Goal: Task Accomplishment & Management: Complete application form

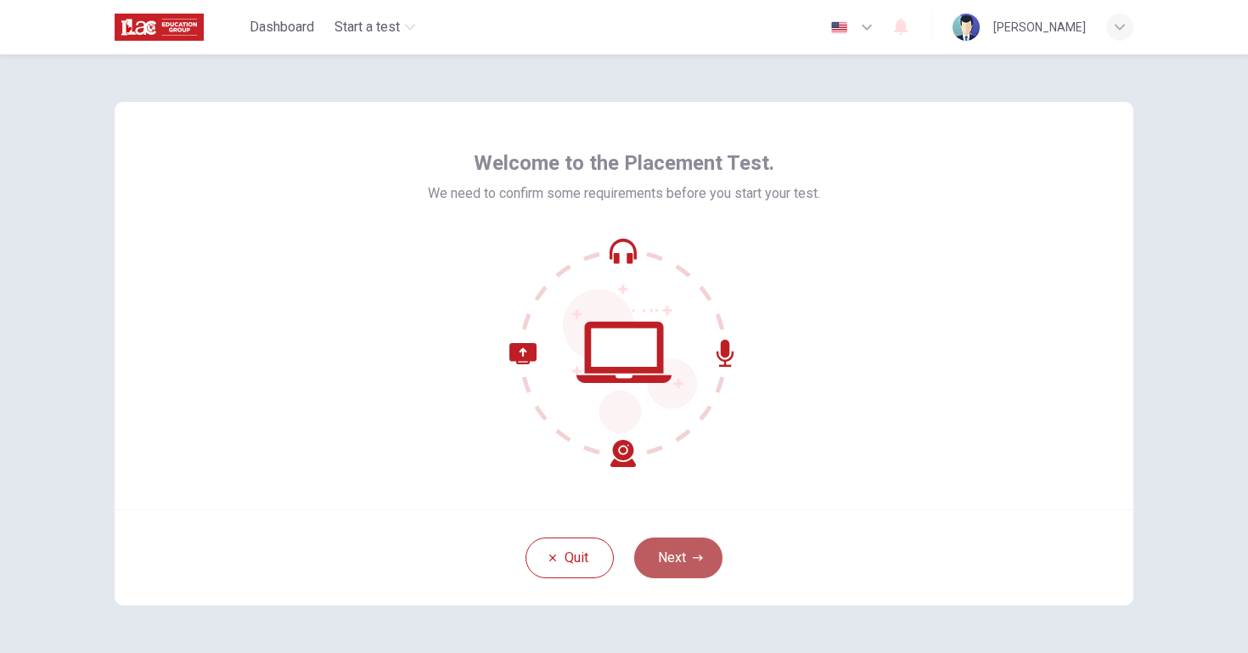
click at [693, 556] on icon "button" at bounding box center [698, 558] width 10 height 10
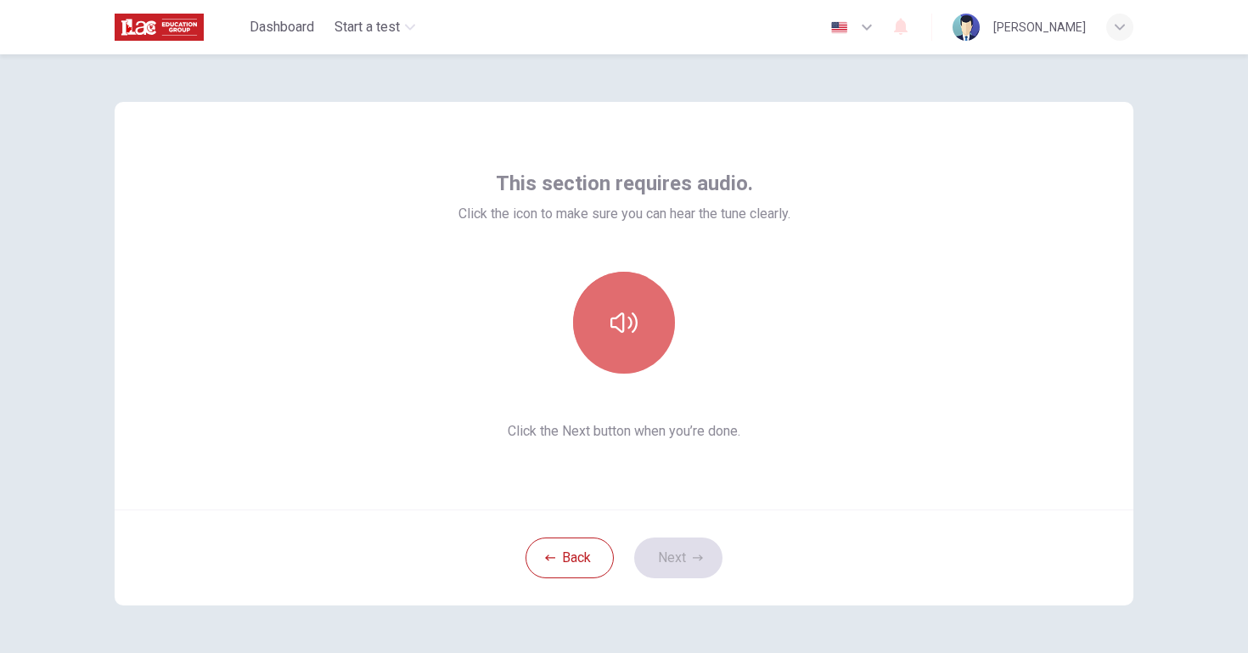
click at [628, 311] on icon "button" at bounding box center [623, 322] width 27 height 27
click at [631, 339] on button "button" at bounding box center [624, 323] width 102 height 102
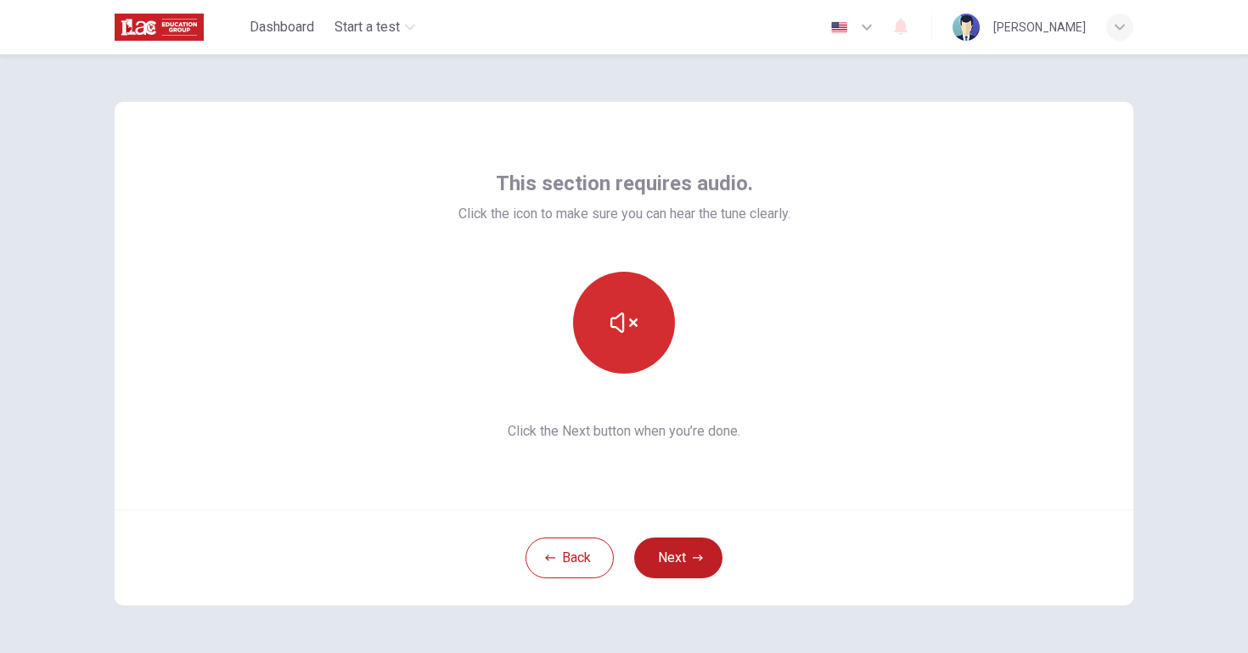
click at [631, 339] on button "button" at bounding box center [624, 323] width 102 height 102
click at [630, 339] on button "button" at bounding box center [624, 323] width 102 height 102
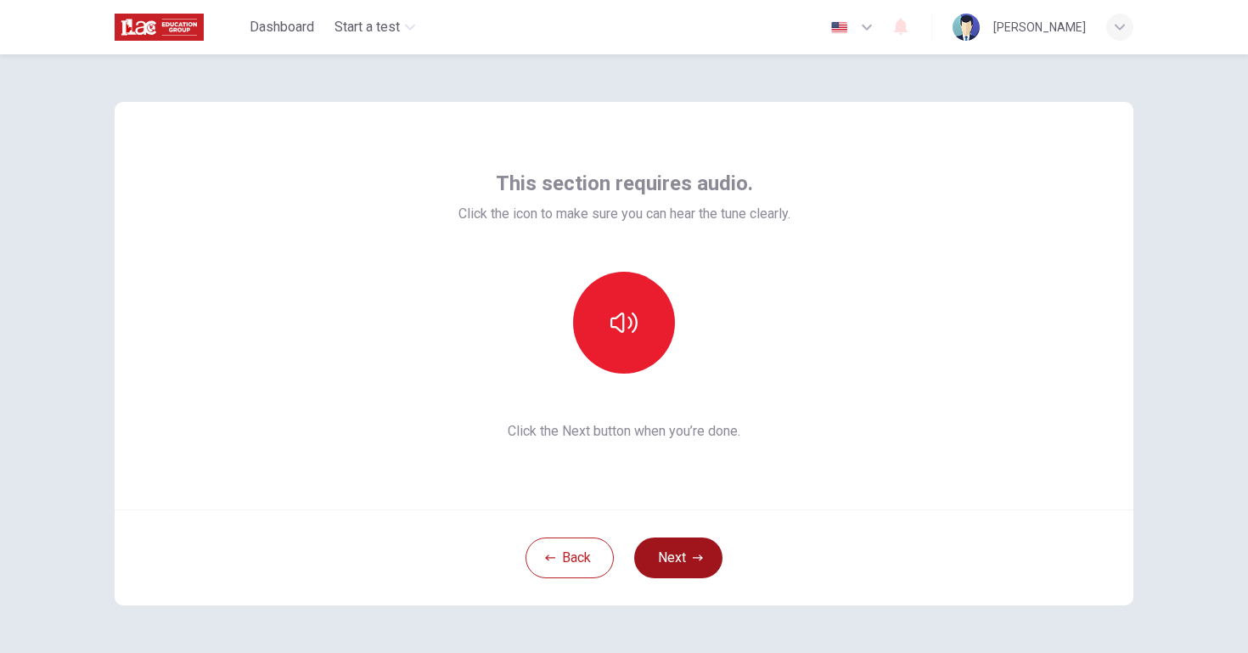
click at [687, 554] on button "Next" at bounding box center [678, 557] width 88 height 41
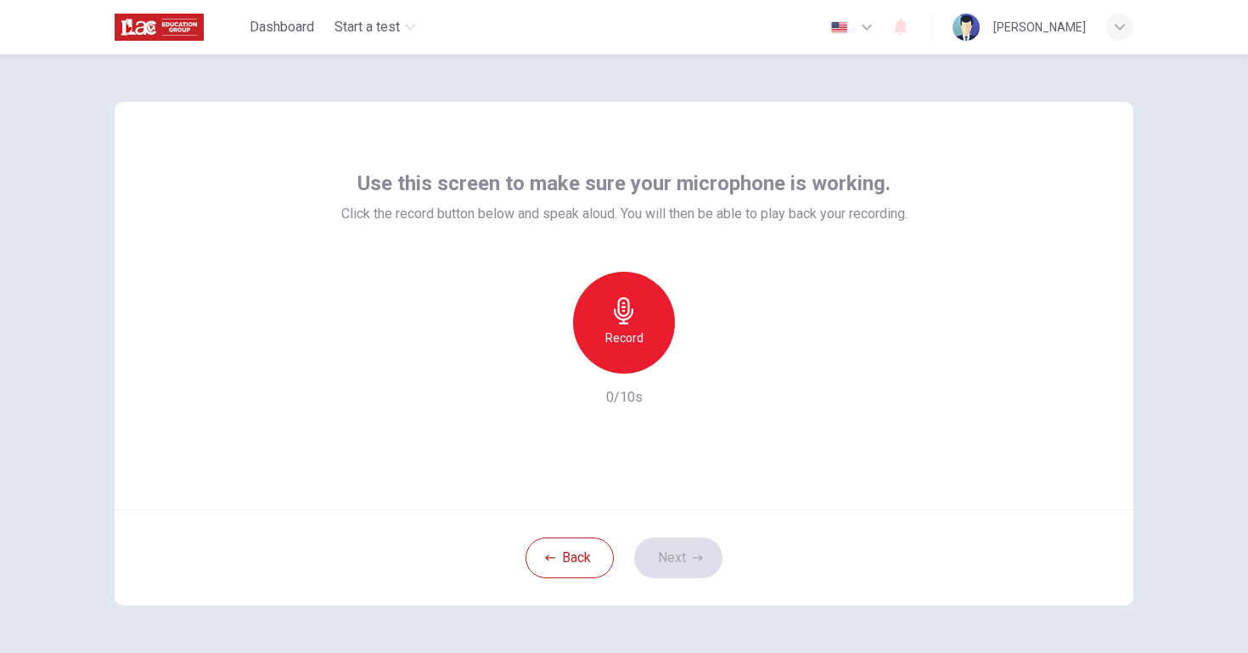
click at [626, 311] on icon "button" at bounding box center [624, 310] width 20 height 27
click at [618, 295] on div "Stop" at bounding box center [624, 323] width 102 height 102
click at [698, 362] on icon "button" at bounding box center [701, 359] width 17 height 17
click at [661, 568] on button "Next" at bounding box center [678, 557] width 88 height 41
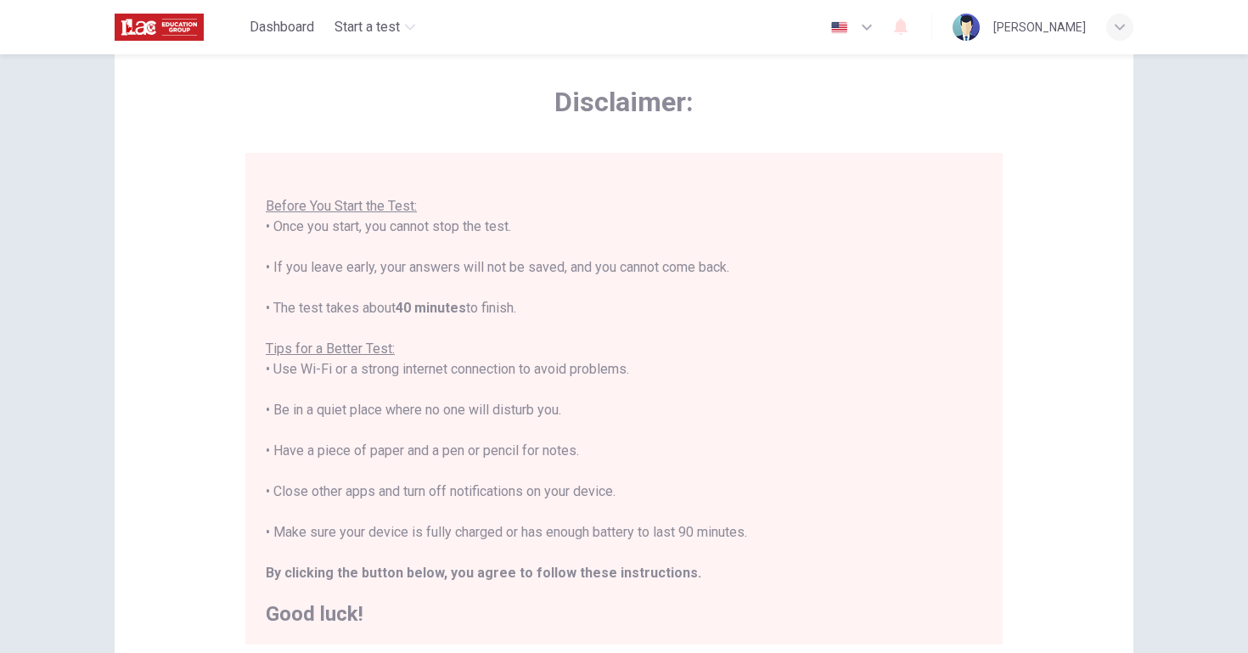
scroll to position [62, 0]
click at [1035, 107] on div "Disclaimer: You are about to start a Placement Test . Before You Start the Test…" at bounding box center [624, 362] width 1018 height 644
click at [1159, 267] on div "Disclaimer: You are about to start a Placement Test . Before You Start the Test…" at bounding box center [624, 353] width 1248 height 598
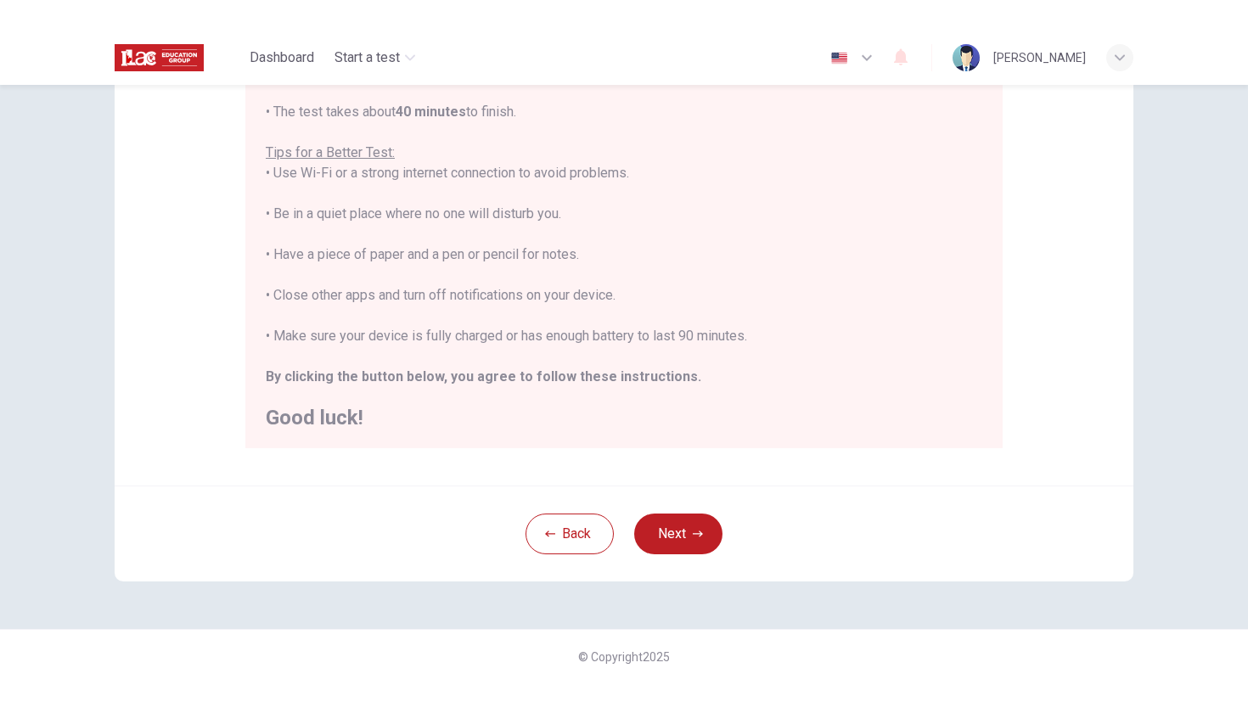
scroll to position [231, 0]
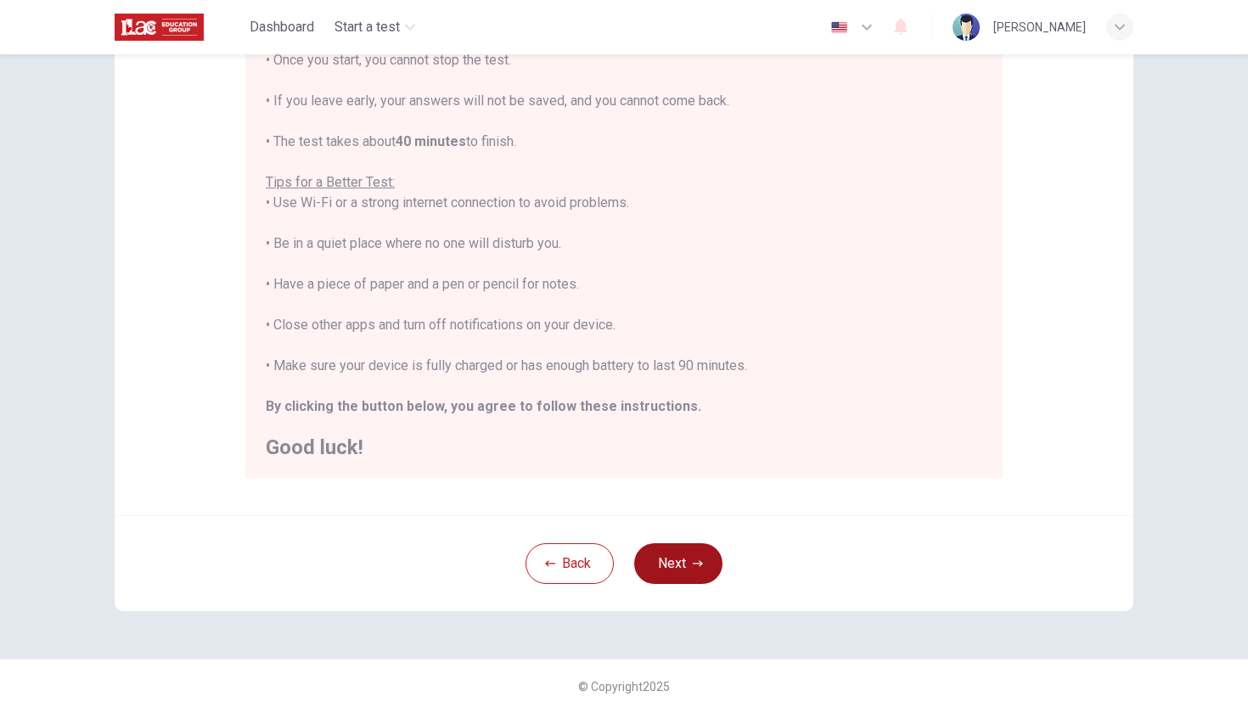
click at [684, 570] on button "Next" at bounding box center [678, 563] width 88 height 41
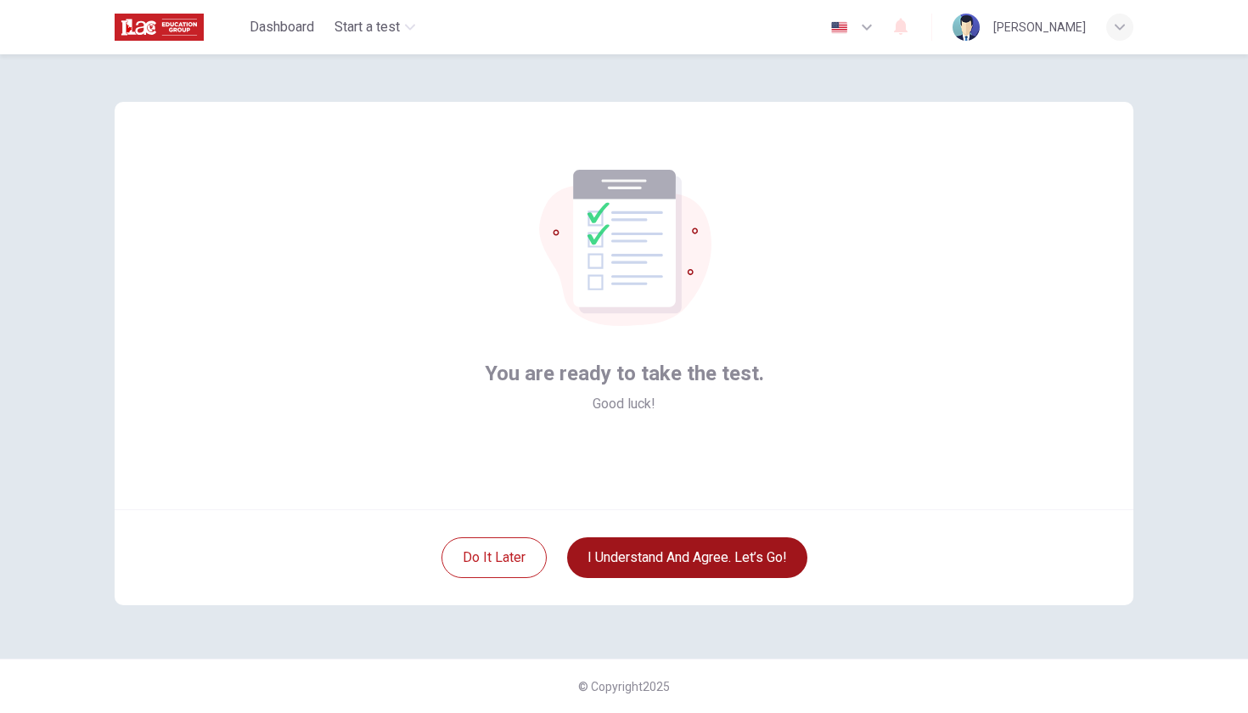
scroll to position [0, 0]
click at [721, 551] on button "I understand and agree. Let’s go!" at bounding box center [687, 557] width 240 height 41
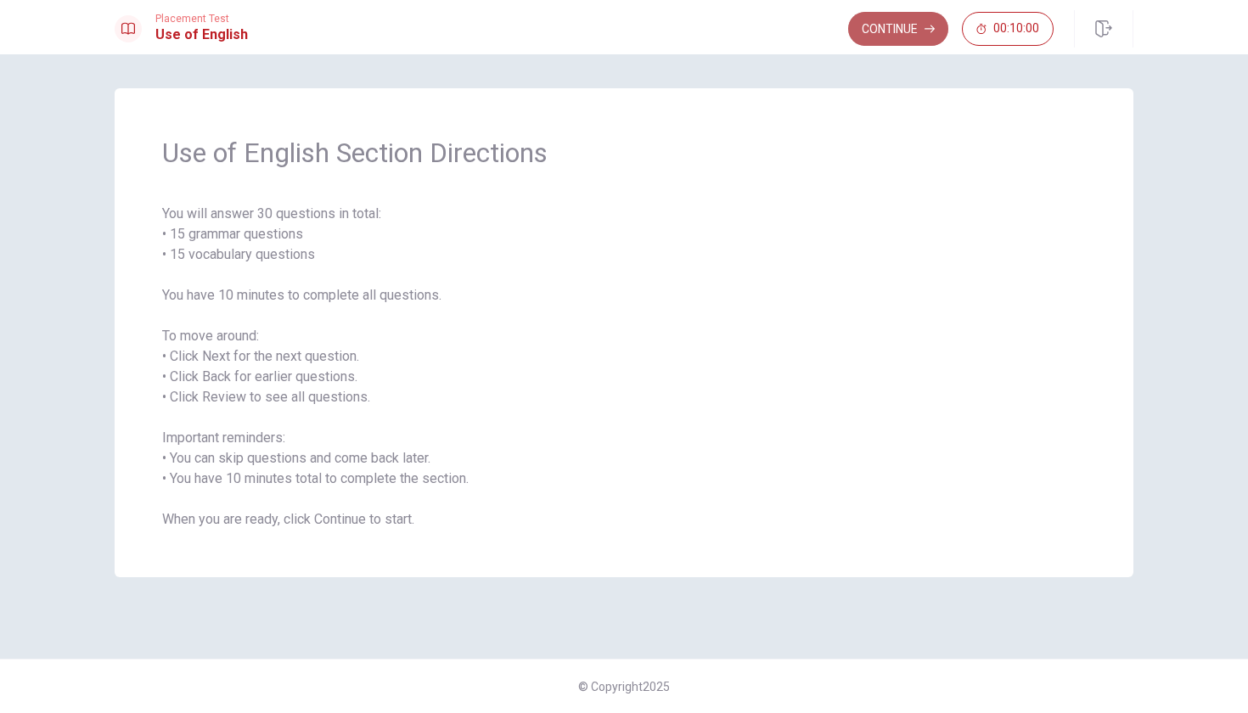
click at [918, 25] on button "Continue" at bounding box center [898, 29] width 100 height 34
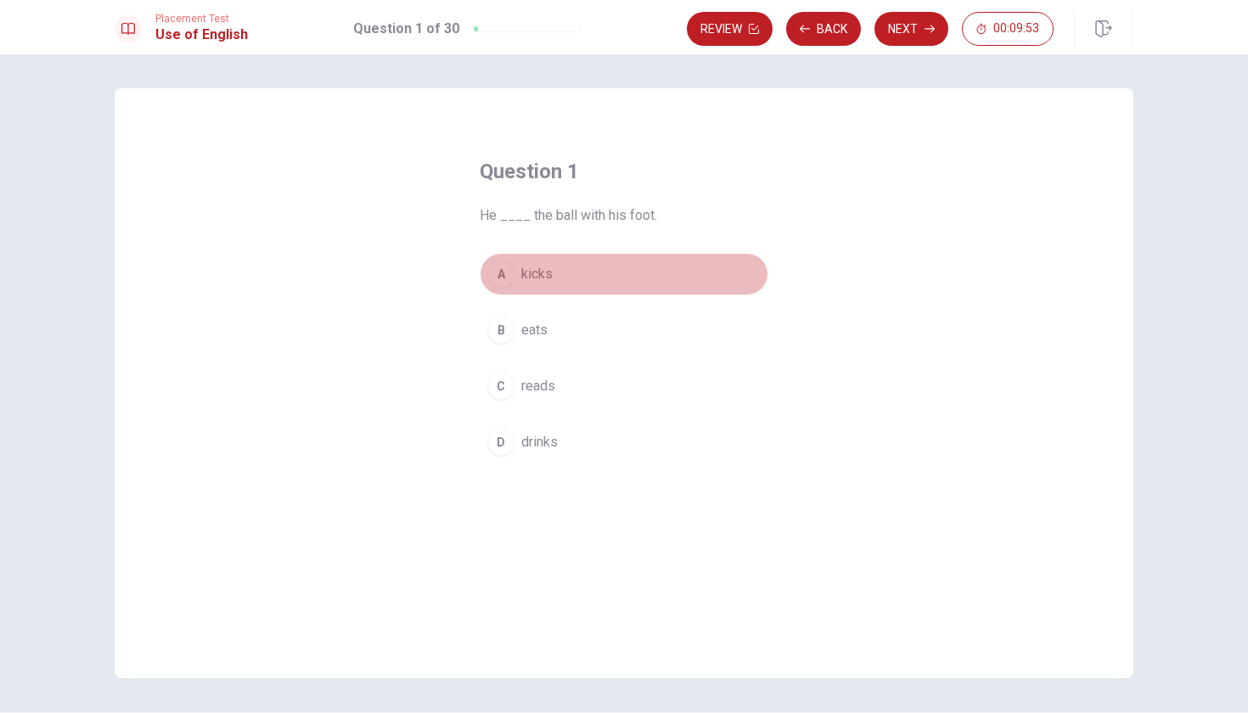
click at [505, 271] on div "A" at bounding box center [500, 274] width 27 height 27
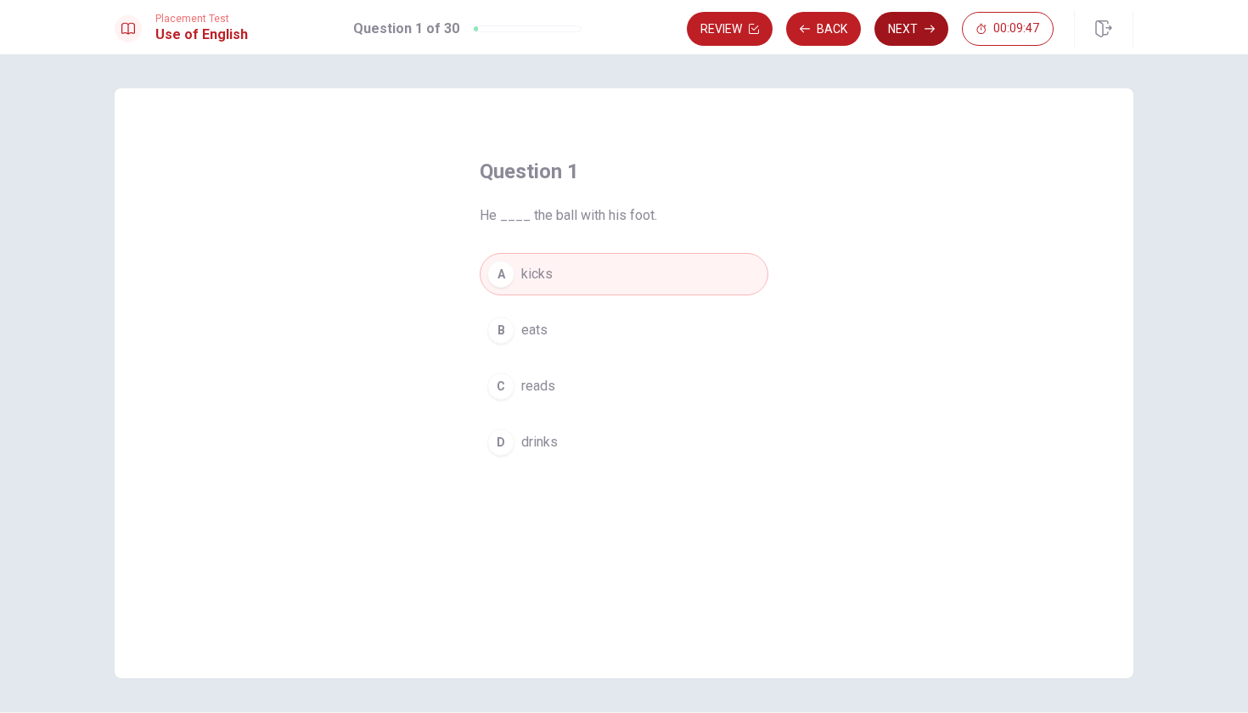
click at [901, 24] on button "Next" at bounding box center [911, 29] width 74 height 34
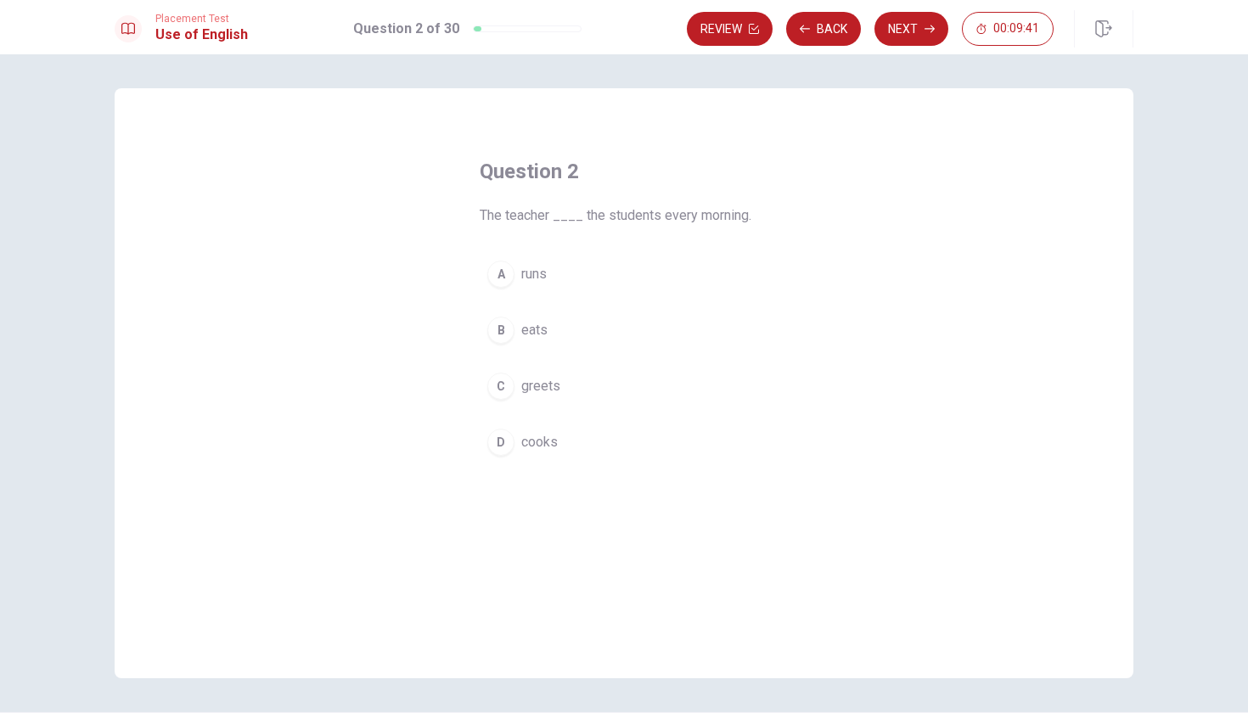
click at [530, 389] on span "greets" at bounding box center [540, 386] width 39 height 20
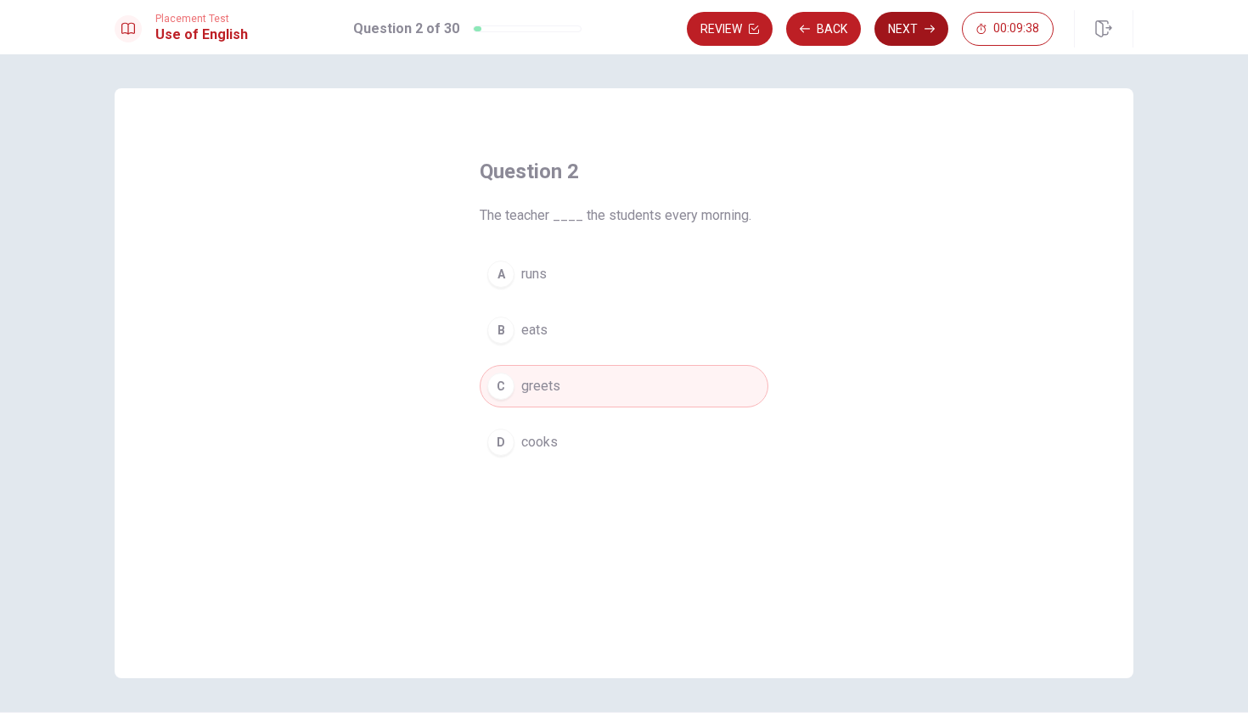
click at [904, 22] on button "Next" at bounding box center [911, 29] width 74 height 34
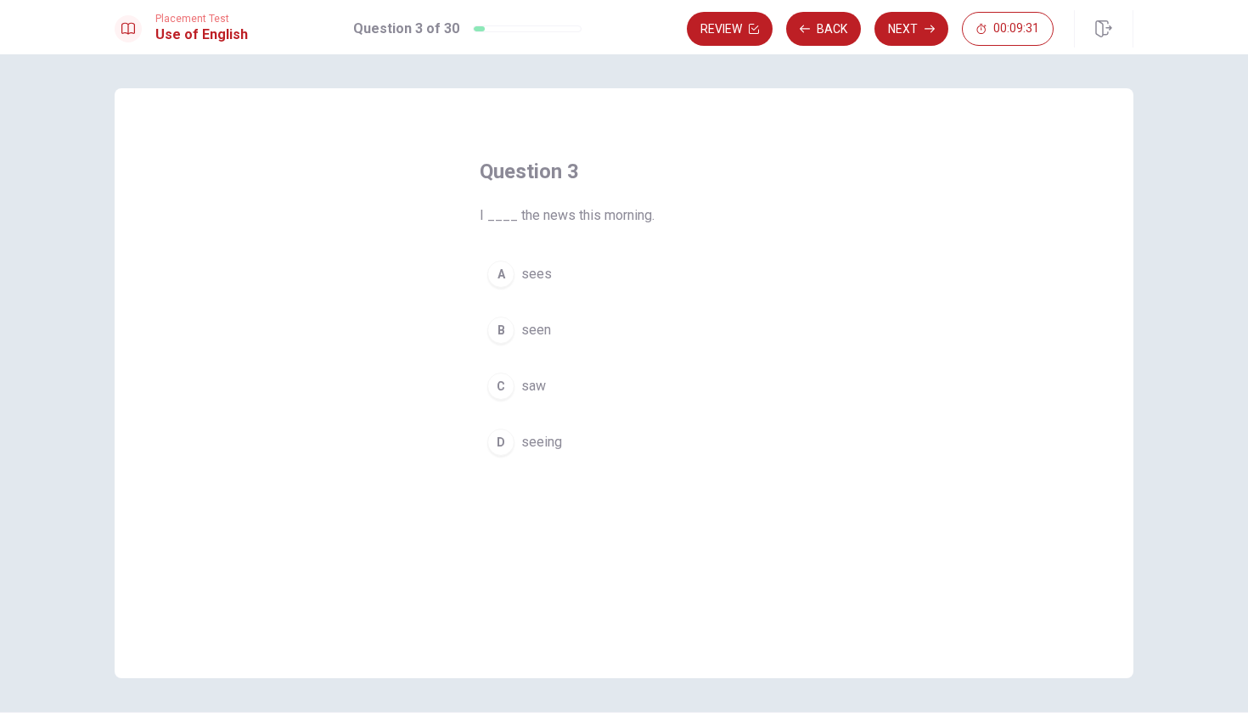
click at [521, 385] on span "saw" at bounding box center [533, 386] width 25 height 20
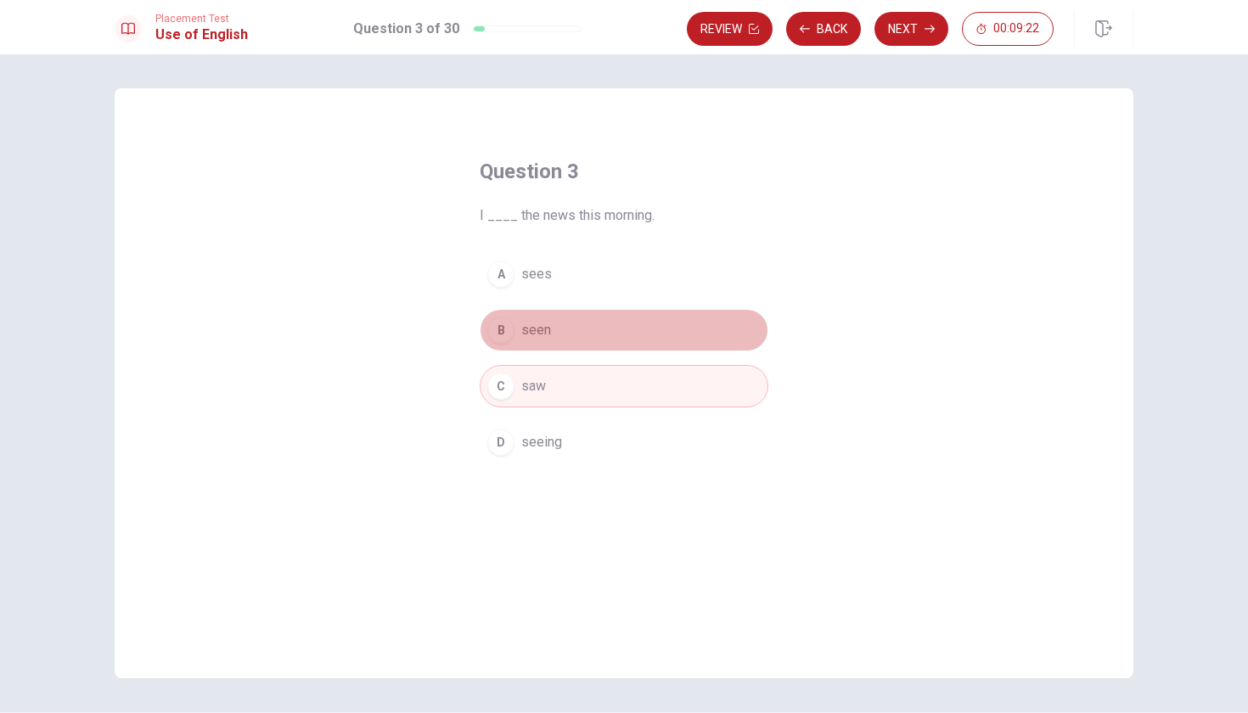
click at [565, 328] on button "B seen" at bounding box center [624, 330] width 289 height 42
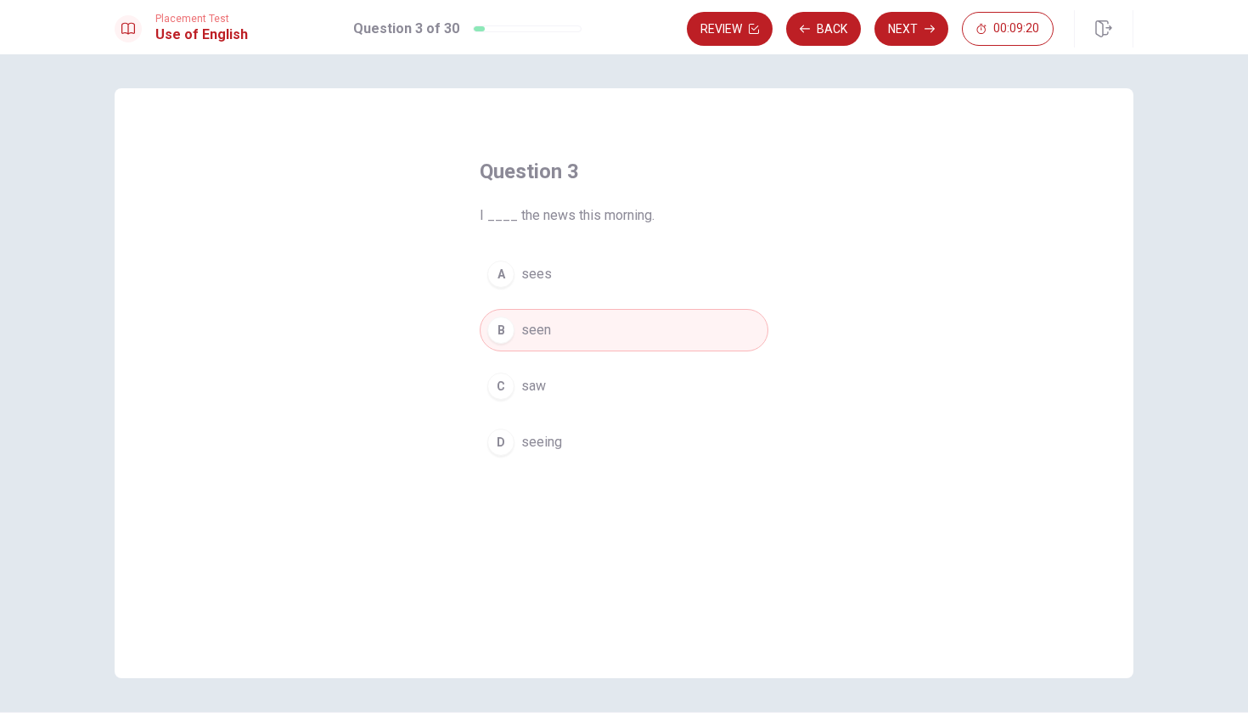
click at [560, 278] on button "A sees" at bounding box center [624, 274] width 289 height 42
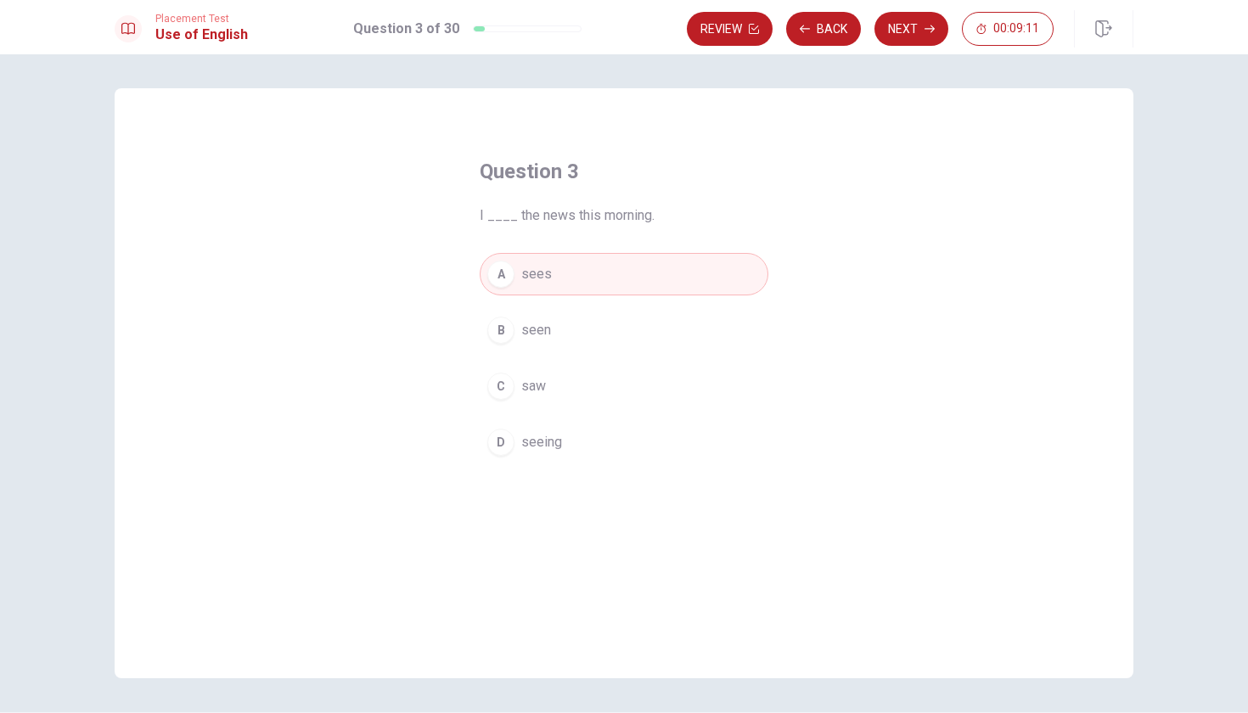
click at [605, 432] on button "D seeing" at bounding box center [624, 442] width 289 height 42
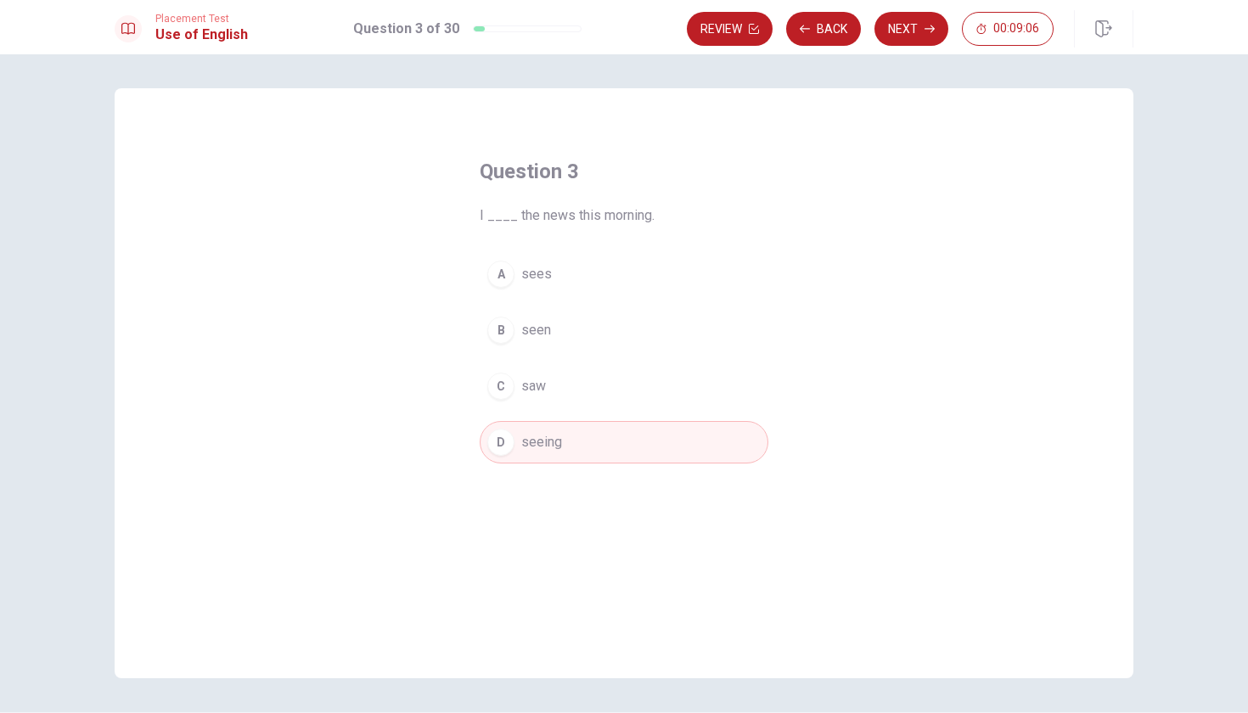
click at [584, 381] on button "C saw" at bounding box center [624, 386] width 289 height 42
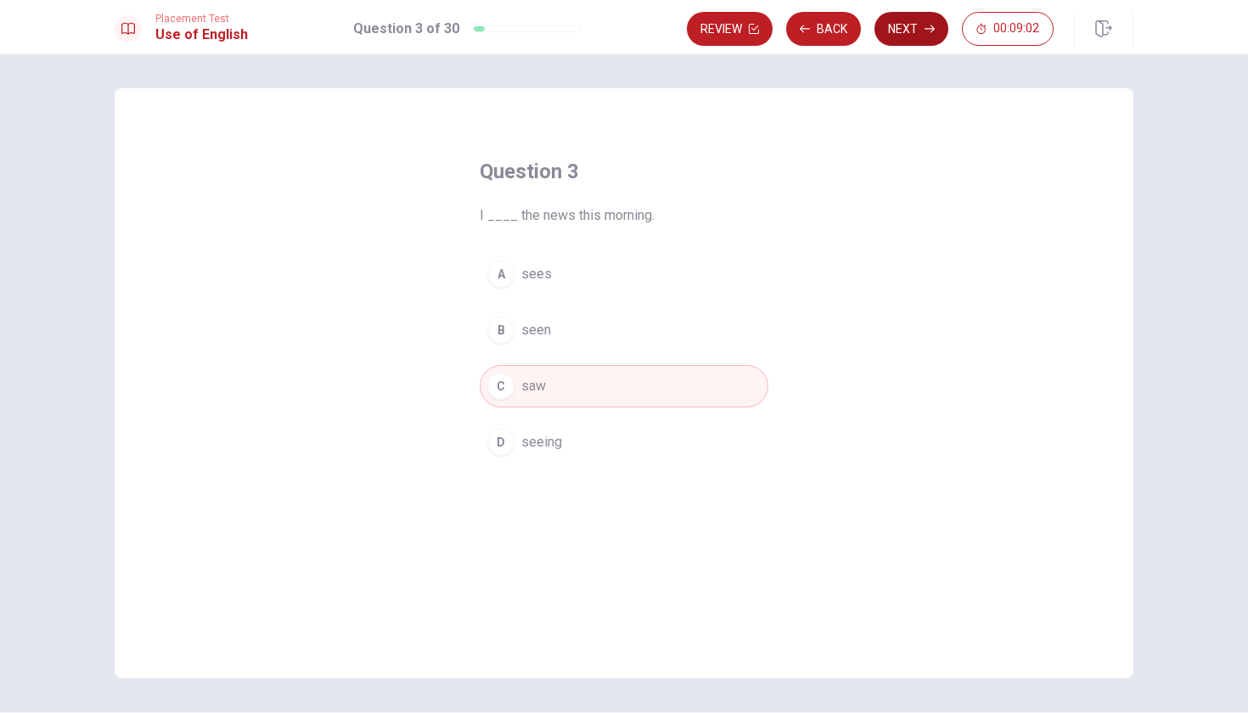
click at [906, 31] on button "Next" at bounding box center [911, 29] width 74 height 34
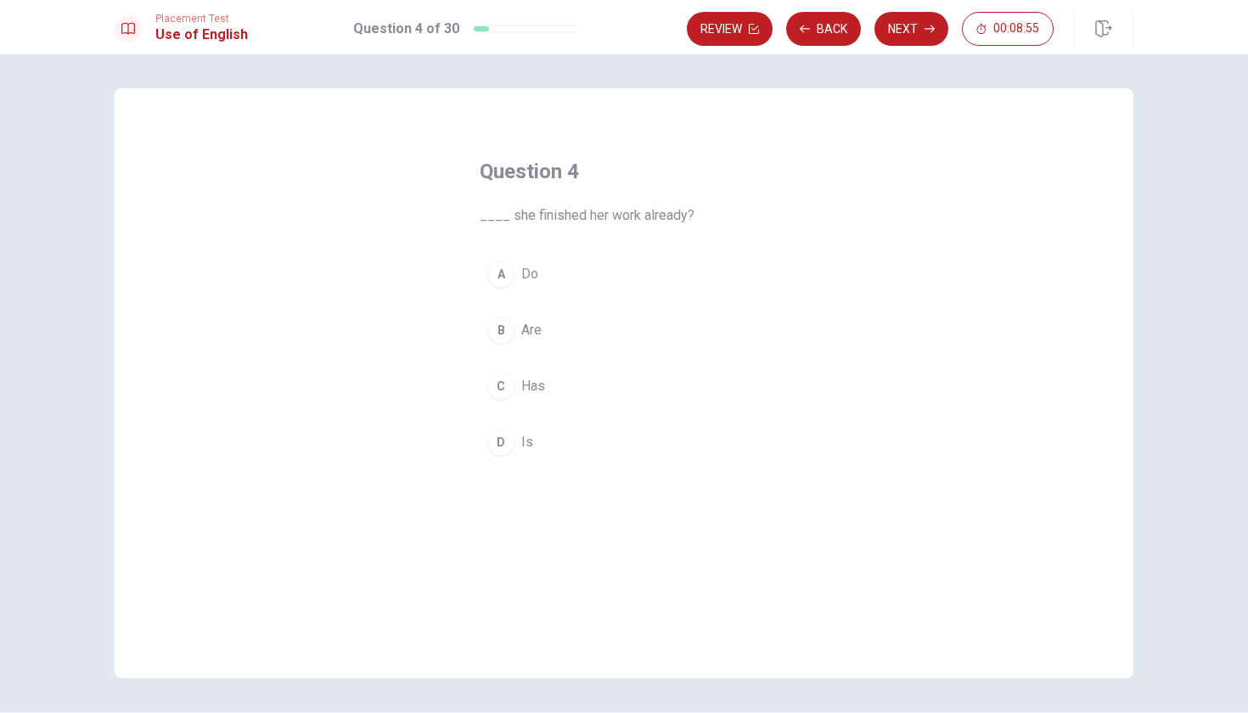
click at [526, 379] on span "Has" at bounding box center [533, 386] width 24 height 20
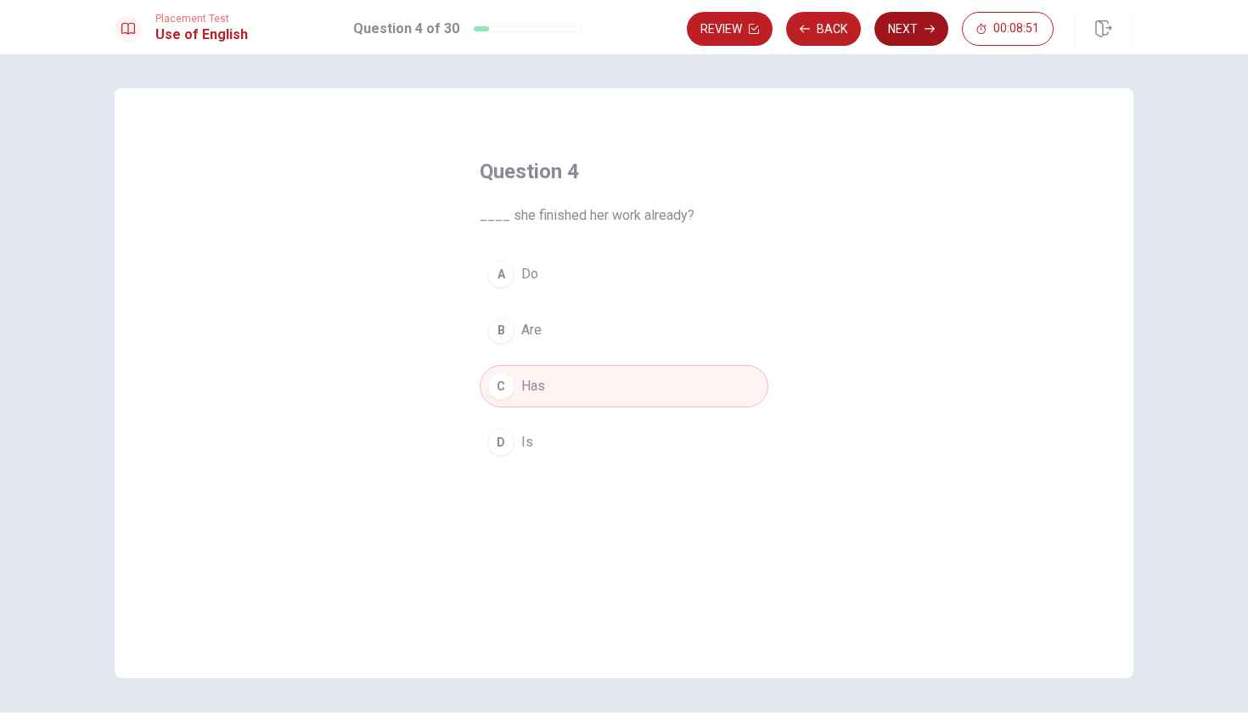
click at [906, 25] on button "Next" at bounding box center [911, 29] width 74 height 34
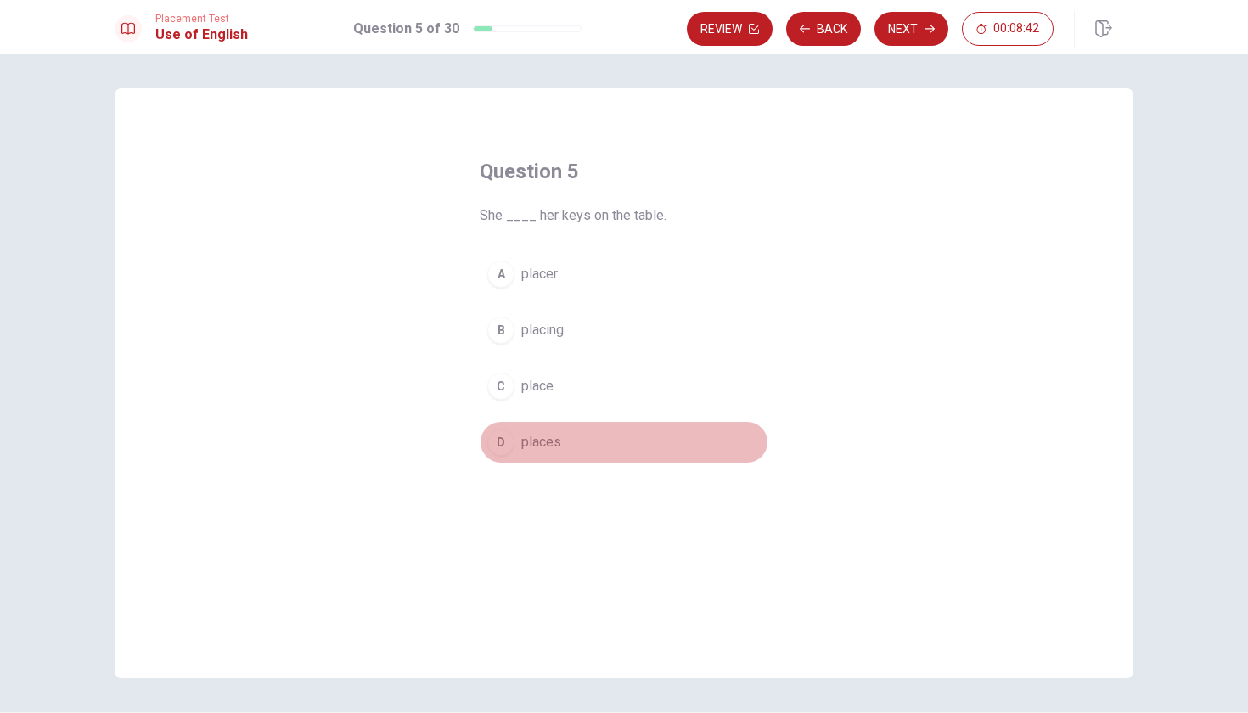
click at [547, 446] on span "places" at bounding box center [541, 442] width 40 height 20
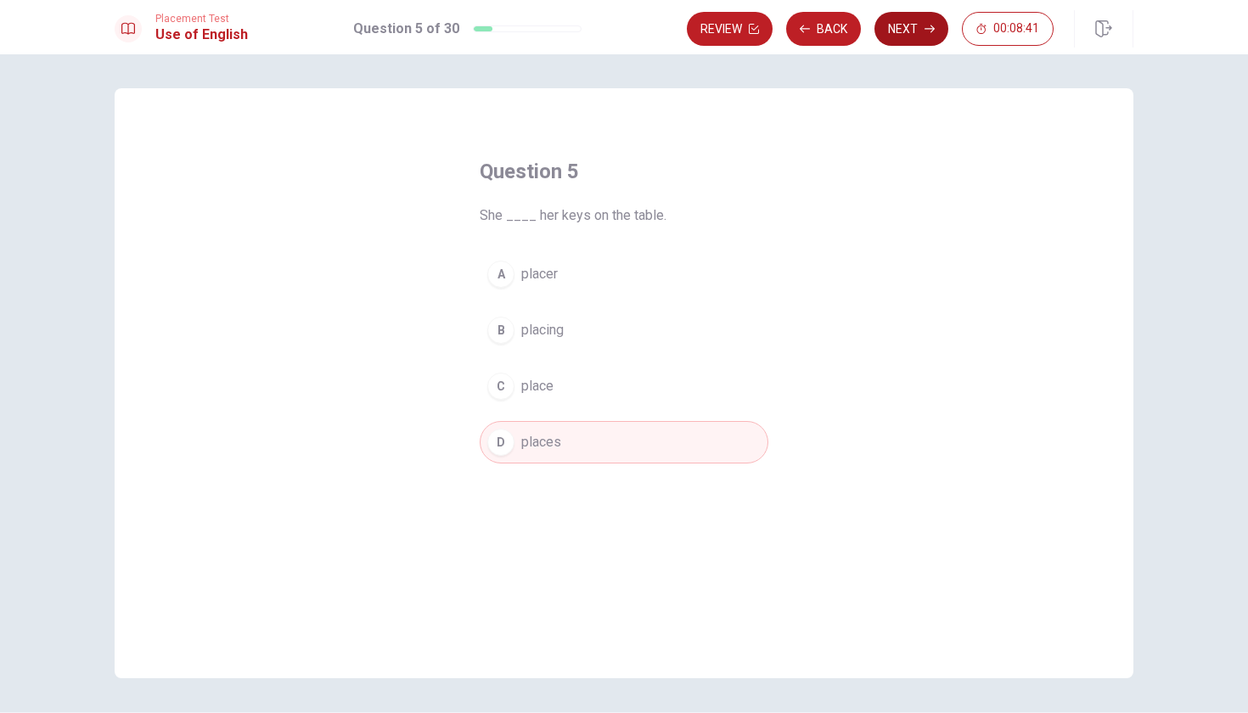
click at [905, 25] on button "Next" at bounding box center [911, 29] width 74 height 34
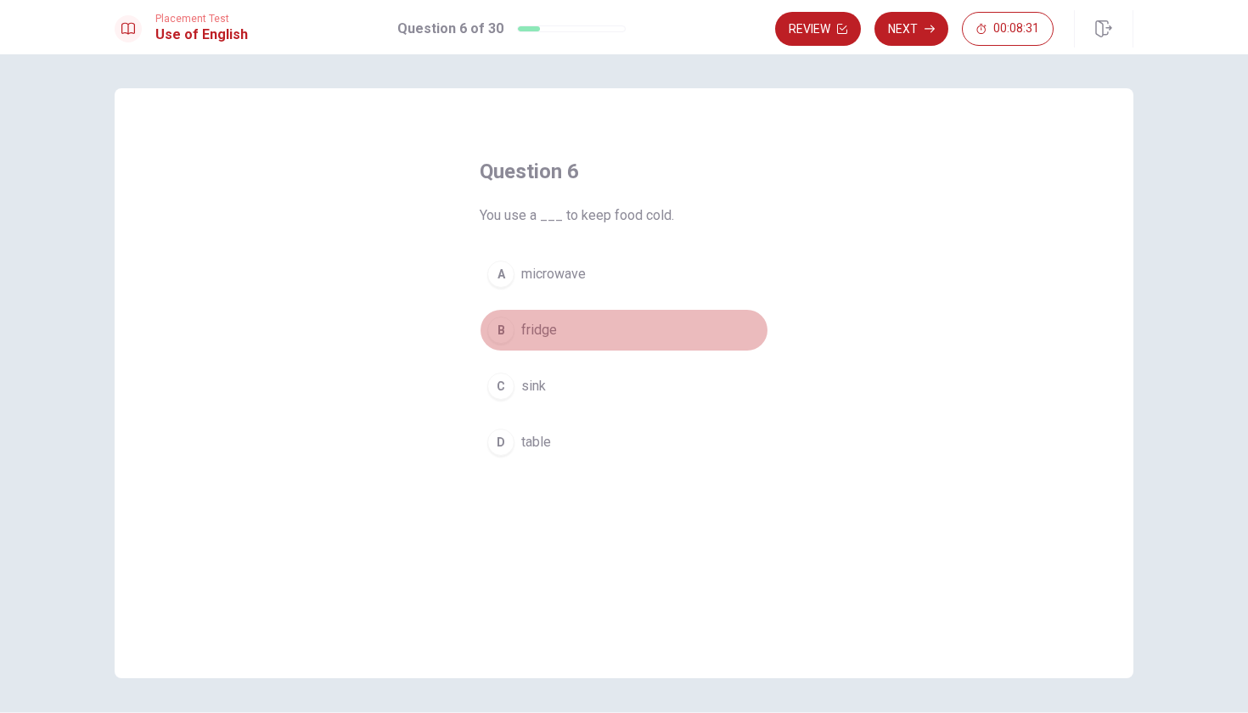
click at [530, 324] on span "fridge" at bounding box center [539, 330] width 36 height 20
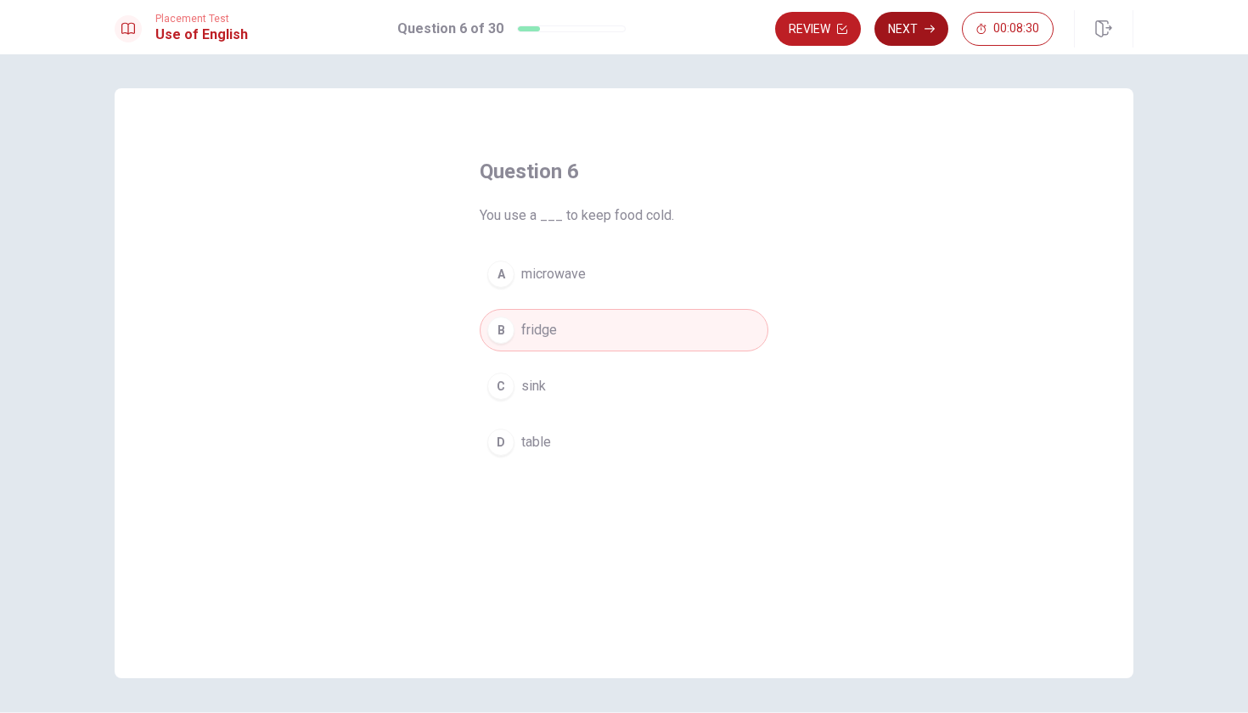
click at [906, 30] on button "Next" at bounding box center [911, 29] width 74 height 34
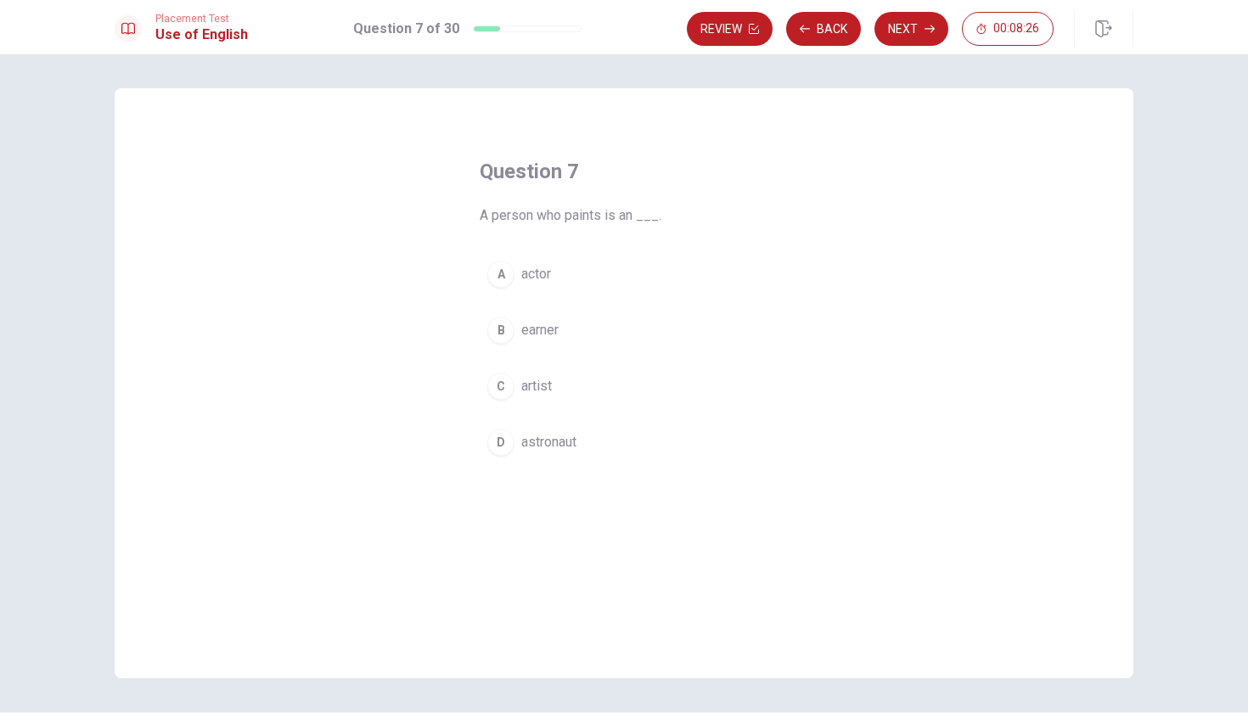
click at [527, 383] on span "artist" at bounding box center [536, 386] width 31 height 20
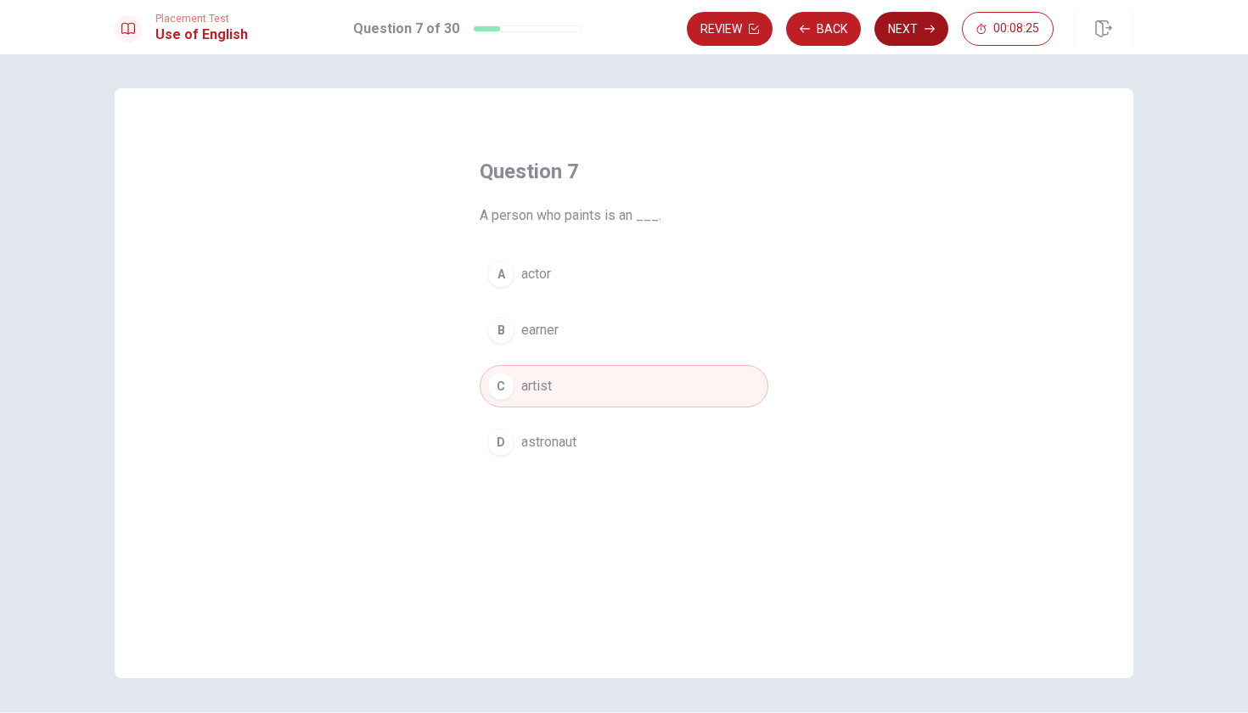
click at [892, 22] on button "Next" at bounding box center [911, 29] width 74 height 34
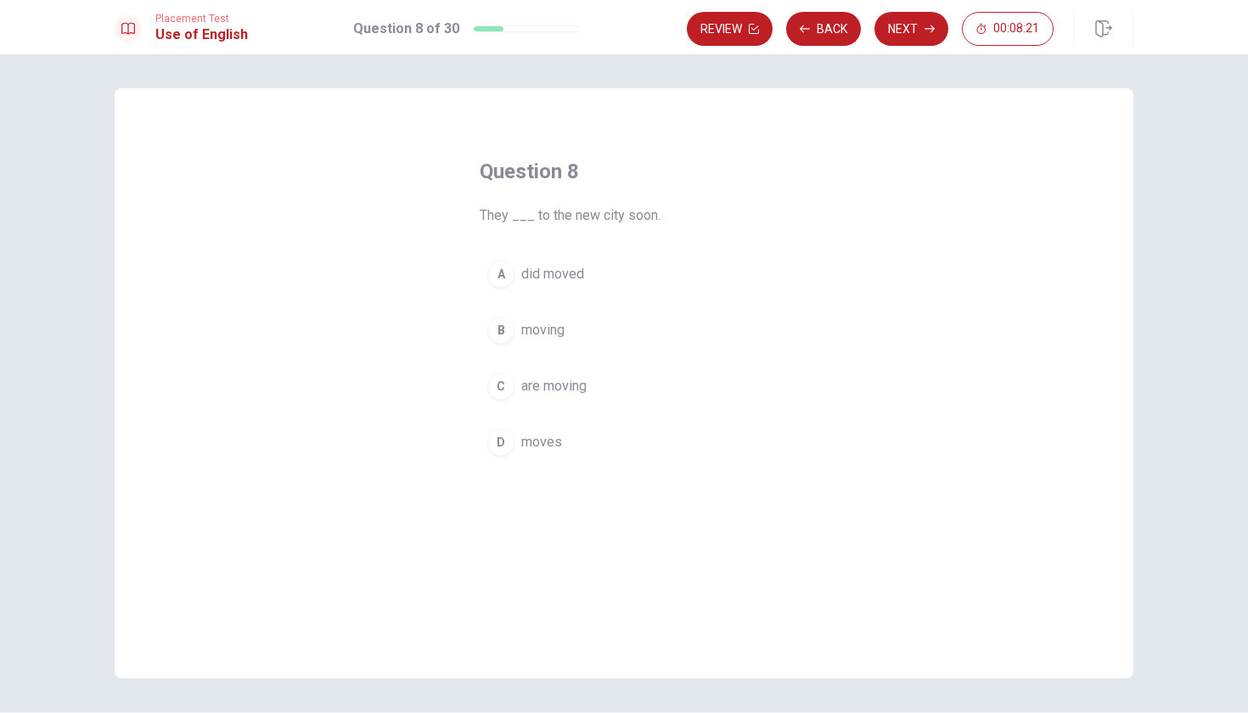
click at [547, 336] on span "moving" at bounding box center [542, 330] width 43 height 20
click at [538, 392] on span "are moving" at bounding box center [553, 386] width 65 height 20
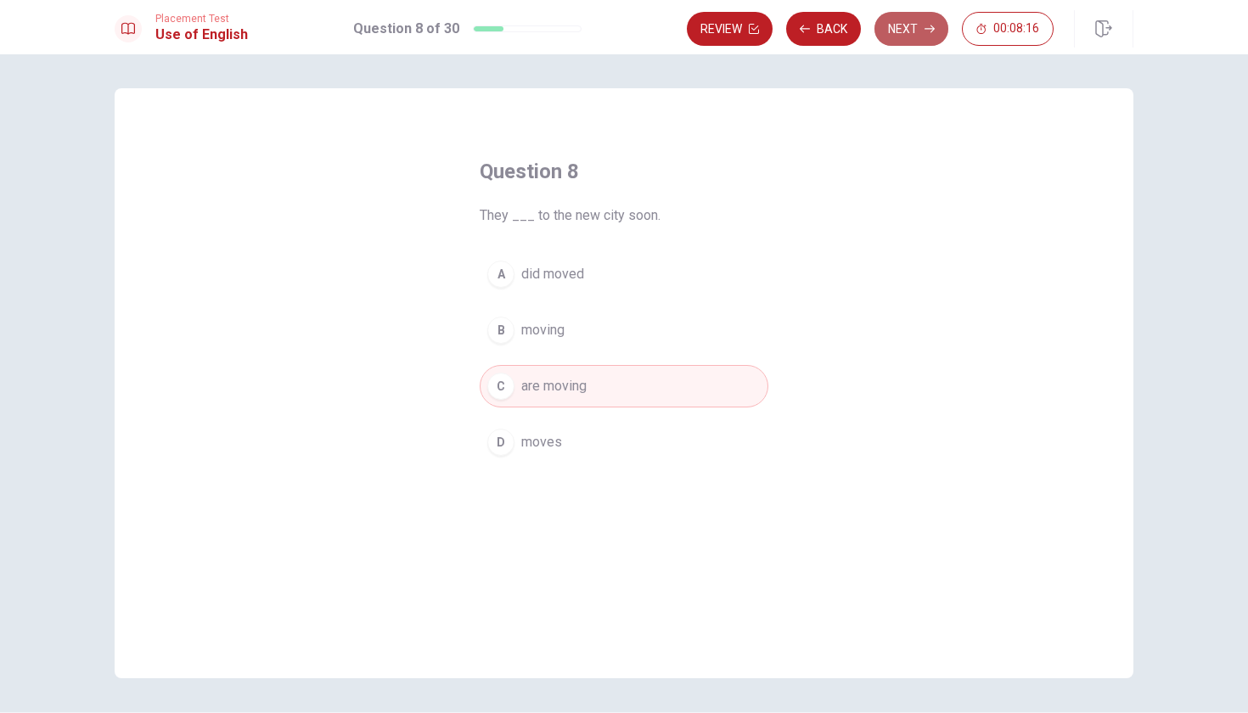
click at [914, 31] on button "Next" at bounding box center [911, 29] width 74 height 34
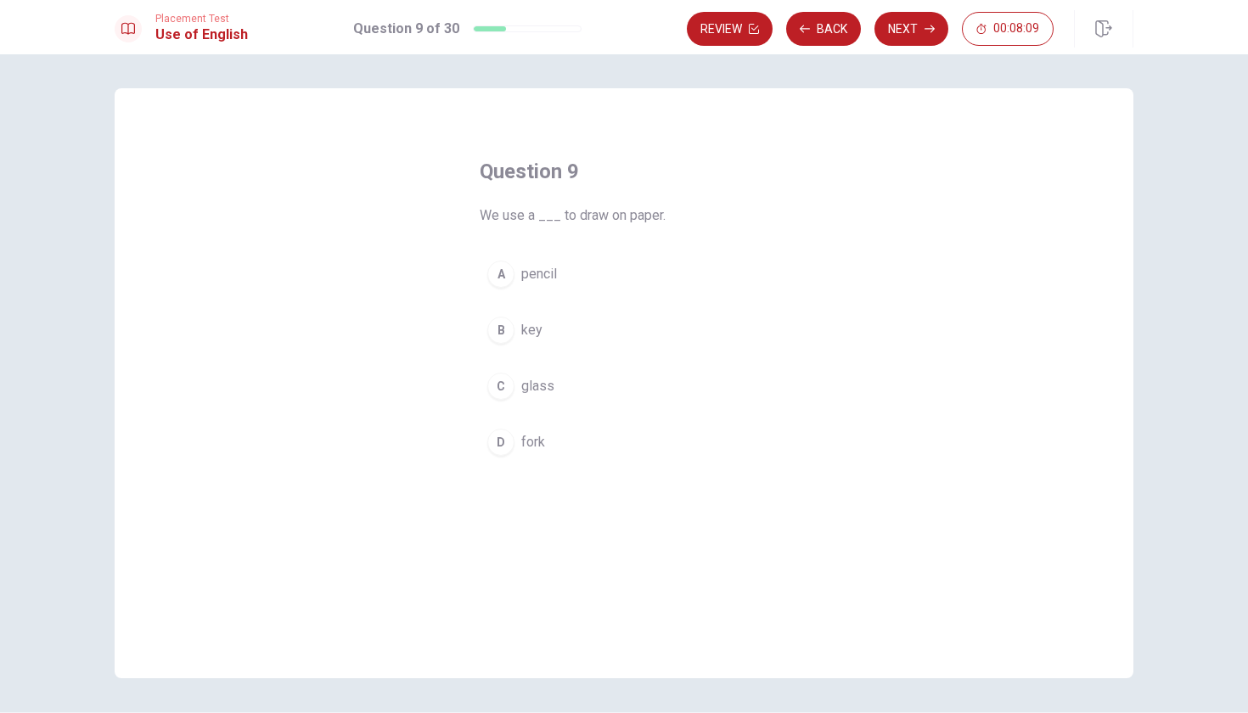
click at [538, 281] on span "pencil" at bounding box center [539, 274] width 36 height 20
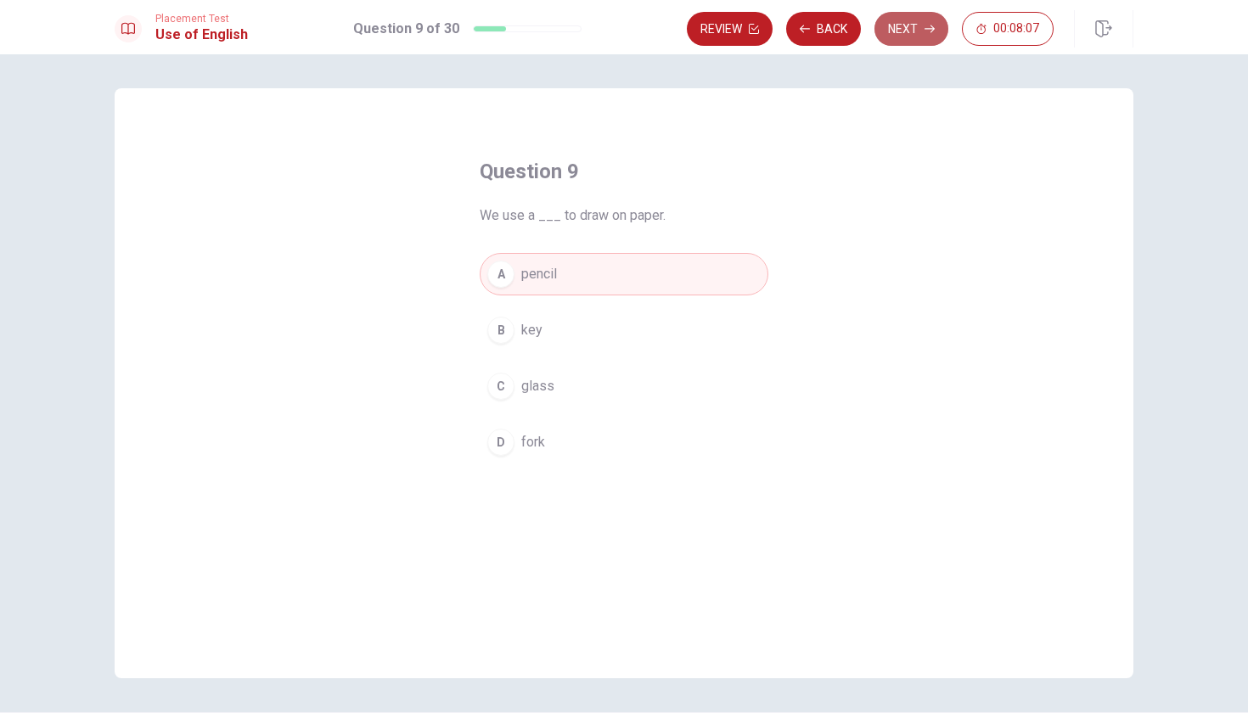
click at [902, 25] on button "Next" at bounding box center [911, 29] width 74 height 34
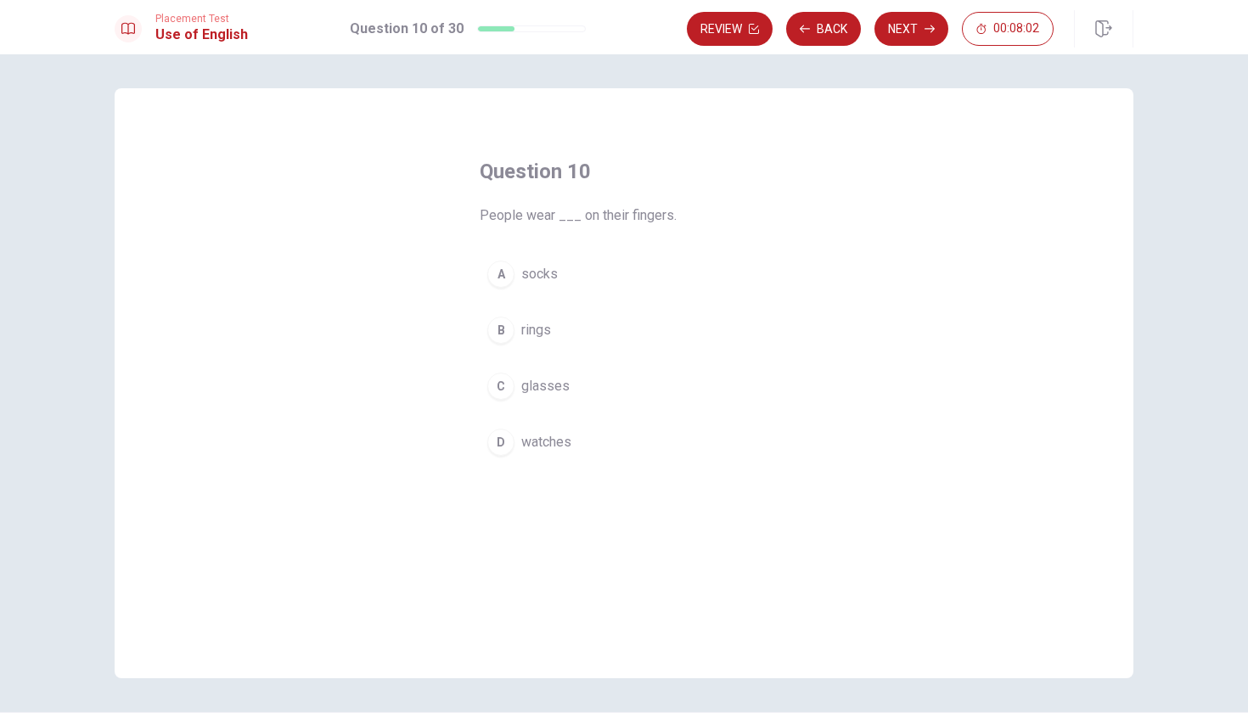
click at [509, 329] on div "B" at bounding box center [500, 330] width 27 height 27
click at [917, 25] on button "Next" at bounding box center [911, 29] width 74 height 34
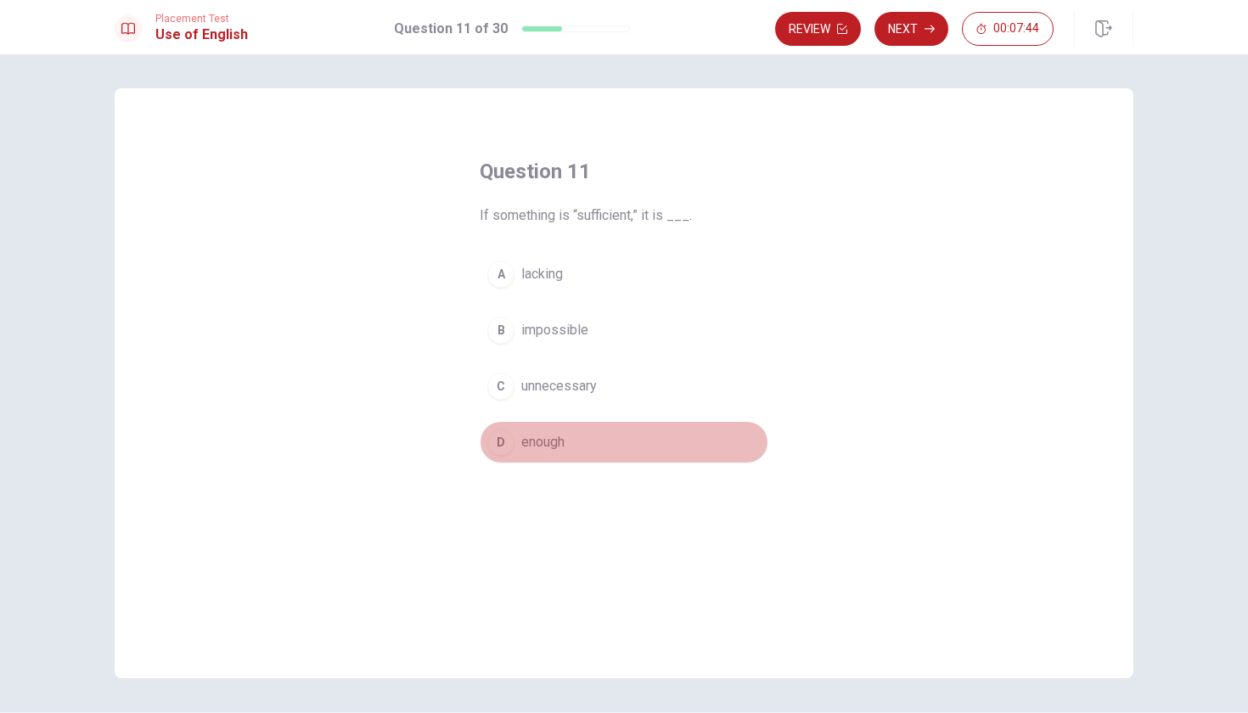
click at [538, 438] on span "enough" at bounding box center [542, 442] width 43 height 20
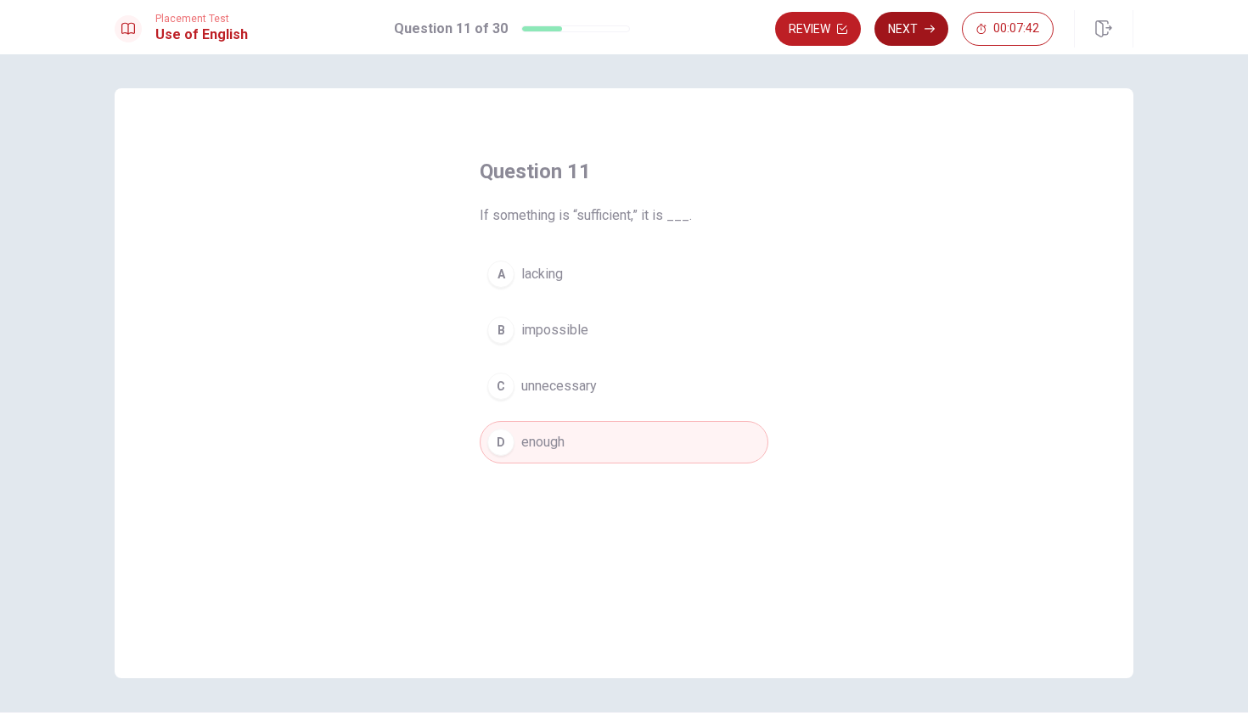
click at [901, 30] on button "Next" at bounding box center [911, 29] width 74 height 34
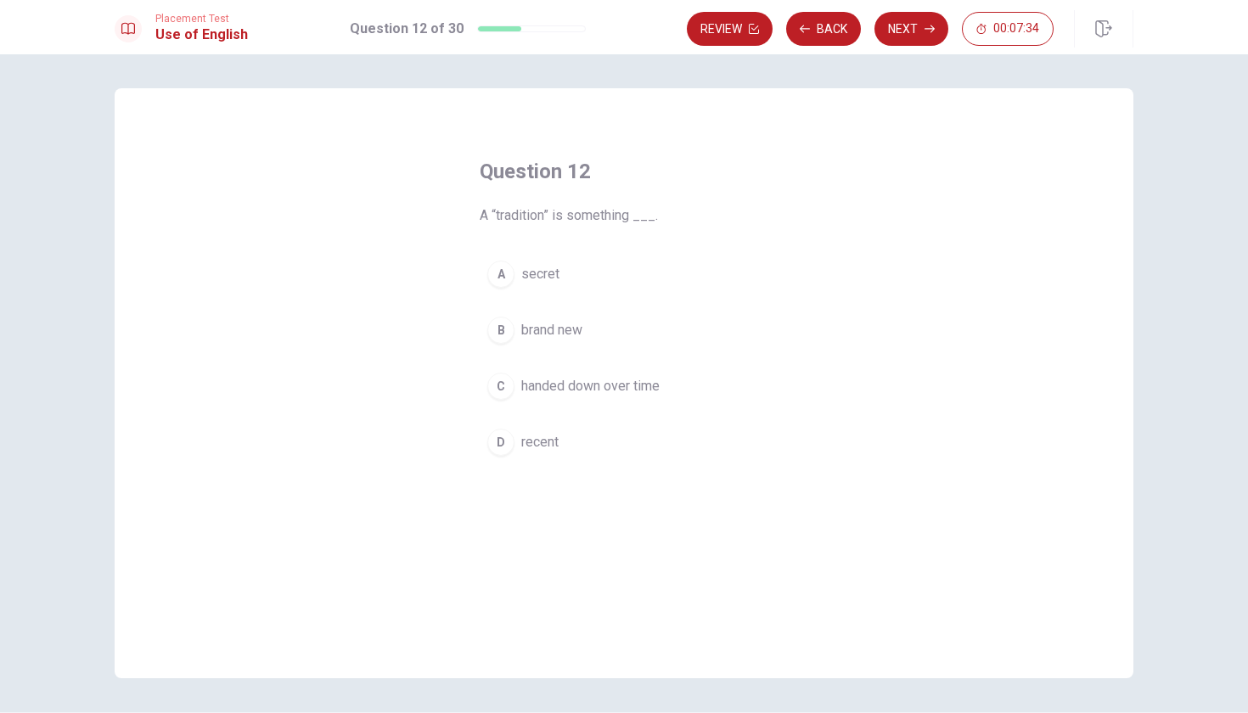
click at [562, 384] on span "handed down over time" at bounding box center [590, 386] width 138 height 20
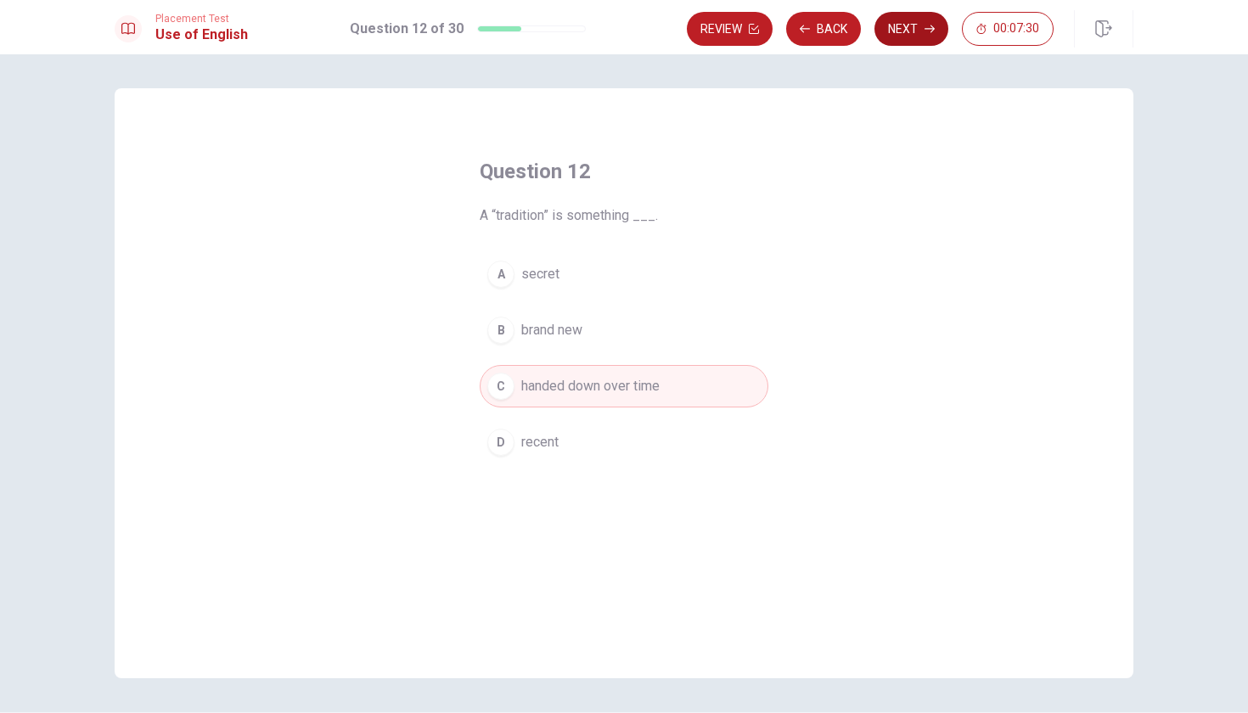
click at [900, 35] on button "Next" at bounding box center [911, 29] width 74 height 34
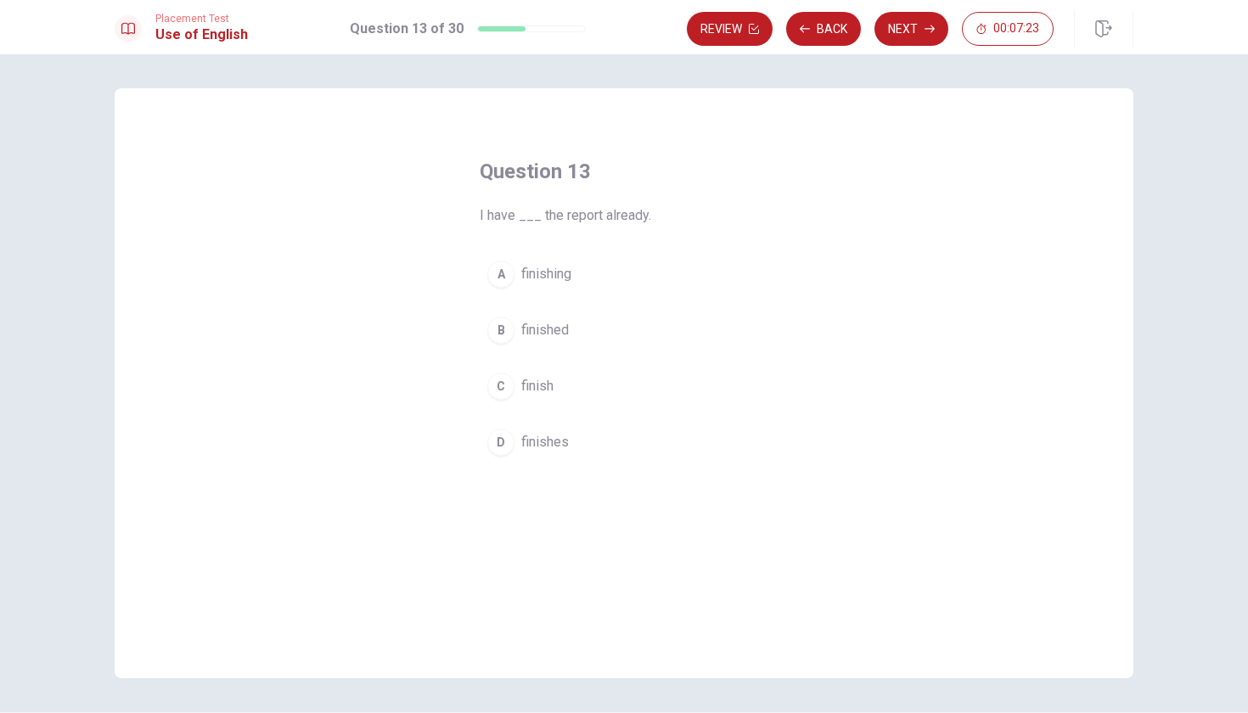
click at [558, 327] on span "finished" at bounding box center [545, 330] width 48 height 20
click at [908, 25] on button "Next" at bounding box center [911, 29] width 74 height 34
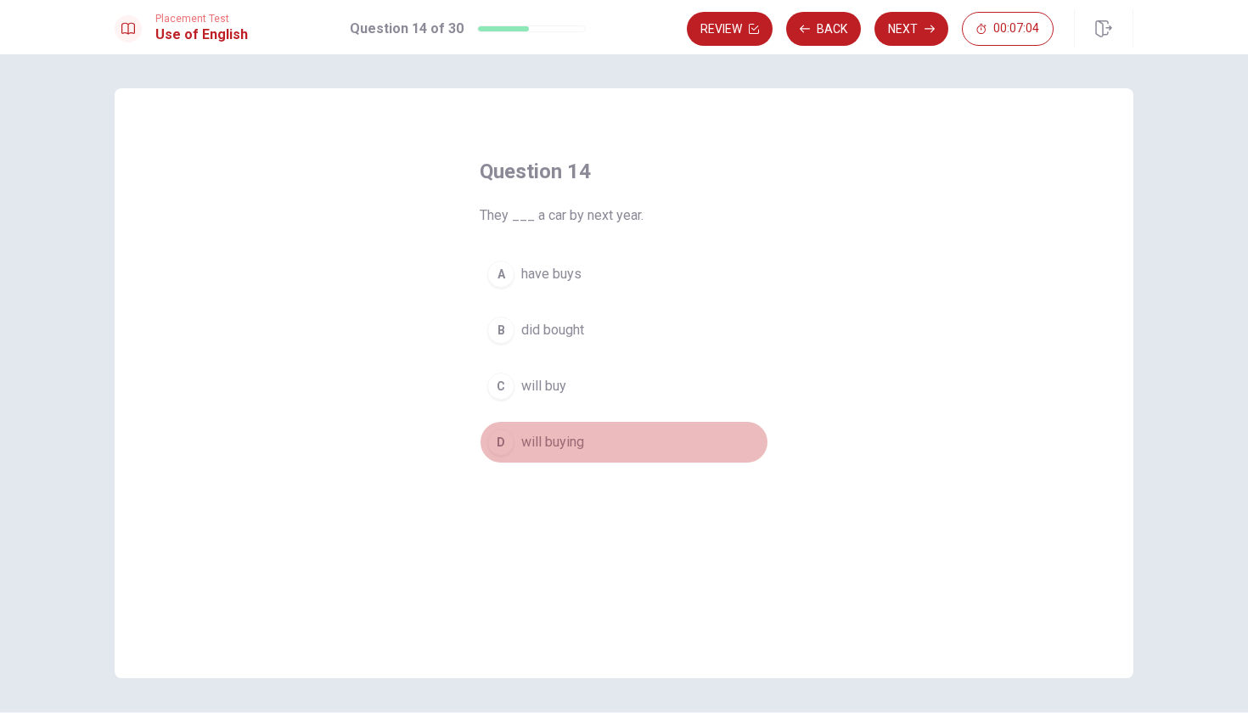
click at [550, 441] on span "will buying" at bounding box center [552, 442] width 63 height 20
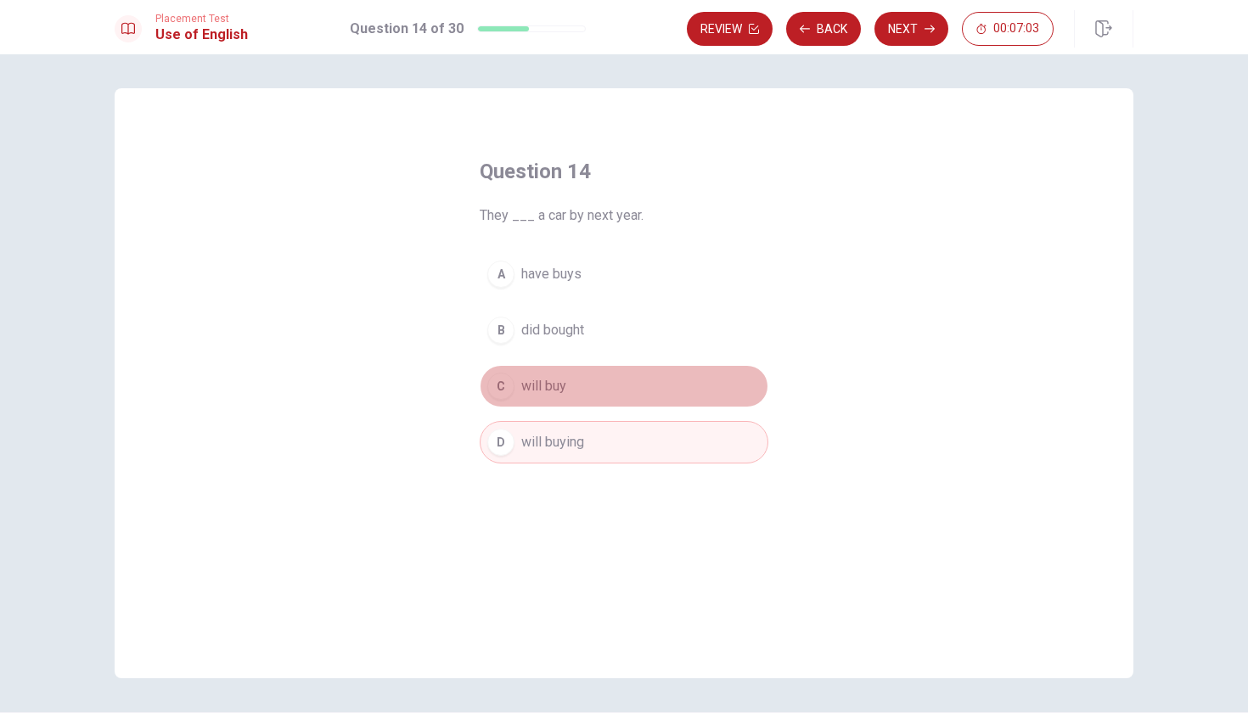
click at [584, 396] on button "C will buy" at bounding box center [624, 386] width 289 height 42
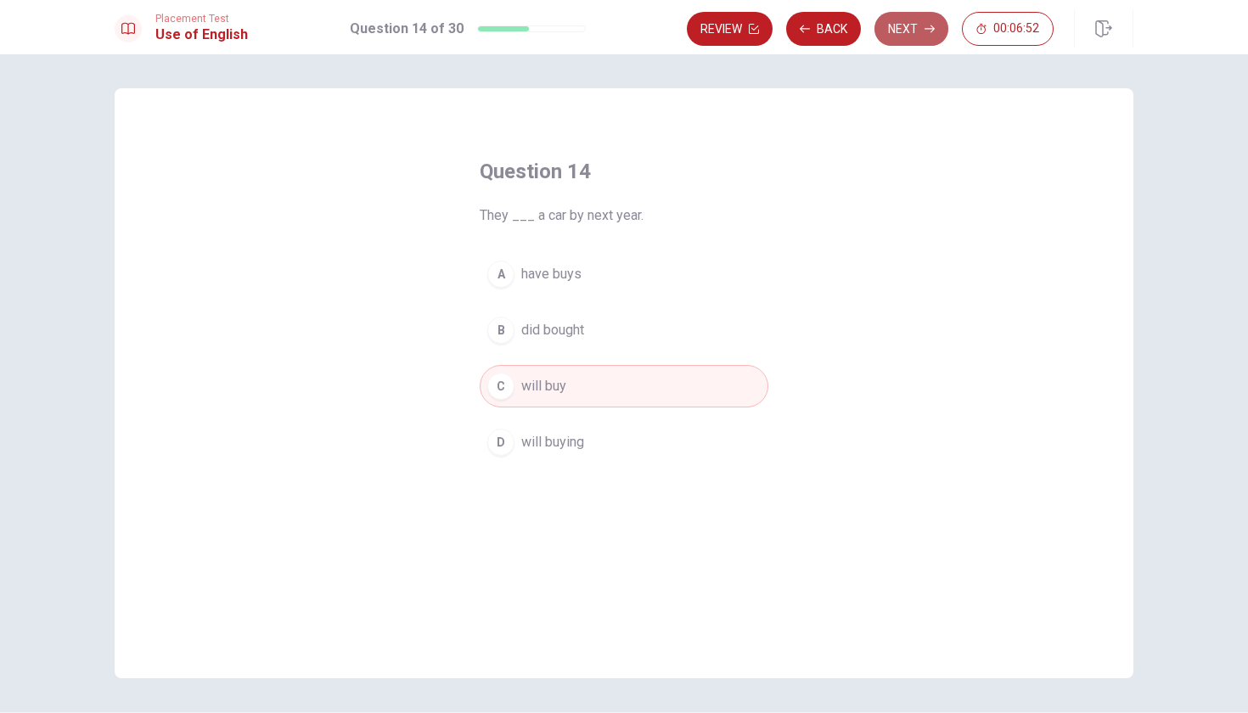
click at [895, 30] on button "Next" at bounding box center [911, 29] width 74 height 34
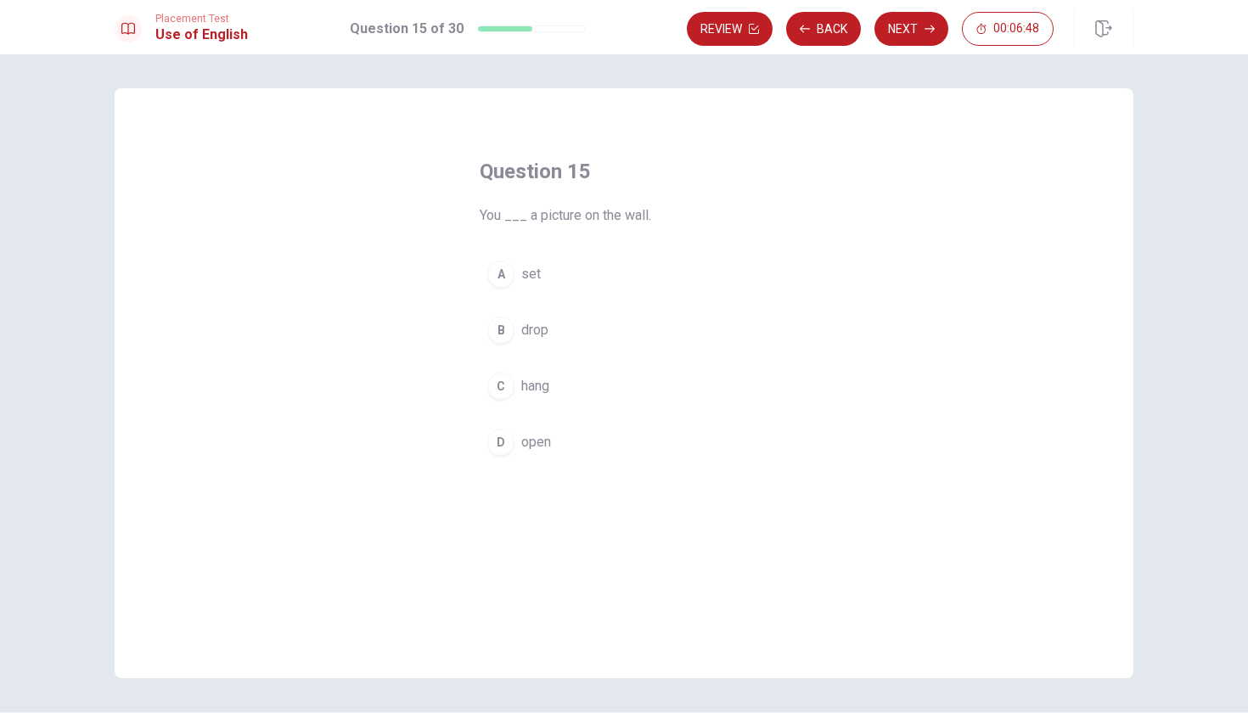
click at [513, 279] on button "A set" at bounding box center [624, 274] width 289 height 42
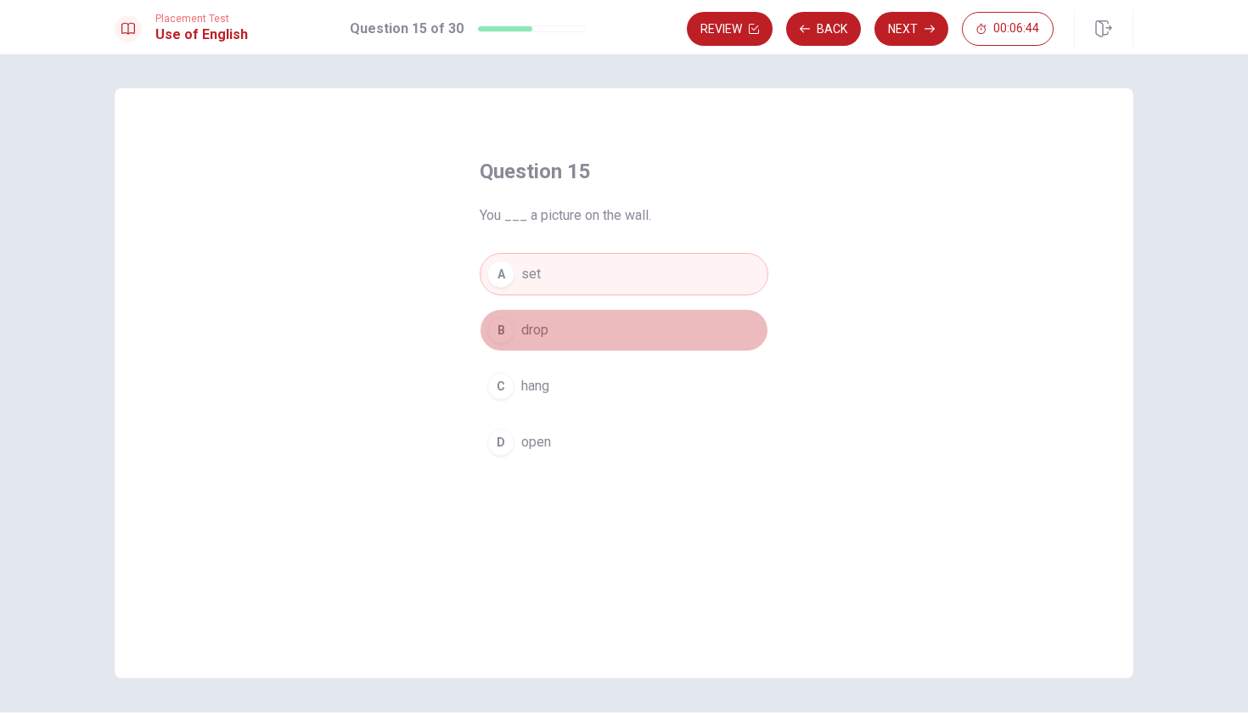
click at [565, 334] on button "B drop" at bounding box center [624, 330] width 289 height 42
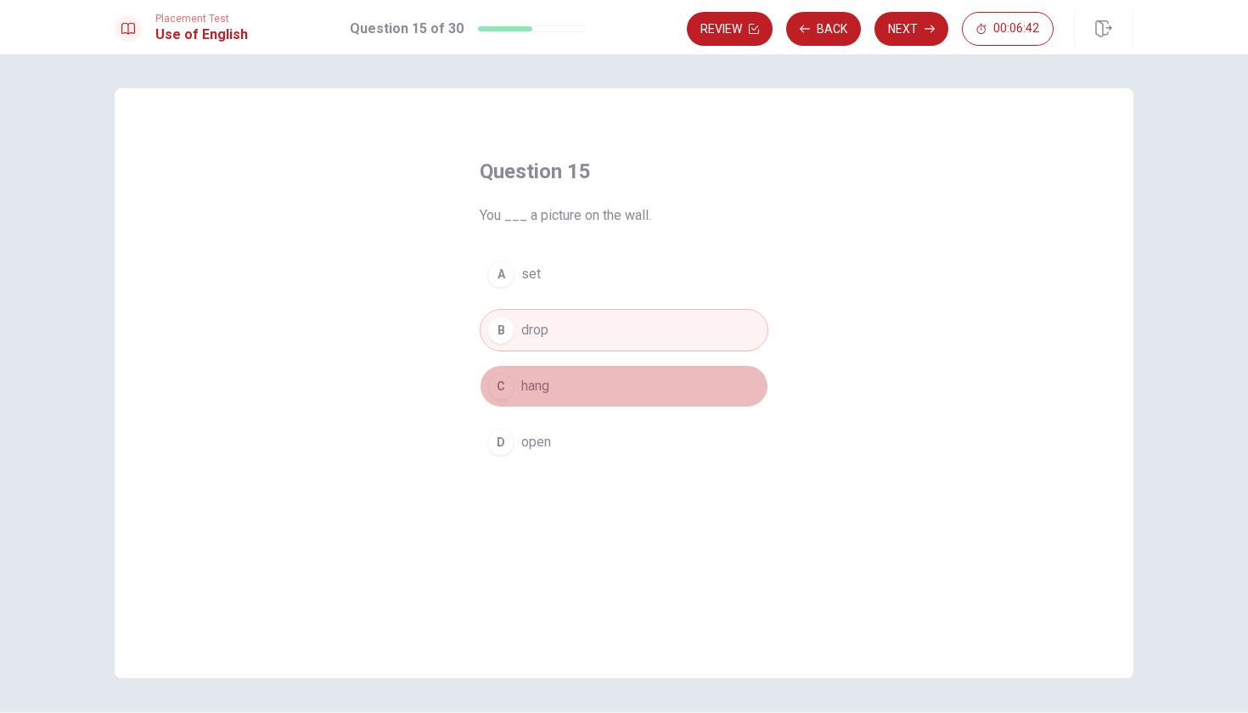
click at [543, 385] on span "hang" at bounding box center [535, 386] width 28 height 20
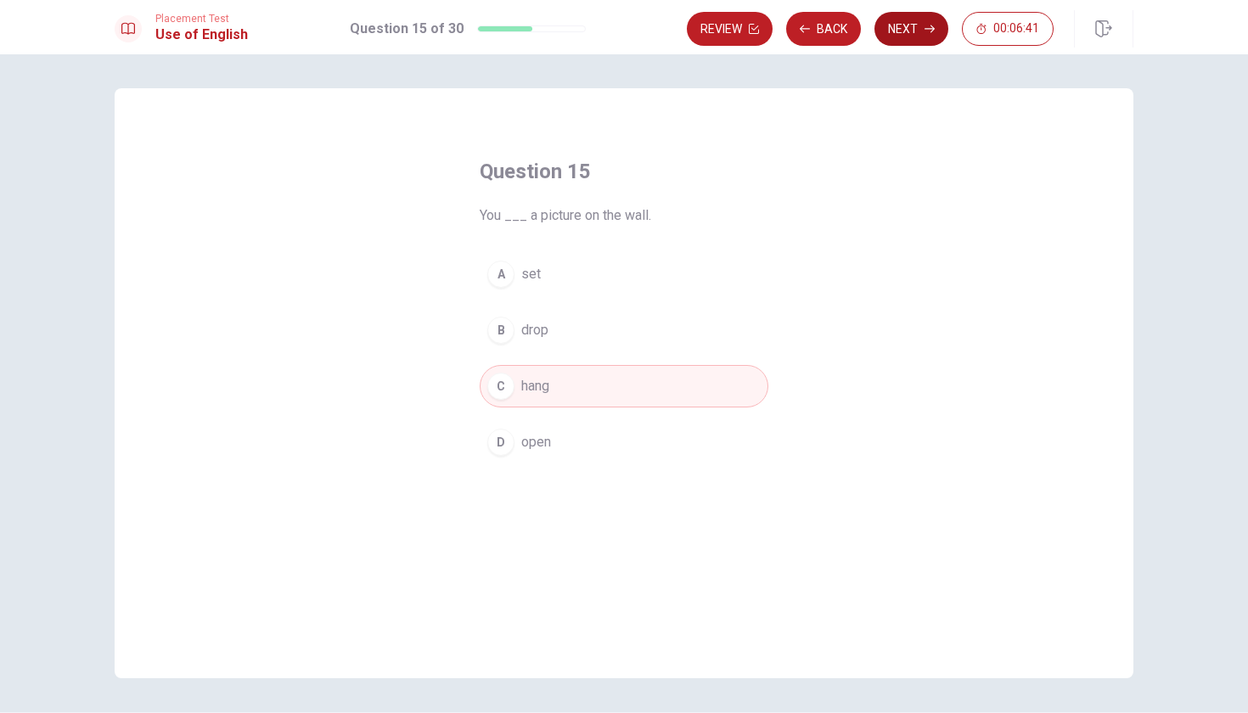
click at [901, 25] on button "Next" at bounding box center [911, 29] width 74 height 34
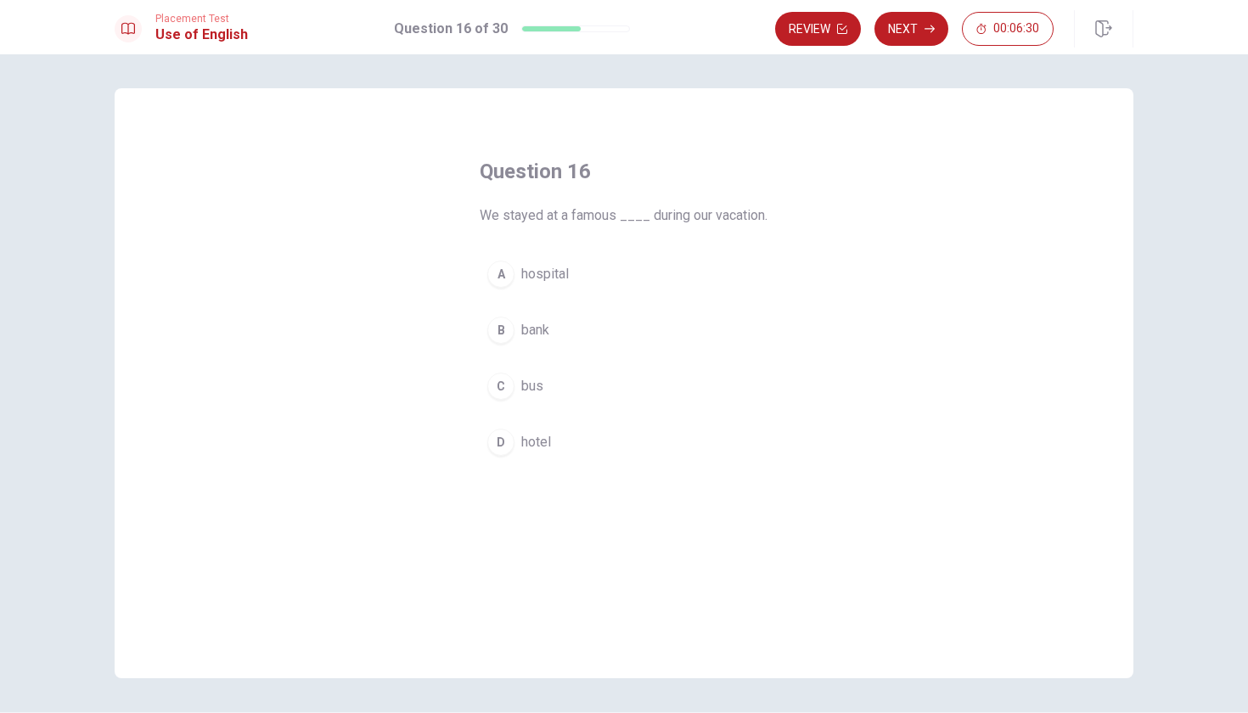
click at [501, 456] on div "D" at bounding box center [500, 442] width 27 height 27
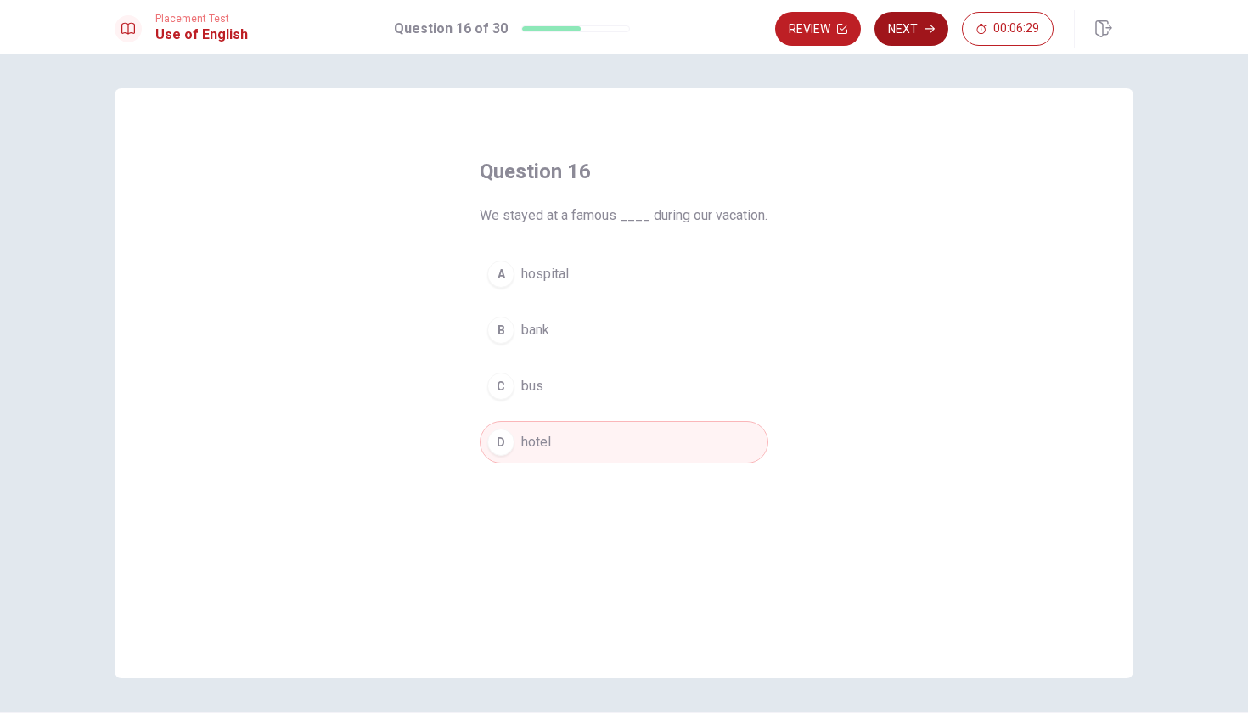
click at [932, 29] on icon "button" at bounding box center [929, 29] width 10 height 8
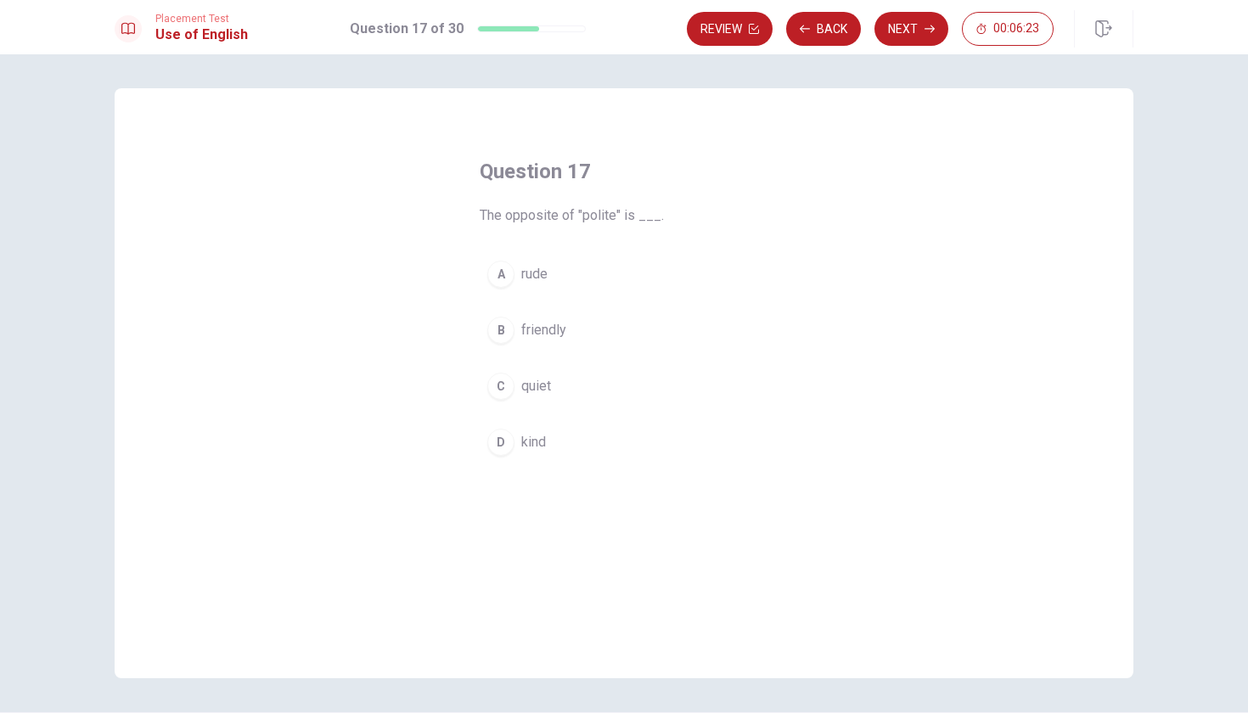
click at [540, 329] on span "friendly" at bounding box center [543, 330] width 45 height 20
click at [532, 432] on span "kind" at bounding box center [533, 442] width 25 height 20
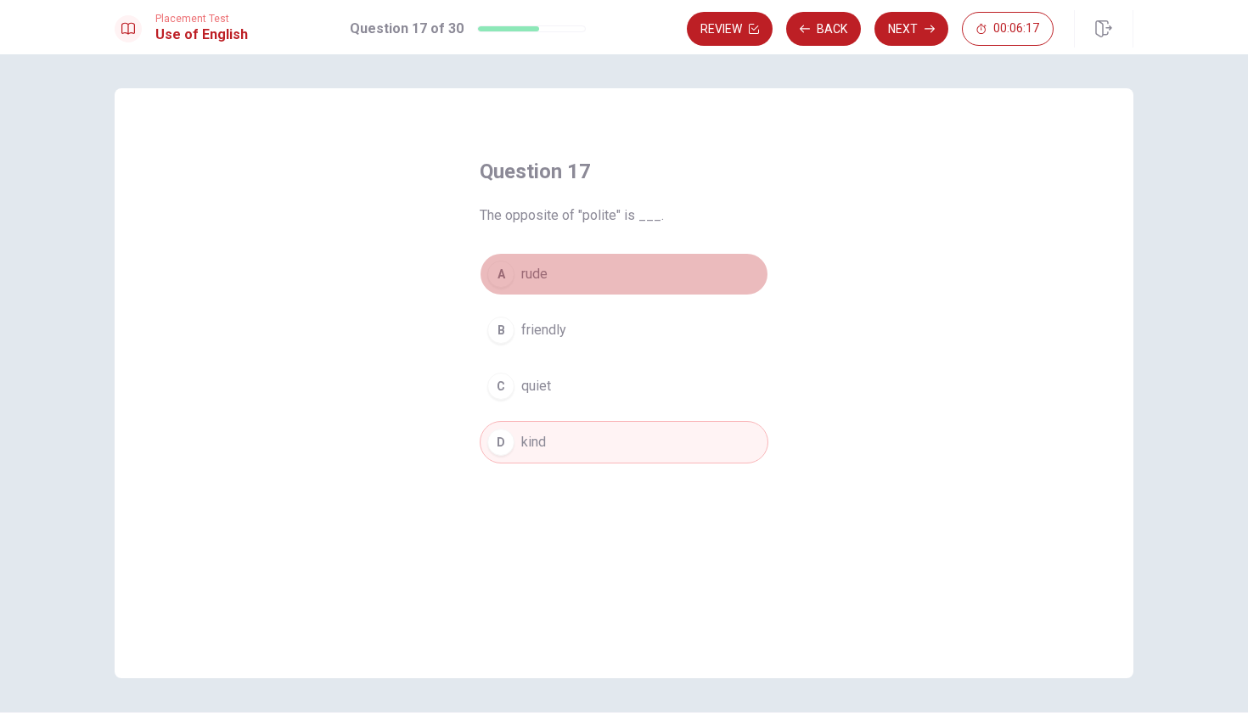
click at [549, 278] on button "A rude" at bounding box center [624, 274] width 289 height 42
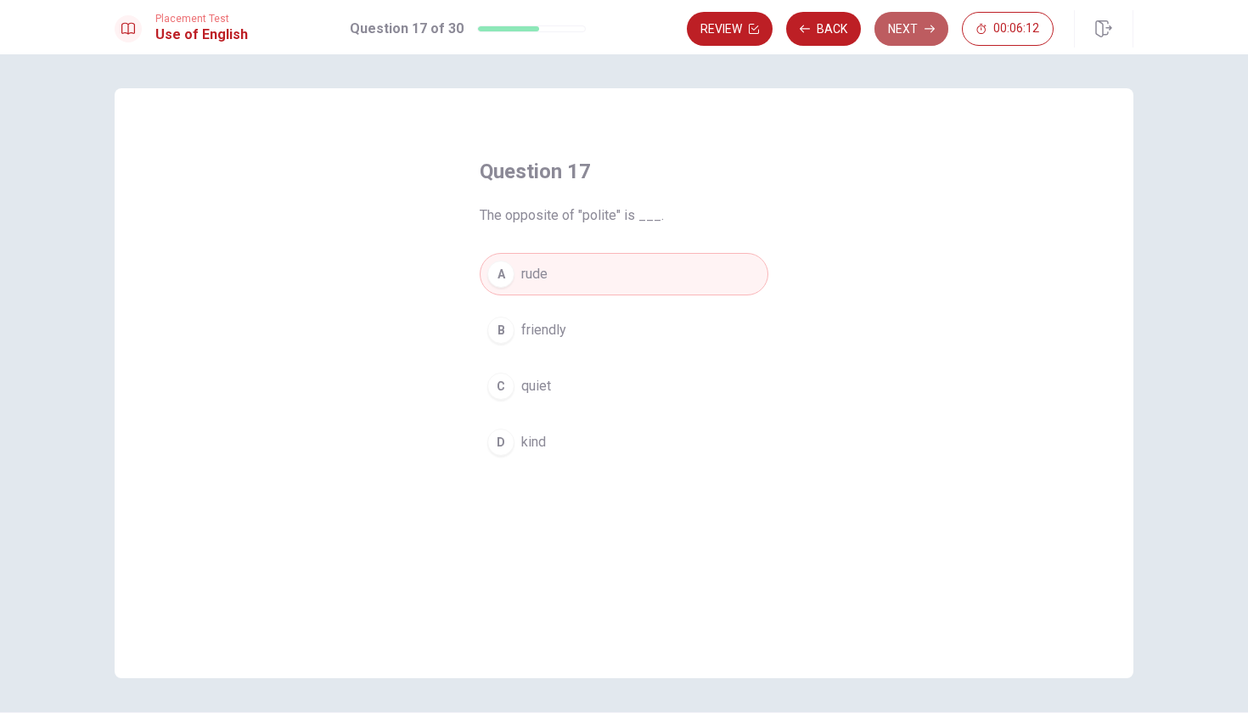
click at [921, 22] on button "Next" at bounding box center [911, 29] width 74 height 34
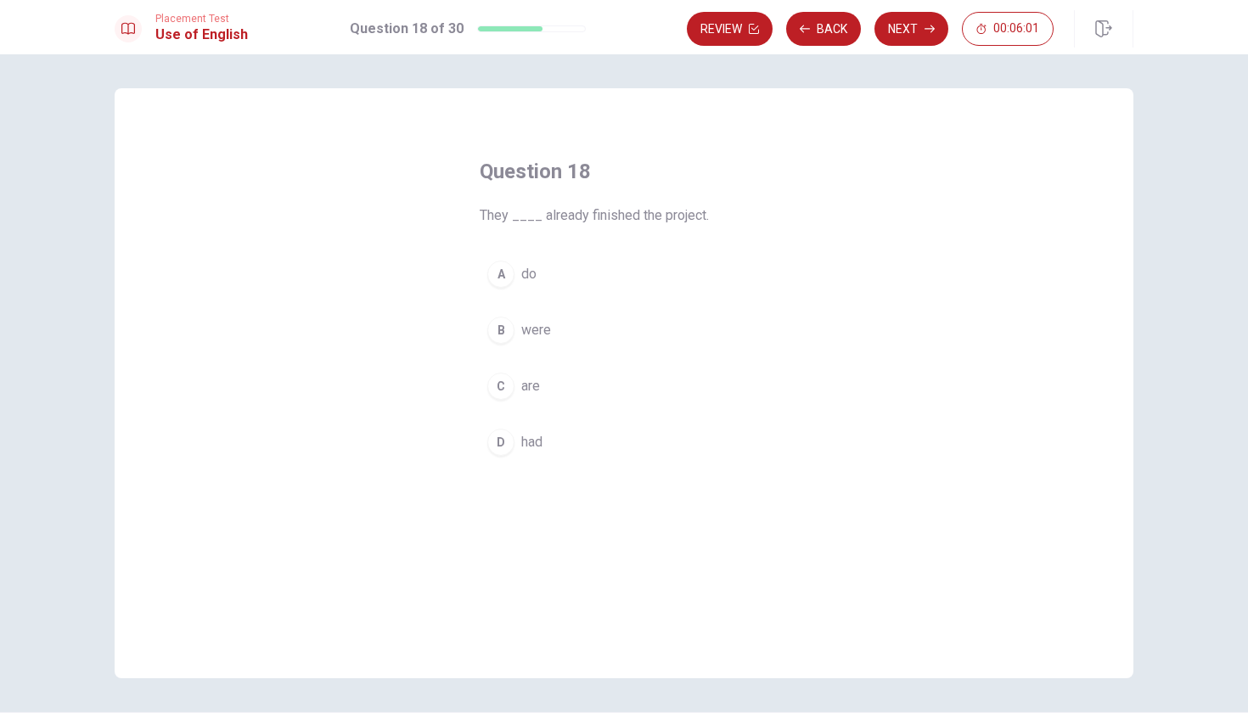
click at [530, 376] on span "are" at bounding box center [530, 386] width 19 height 20
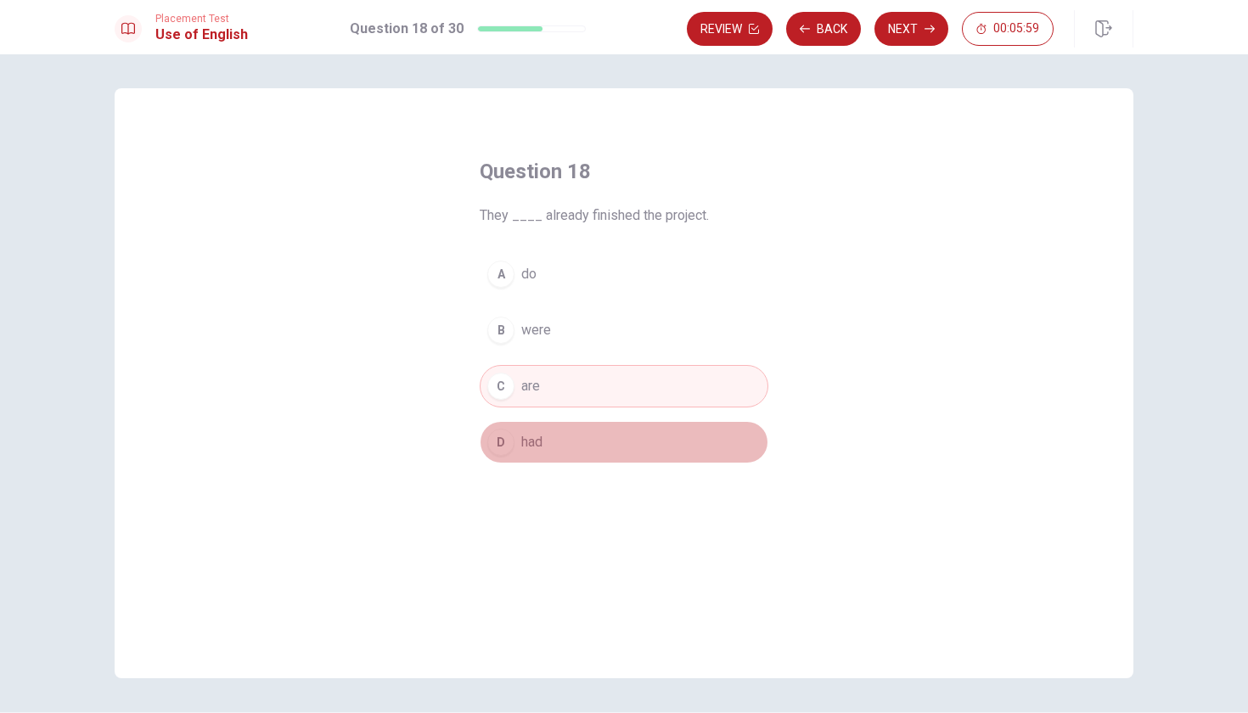
click at [519, 425] on button "D had" at bounding box center [624, 442] width 289 height 42
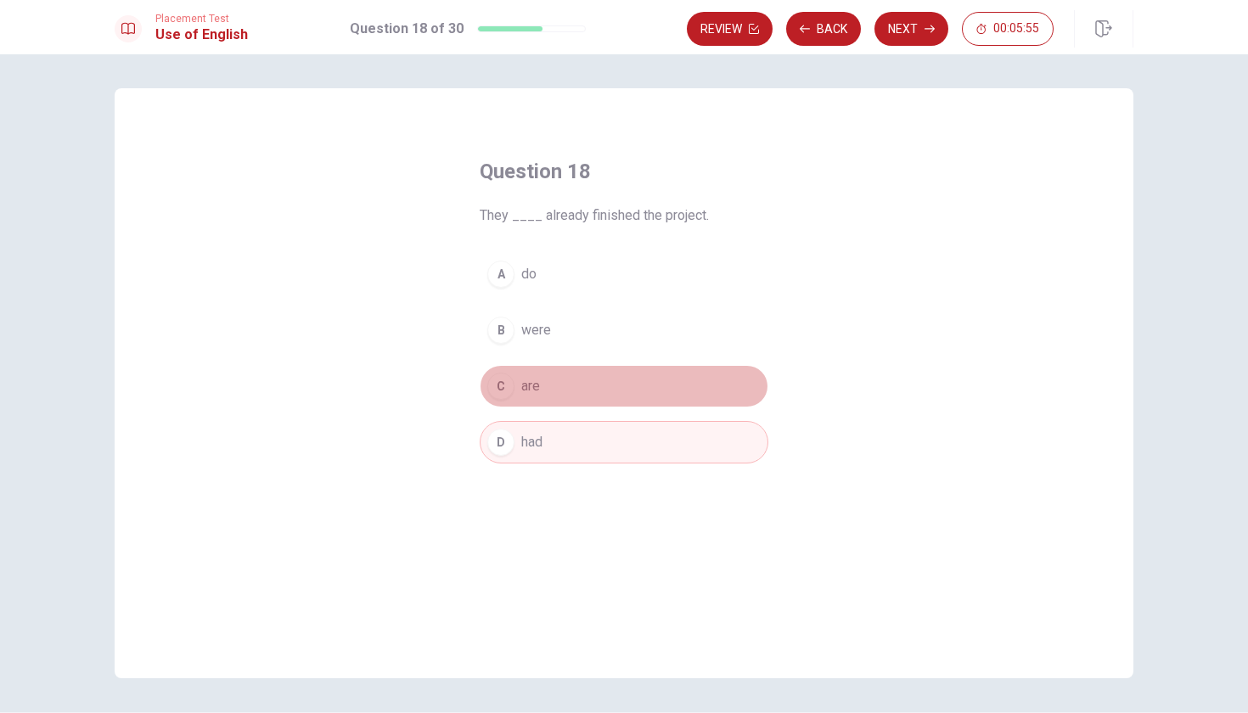
click at [592, 370] on button "C are" at bounding box center [624, 386] width 289 height 42
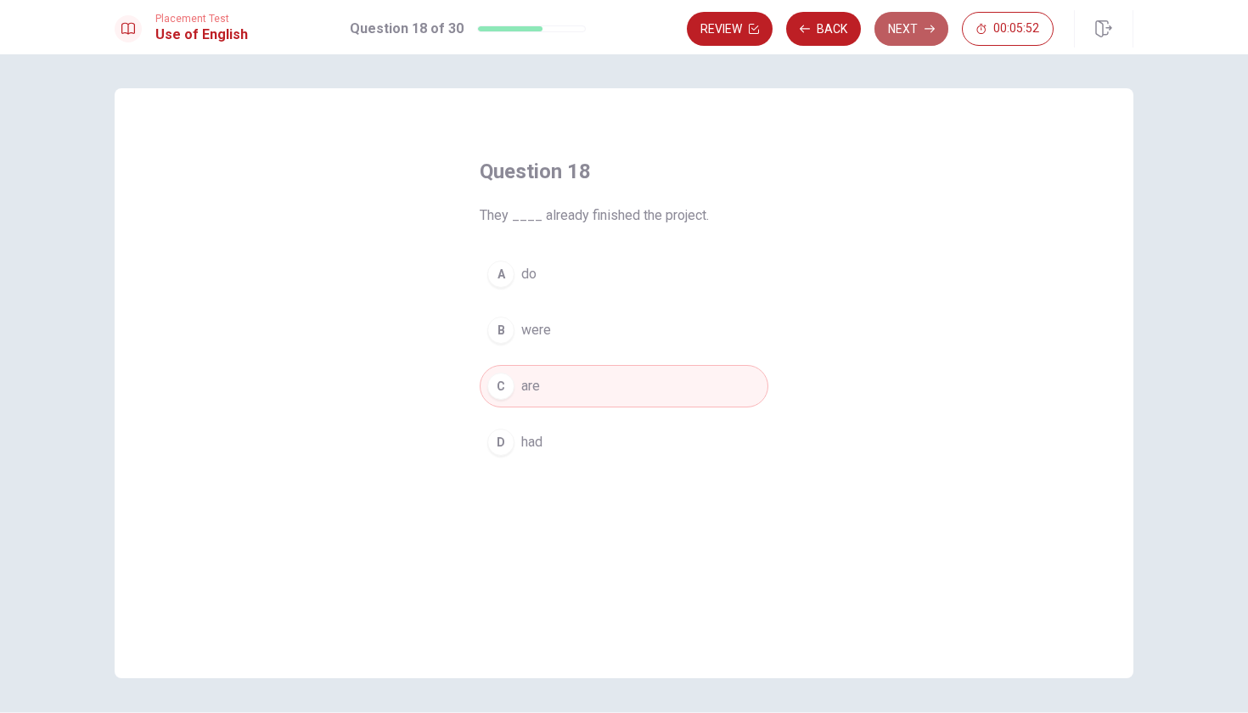
click at [889, 32] on button "Next" at bounding box center [911, 29] width 74 height 34
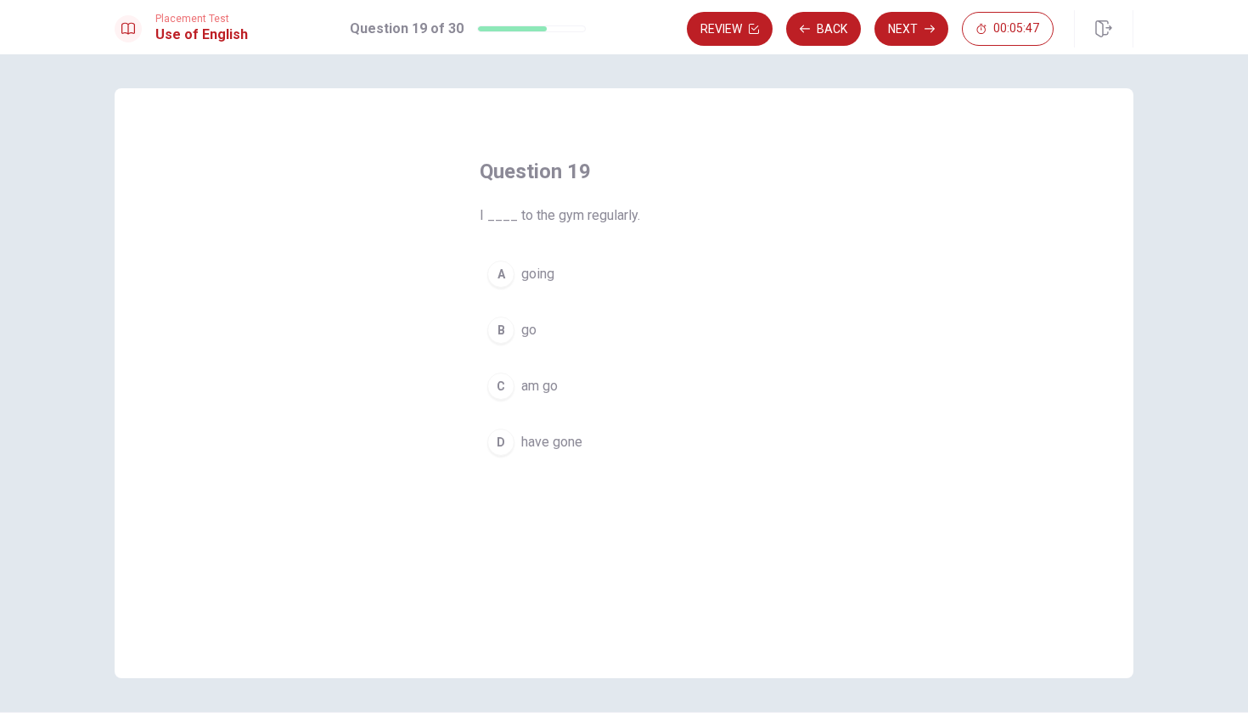
click at [548, 279] on span "going" at bounding box center [537, 274] width 33 height 20
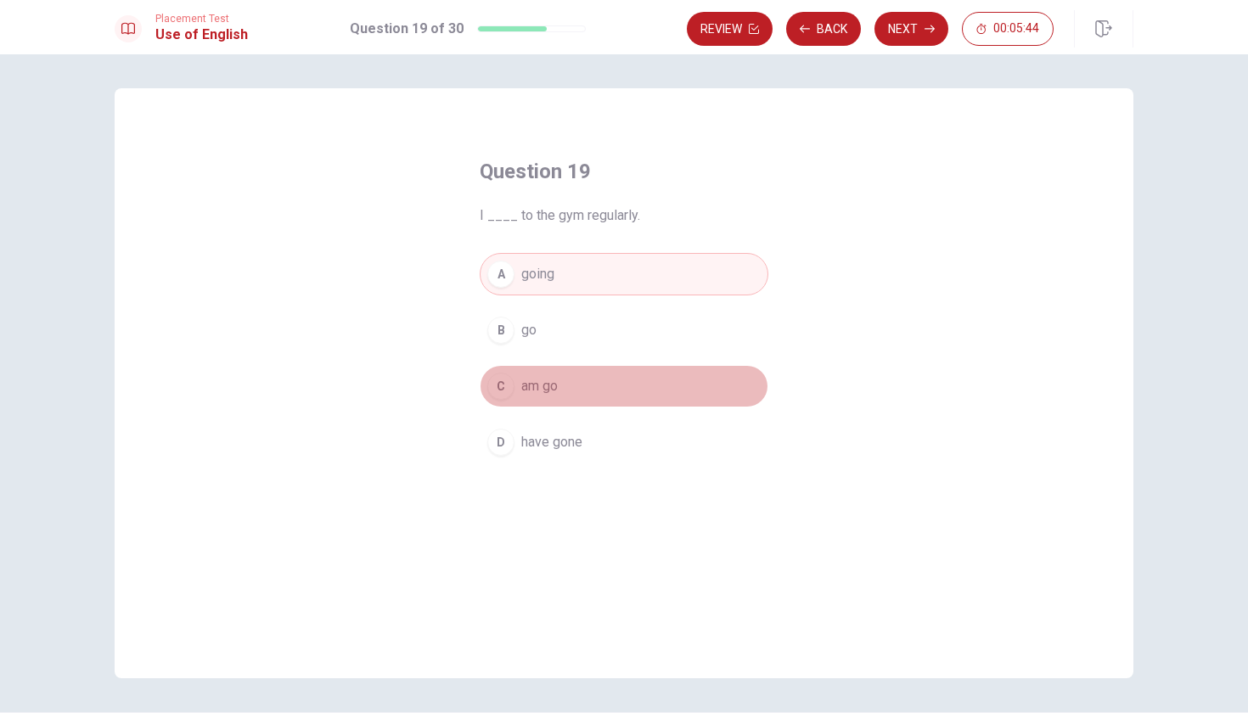
click at [544, 395] on span "am go" at bounding box center [539, 386] width 36 height 20
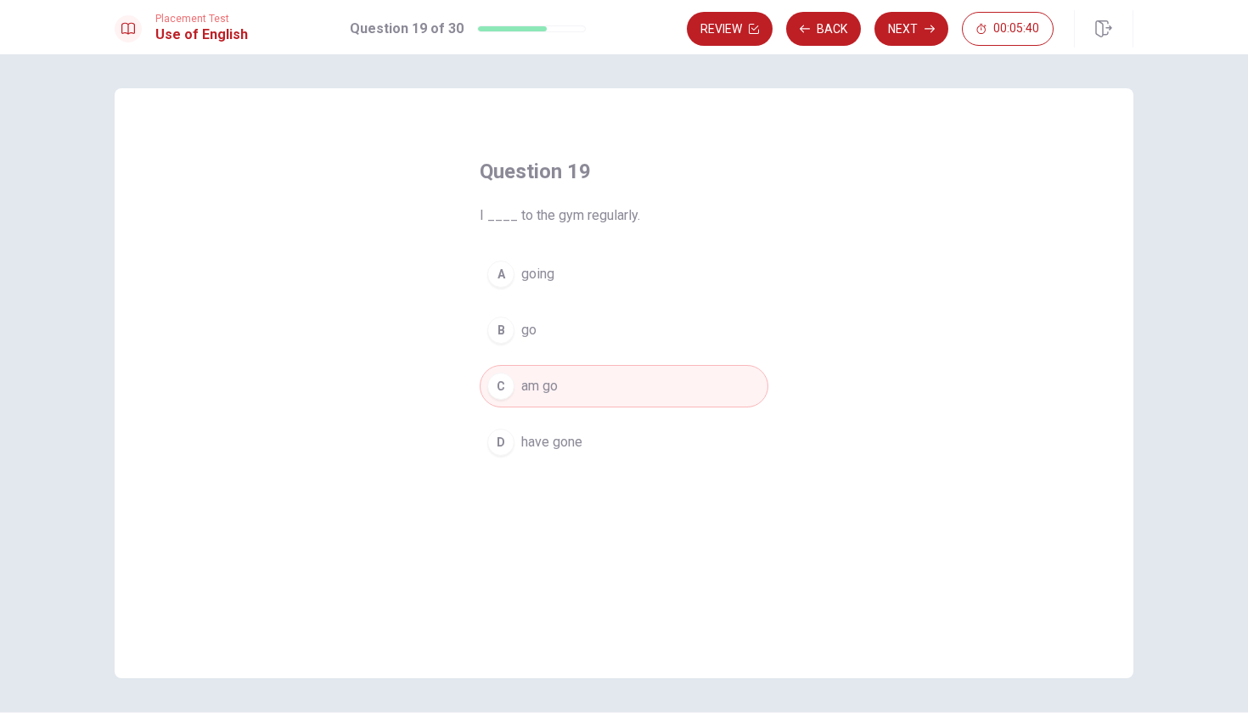
click at [543, 334] on button "B go" at bounding box center [624, 330] width 289 height 42
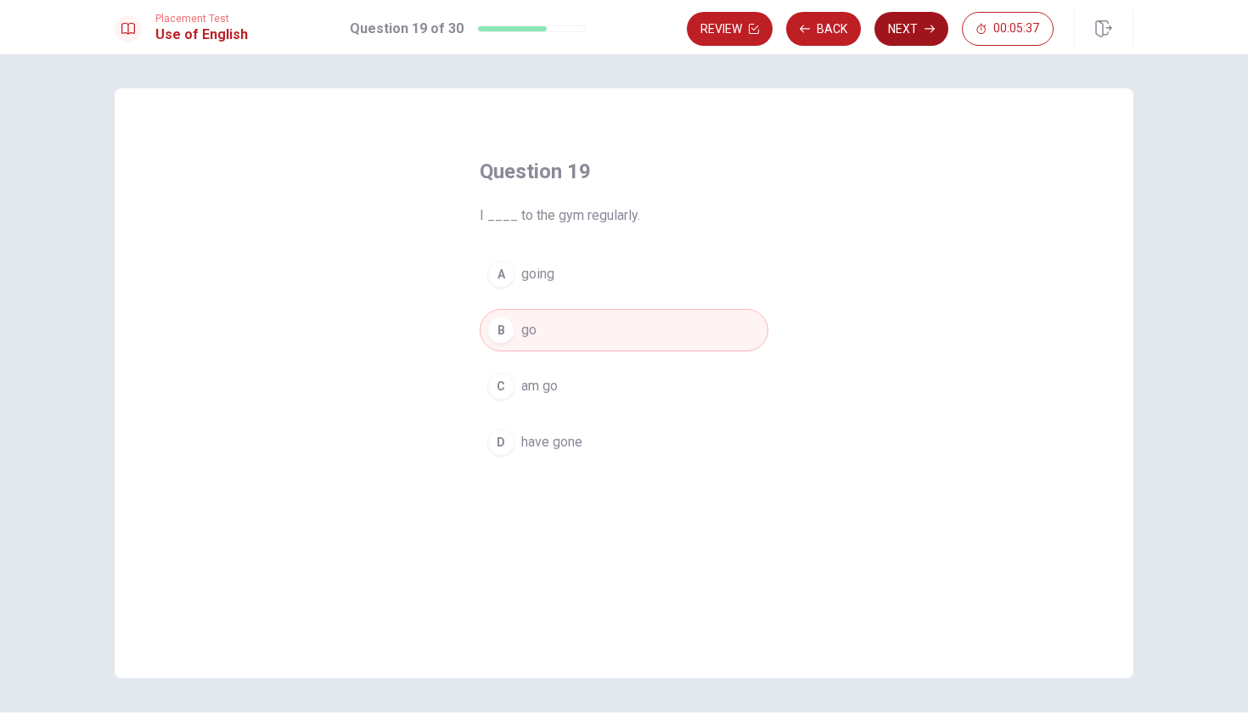
click at [896, 21] on button "Next" at bounding box center [911, 29] width 74 height 34
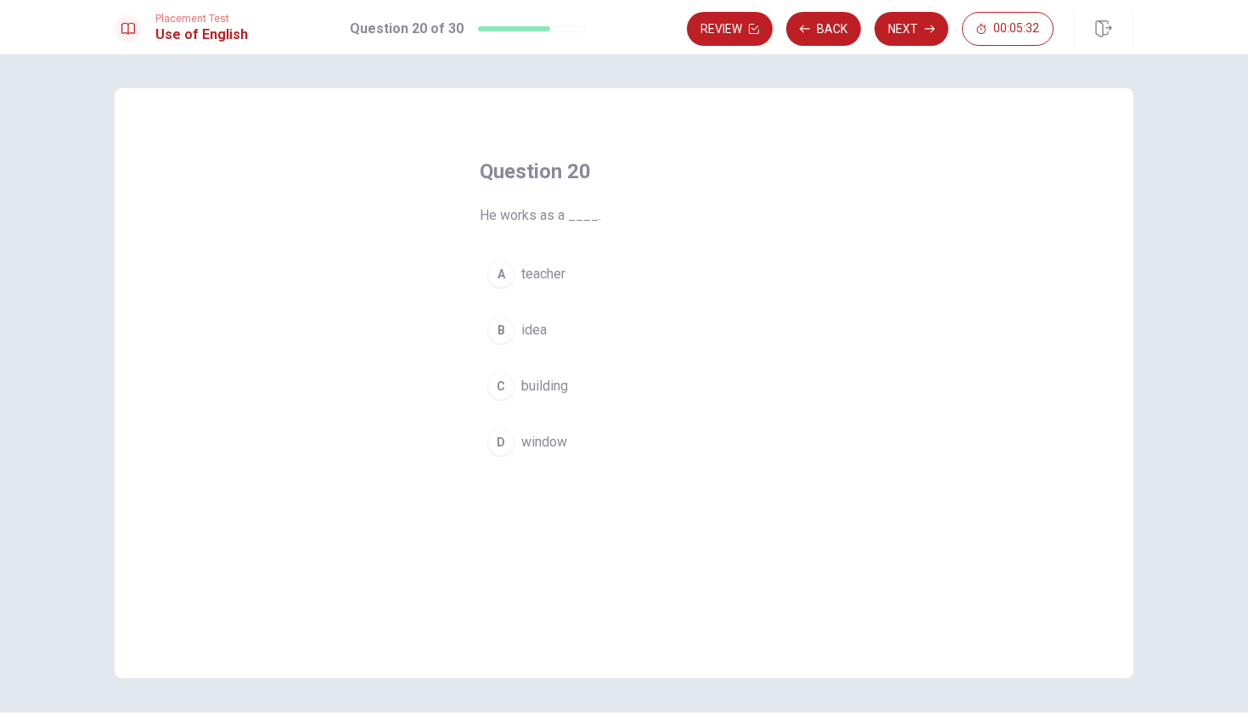
click at [542, 279] on span "teacher" at bounding box center [543, 274] width 44 height 20
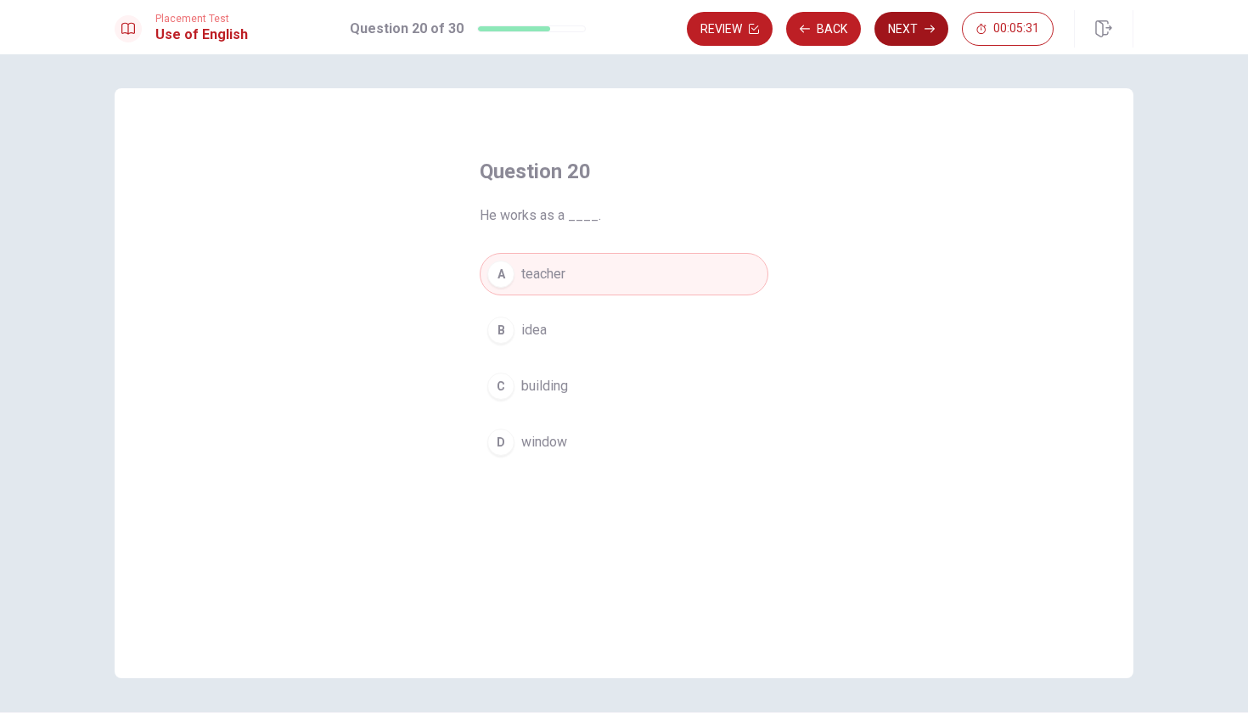
click at [902, 33] on button "Next" at bounding box center [911, 29] width 74 height 34
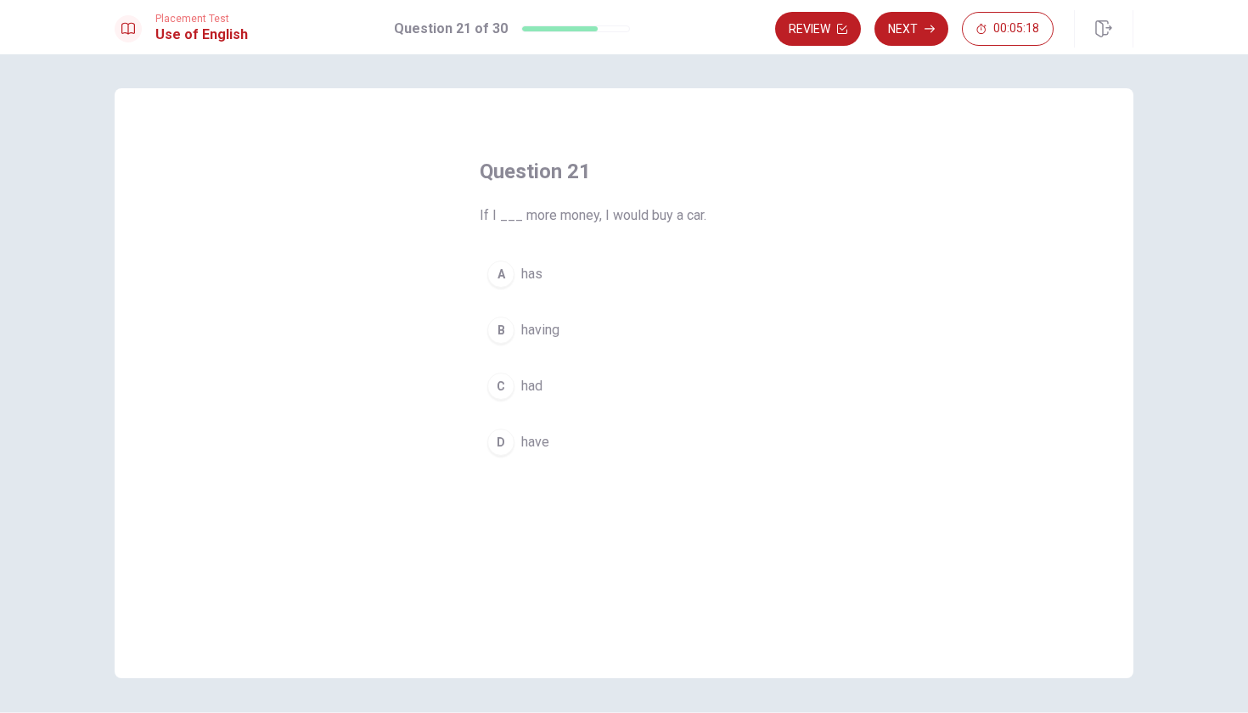
click at [526, 435] on span "have" at bounding box center [535, 442] width 28 height 20
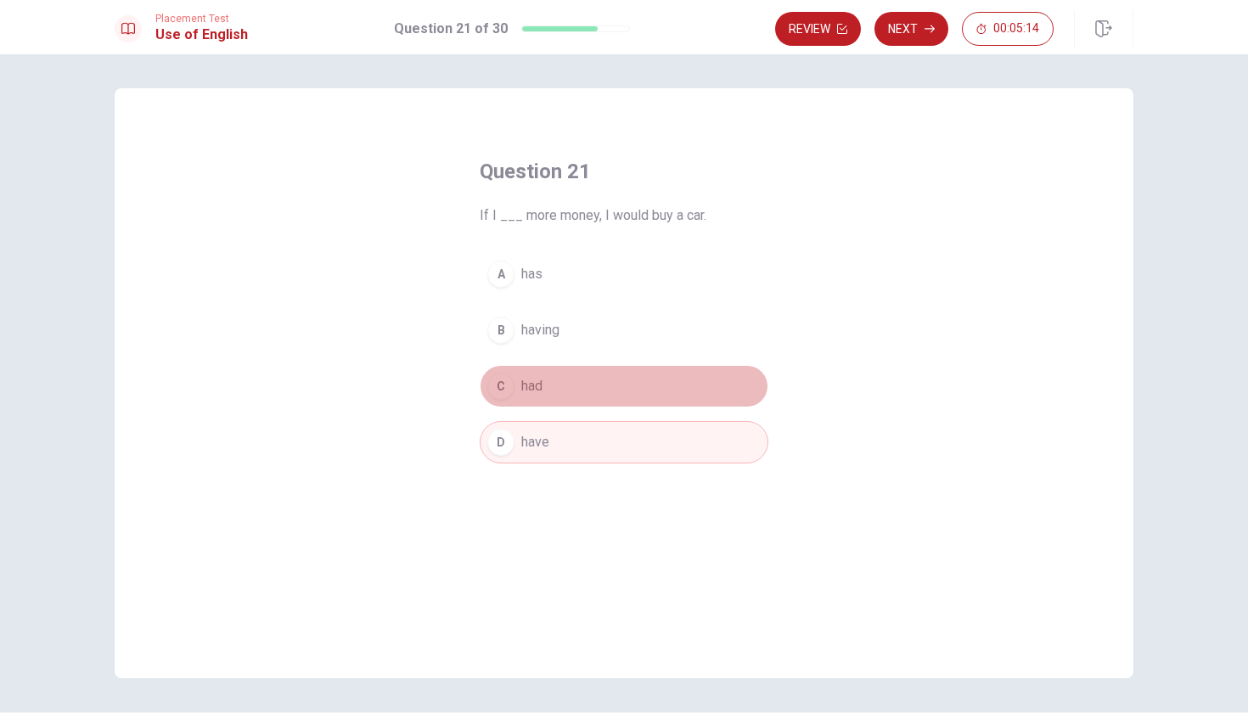
click at [581, 387] on button "C had" at bounding box center [624, 386] width 289 height 42
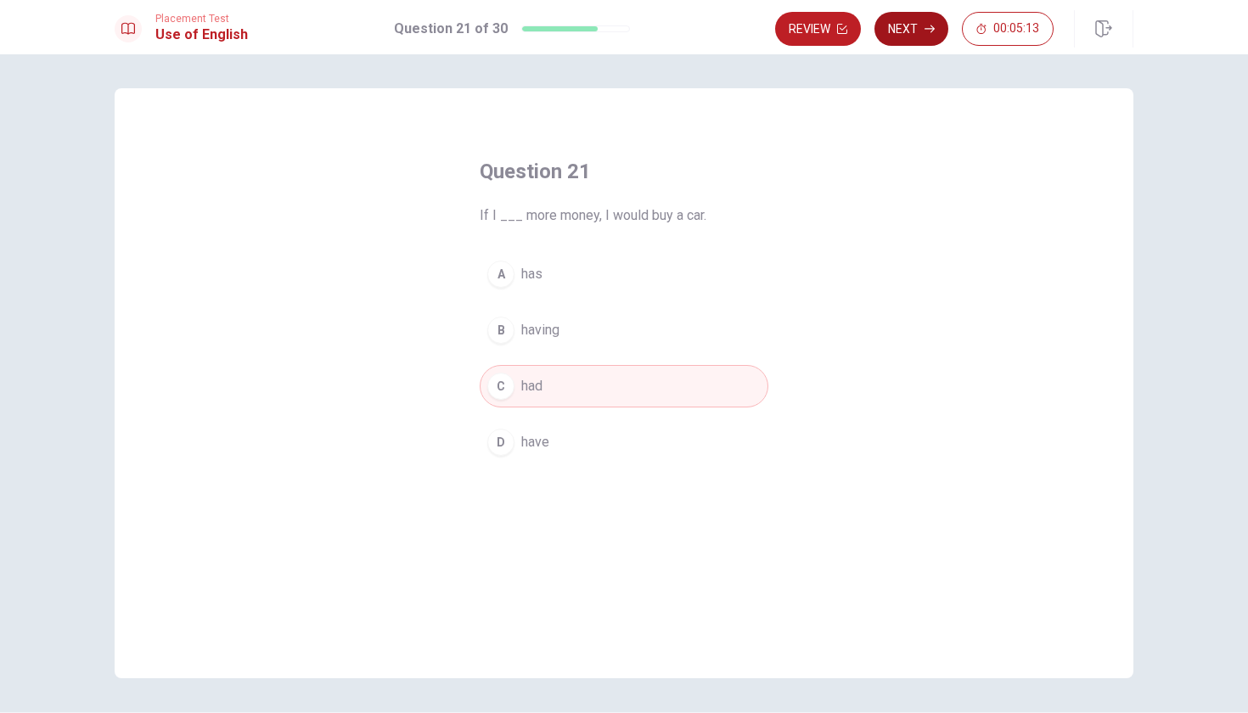
click at [928, 37] on button "Next" at bounding box center [911, 29] width 74 height 34
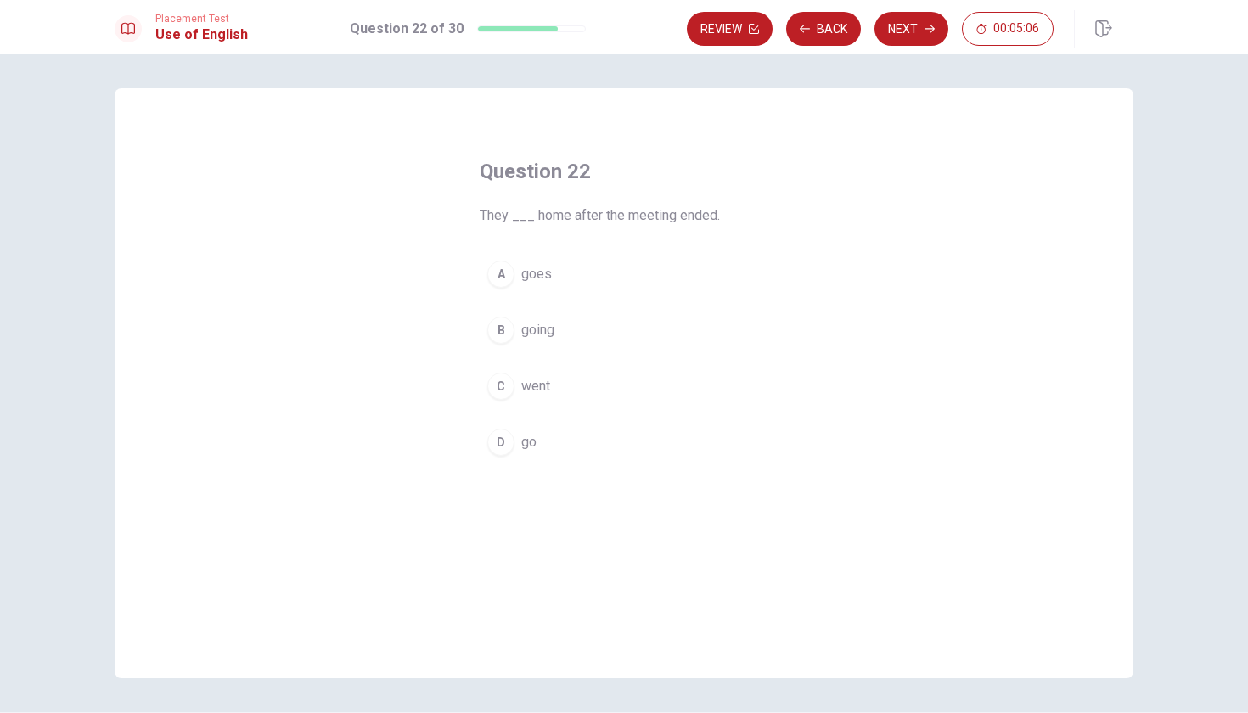
click at [538, 331] on span "going" at bounding box center [537, 330] width 33 height 20
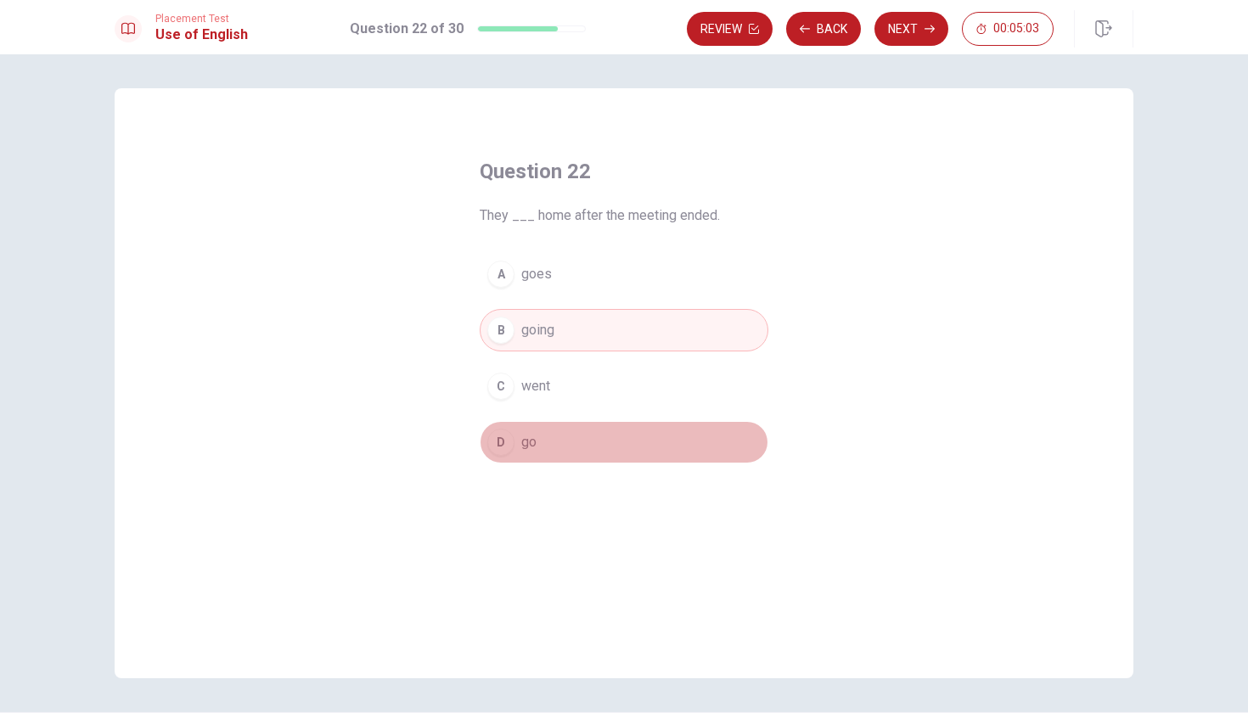
click at [536, 450] on button "D go" at bounding box center [624, 442] width 289 height 42
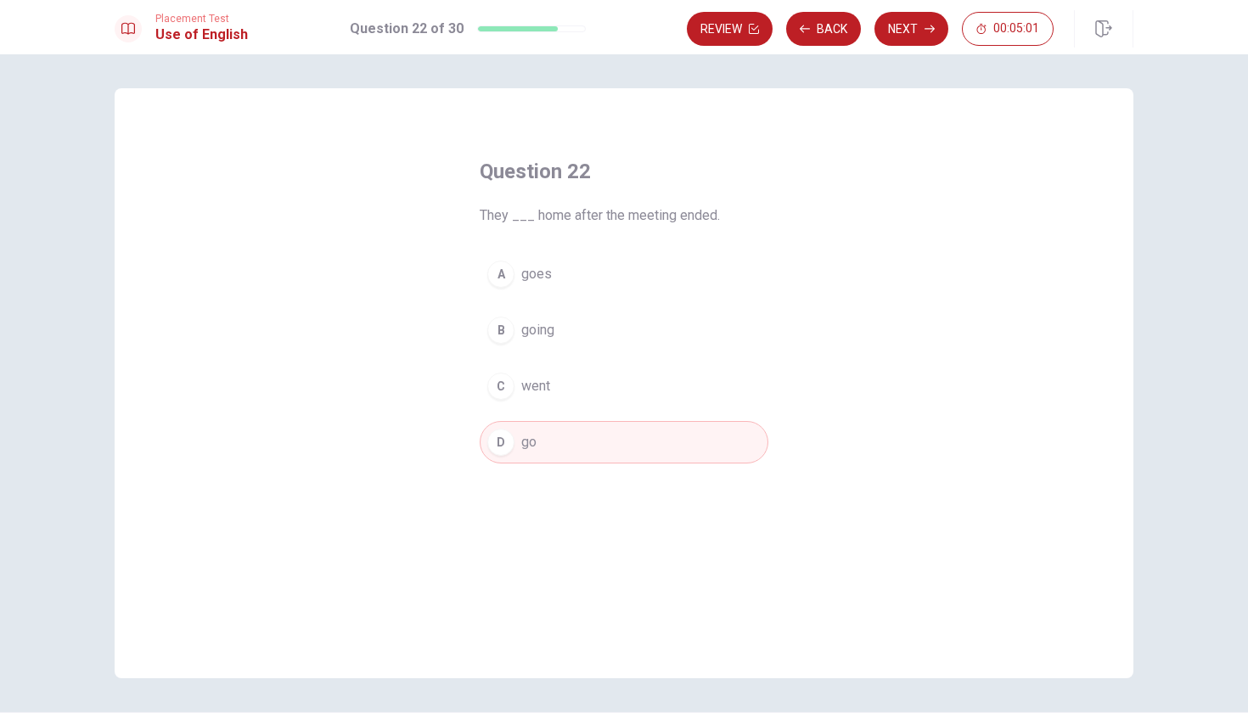
click at [628, 390] on button "C went" at bounding box center [624, 386] width 289 height 42
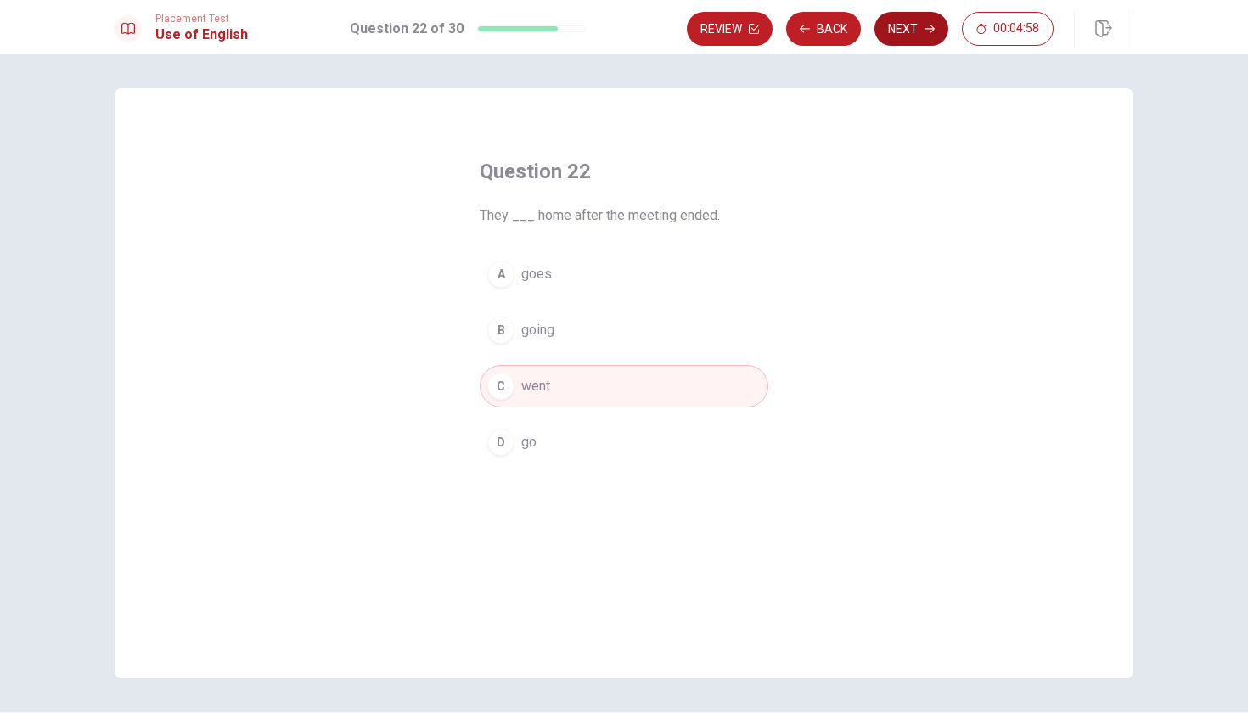
click at [902, 31] on button "Next" at bounding box center [911, 29] width 74 height 34
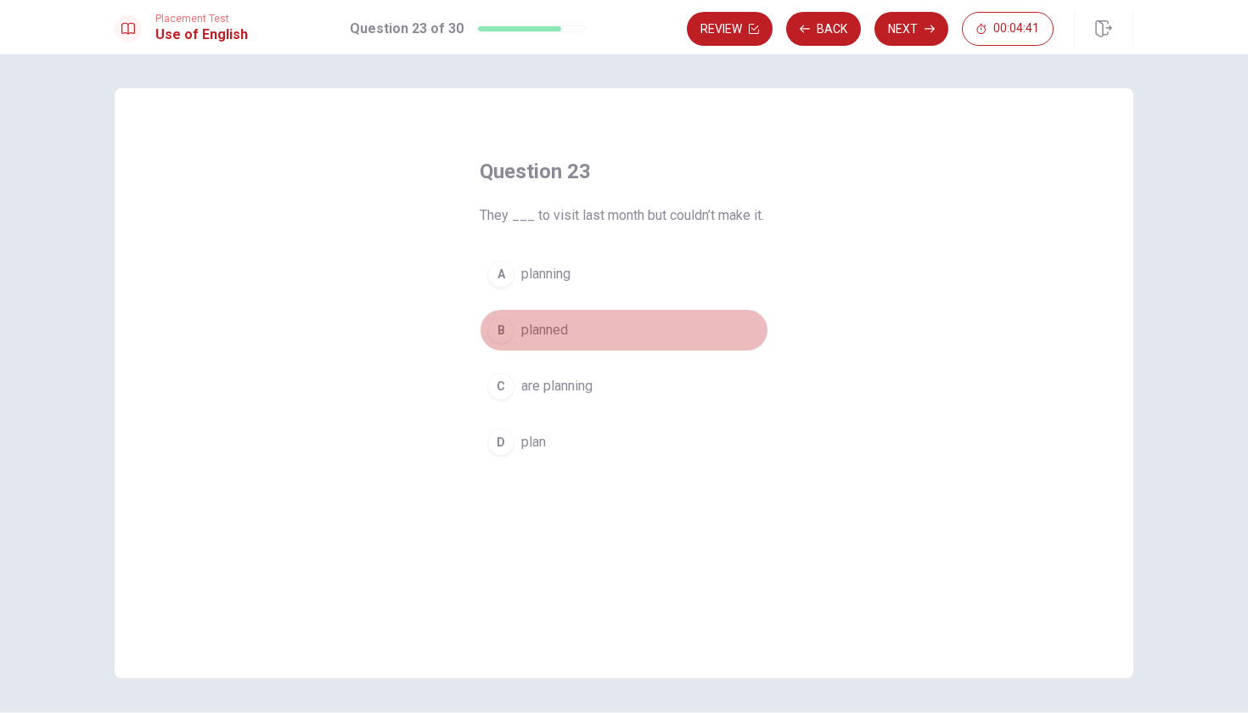
click at [553, 334] on span "planned" at bounding box center [544, 330] width 47 height 20
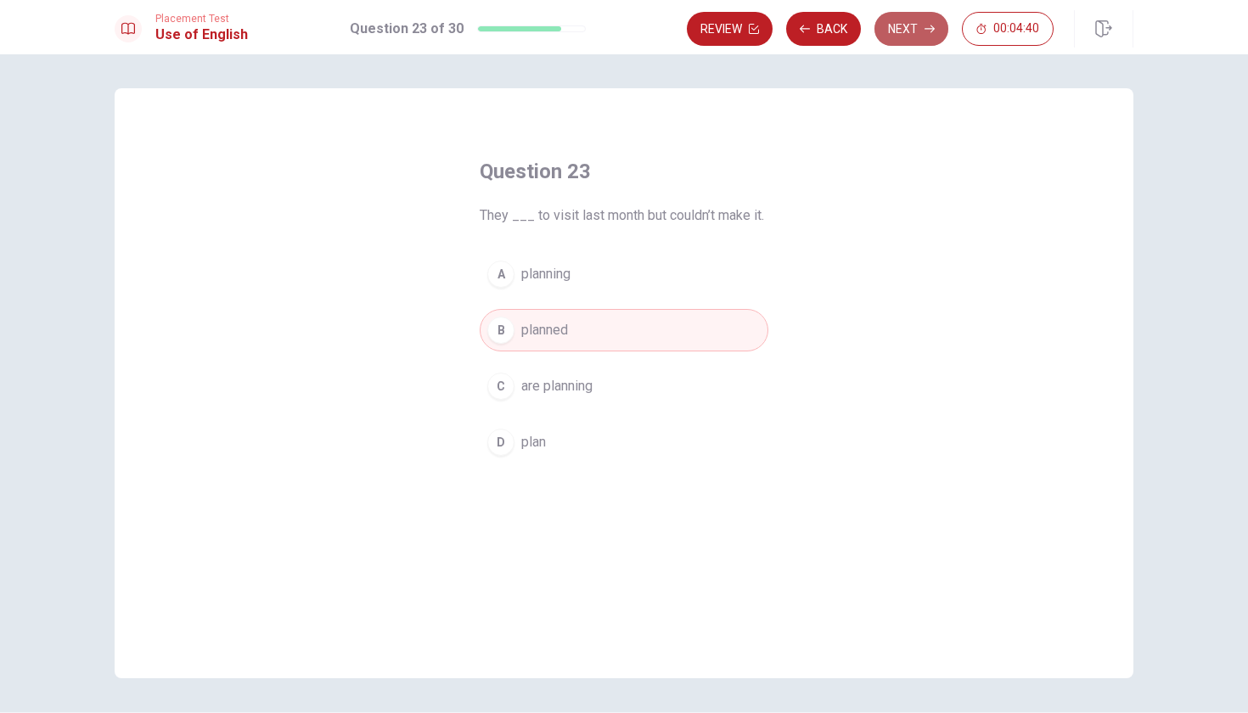
click at [905, 21] on button "Next" at bounding box center [911, 29] width 74 height 34
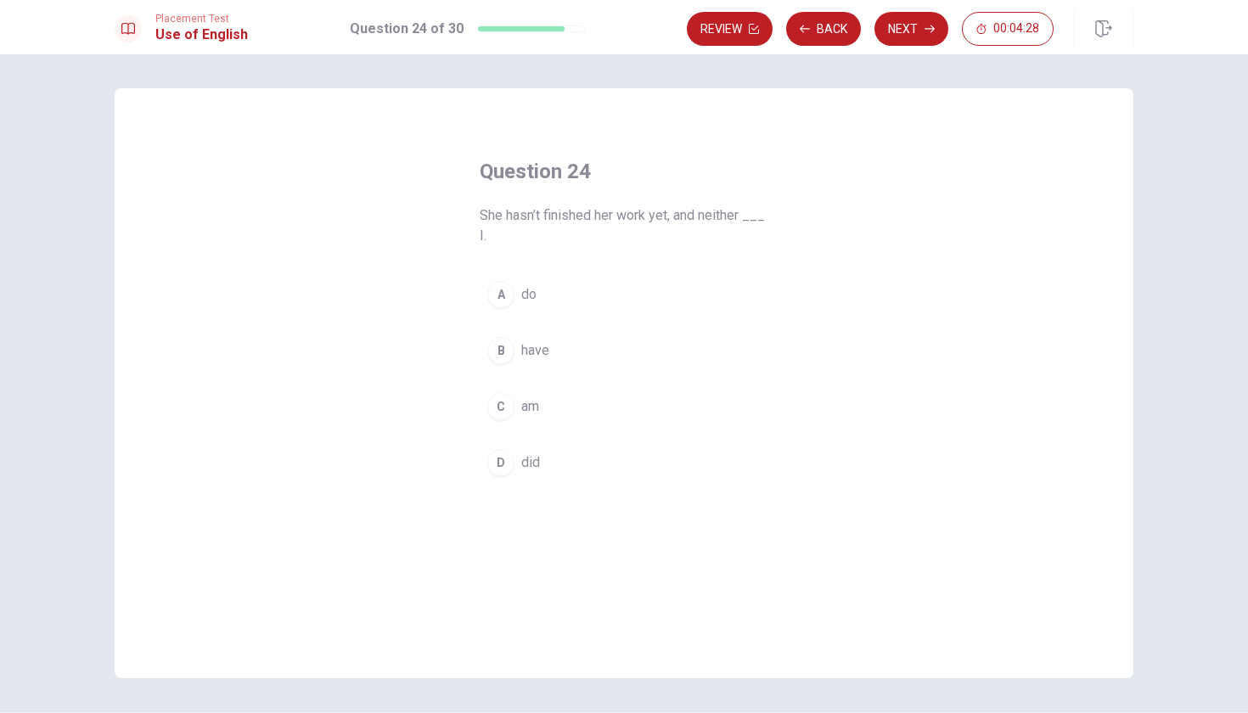
click at [514, 468] on button "D did" at bounding box center [624, 462] width 289 height 42
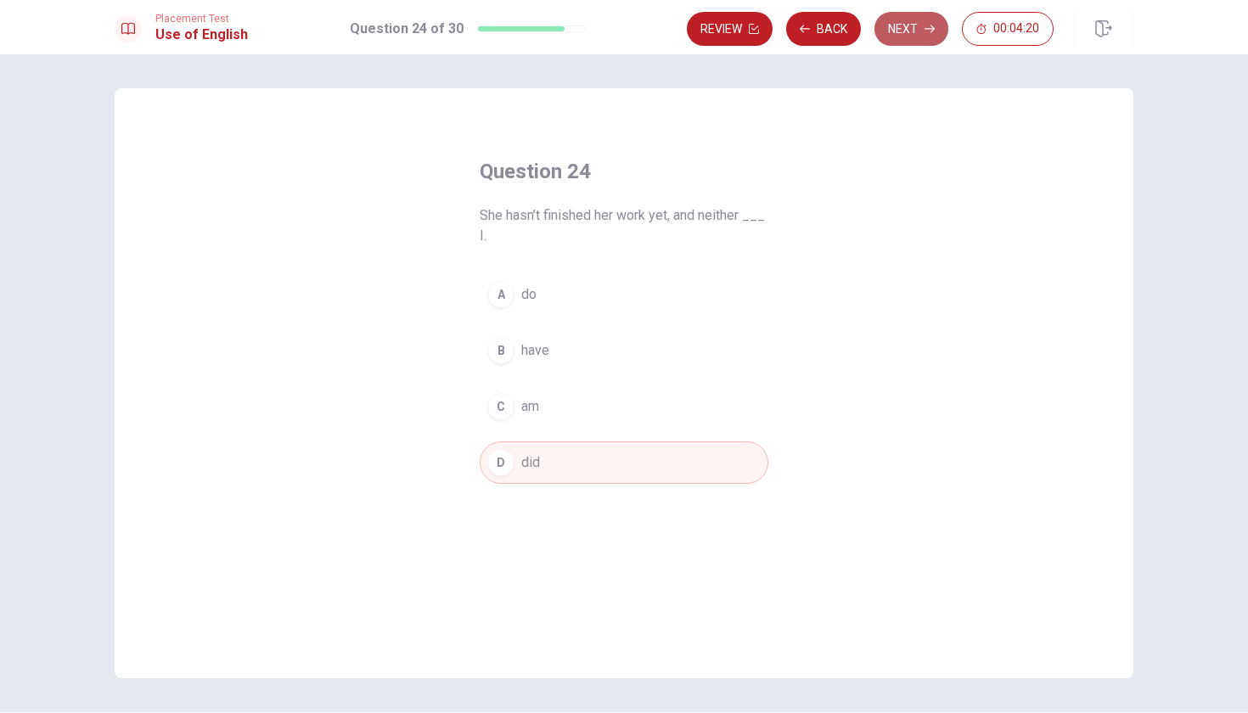
click at [922, 36] on button "Next" at bounding box center [911, 29] width 74 height 34
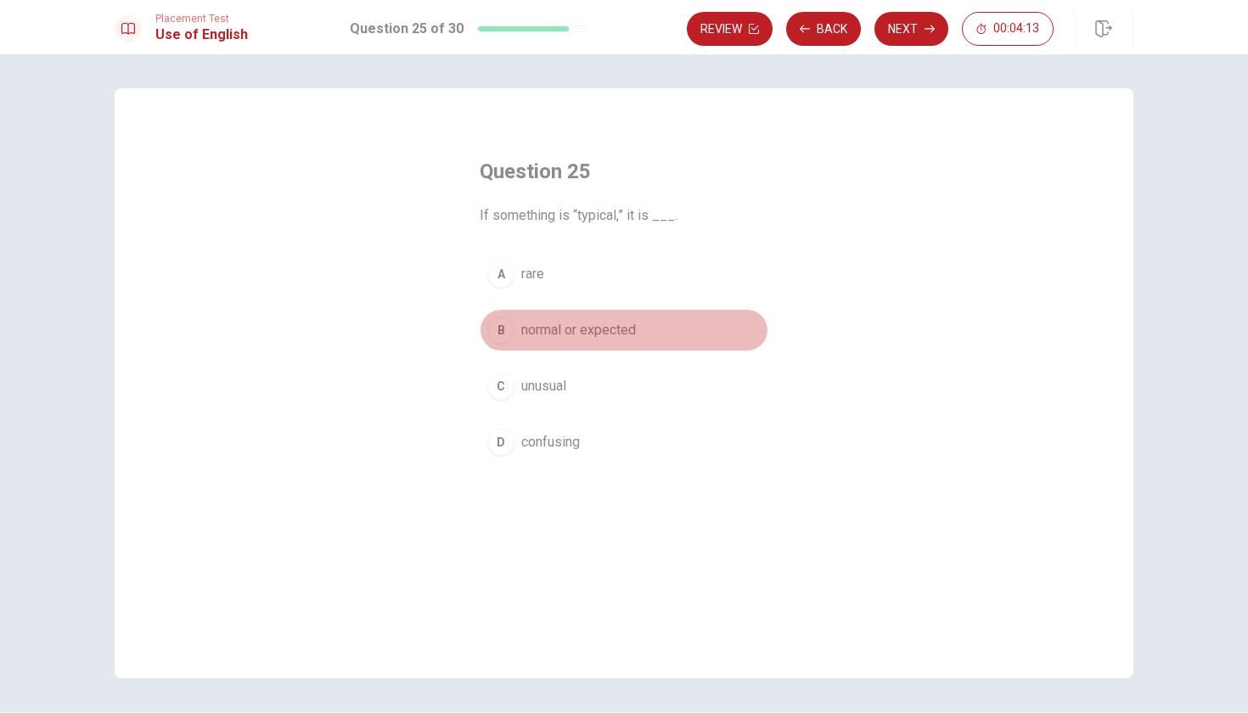
click at [564, 334] on span "normal or expected" at bounding box center [578, 330] width 115 height 20
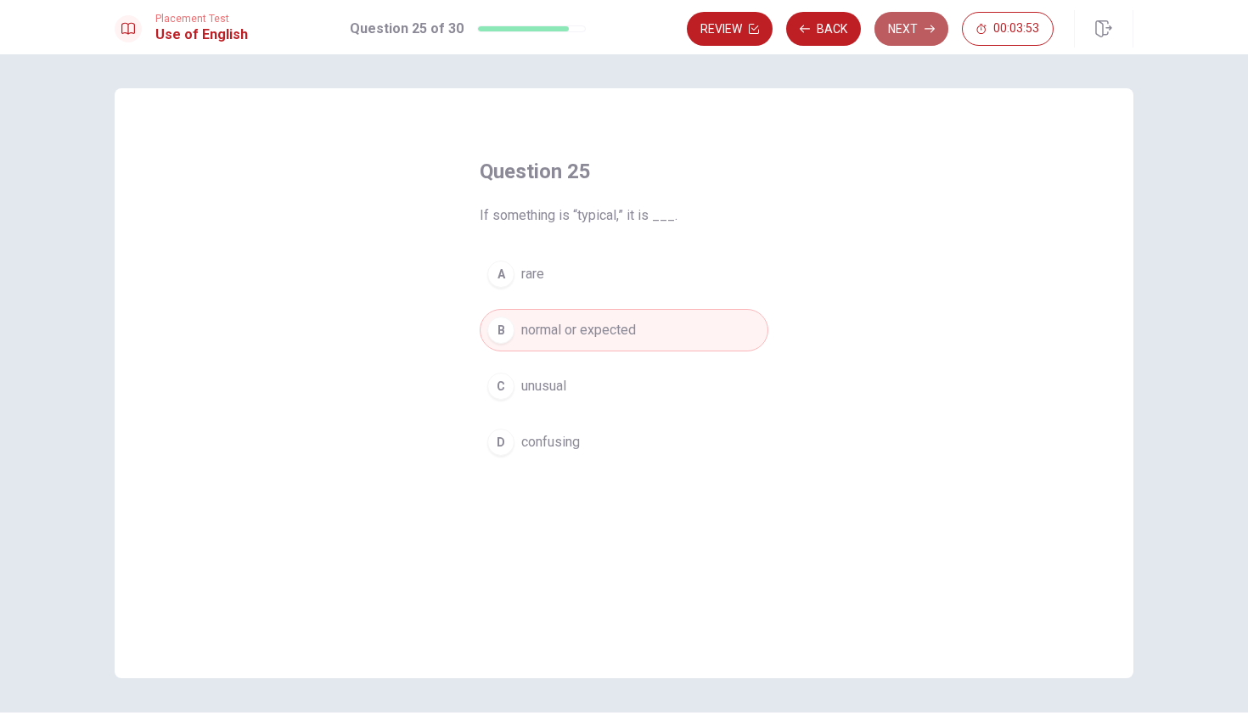
click at [893, 30] on button "Next" at bounding box center [911, 29] width 74 height 34
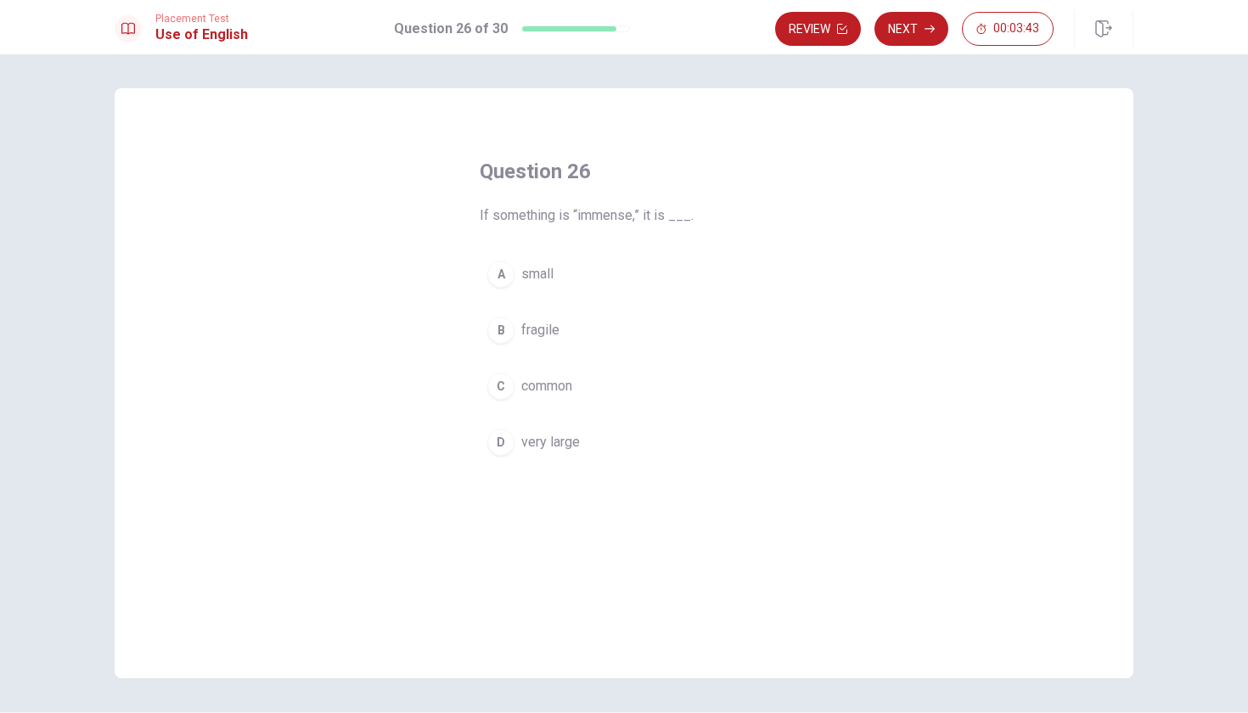
click at [548, 430] on button "D very large" at bounding box center [624, 442] width 289 height 42
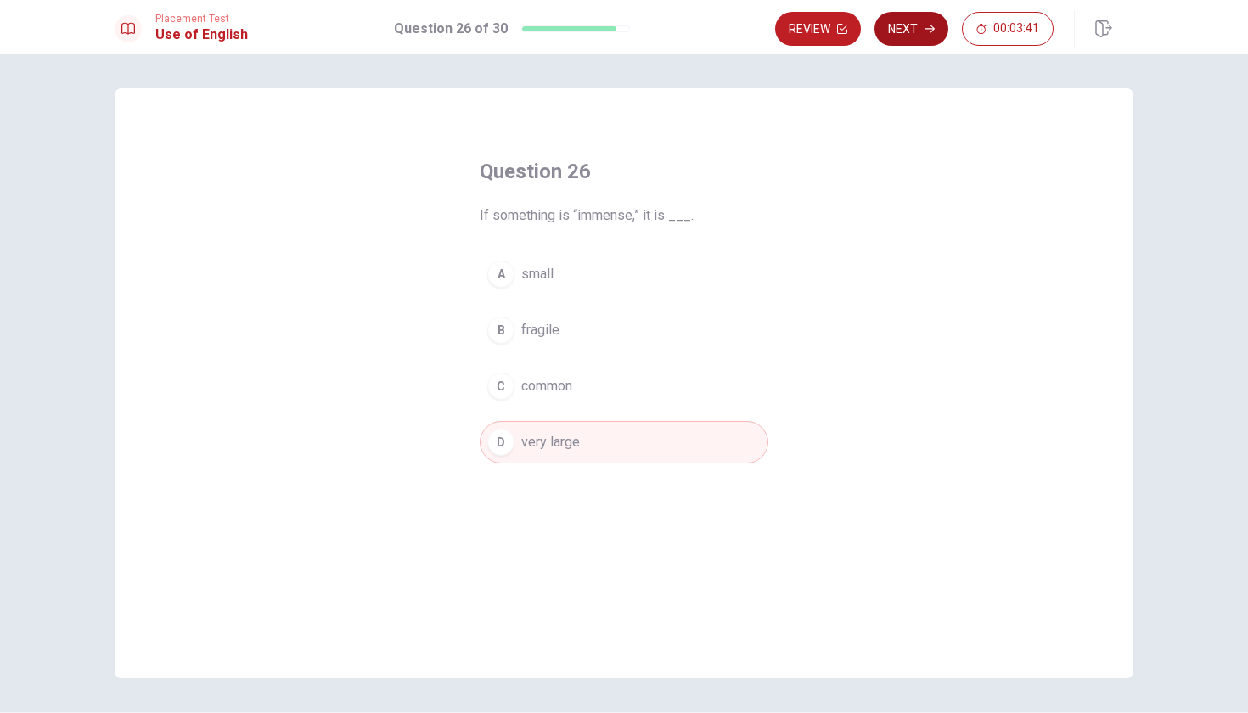
click at [894, 37] on button "Next" at bounding box center [911, 29] width 74 height 34
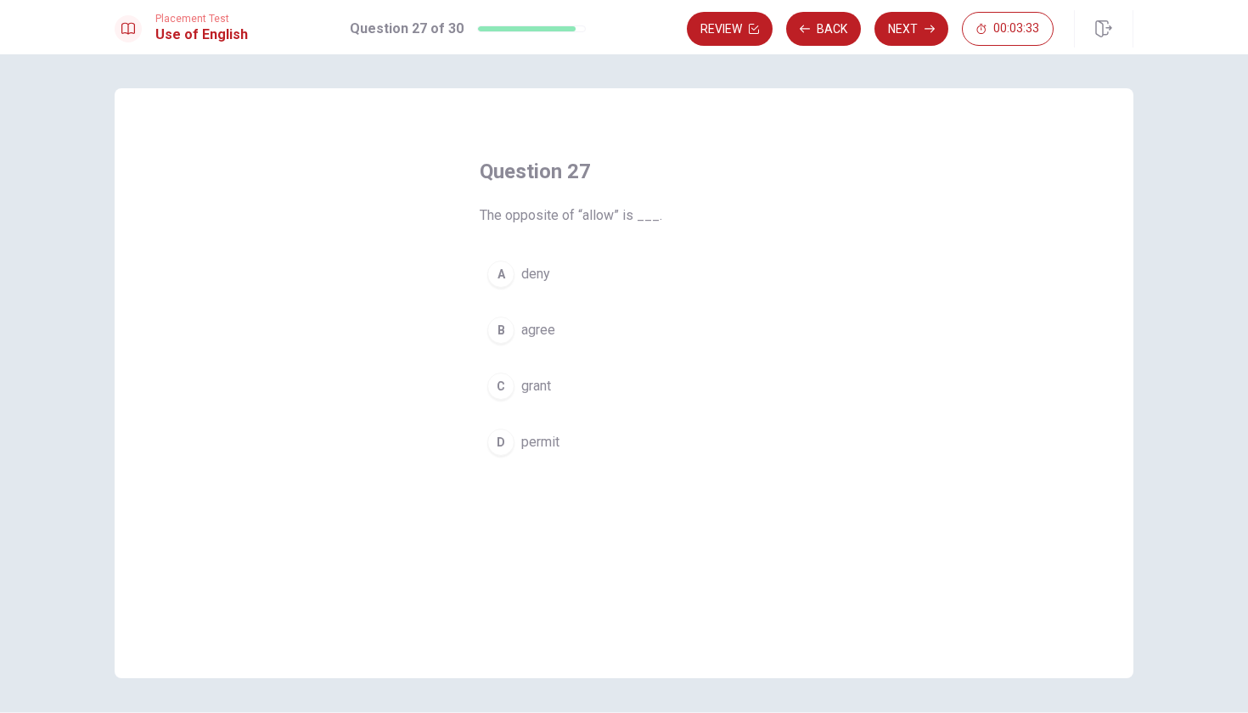
click at [516, 345] on button "B agree" at bounding box center [624, 330] width 289 height 42
click at [915, 25] on button "Next" at bounding box center [911, 29] width 74 height 34
click at [828, 40] on button "Back" at bounding box center [823, 29] width 75 height 34
click at [605, 276] on button "A deny" at bounding box center [624, 274] width 289 height 42
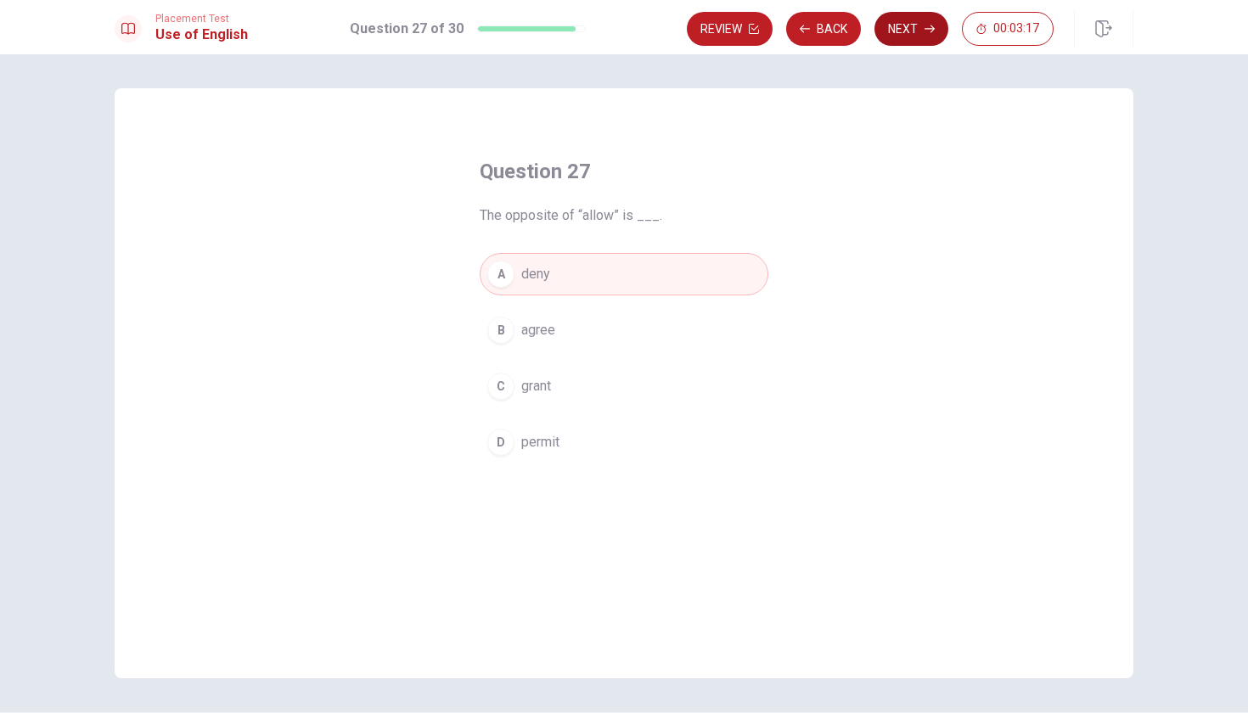
click at [923, 31] on button "Next" at bounding box center [911, 29] width 74 height 34
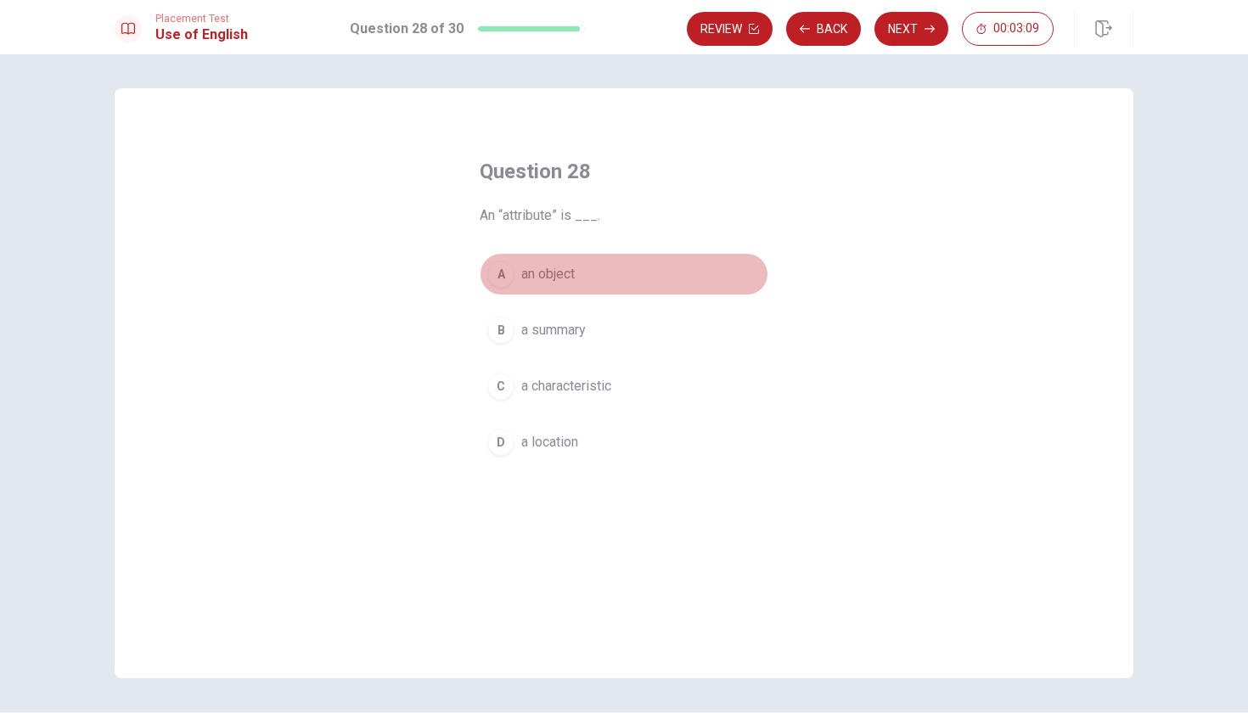
click at [567, 275] on span "an object" at bounding box center [547, 274] width 53 height 20
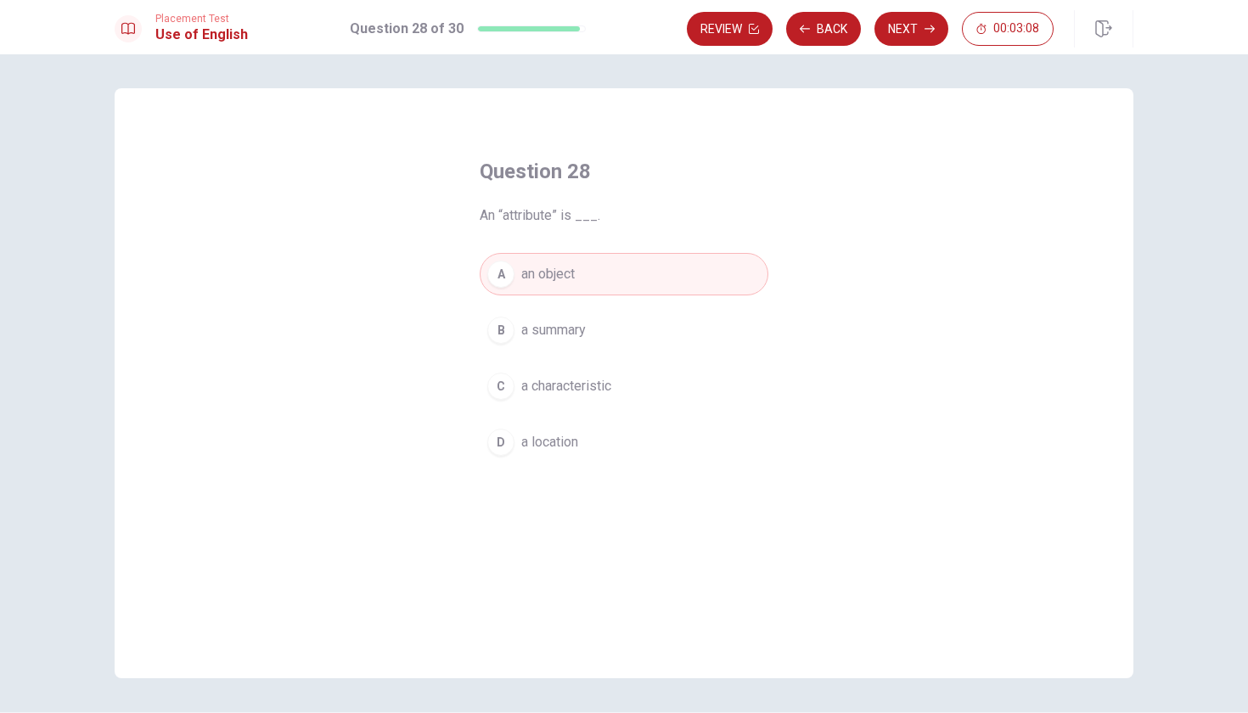
click at [575, 389] on span "a characteristic" at bounding box center [566, 386] width 90 height 20
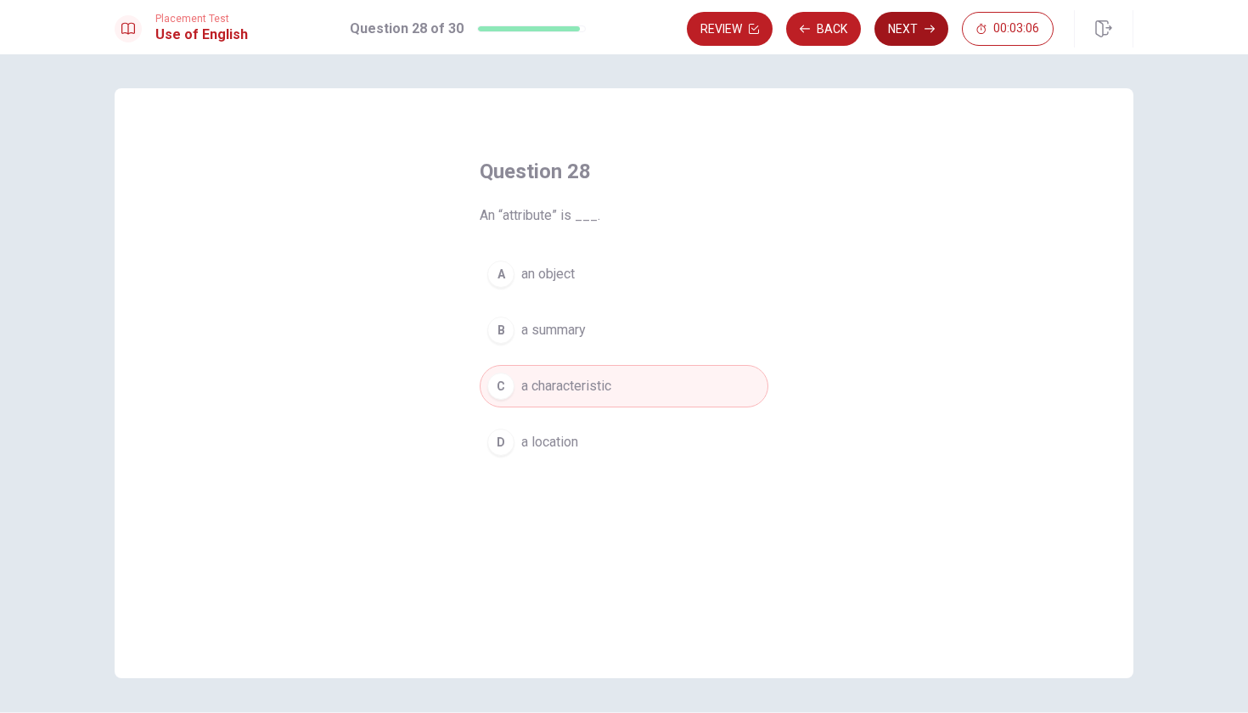
click at [908, 29] on button "Next" at bounding box center [911, 29] width 74 height 34
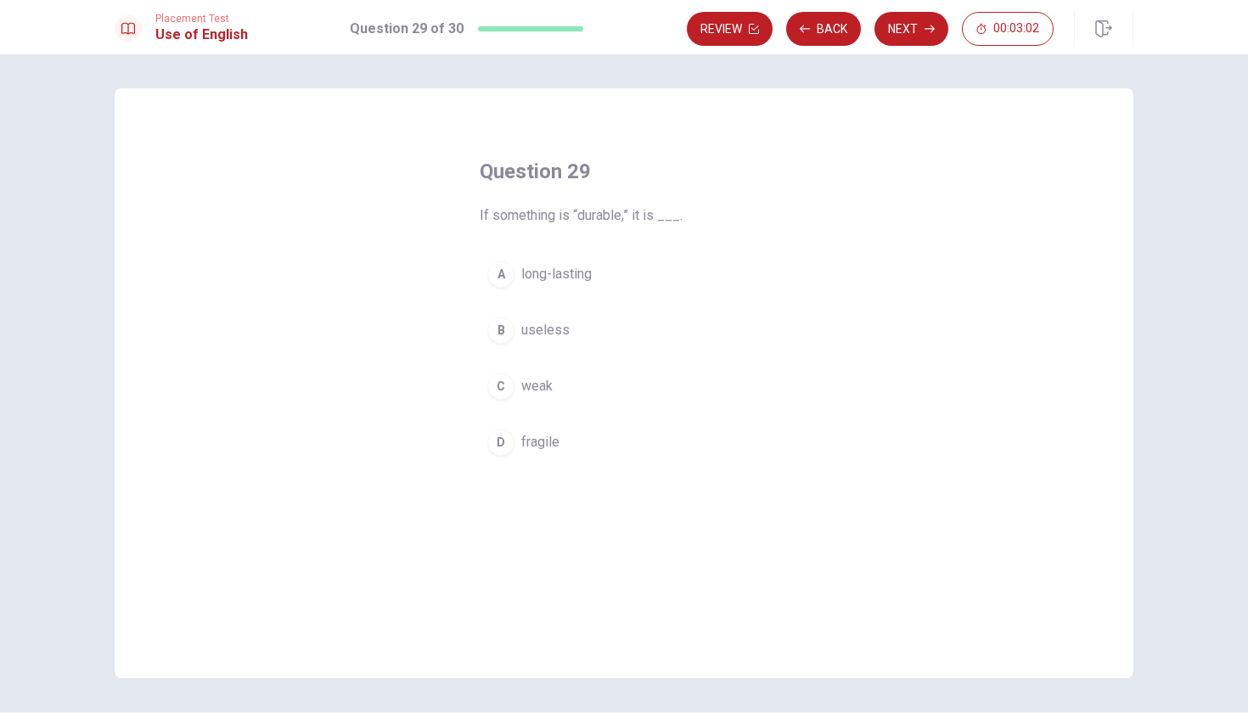
click at [586, 278] on span "long-lasting" at bounding box center [556, 274] width 70 height 20
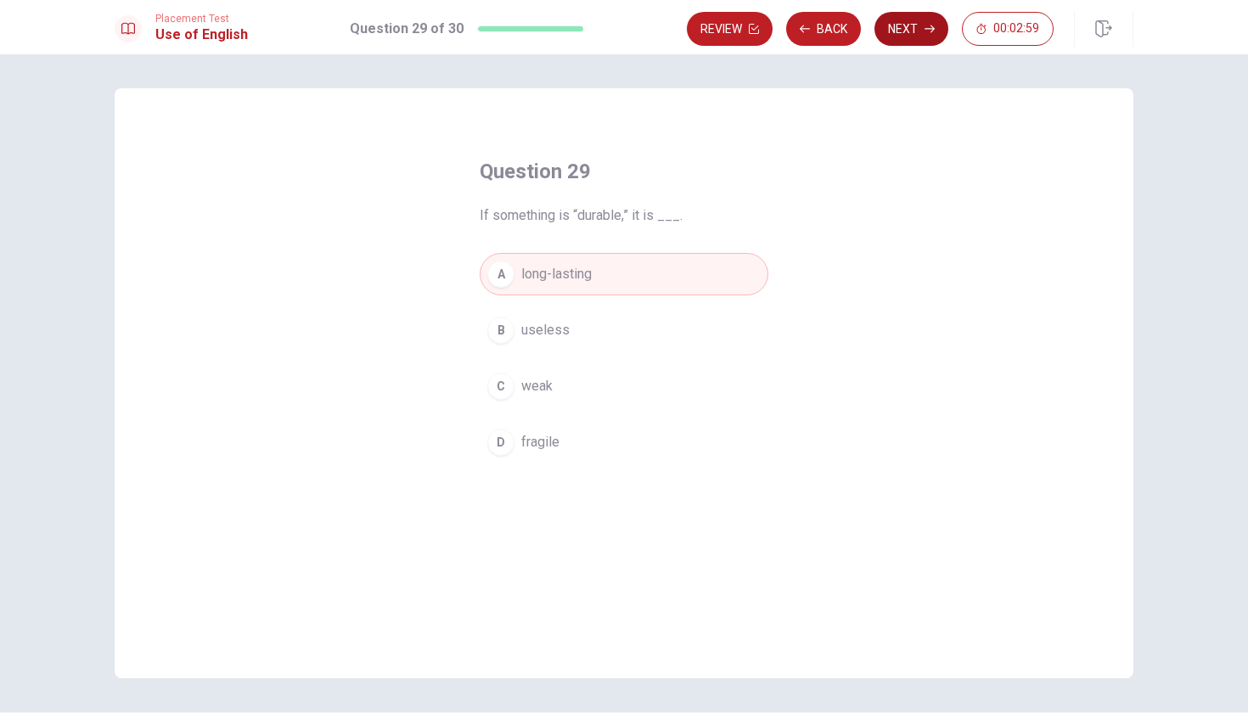
click at [934, 25] on icon "button" at bounding box center [929, 29] width 10 height 10
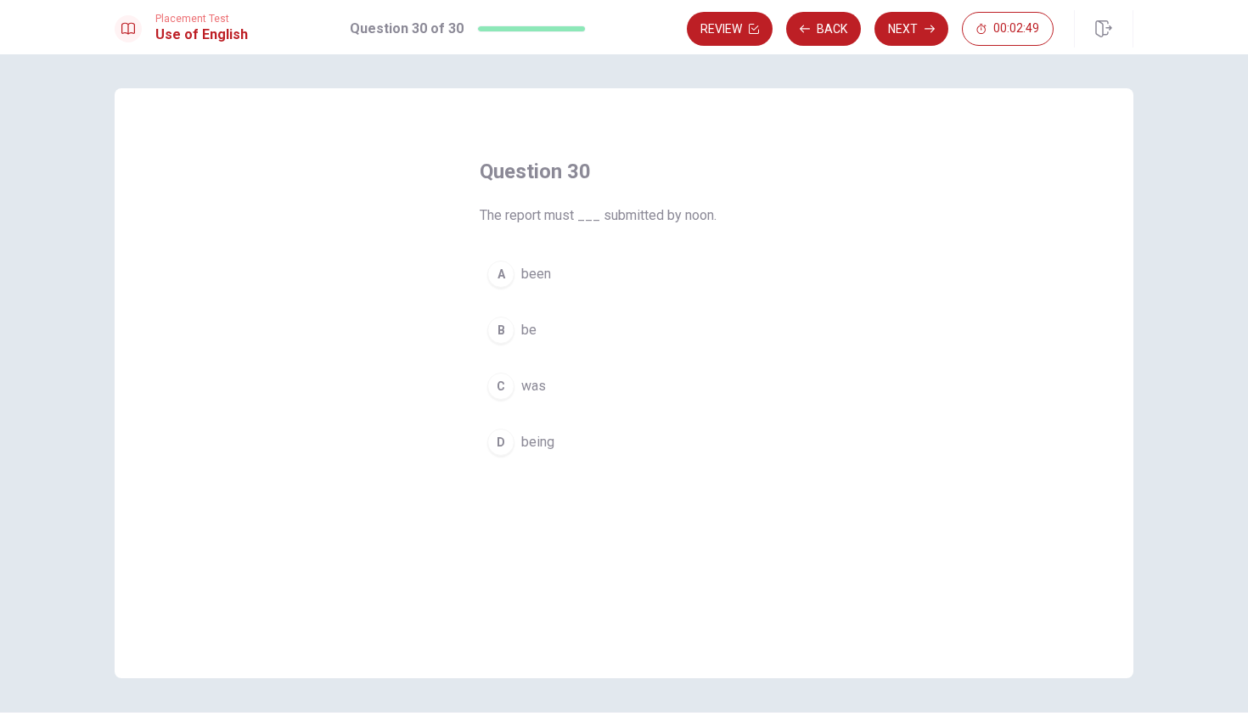
click at [541, 278] on span "been" at bounding box center [536, 274] width 30 height 20
click at [530, 443] on span "being" at bounding box center [537, 442] width 33 height 20
click at [525, 337] on span "be" at bounding box center [528, 330] width 15 height 20
click at [905, 26] on button "Next" at bounding box center [911, 29] width 74 height 34
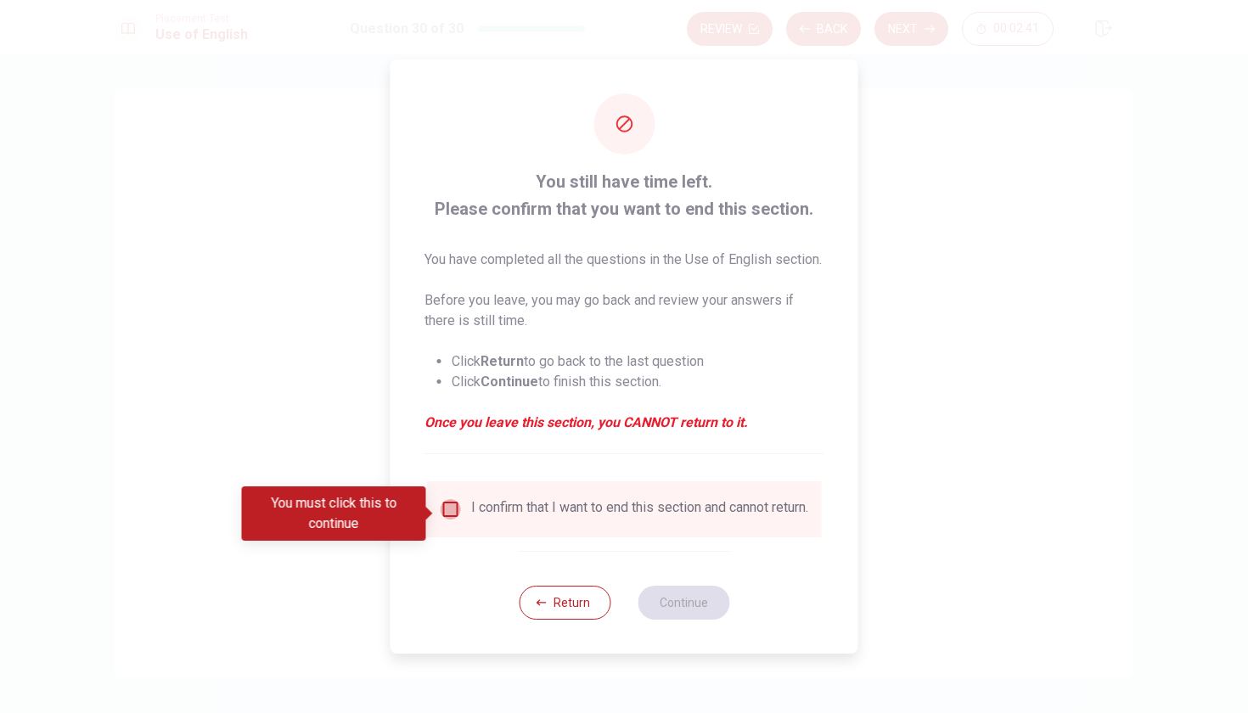
click at [450, 509] on input "You must click this to continue" at bounding box center [450, 509] width 20 height 20
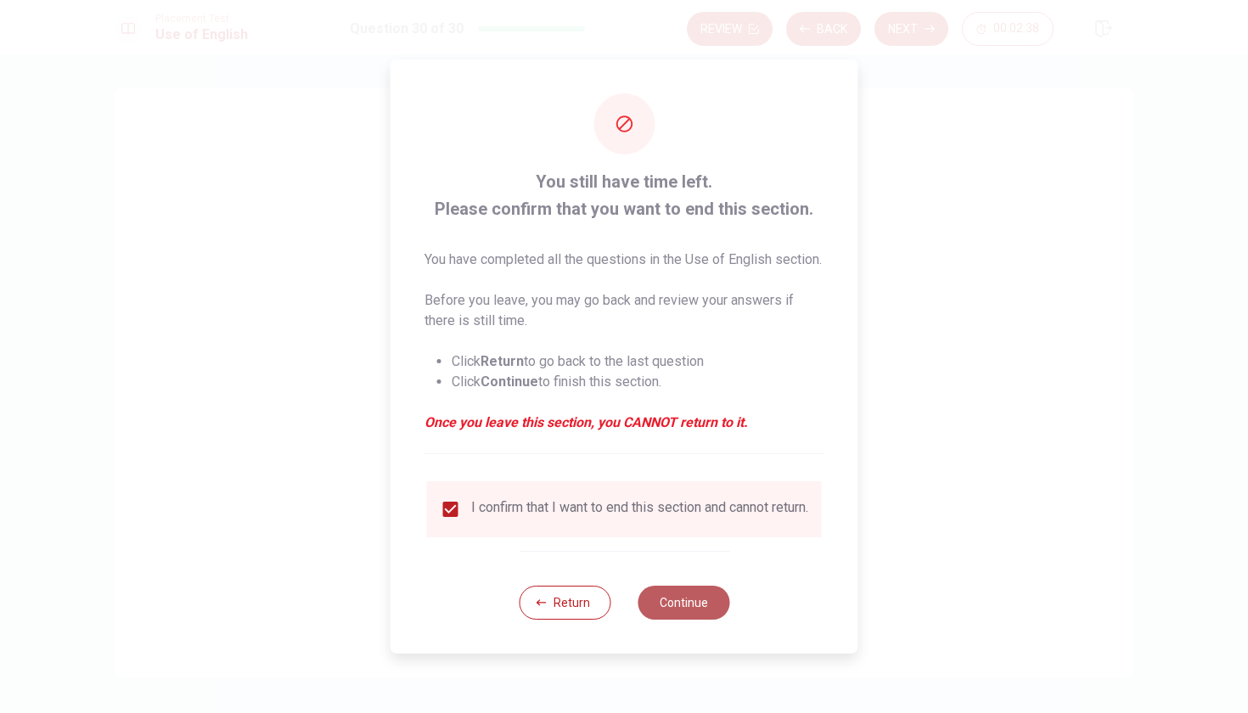
click at [695, 614] on button "Continue" at bounding box center [683, 603] width 92 height 34
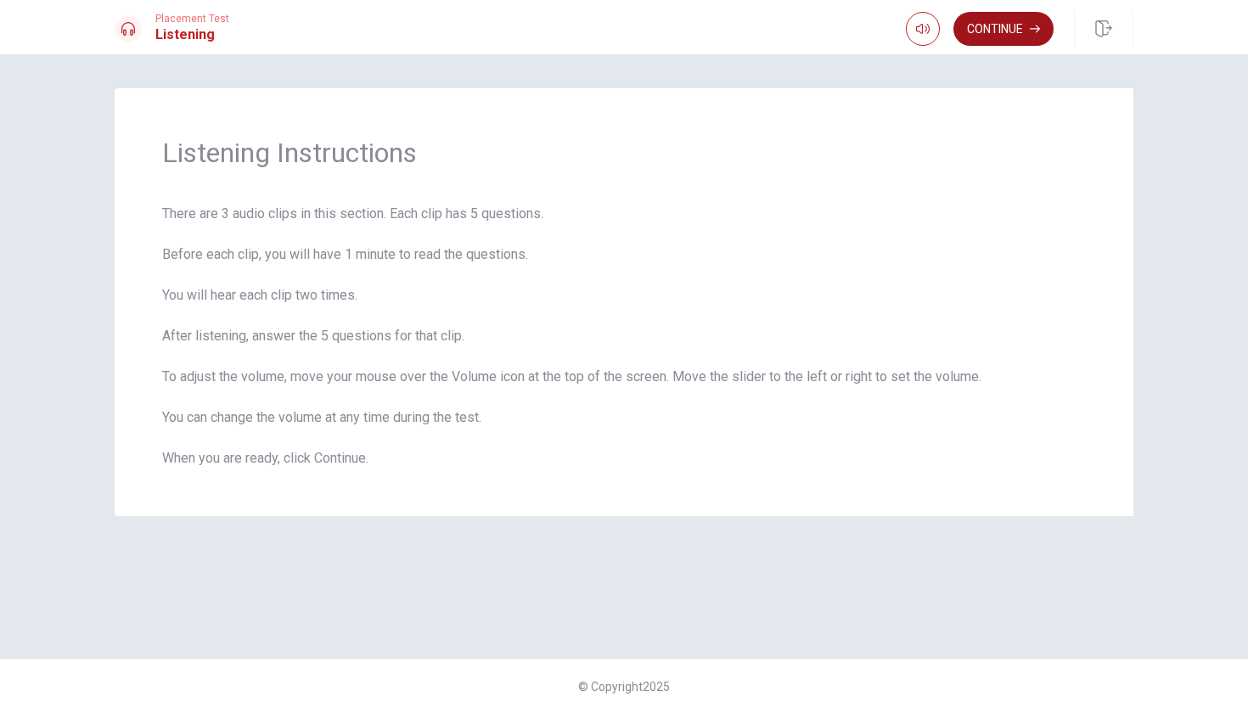
click at [1010, 21] on button "Continue" at bounding box center [1003, 29] width 100 height 34
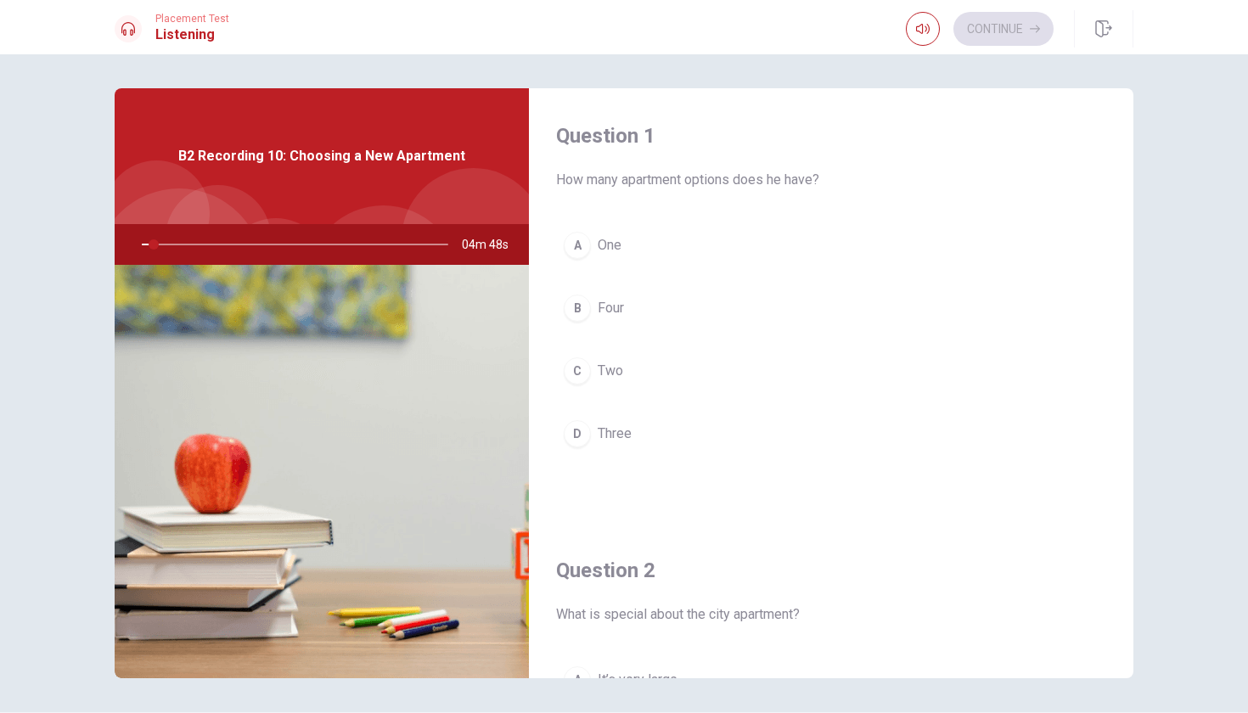
click at [272, 174] on div "B2 Recording 10: Choosing a New Apartment" at bounding box center [322, 156] width 414 height 136
click at [661, 302] on span "It has a beautiful view" at bounding box center [663, 305] width 130 height 20
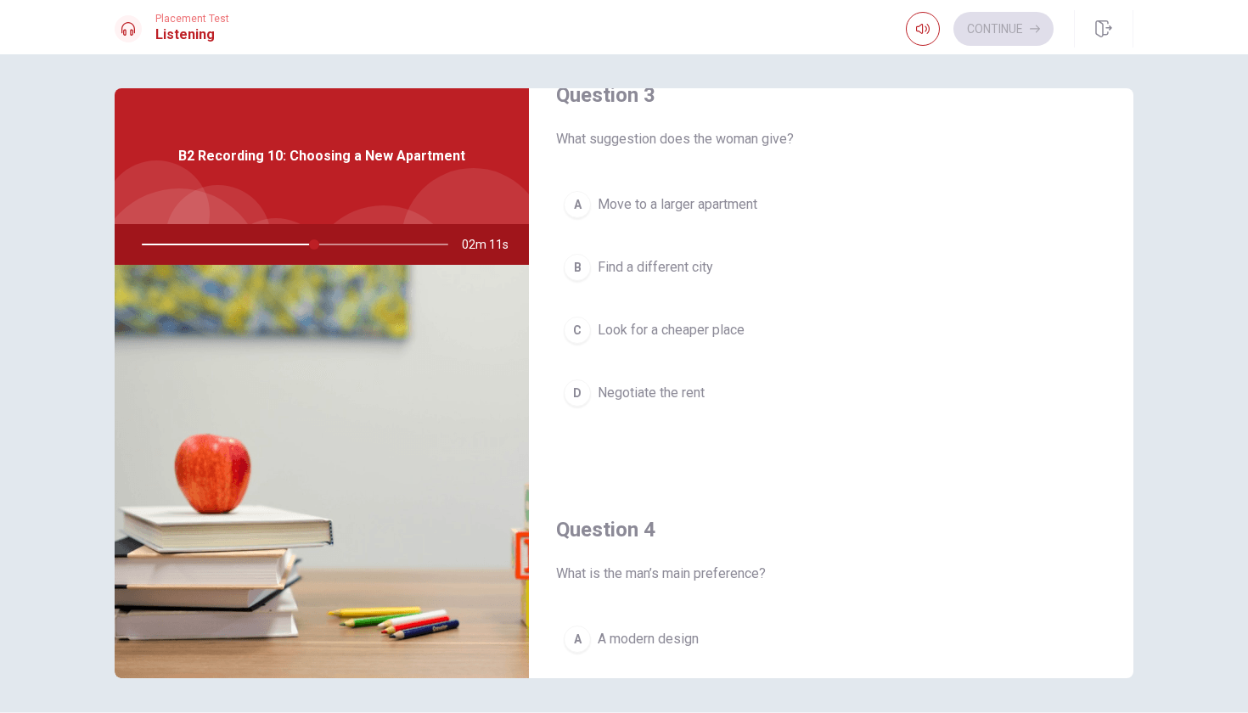
scroll to position [917, 0]
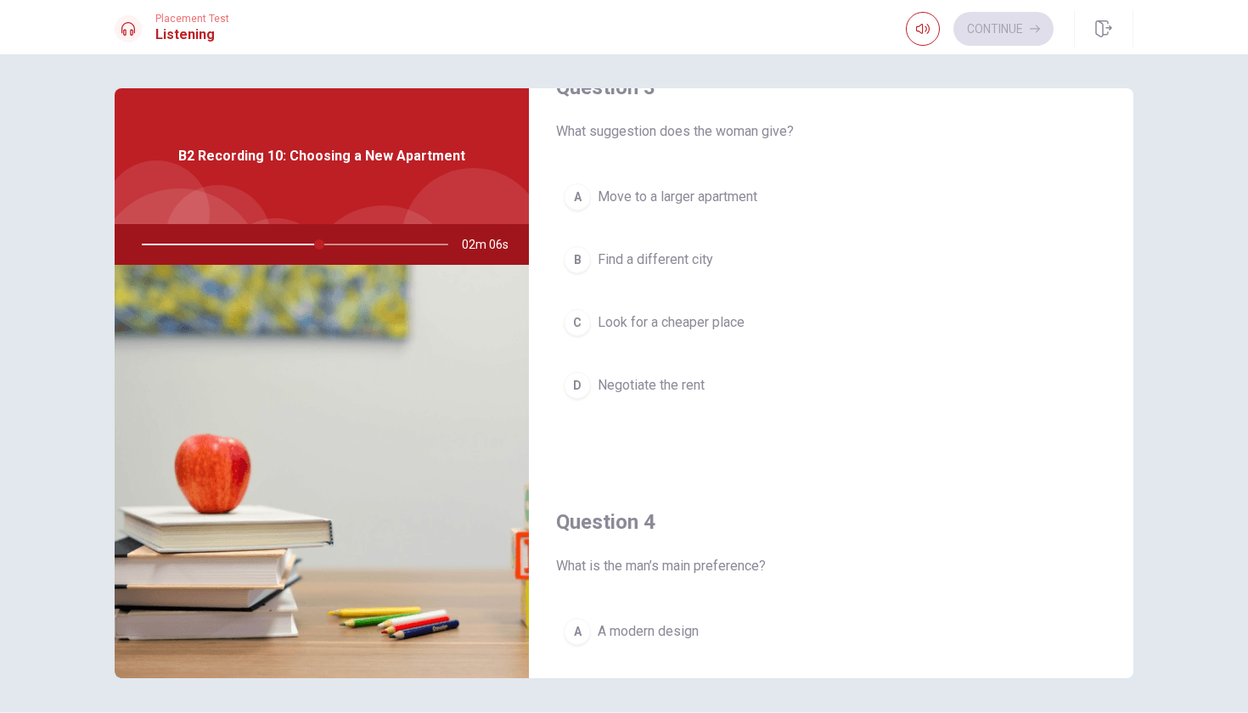
click at [688, 318] on span "Look for a cheaper place" at bounding box center [671, 322] width 147 height 20
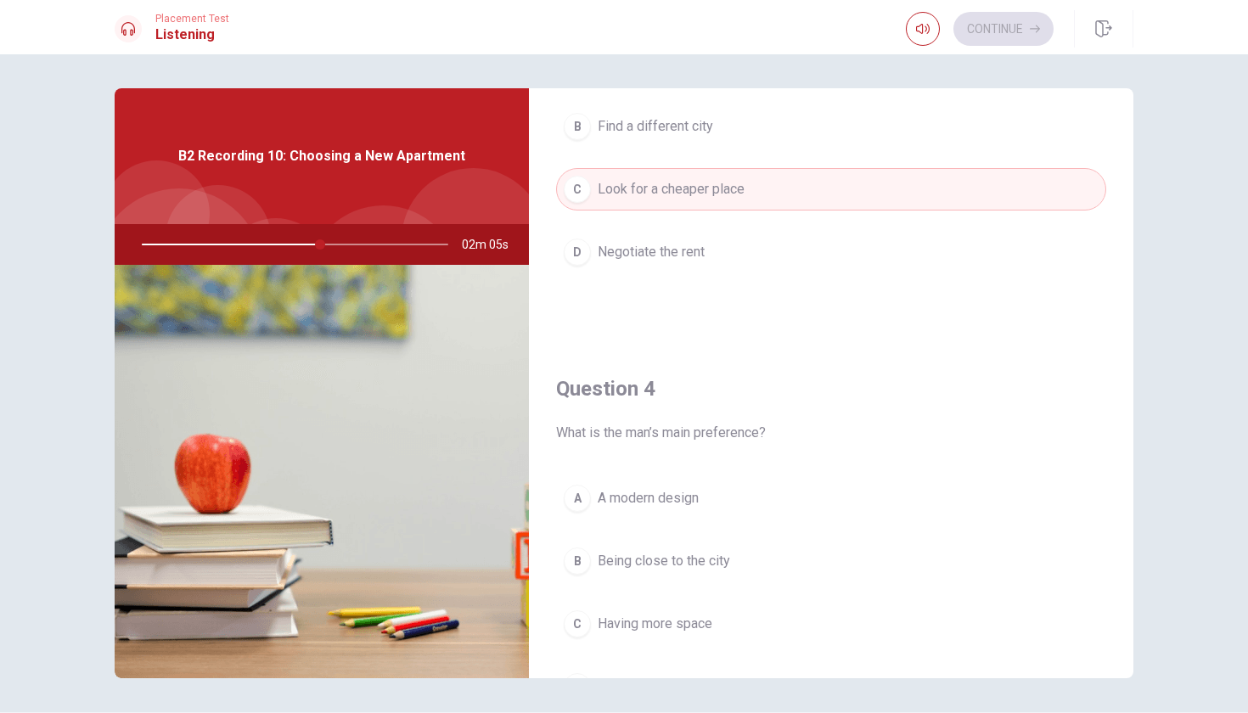
scroll to position [961, 0]
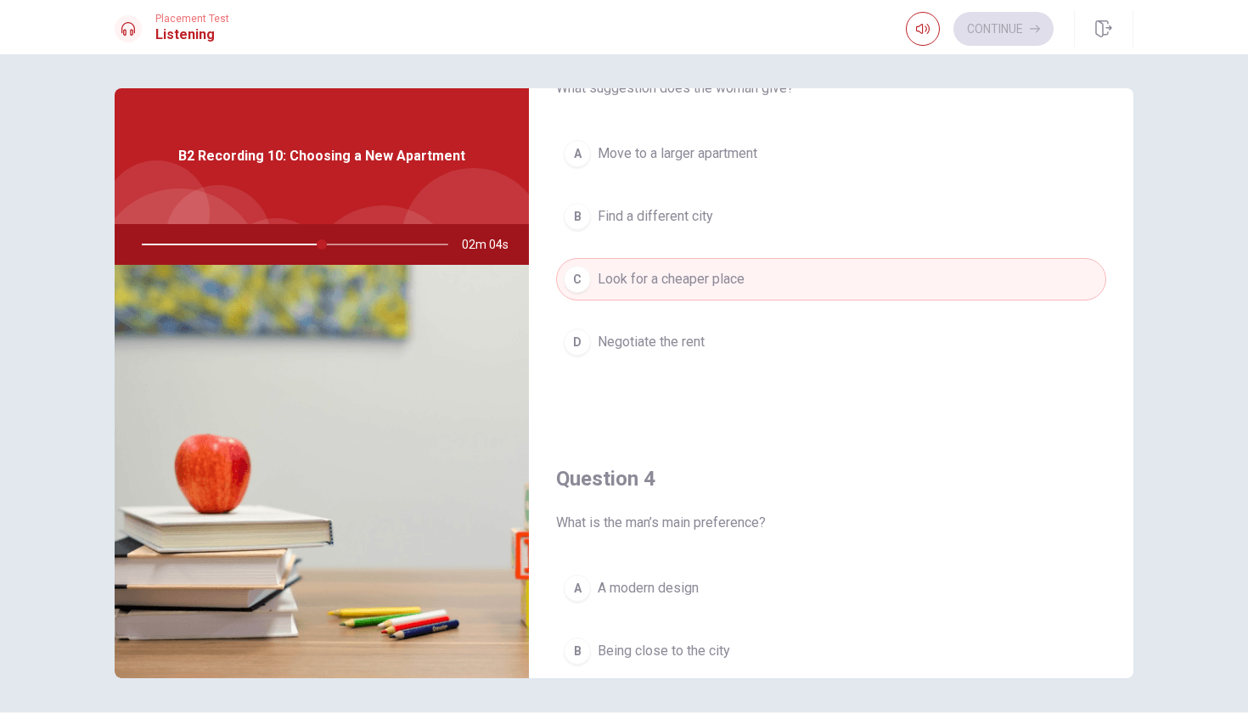
click at [660, 199] on button "B Find a different city" at bounding box center [831, 216] width 550 height 42
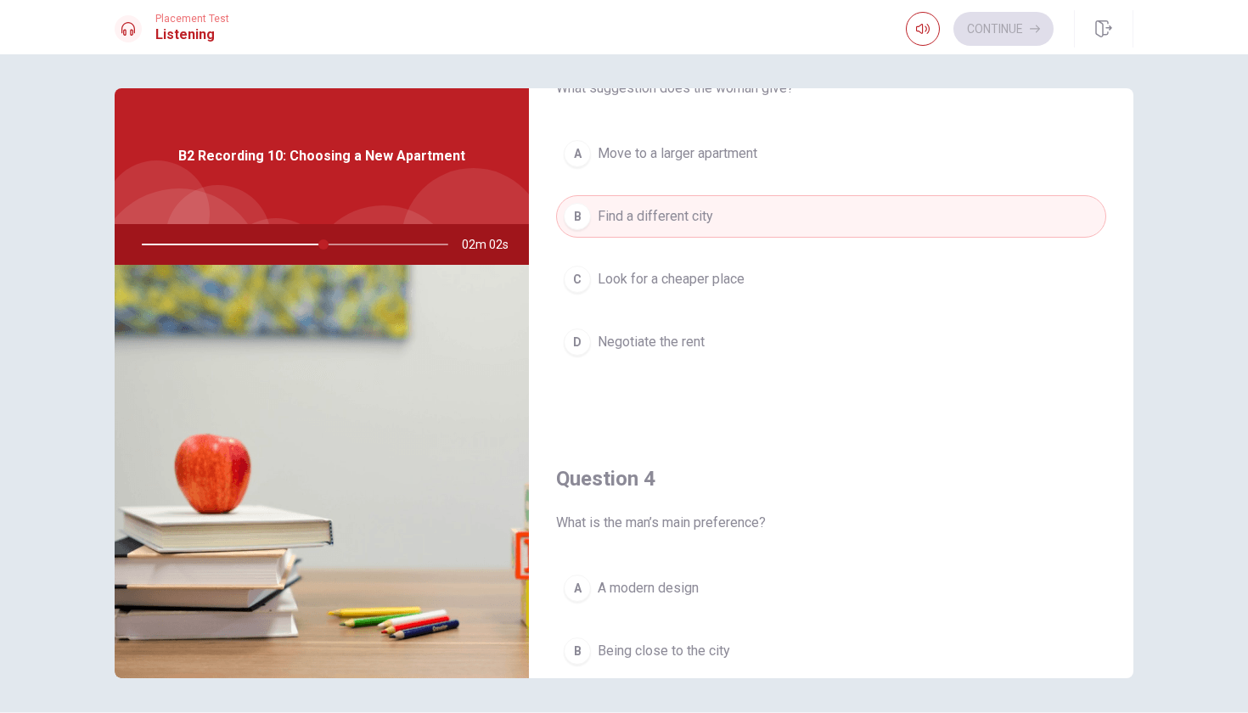
click at [661, 345] on span "Negotiate the rent" at bounding box center [651, 342] width 107 height 20
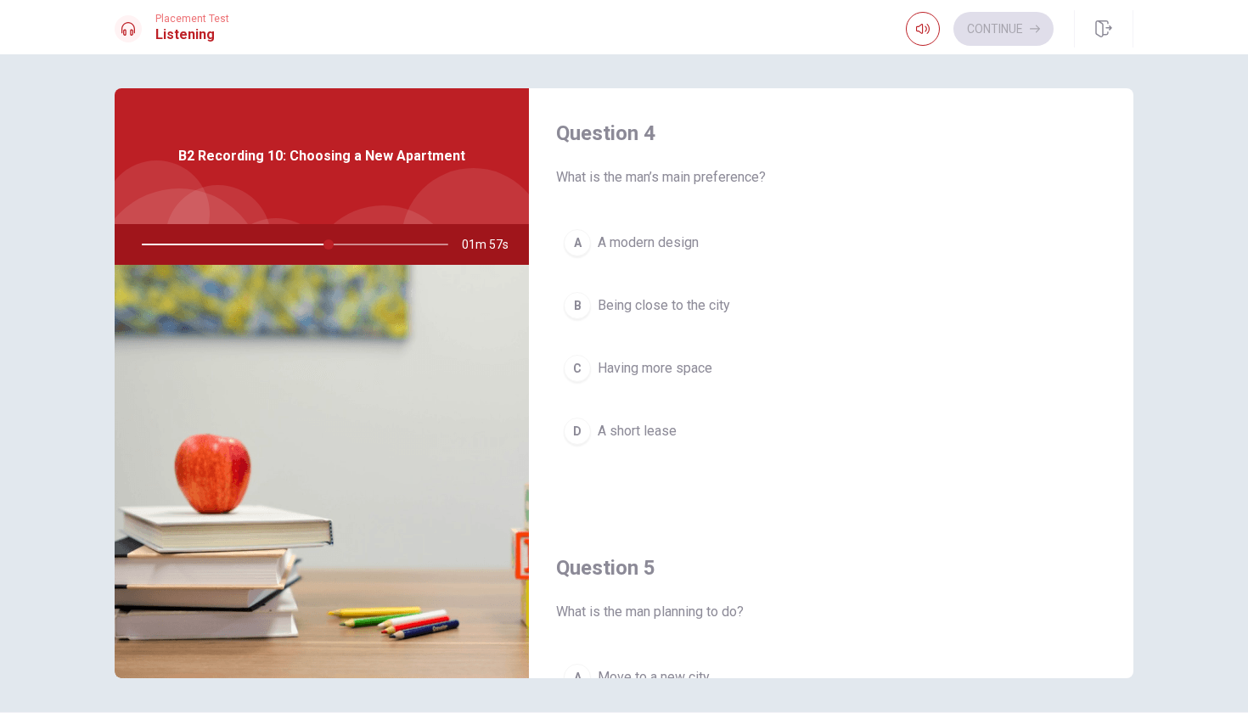
scroll to position [1319, 0]
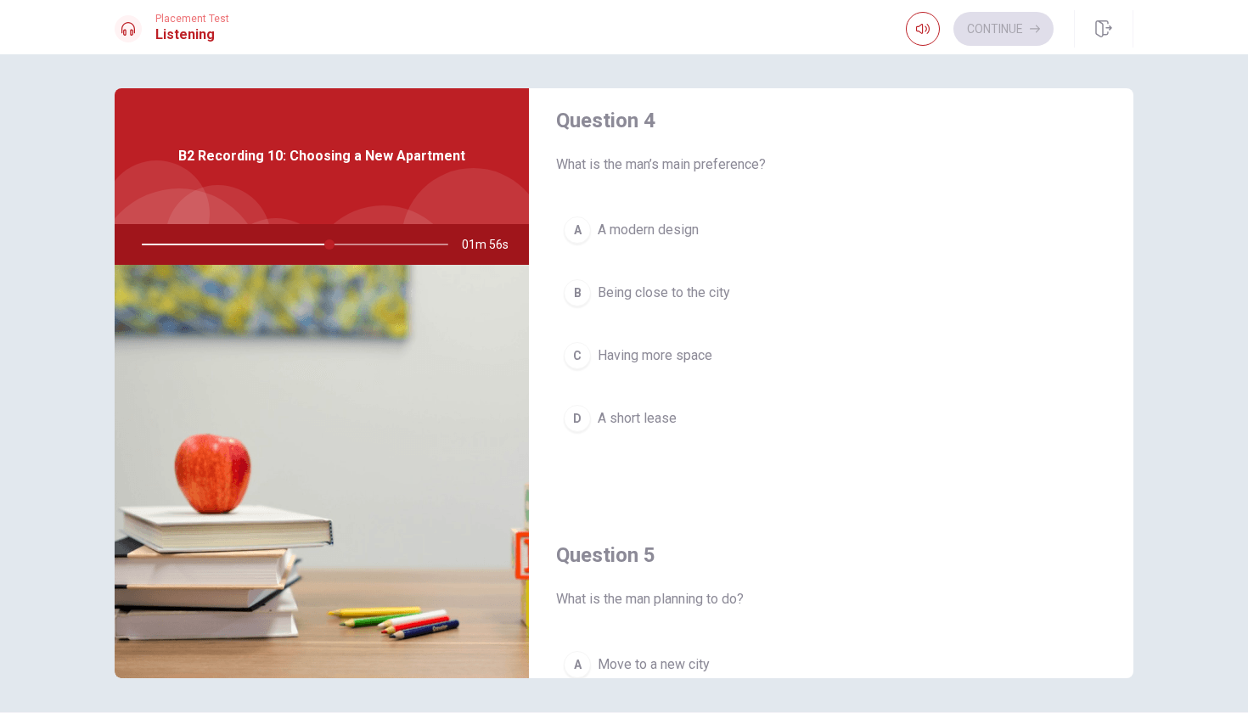
click at [670, 360] on span "Having more space" at bounding box center [655, 355] width 115 height 20
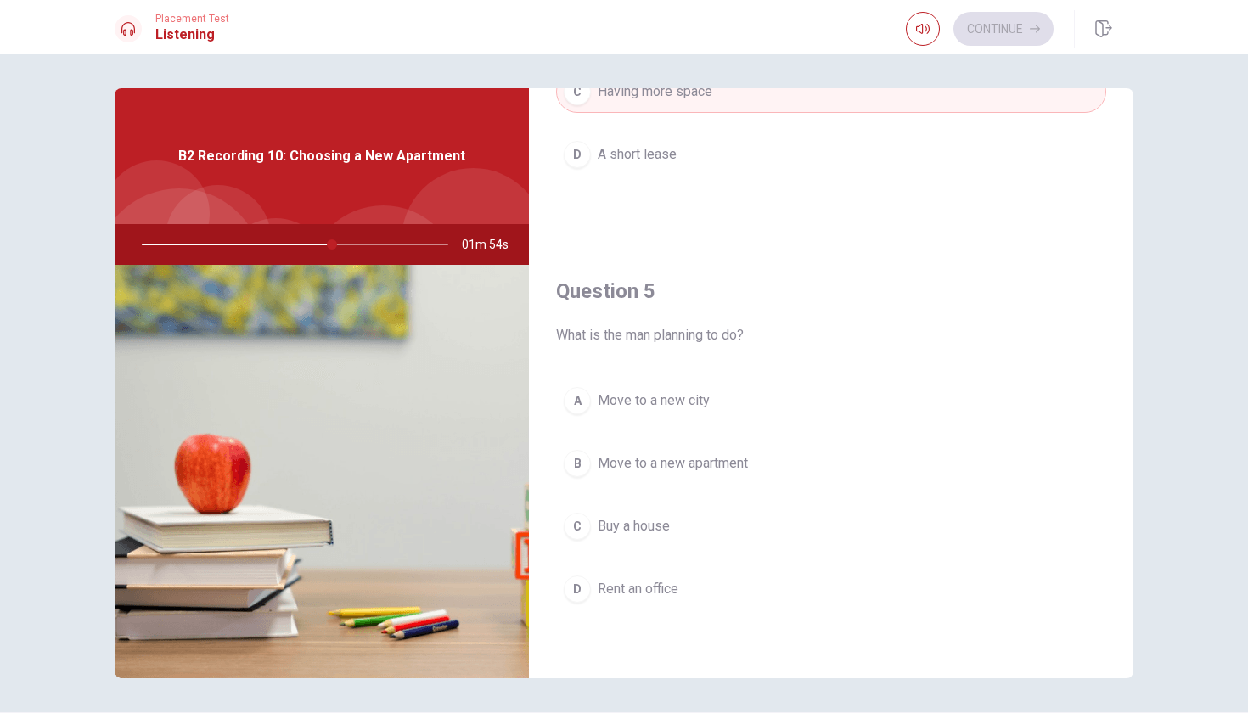
scroll to position [1583, 0]
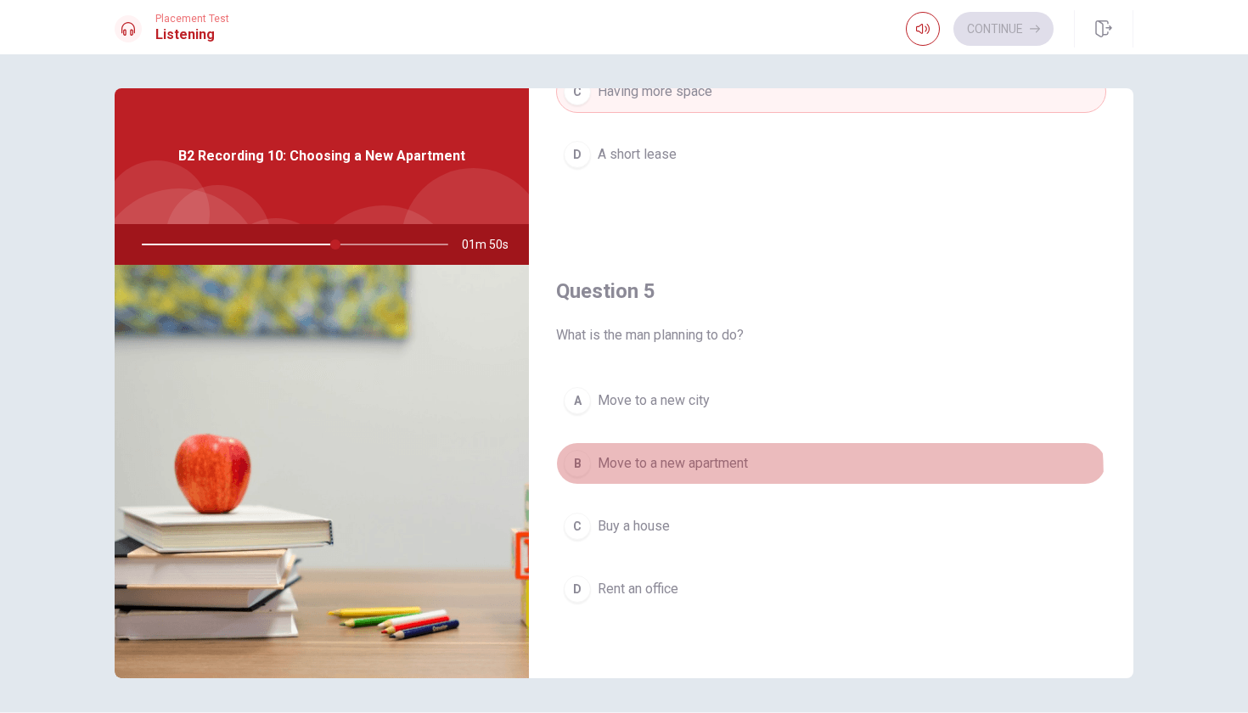
click at [682, 480] on button "B Move to a new apartment" at bounding box center [831, 463] width 550 height 42
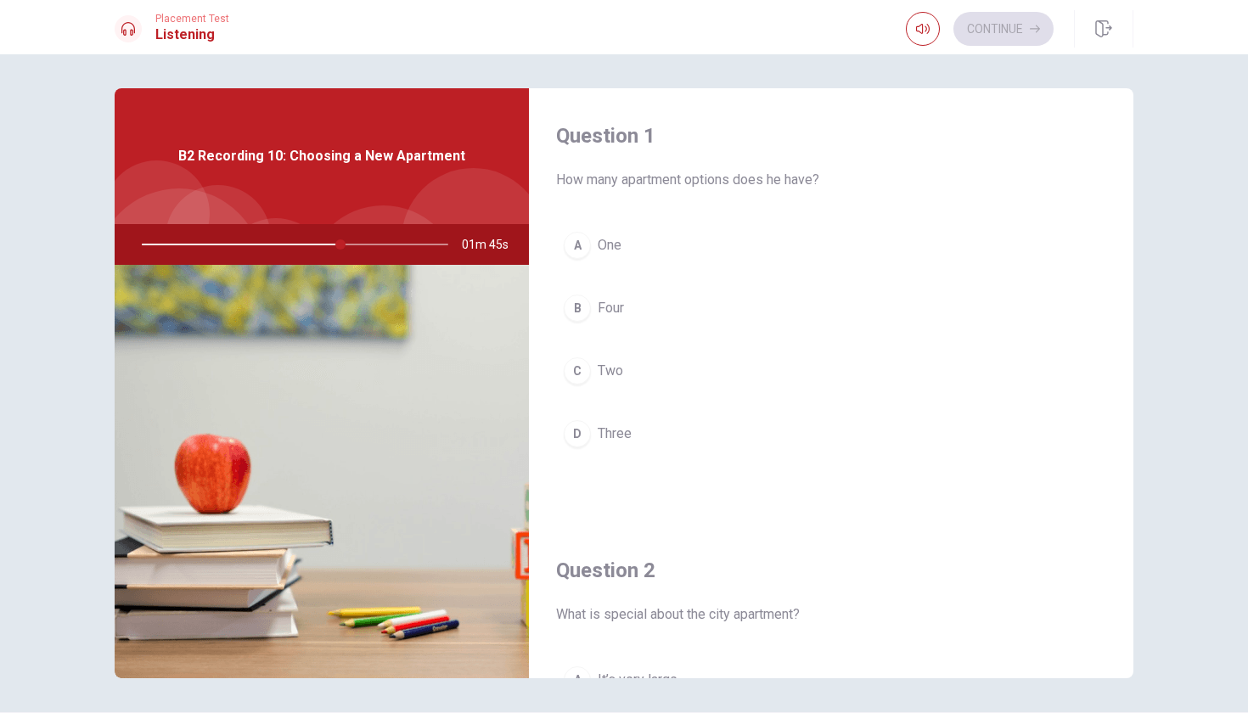
scroll to position [0, 0]
click at [620, 376] on span "Two" at bounding box center [610, 371] width 25 height 20
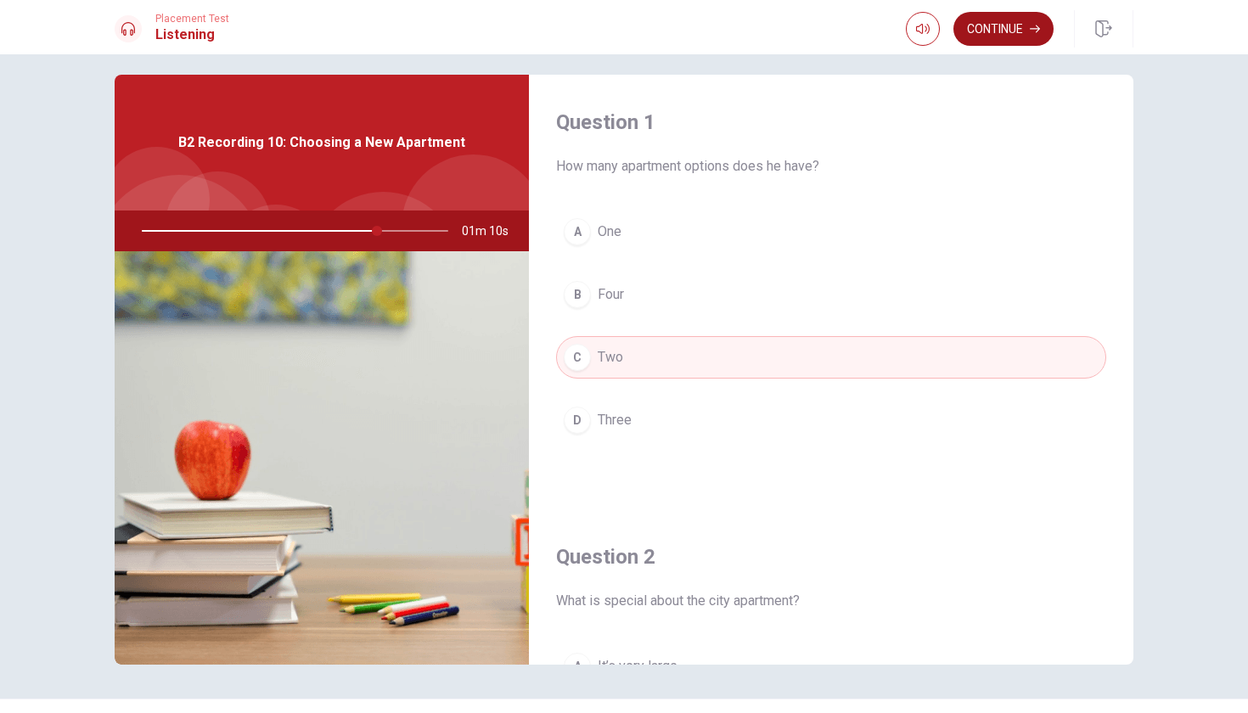
click at [1006, 41] on button "Continue" at bounding box center [1003, 29] width 100 height 34
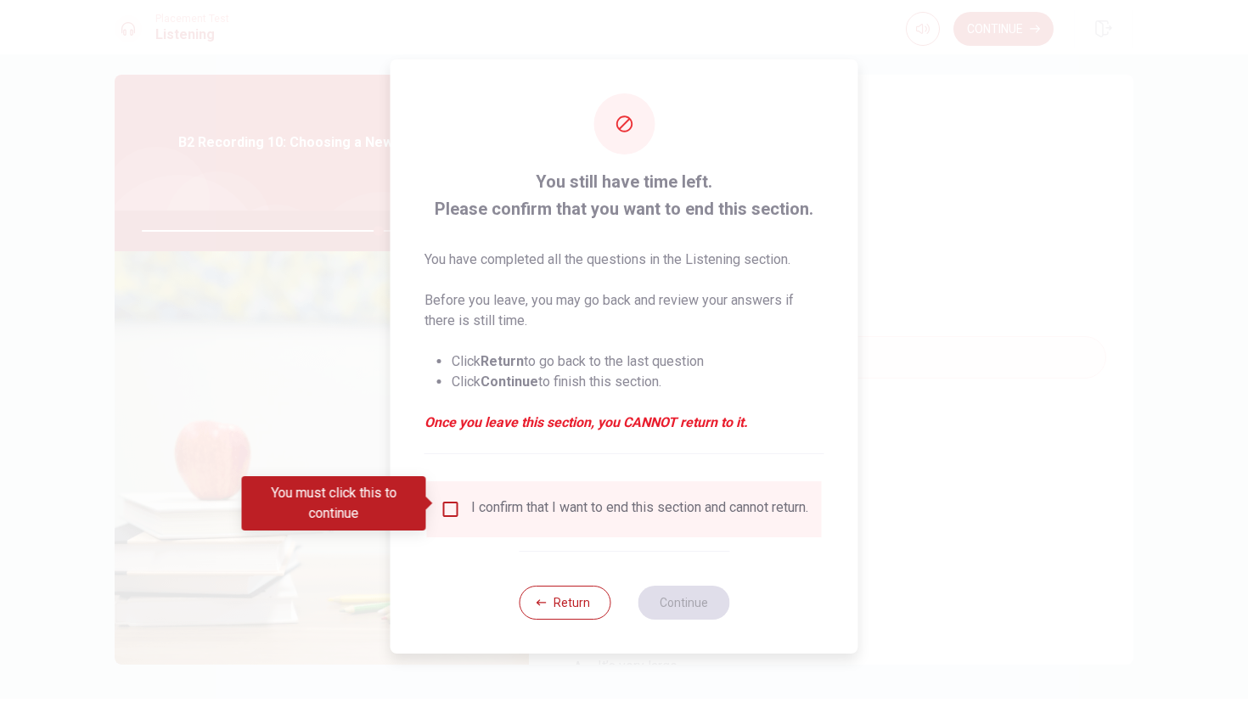
click at [449, 502] on input "You must click this to continue" at bounding box center [450, 509] width 20 height 20
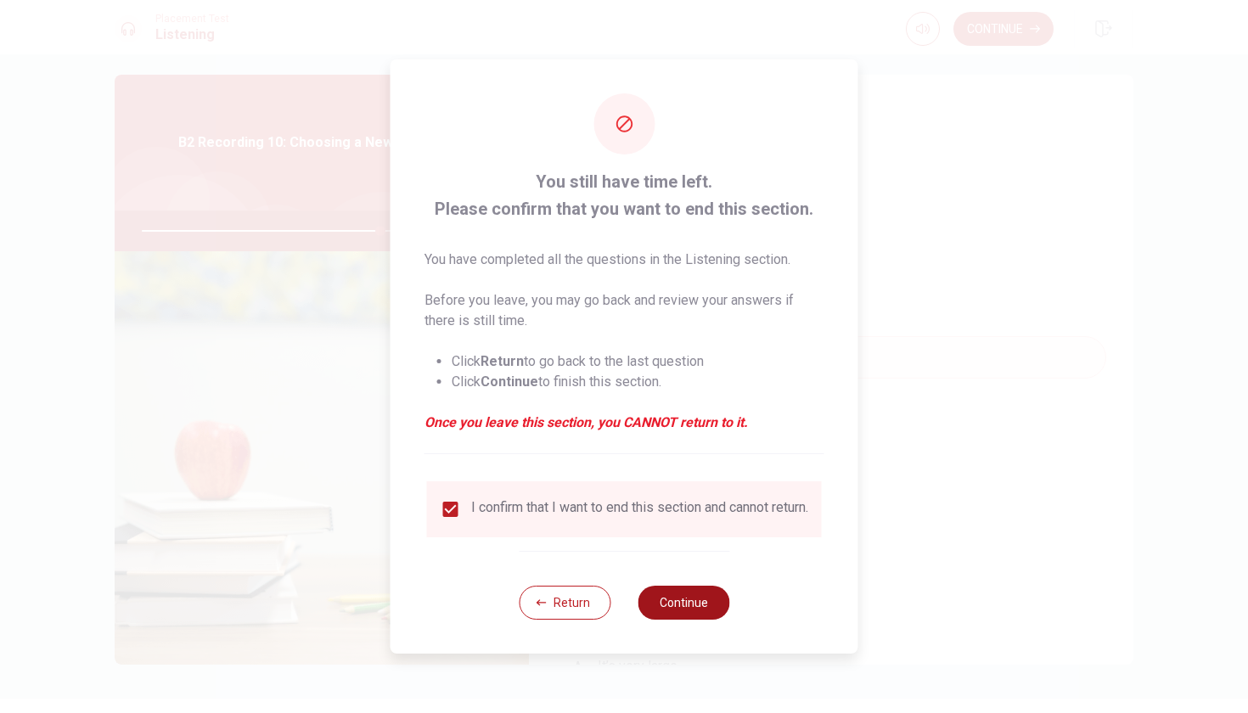
click at [690, 604] on button "Continue" at bounding box center [683, 603] width 92 height 34
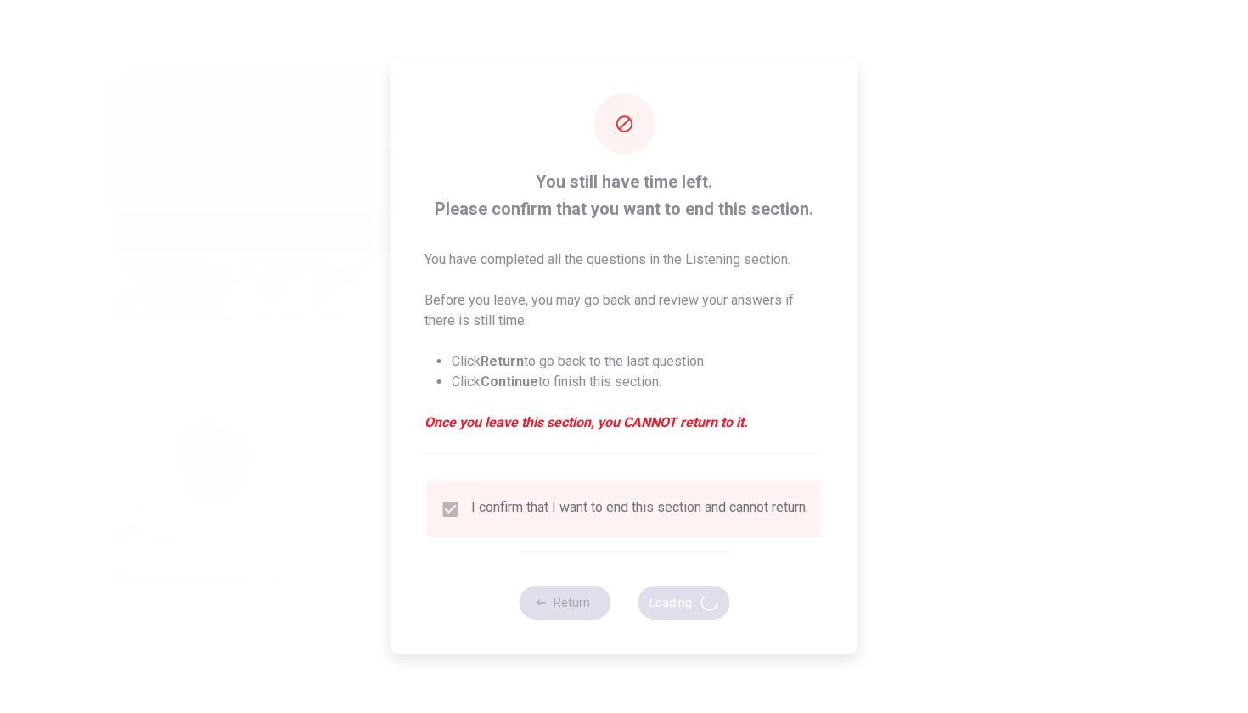
type input "79"
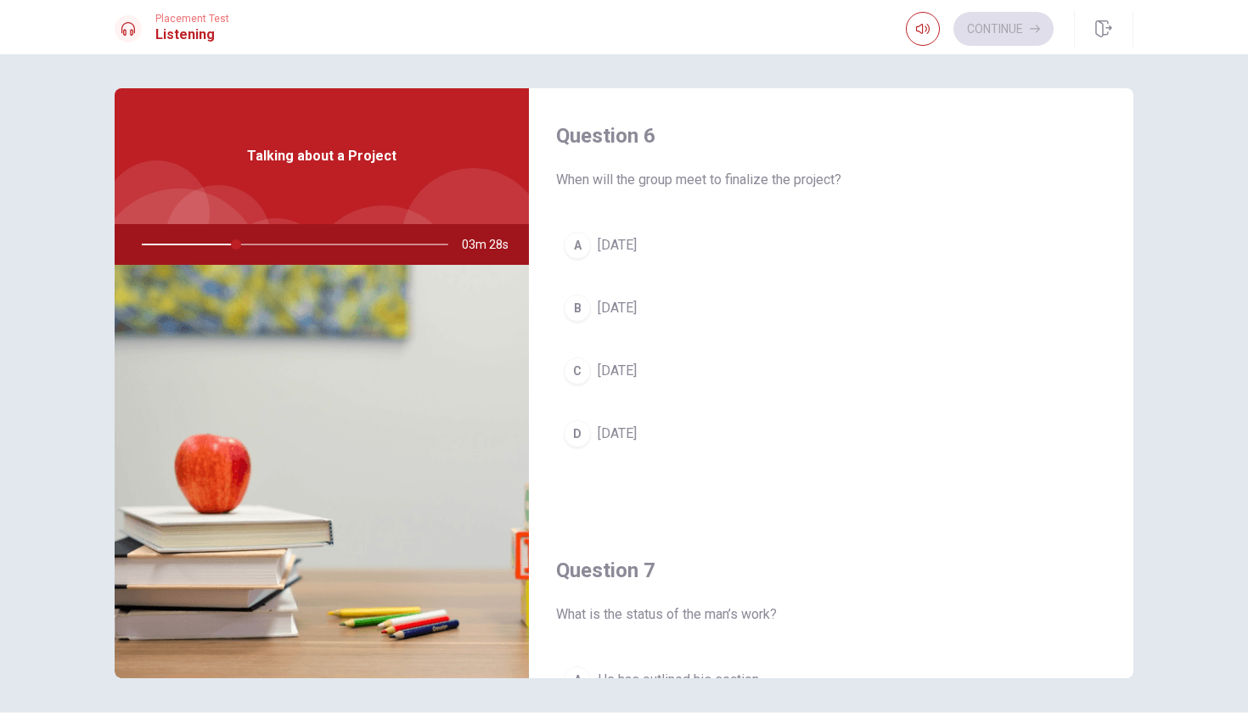
click at [608, 297] on button "B [DATE]" at bounding box center [831, 308] width 550 height 42
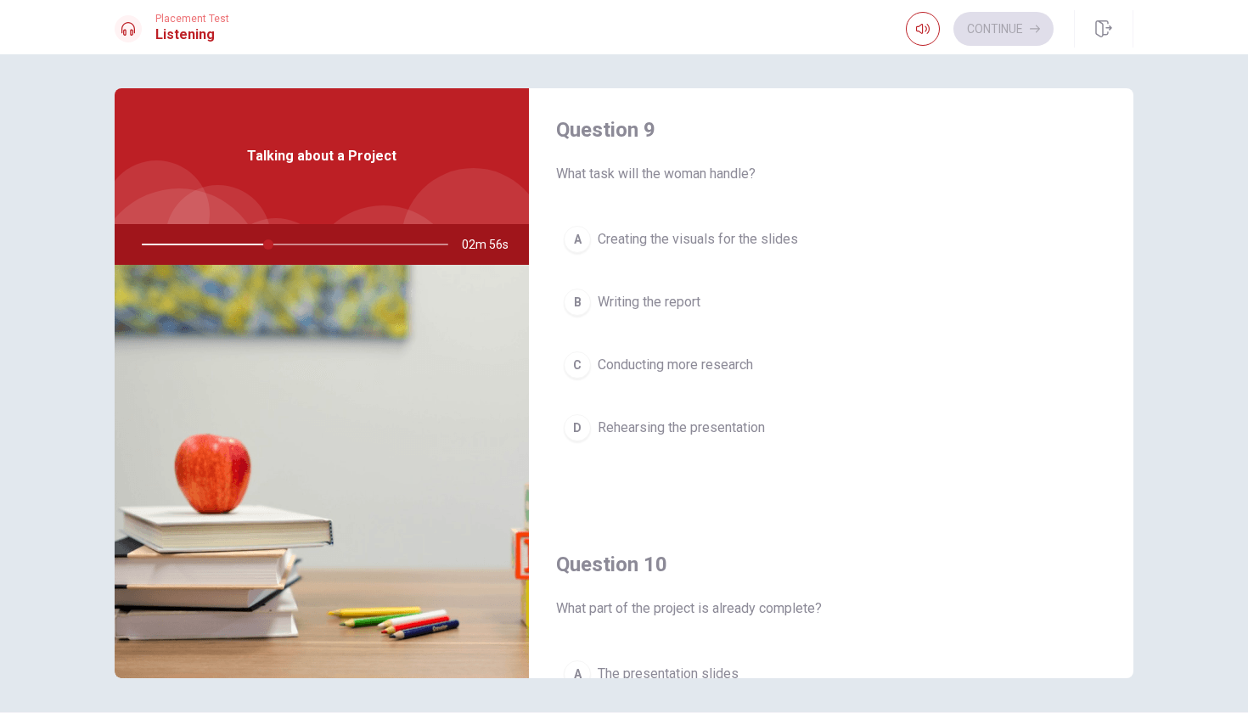
scroll to position [1343, 0]
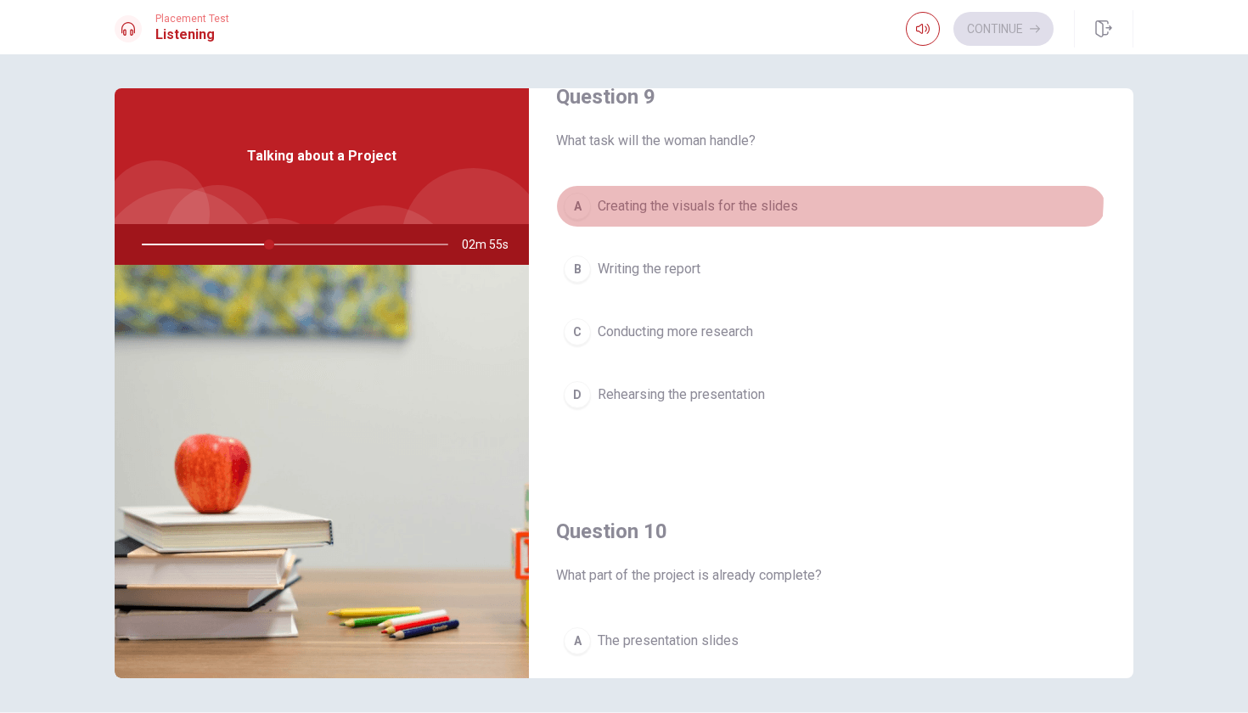
click at [767, 192] on button "A Creating the visuals for the slides" at bounding box center [831, 206] width 550 height 42
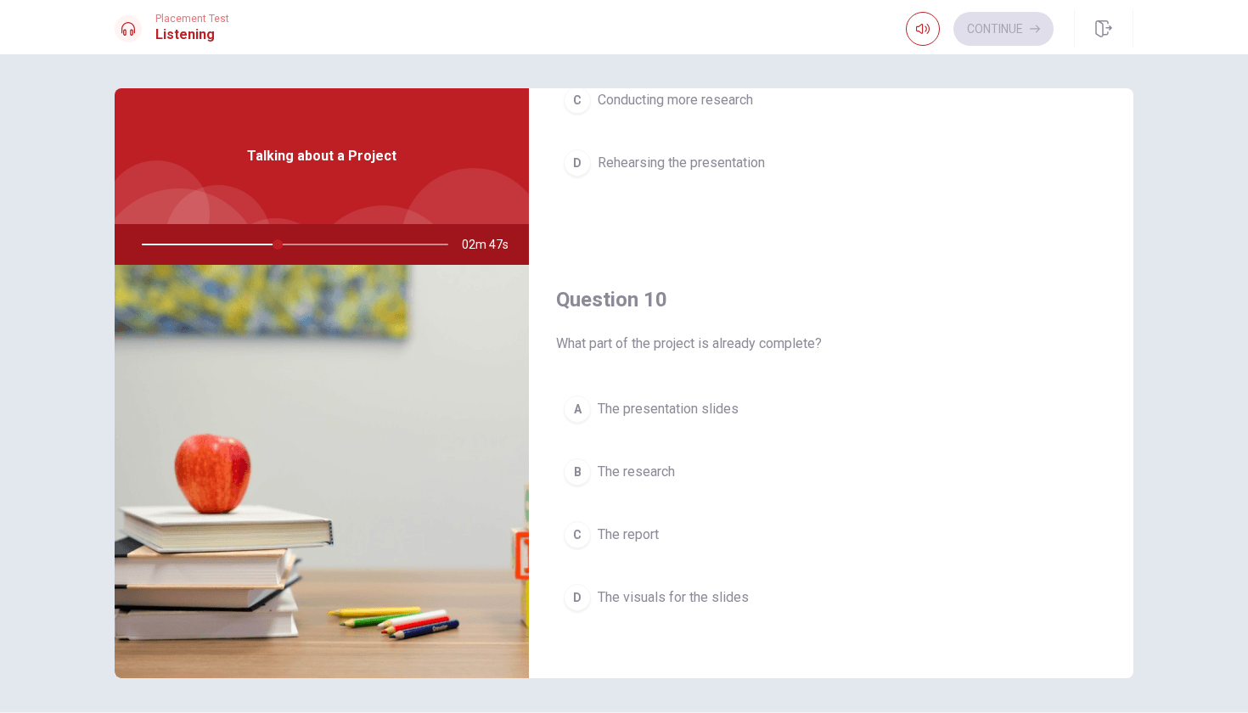
scroll to position [1573, 0]
click at [655, 418] on span "The presentation slides" at bounding box center [668, 411] width 141 height 20
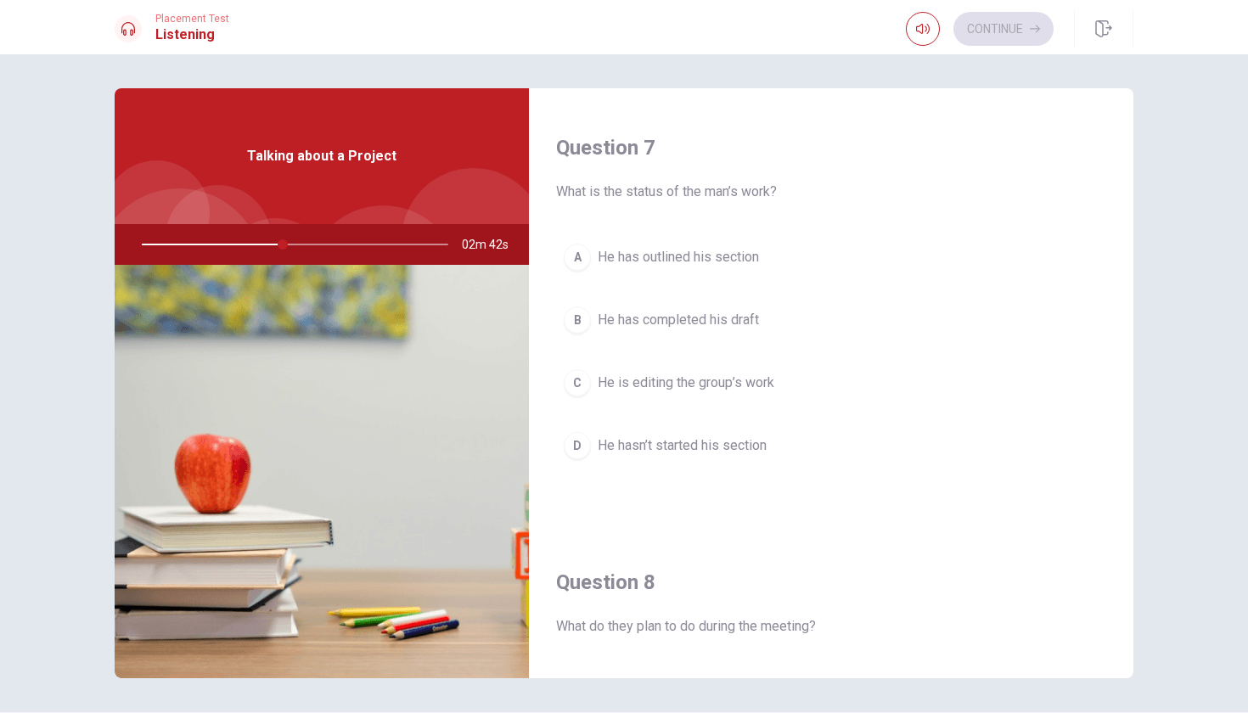
scroll to position [420, 0]
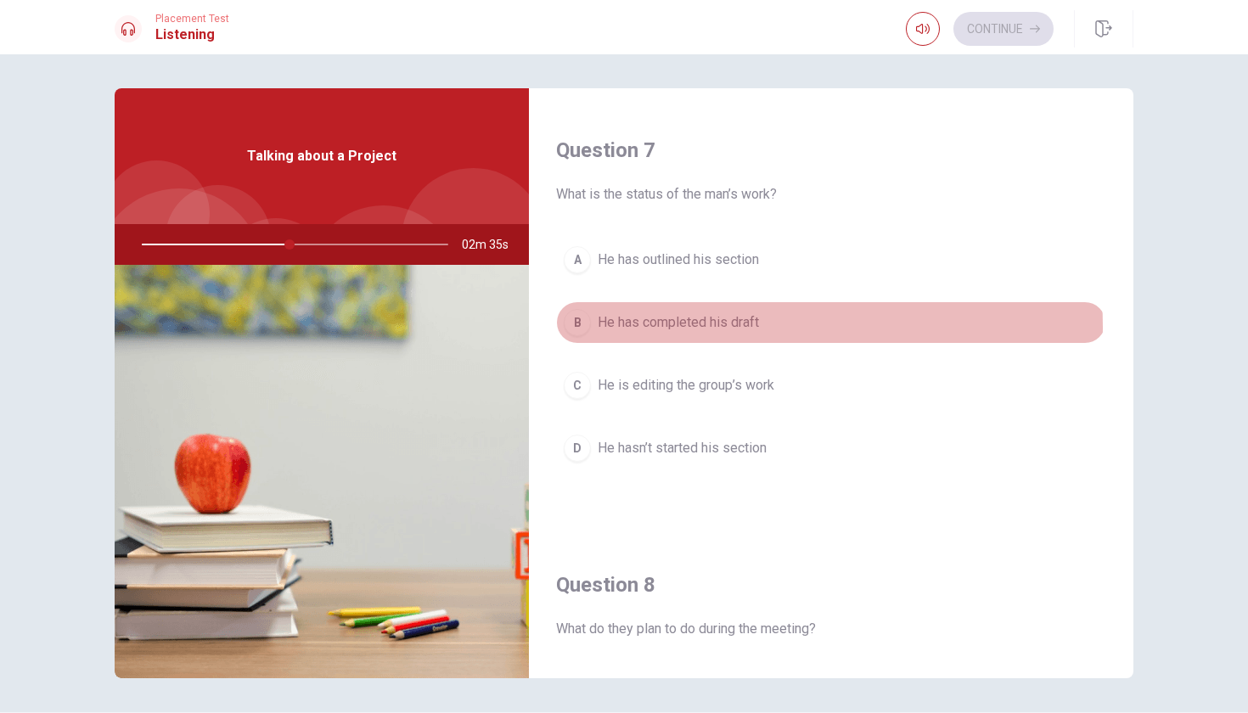
click at [668, 328] on span "He has completed his draft" at bounding box center [678, 322] width 161 height 20
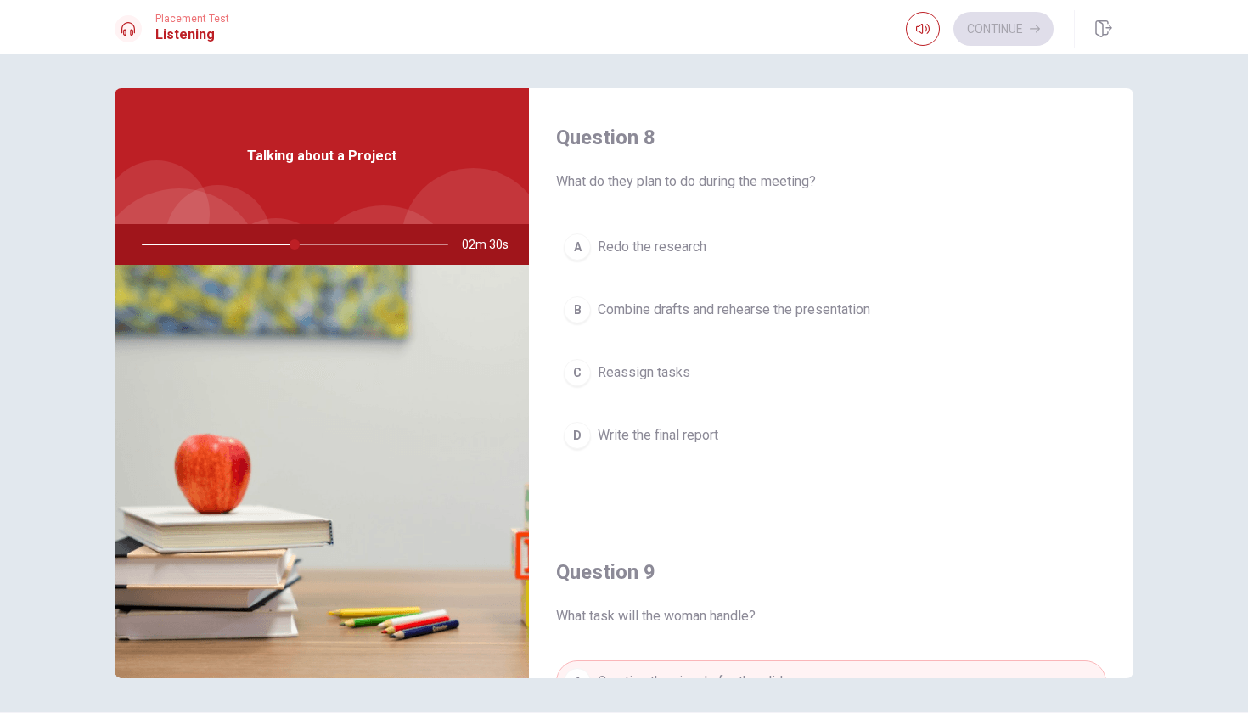
scroll to position [872, 0]
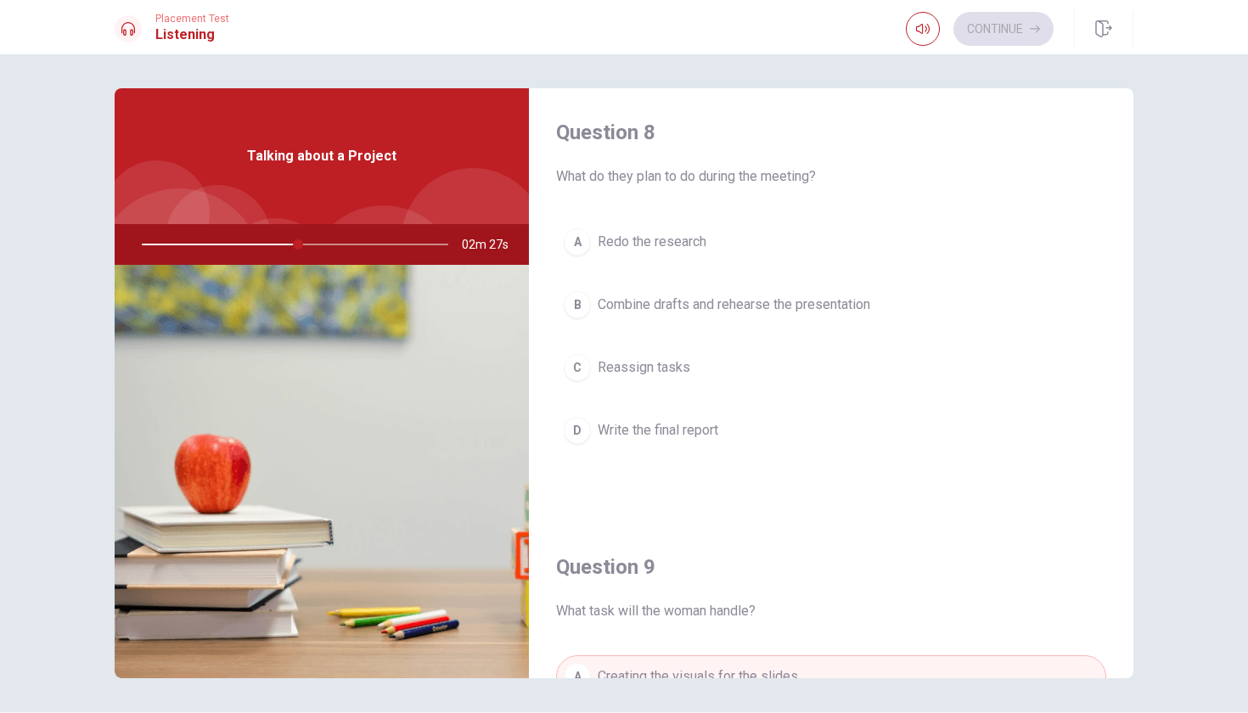
click at [668, 311] on span "Combine drafts and rehearse the presentation" at bounding box center [734, 305] width 272 height 20
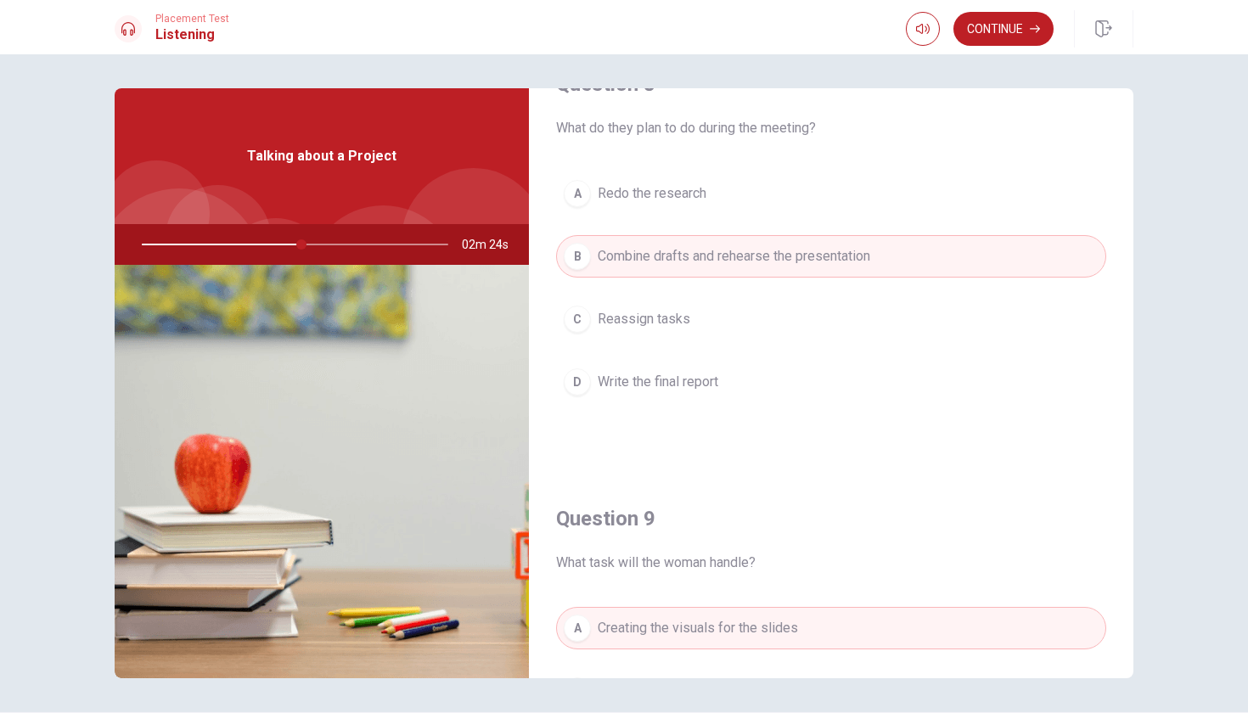
scroll to position [932, 0]
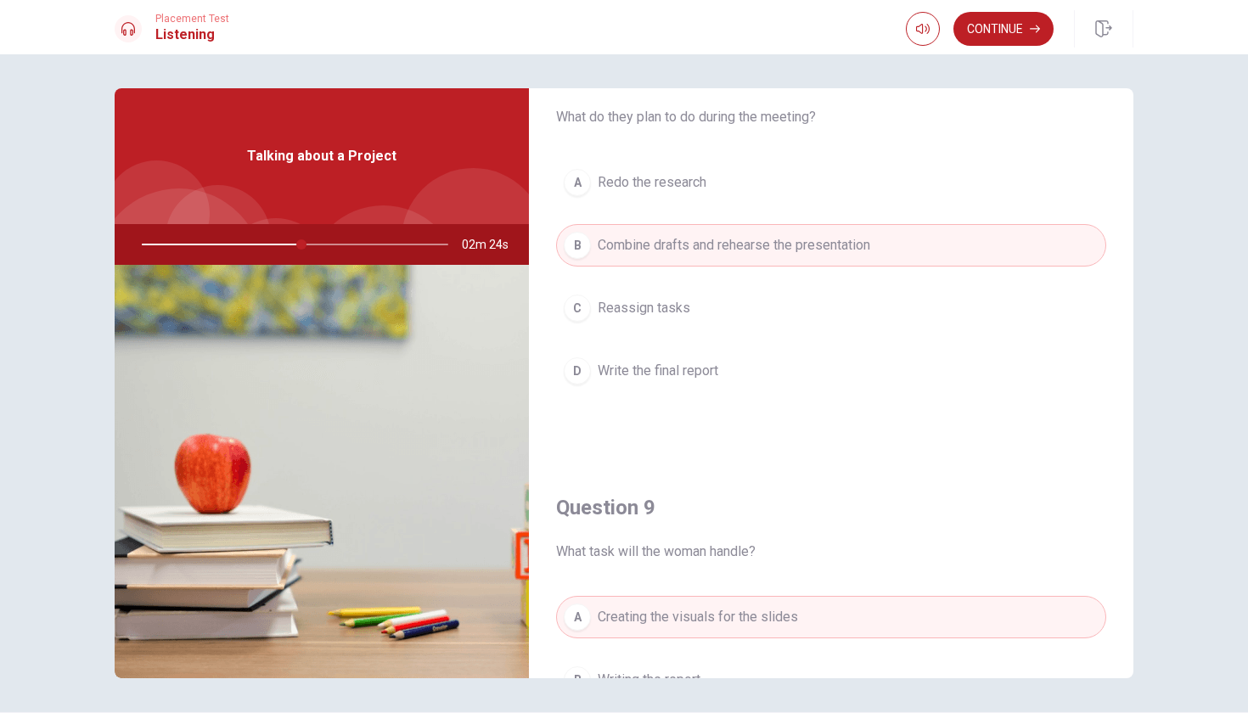
click at [675, 370] on span "Write the final report" at bounding box center [658, 371] width 121 height 20
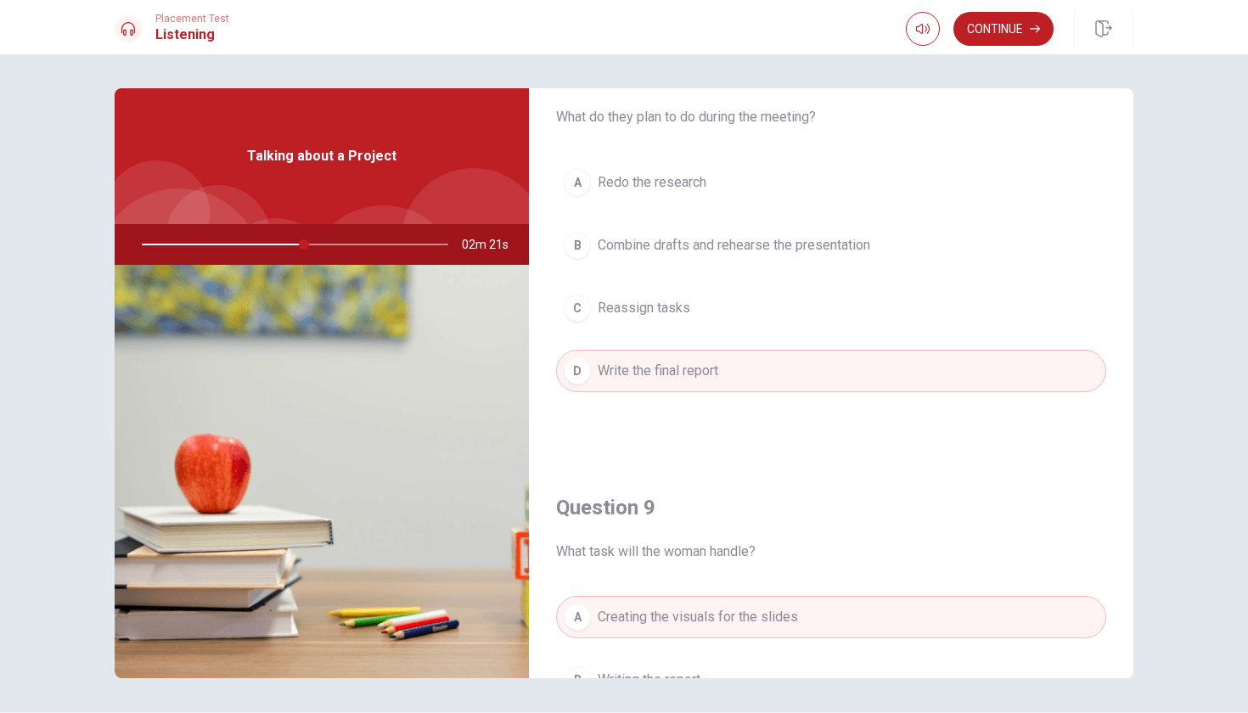
click at [670, 256] on button "B Combine drafts and rehearse the presentation" at bounding box center [831, 245] width 550 height 42
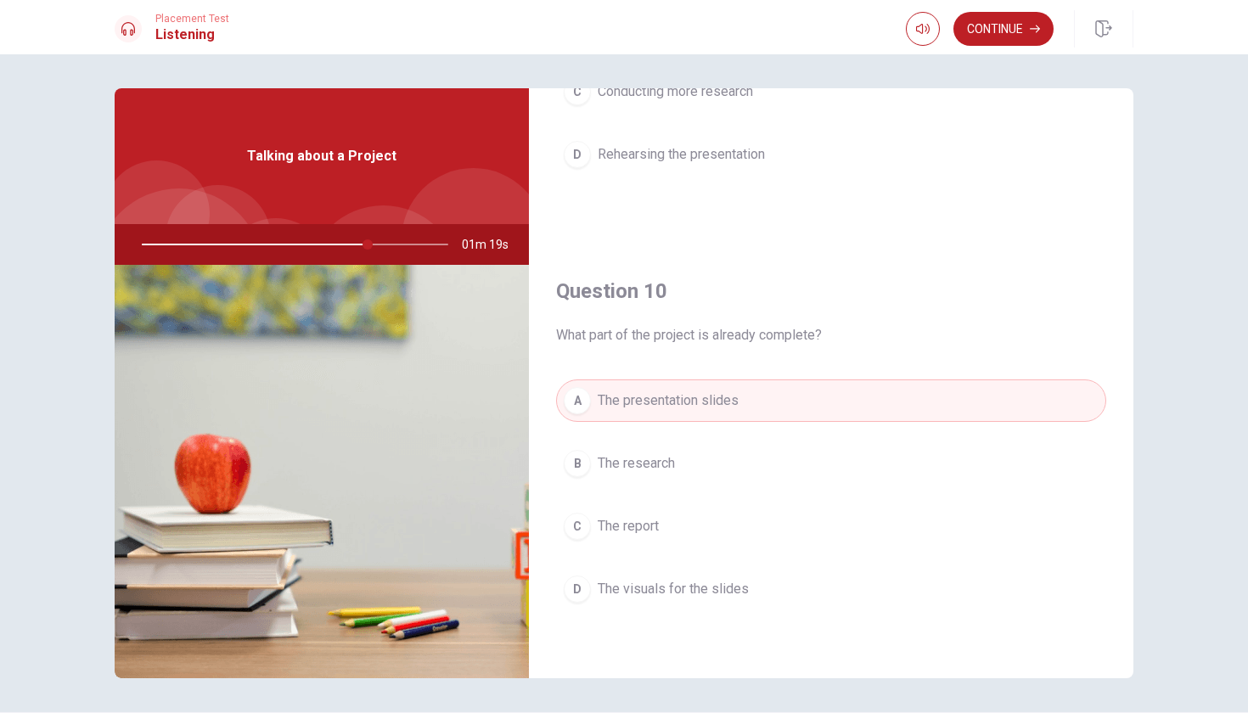
scroll to position [0, 0]
click at [1025, 33] on button "Continue" at bounding box center [1003, 29] width 100 height 34
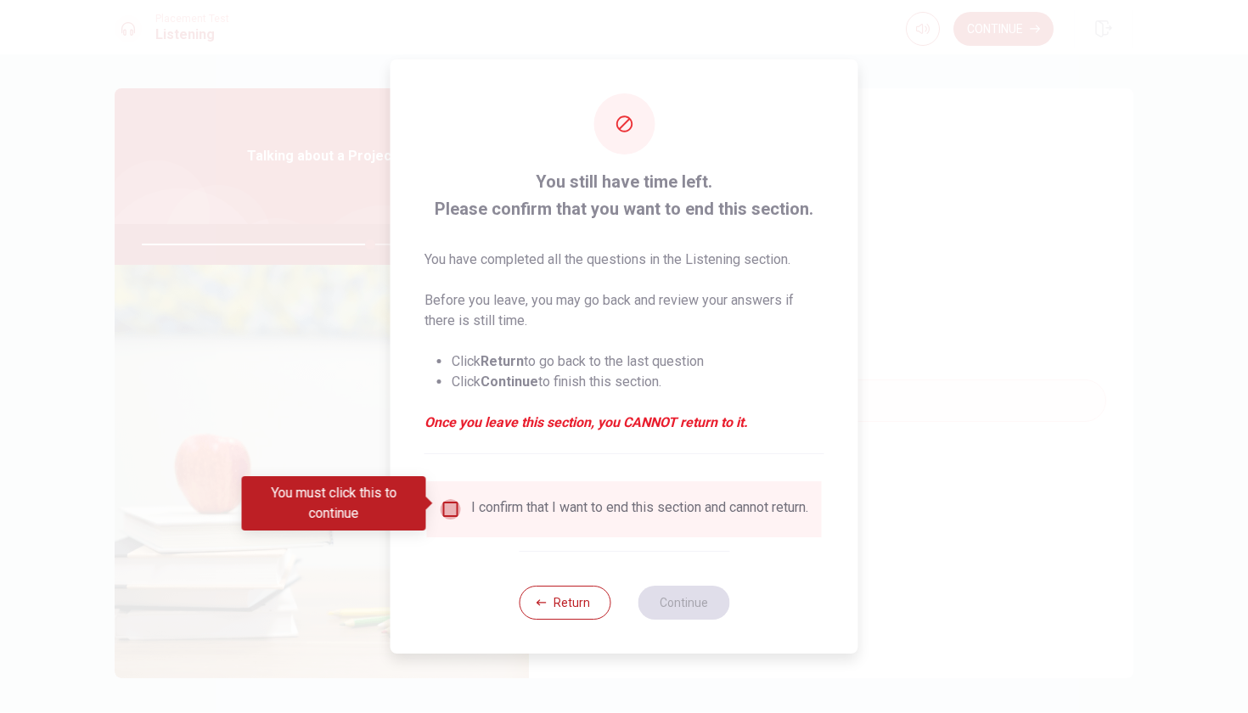
click at [450, 512] on input "You must click this to continue" at bounding box center [450, 509] width 20 height 20
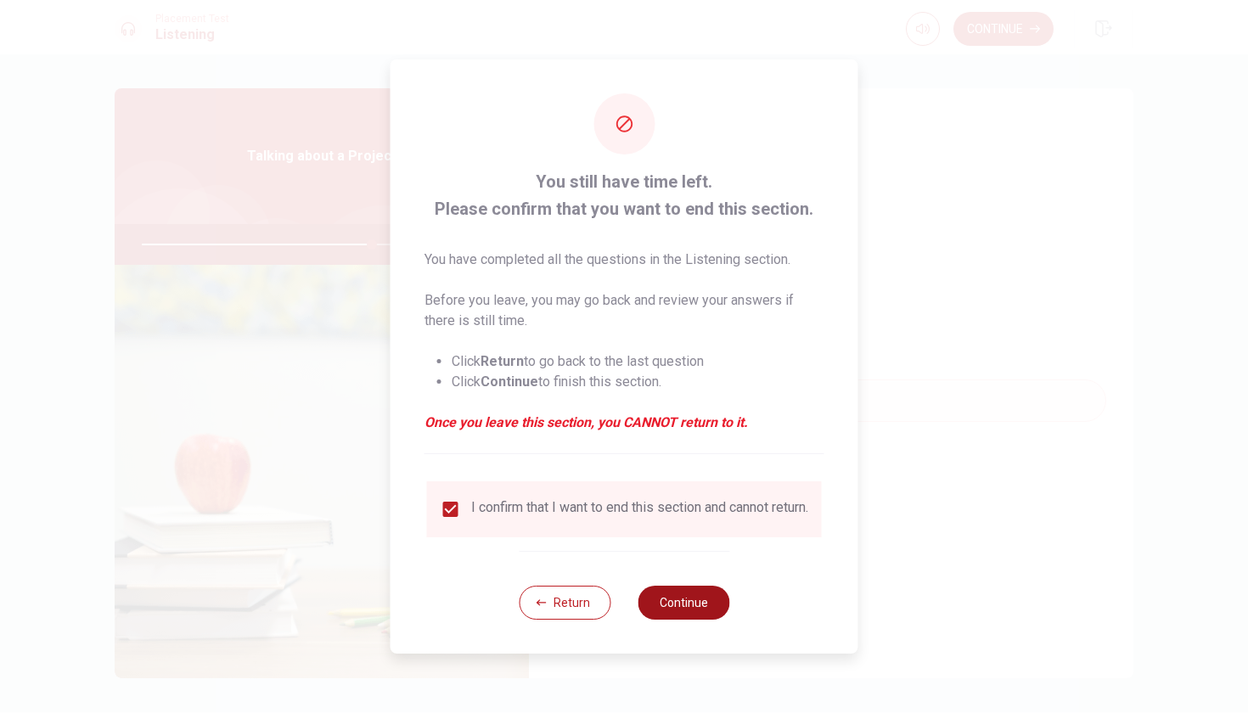
click at [712, 608] on button "Continue" at bounding box center [683, 603] width 92 height 34
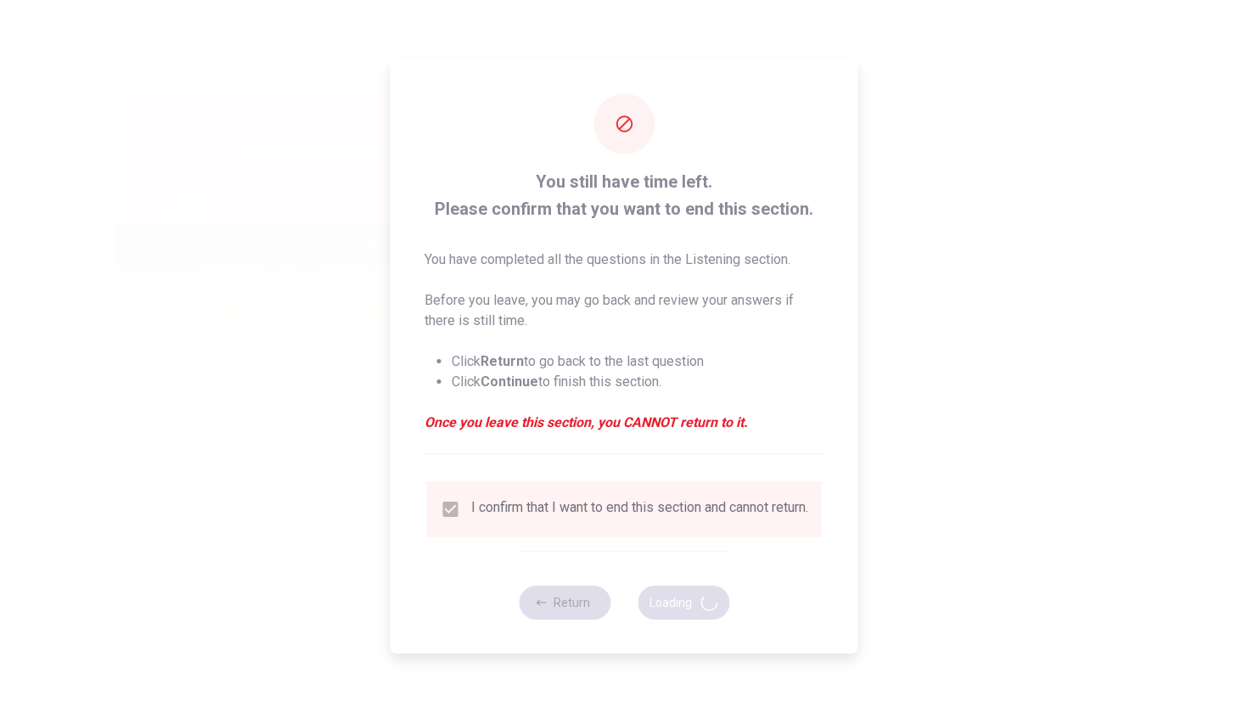
type input "76"
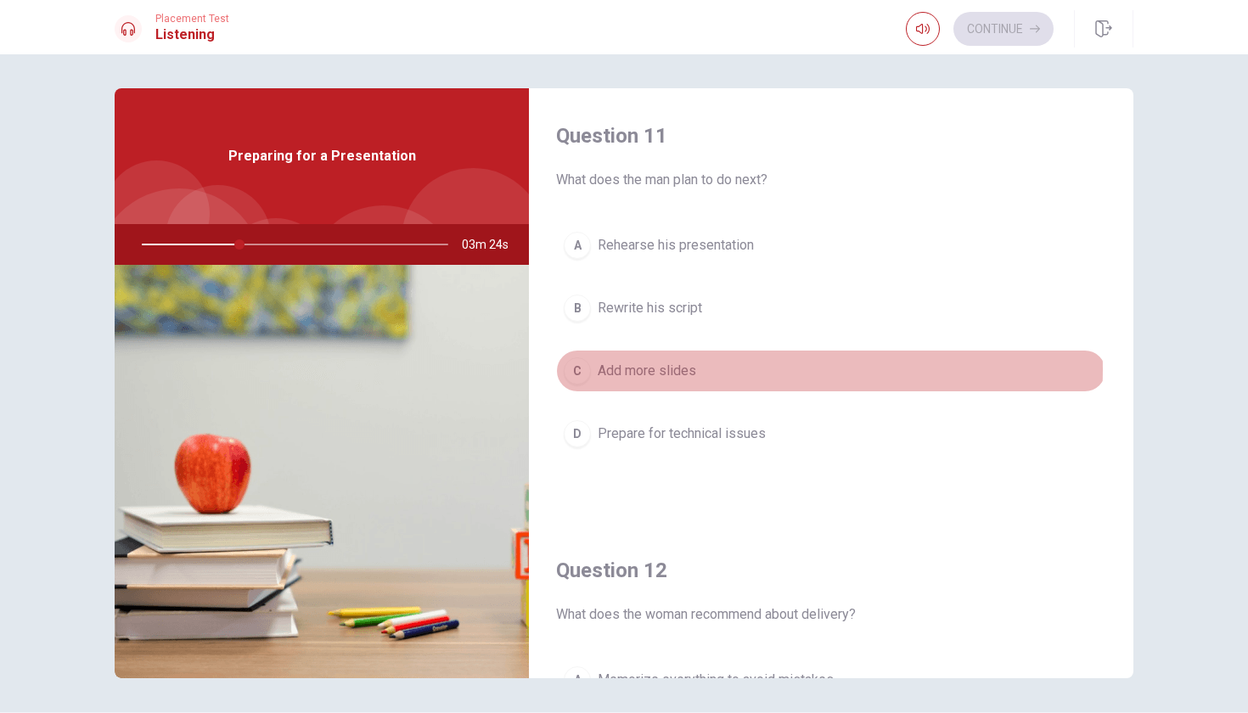
click at [690, 369] on span "Add more slides" at bounding box center [647, 371] width 98 height 20
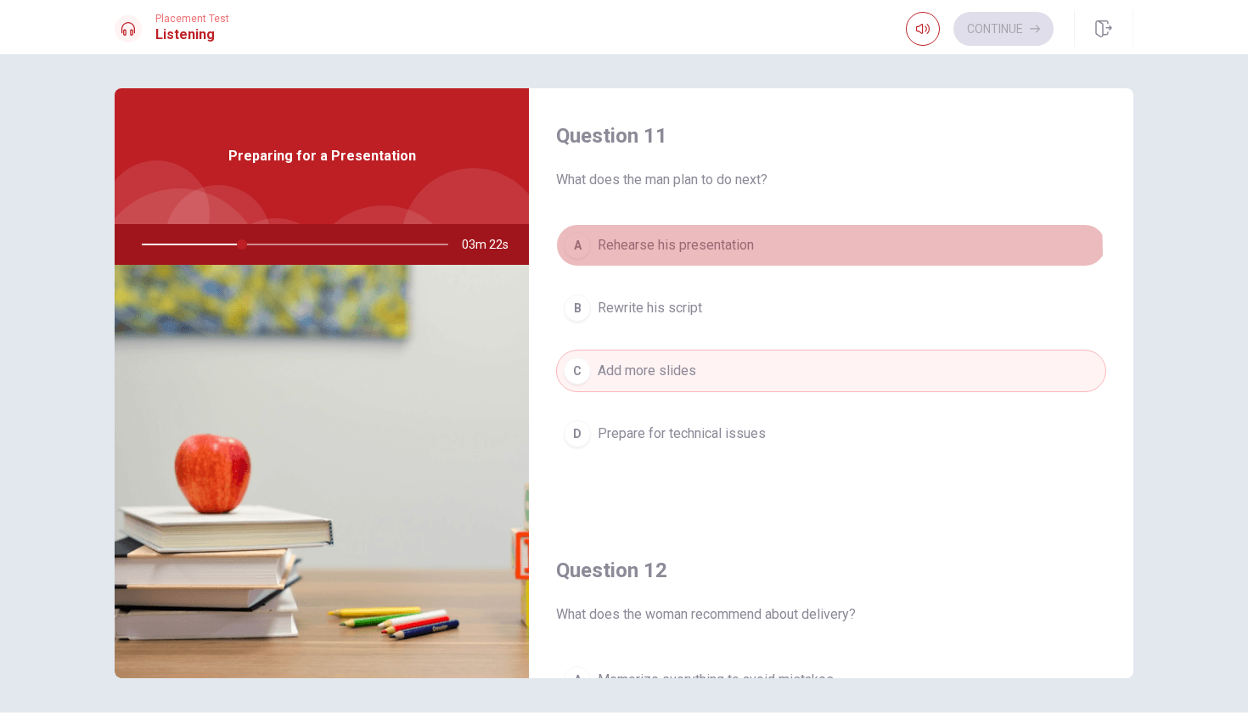
click at [704, 255] on span "Rehearse his presentation" at bounding box center [676, 245] width 156 height 20
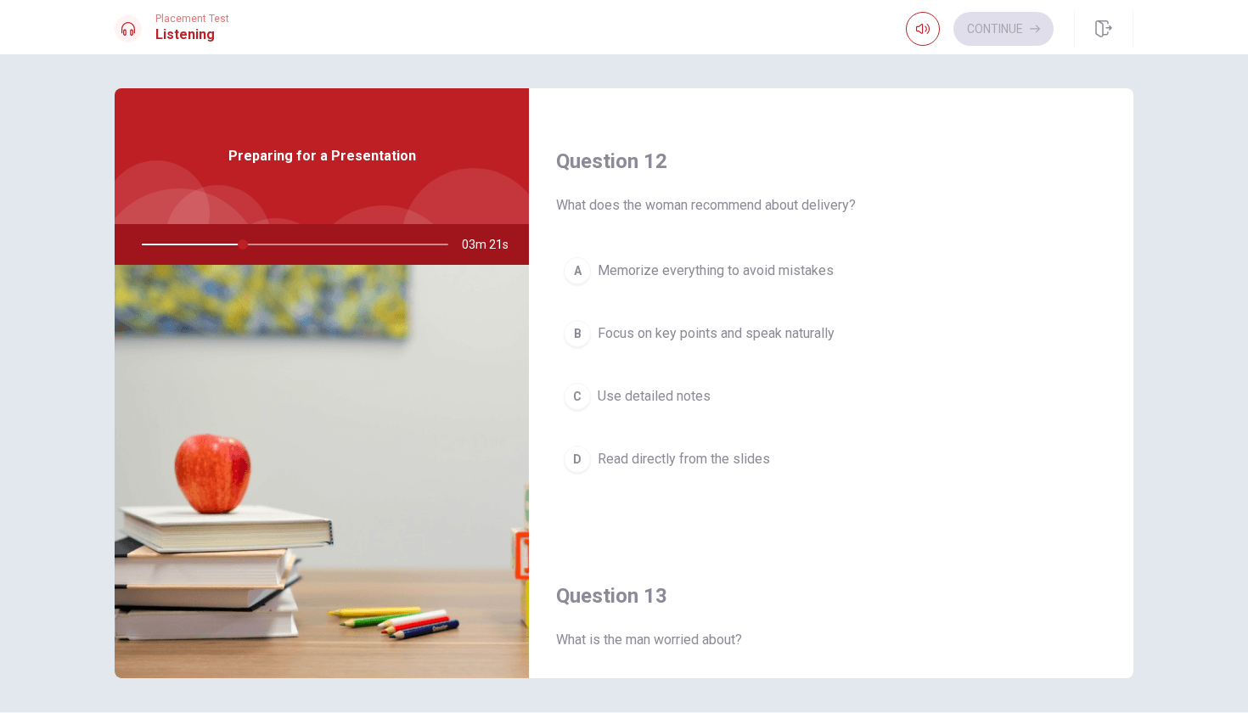
scroll to position [412, 0]
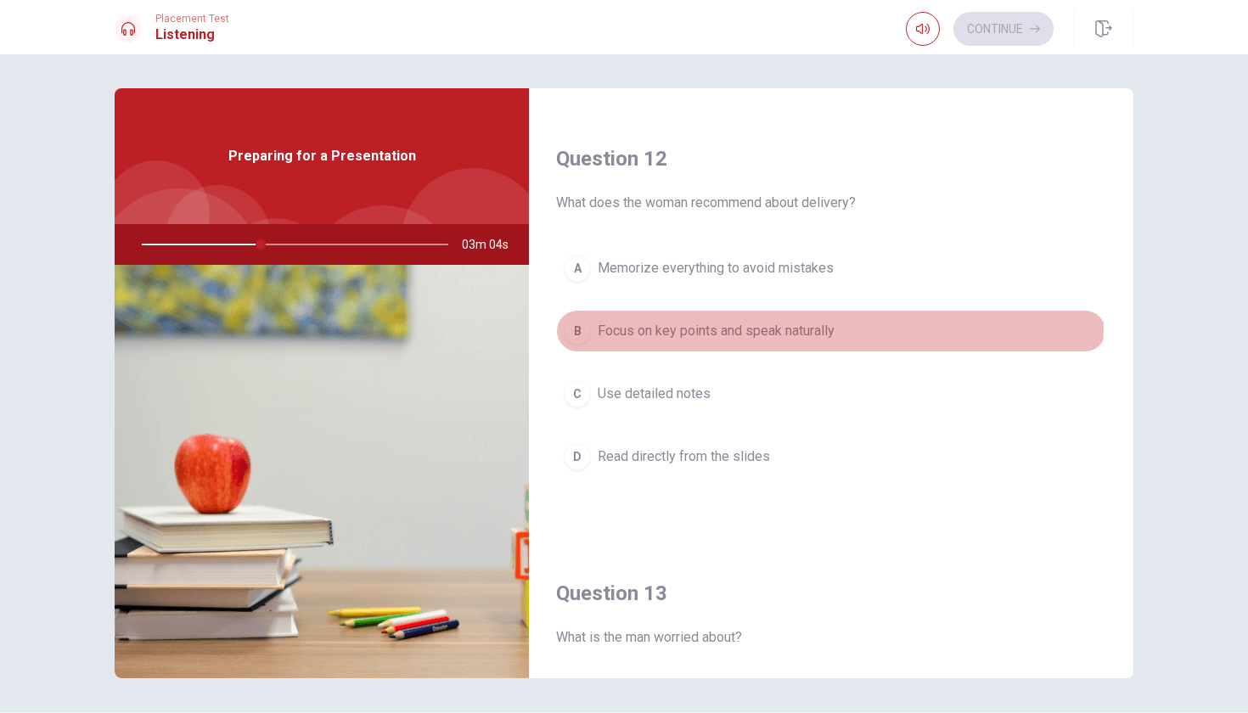
click at [813, 325] on span "Focus on key points and speak naturally" at bounding box center [716, 331] width 237 height 20
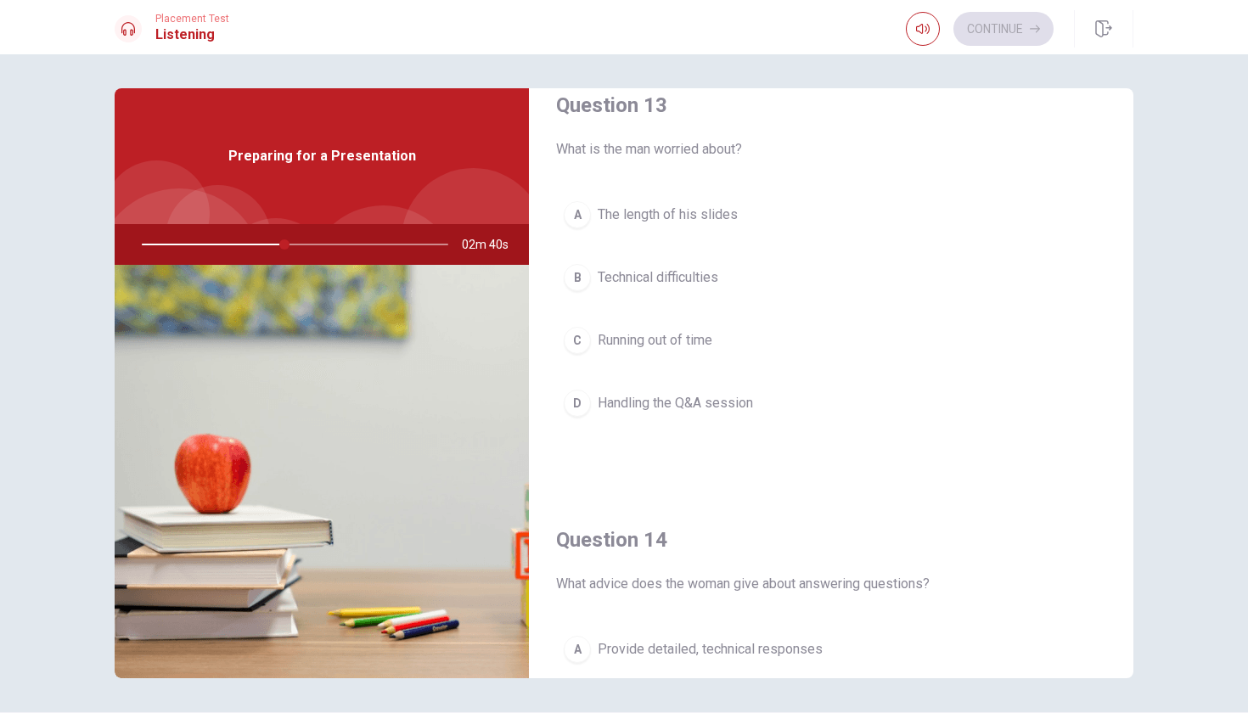
scroll to position [901, 0]
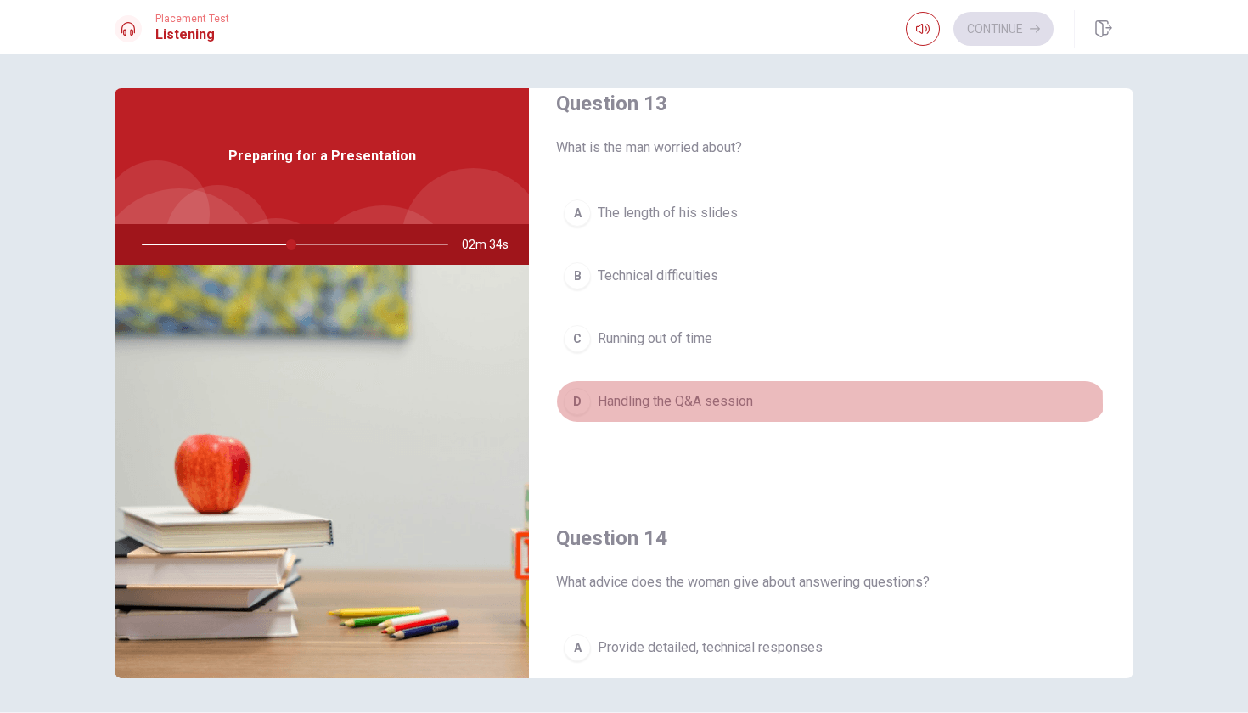
click at [686, 404] on span "Handling the Q&A session" at bounding box center [675, 401] width 155 height 20
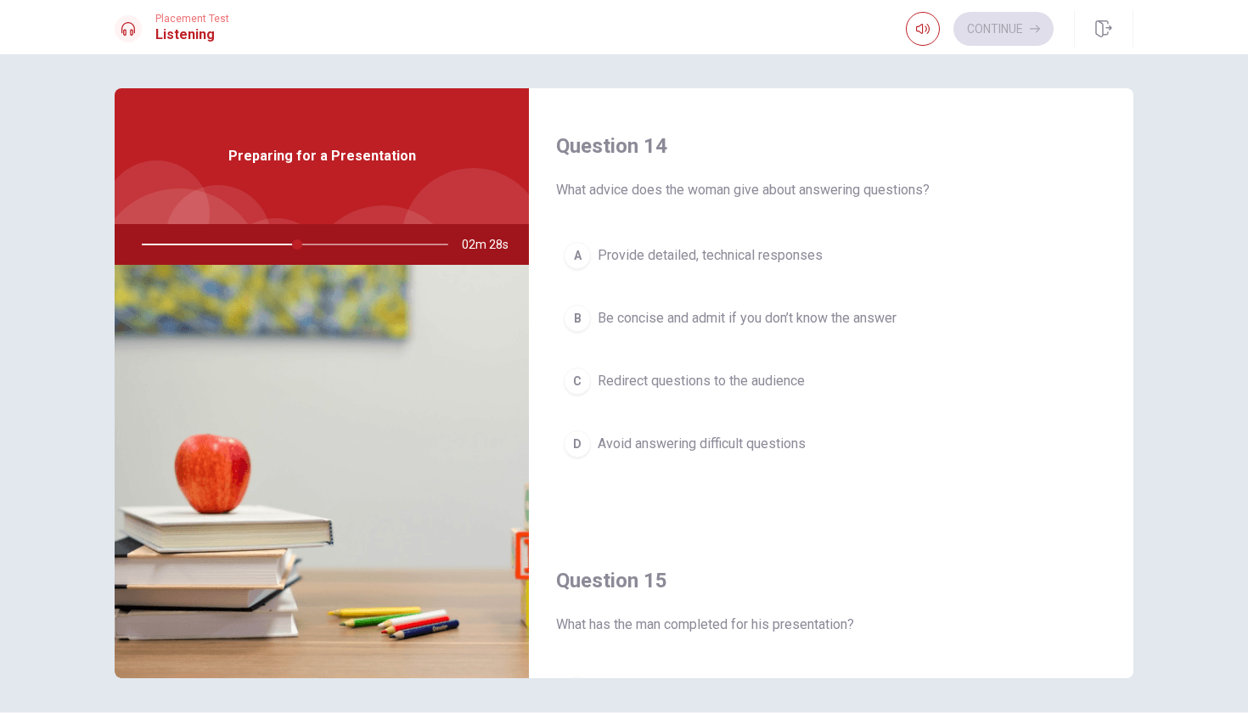
scroll to position [1310, 0]
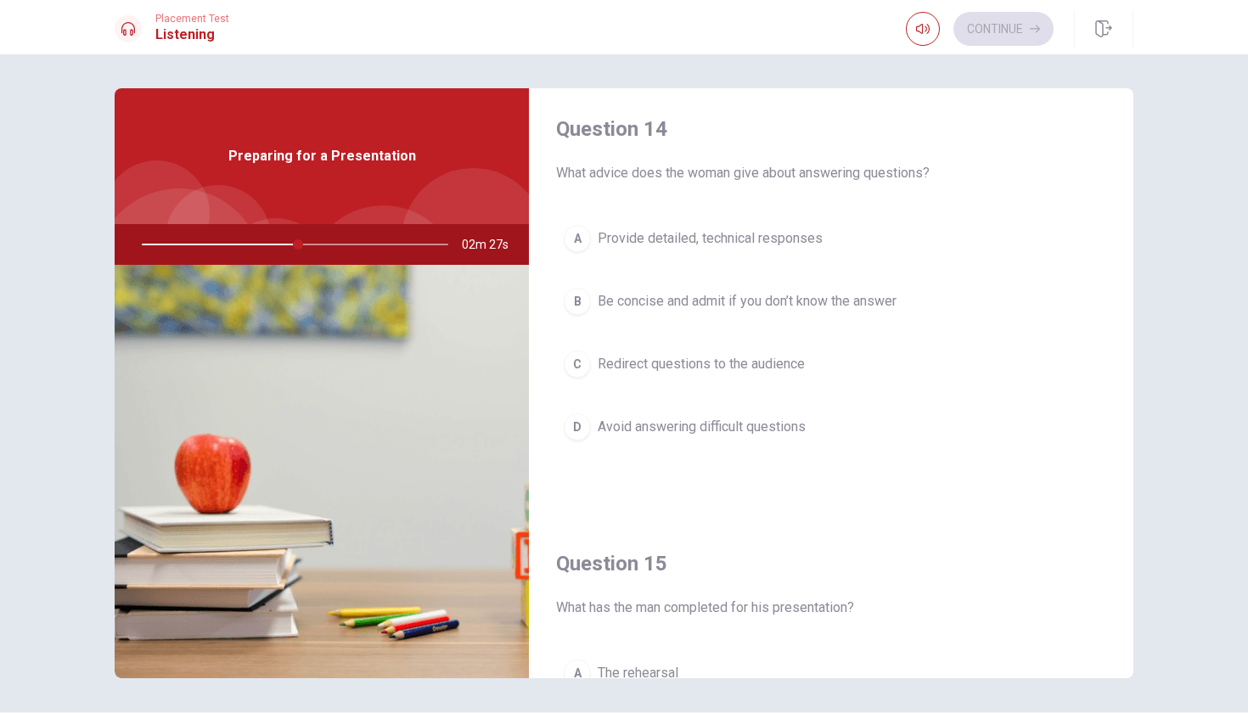
click at [878, 305] on span "Be concise and admit if you don’t know the answer" at bounding box center [747, 301] width 299 height 20
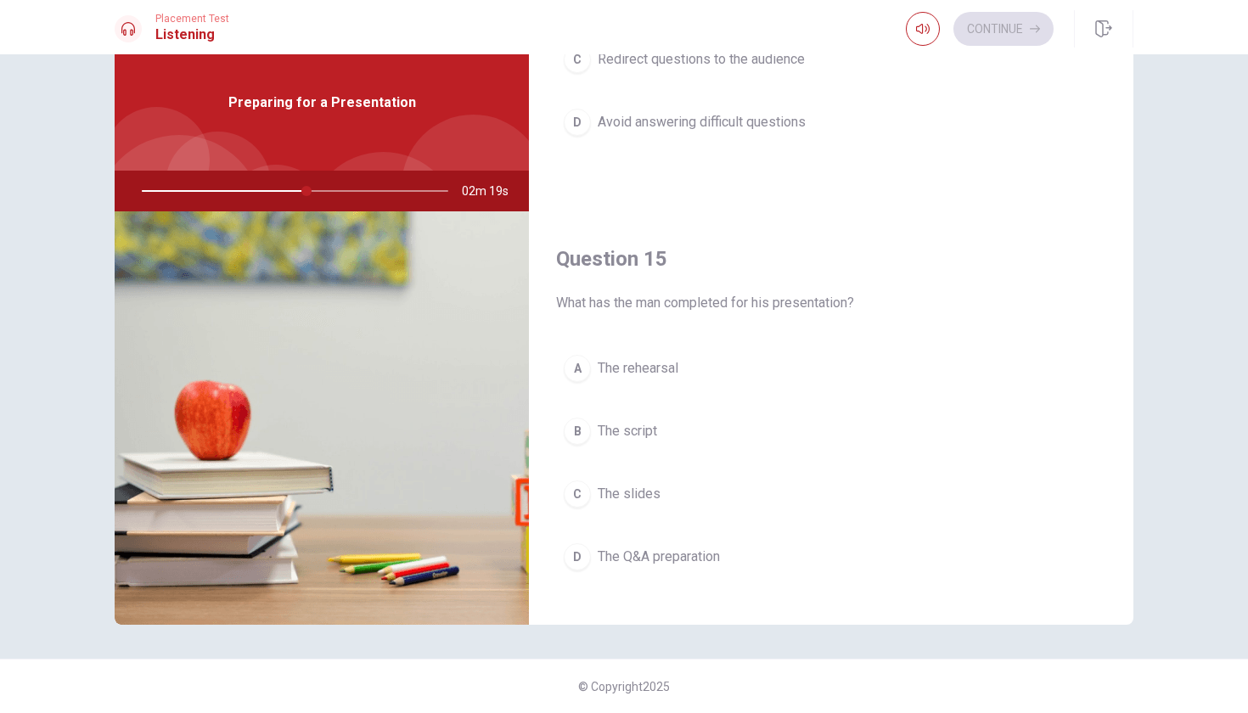
scroll to position [53, 0]
click at [654, 364] on span "The rehearsal" at bounding box center [638, 368] width 81 height 20
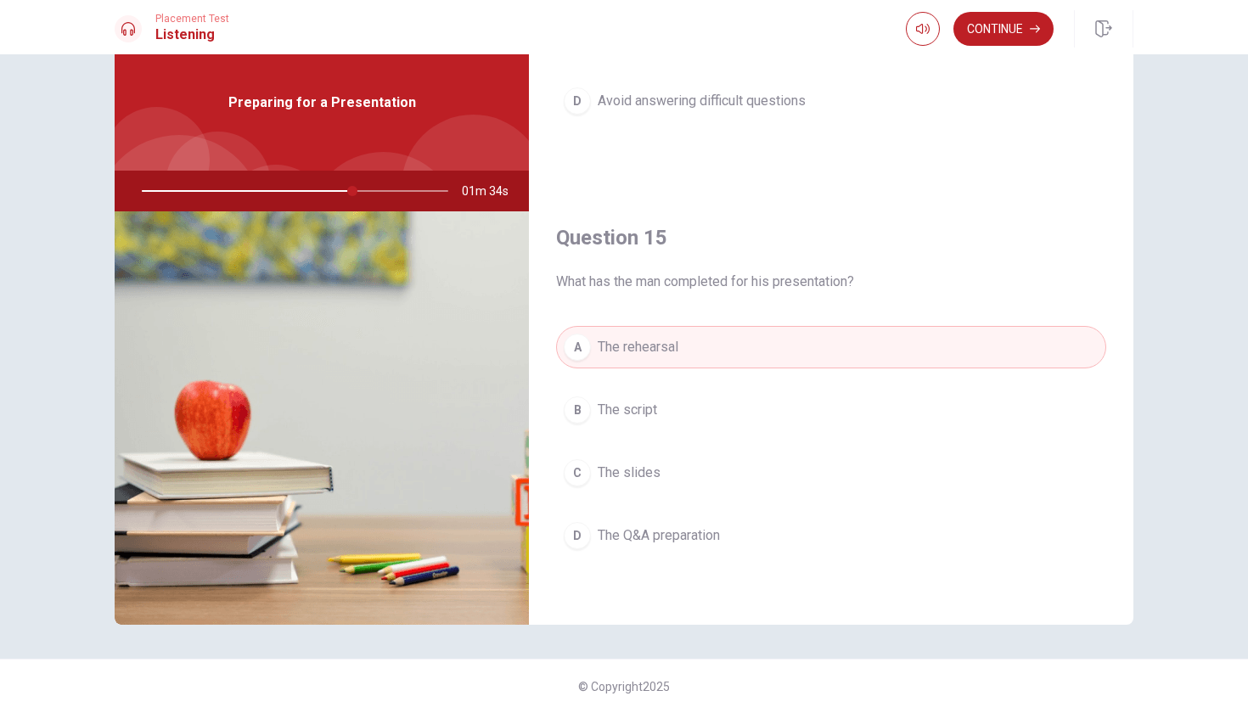
scroll to position [1562, 0]
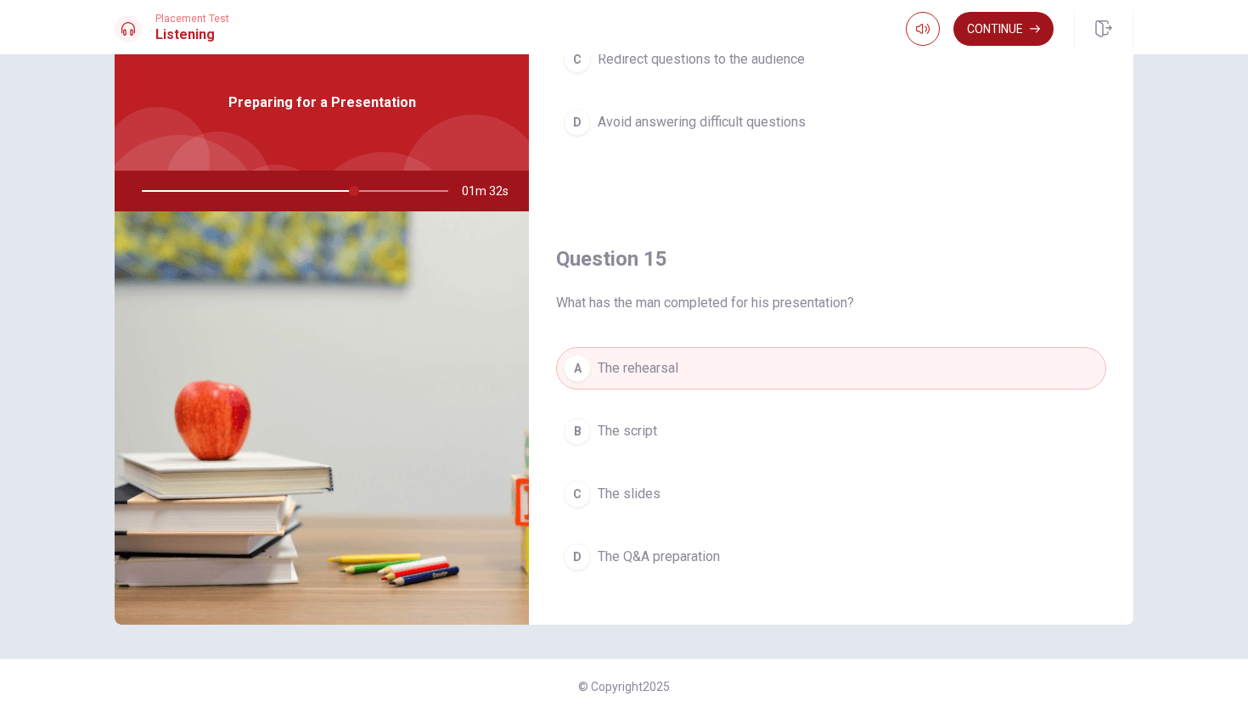
click at [983, 35] on button "Continue" at bounding box center [1003, 29] width 100 height 34
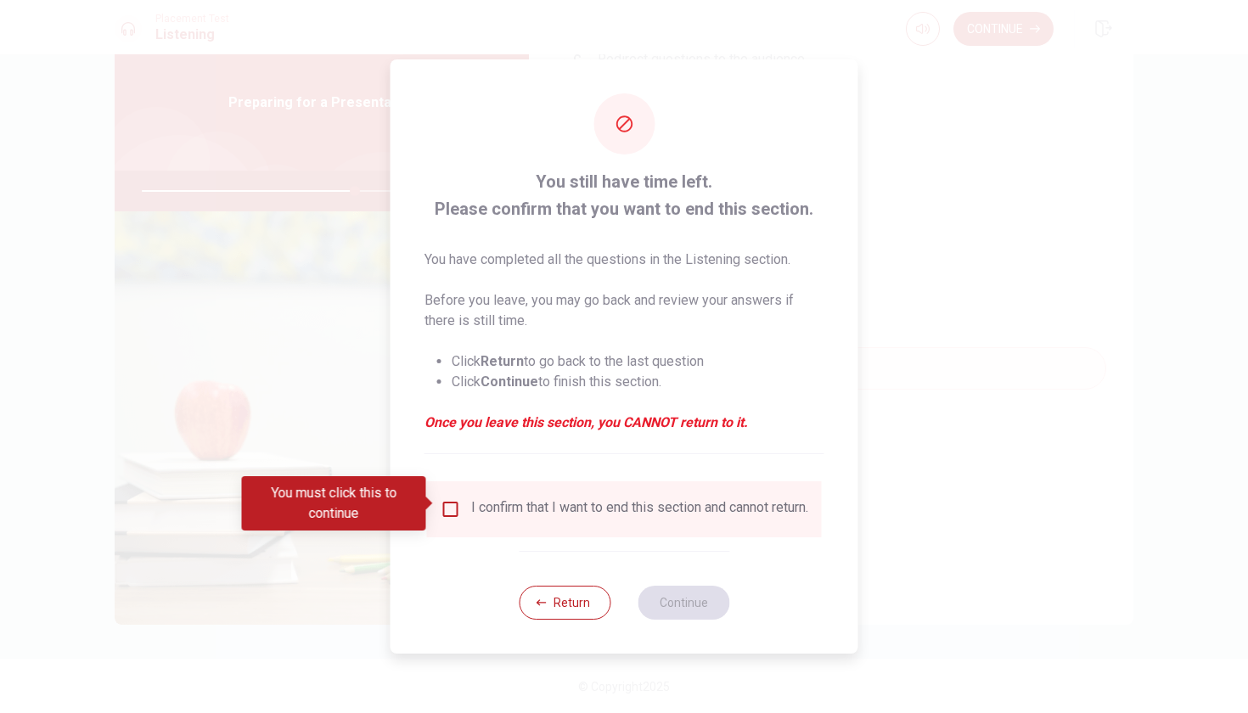
click at [451, 502] on input "You must click this to continue" at bounding box center [450, 509] width 20 height 20
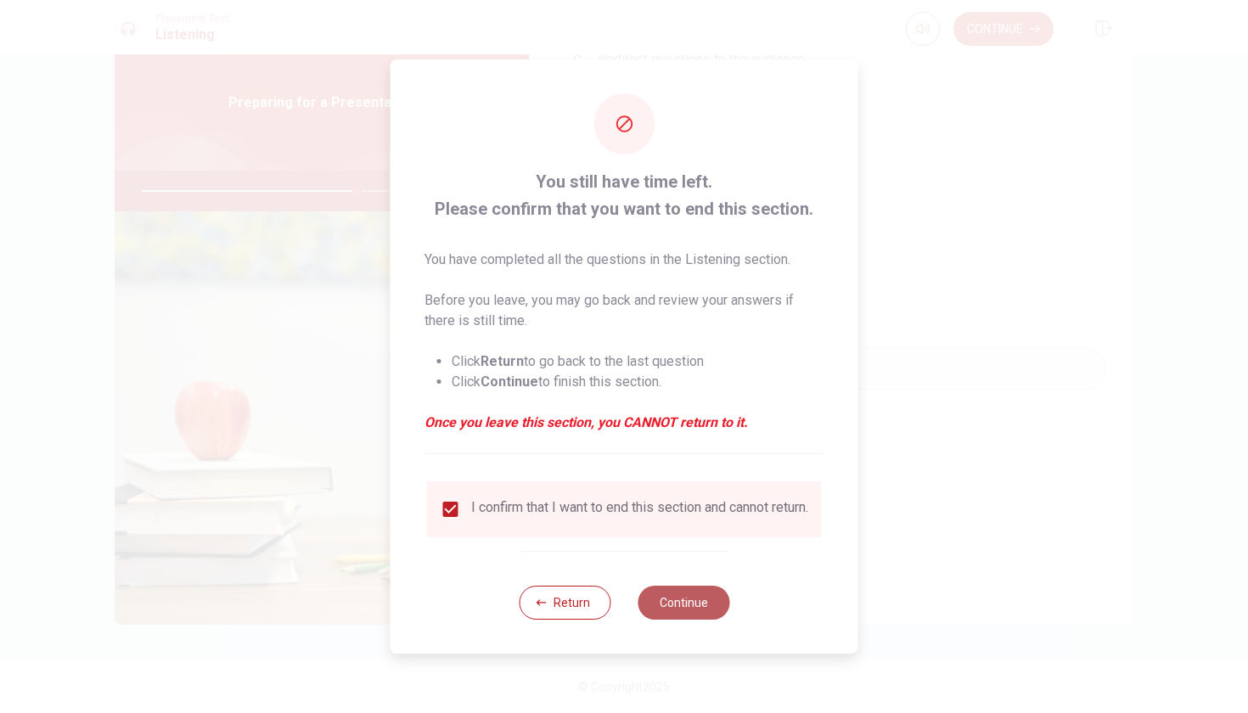
click at [680, 604] on button "Continue" at bounding box center [683, 603] width 92 height 34
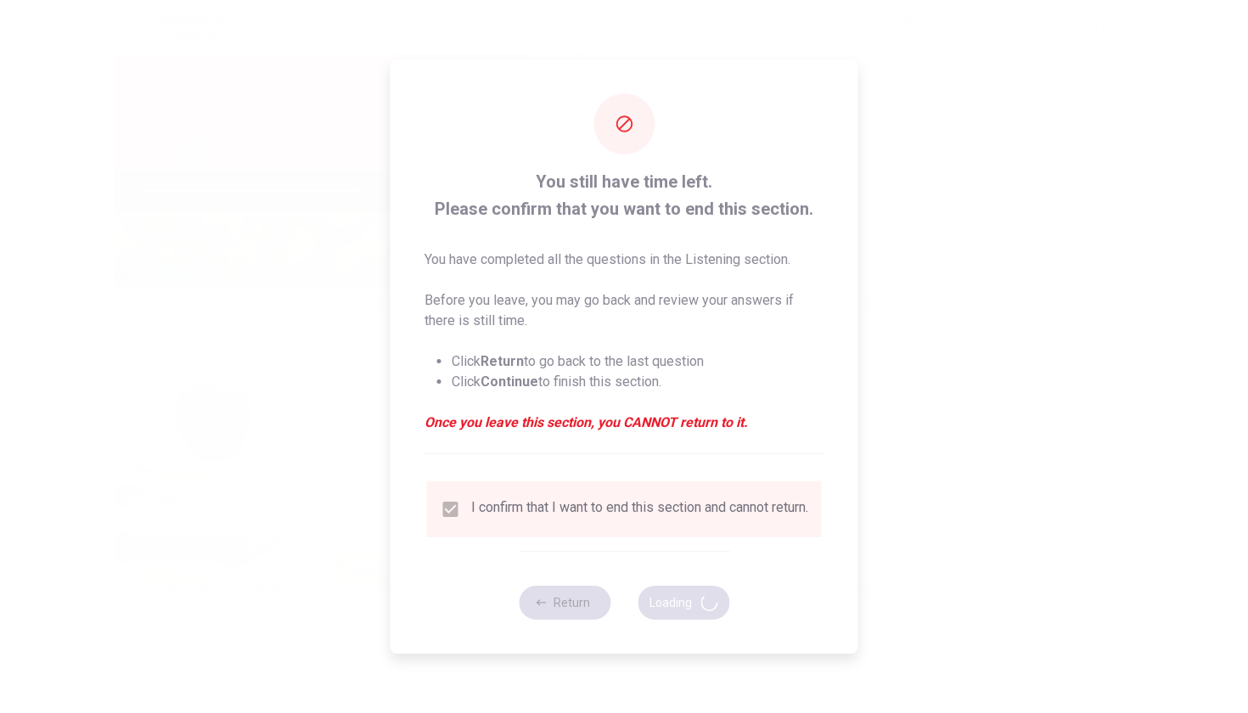
type input "71"
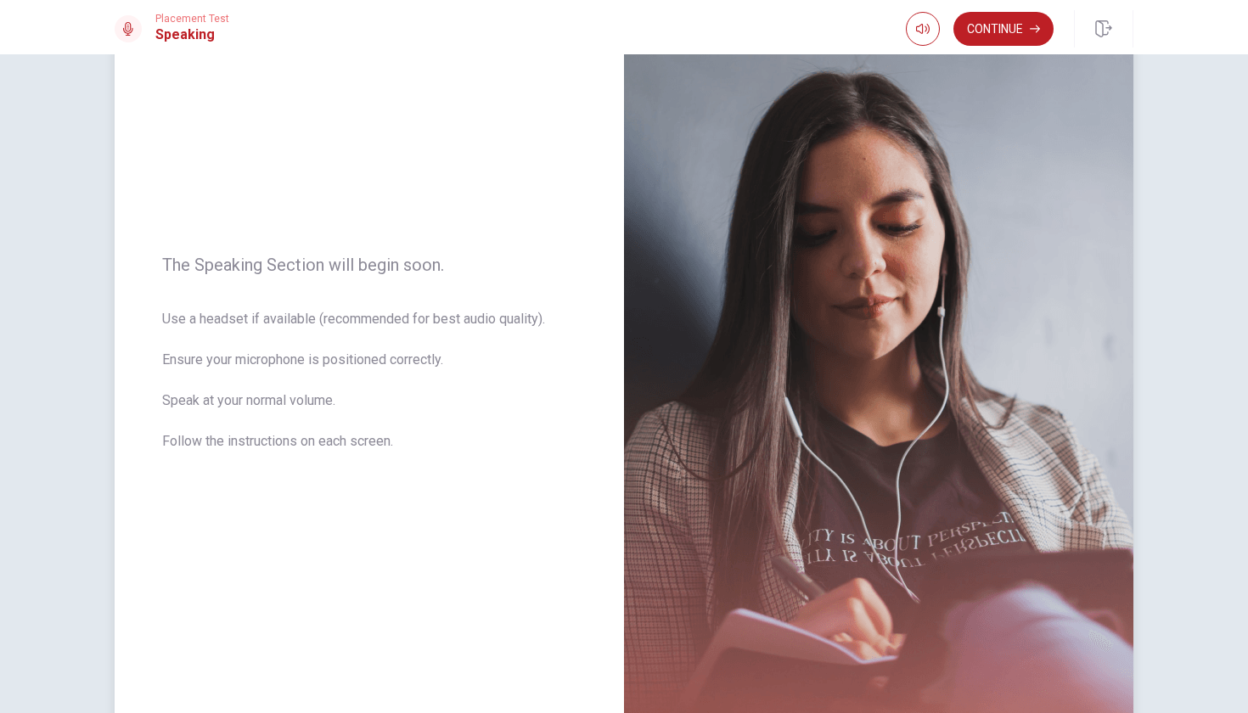
scroll to position [121, 0]
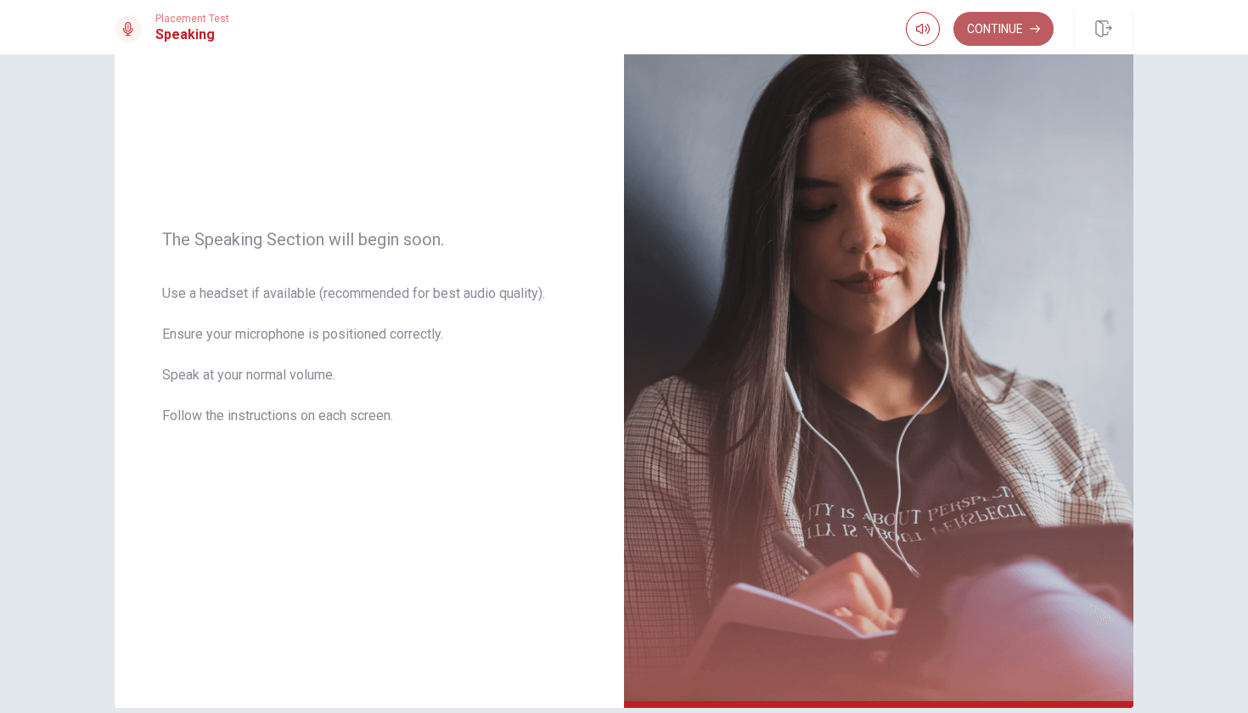
click at [987, 25] on button "Continue" at bounding box center [1003, 29] width 100 height 34
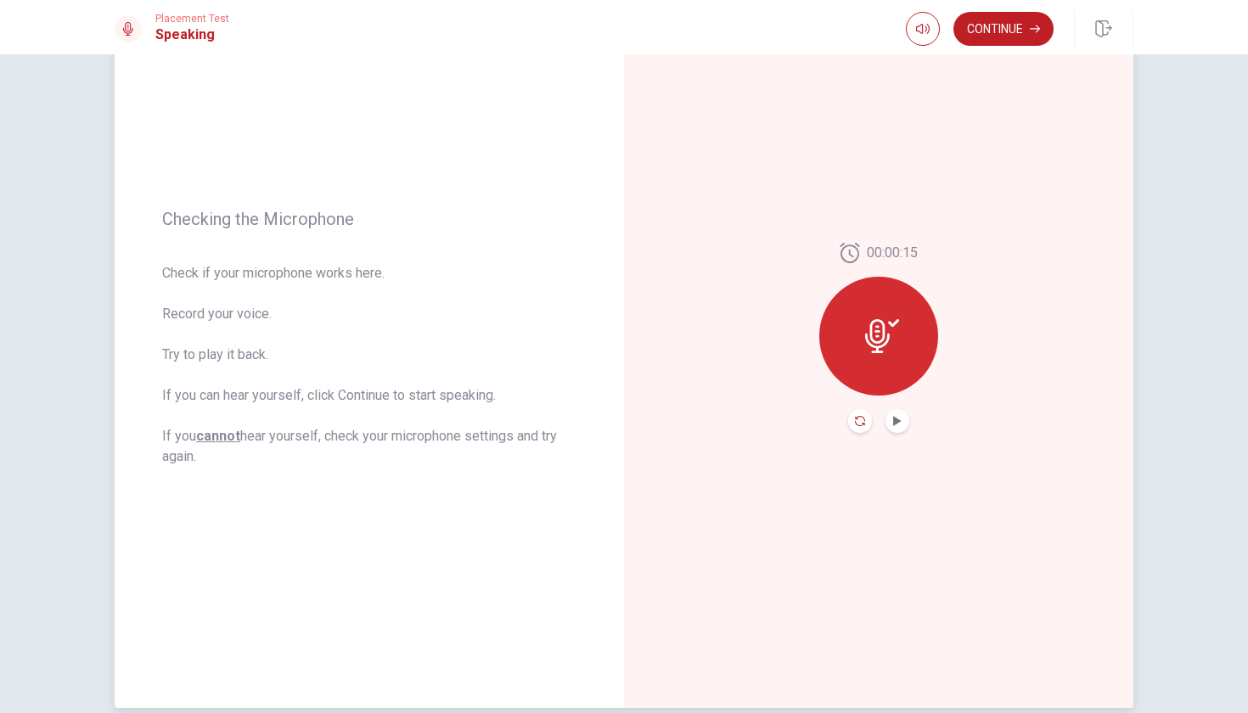
click at [857, 421] on icon "Record Again" at bounding box center [860, 421] width 10 height 10
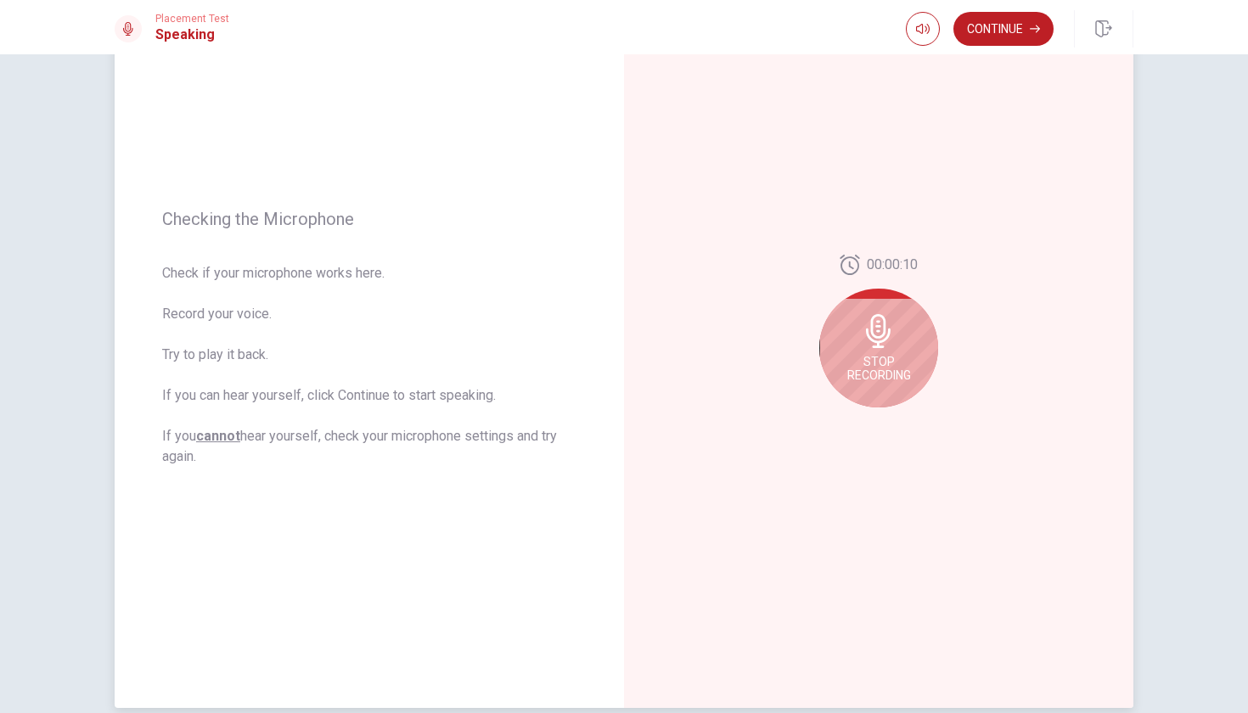
click at [856, 375] on span "Stop Recording" at bounding box center [879, 368] width 64 height 27
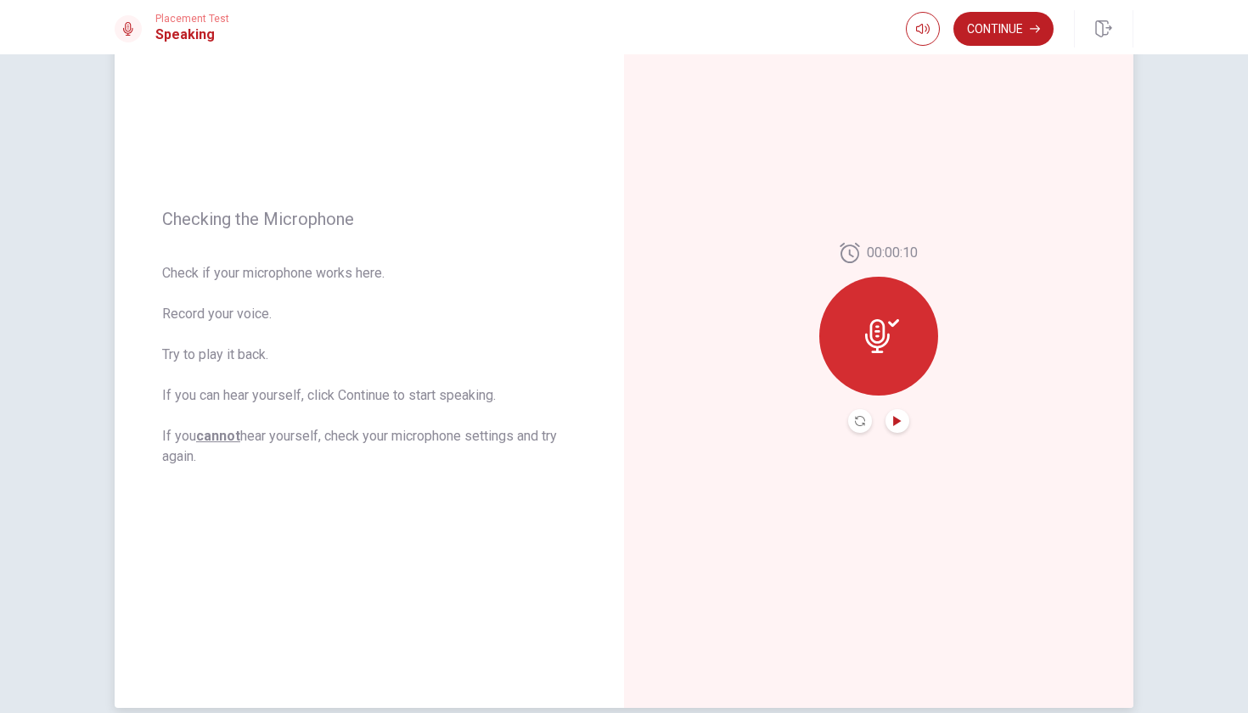
click at [898, 420] on icon "Play Audio" at bounding box center [897, 421] width 8 height 10
click at [898, 420] on icon "Pause Audio" at bounding box center [897, 421] width 8 height 10
click at [1005, 31] on button "Continue" at bounding box center [1003, 29] width 100 height 34
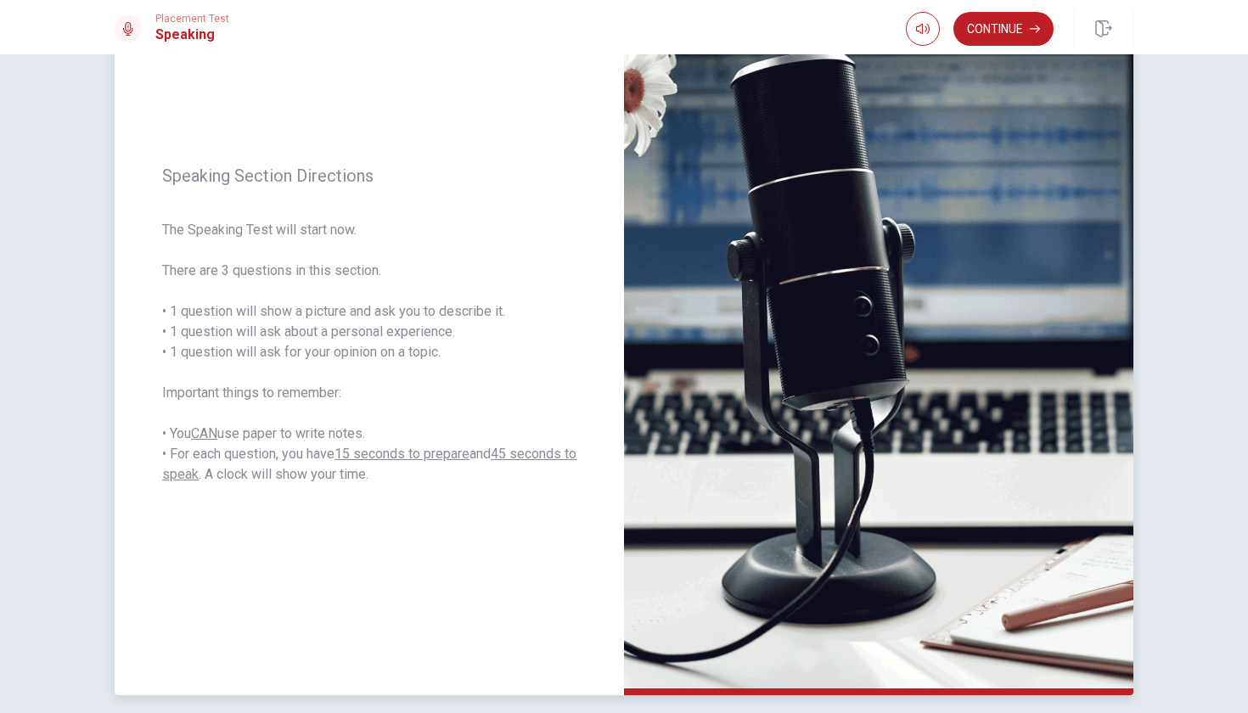
scroll to position [130, 0]
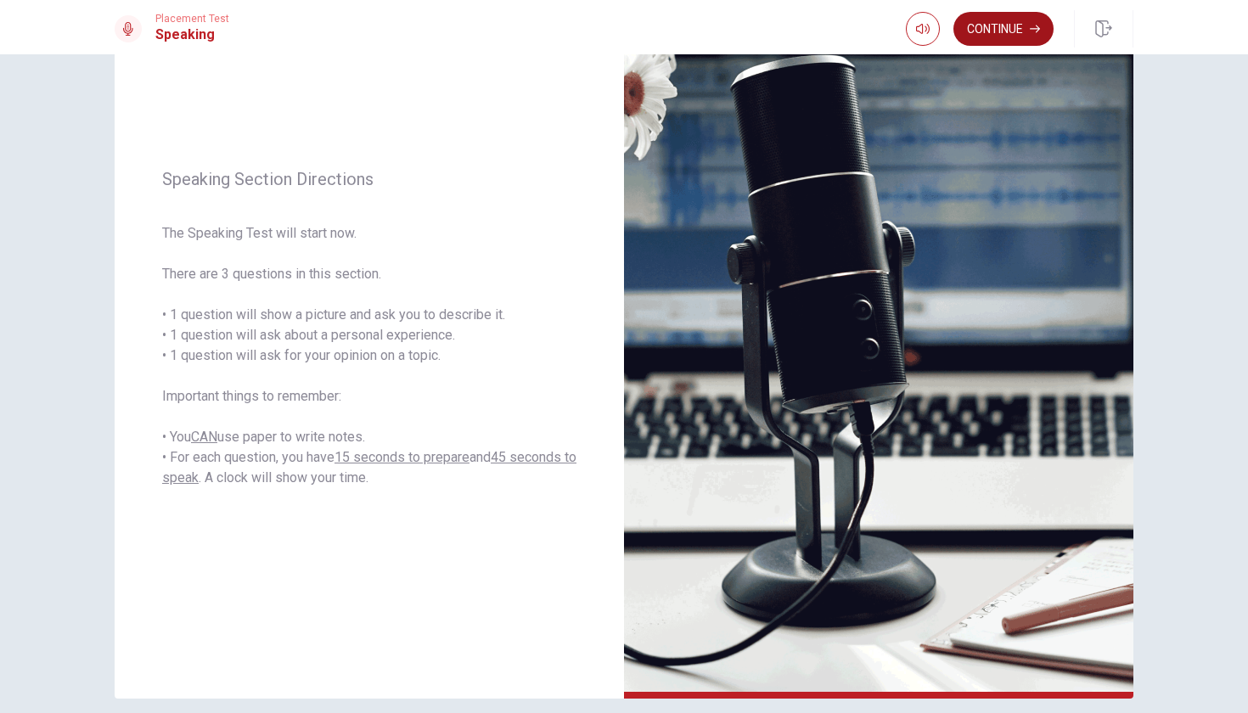
click at [1021, 30] on button "Continue" at bounding box center [1003, 29] width 100 height 34
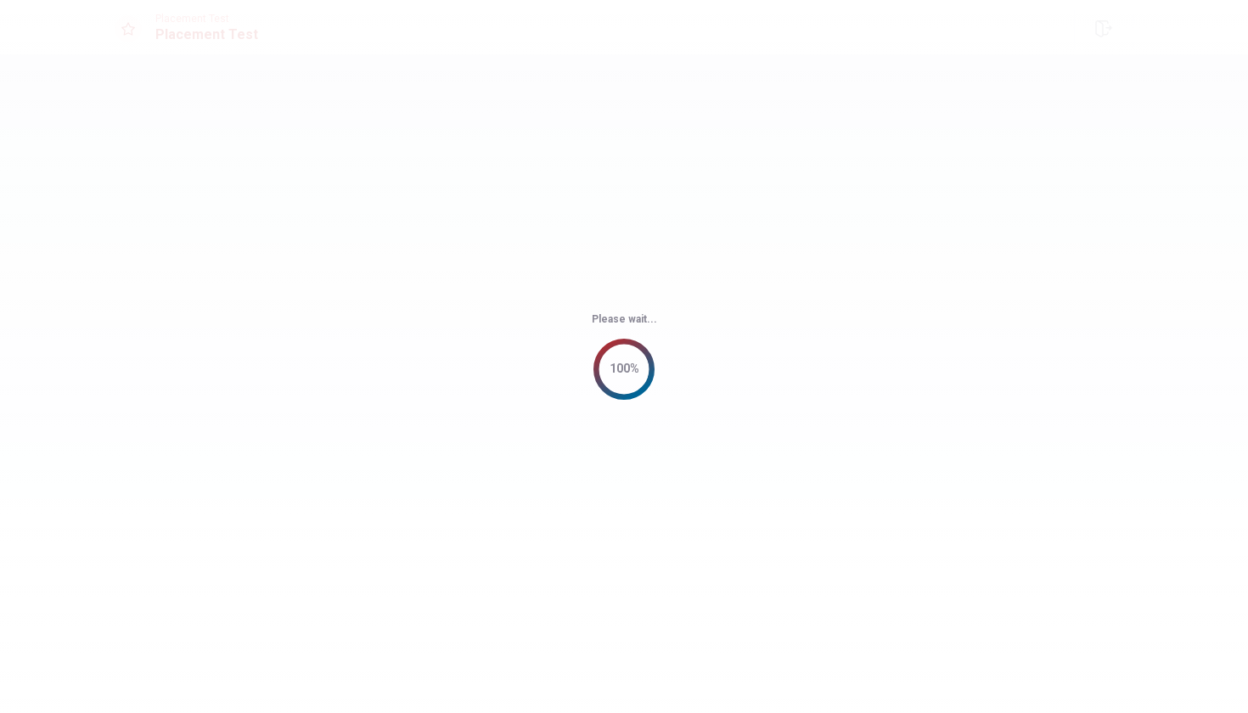
scroll to position [0, 0]
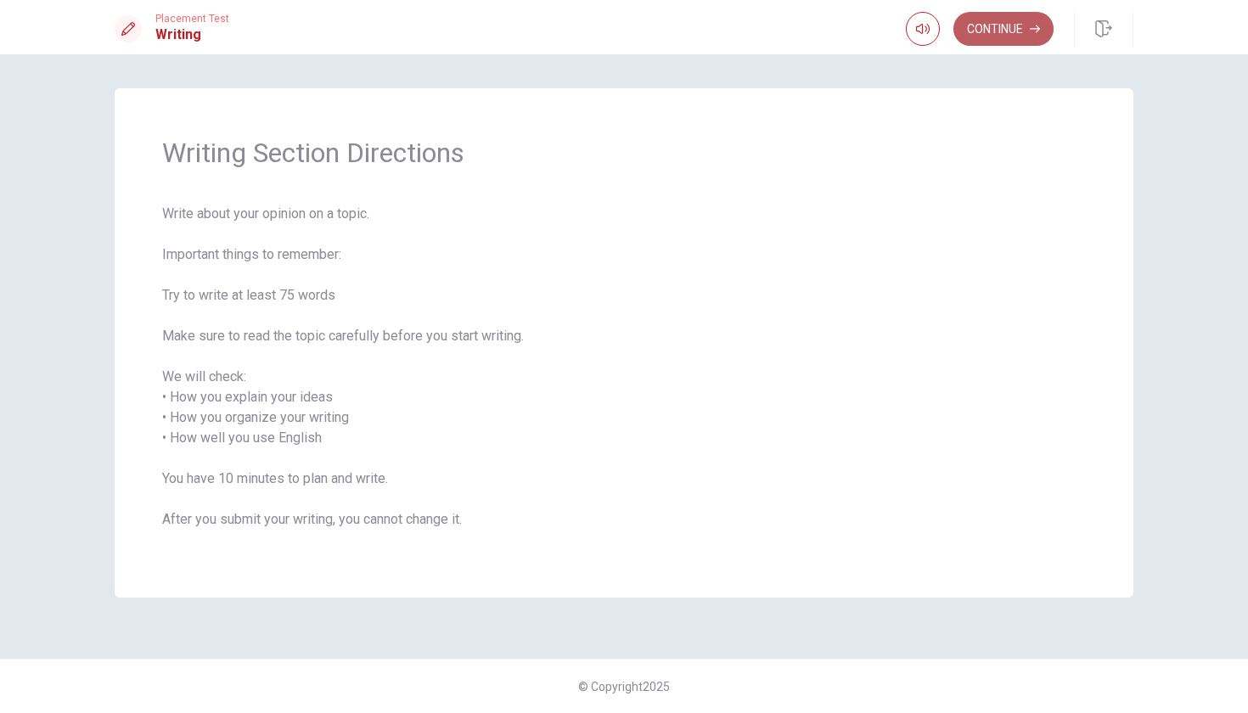
click at [993, 17] on button "Continue" at bounding box center [1003, 29] width 100 height 34
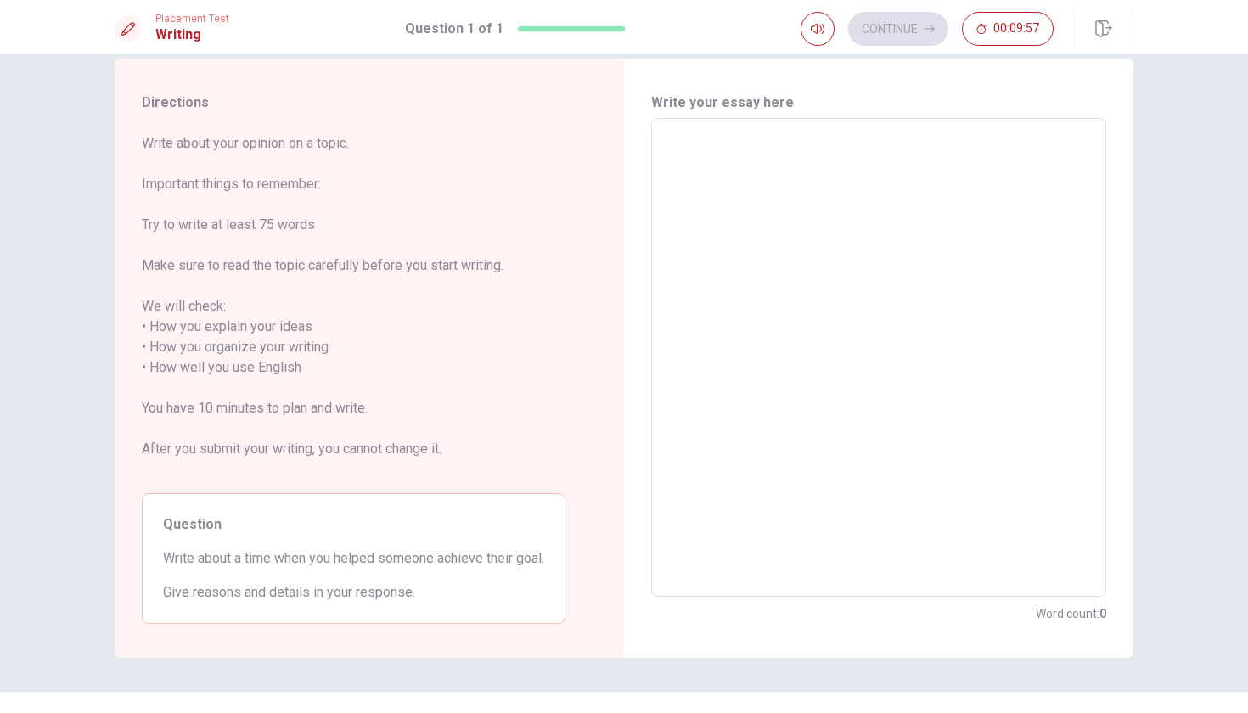
scroll to position [28, 0]
click at [825, 253] on textarea at bounding box center [878, 359] width 431 height 451
type textarea "I"
type textarea "x"
type textarea "I"
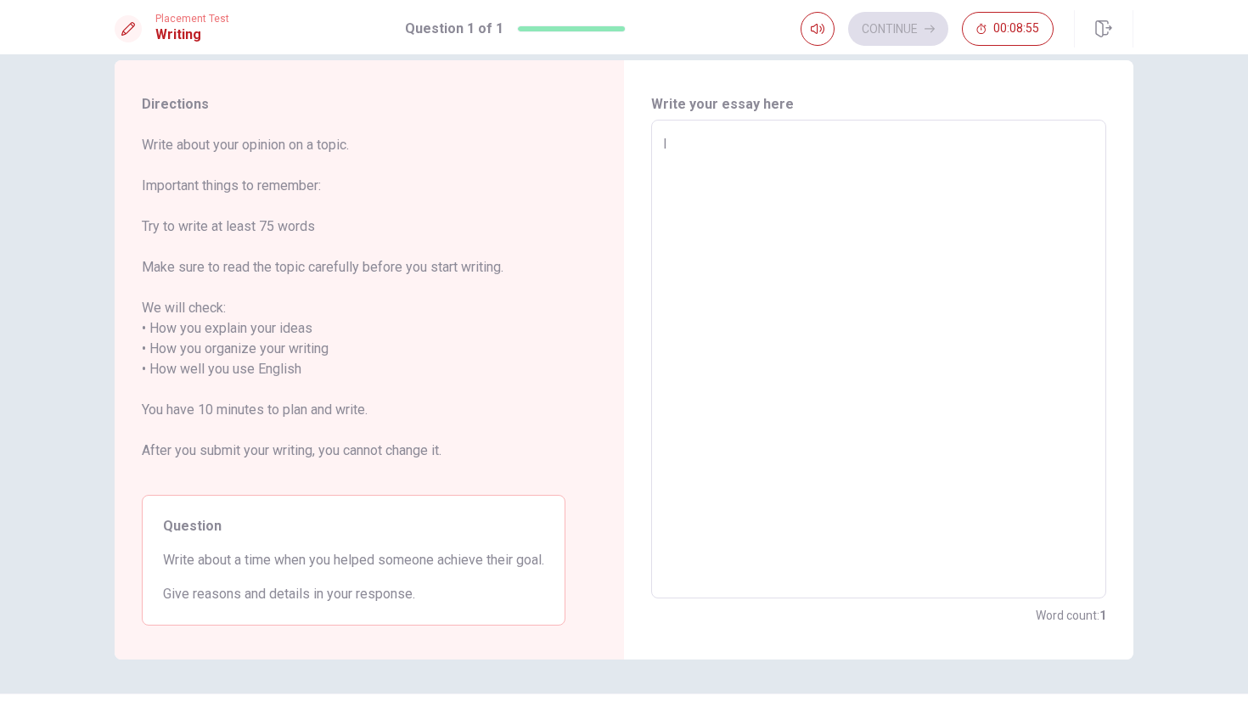
type textarea "x"
type textarea "I h"
type textarea "x"
type textarea "I ha"
type textarea "x"
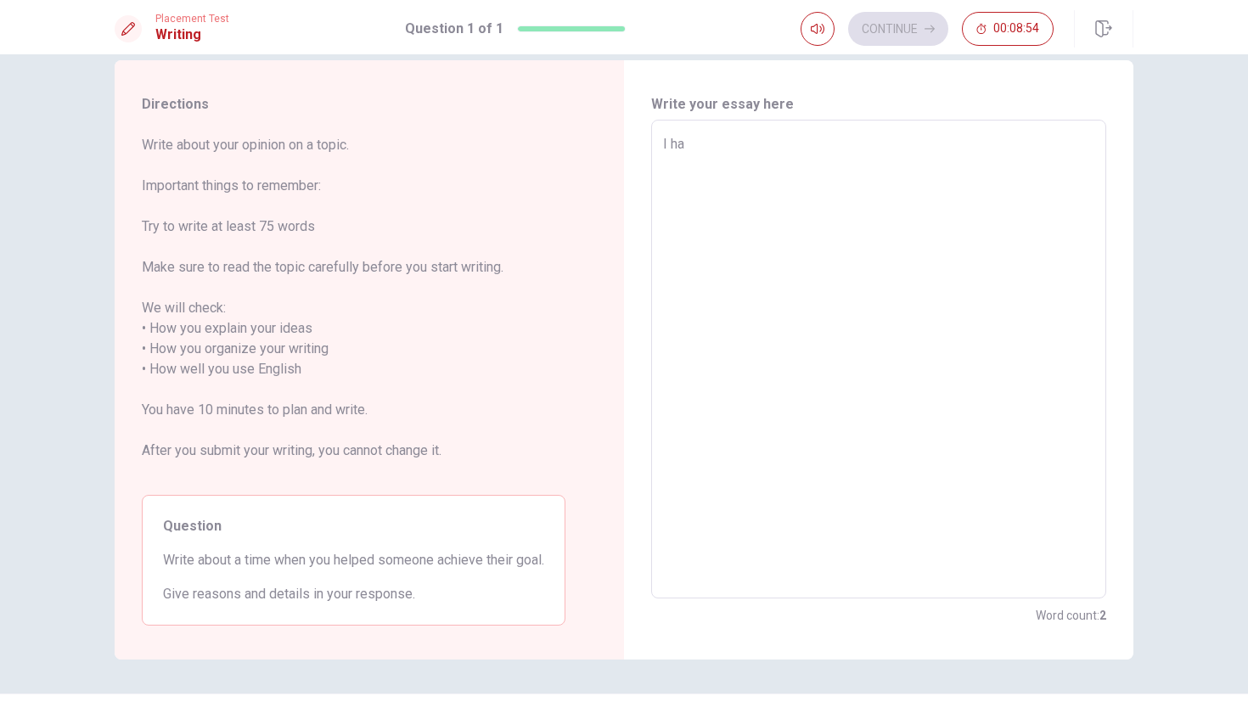
type textarea "I had"
type textarea "x"
type textarea "I had"
type textarea "x"
type textarea "I had"
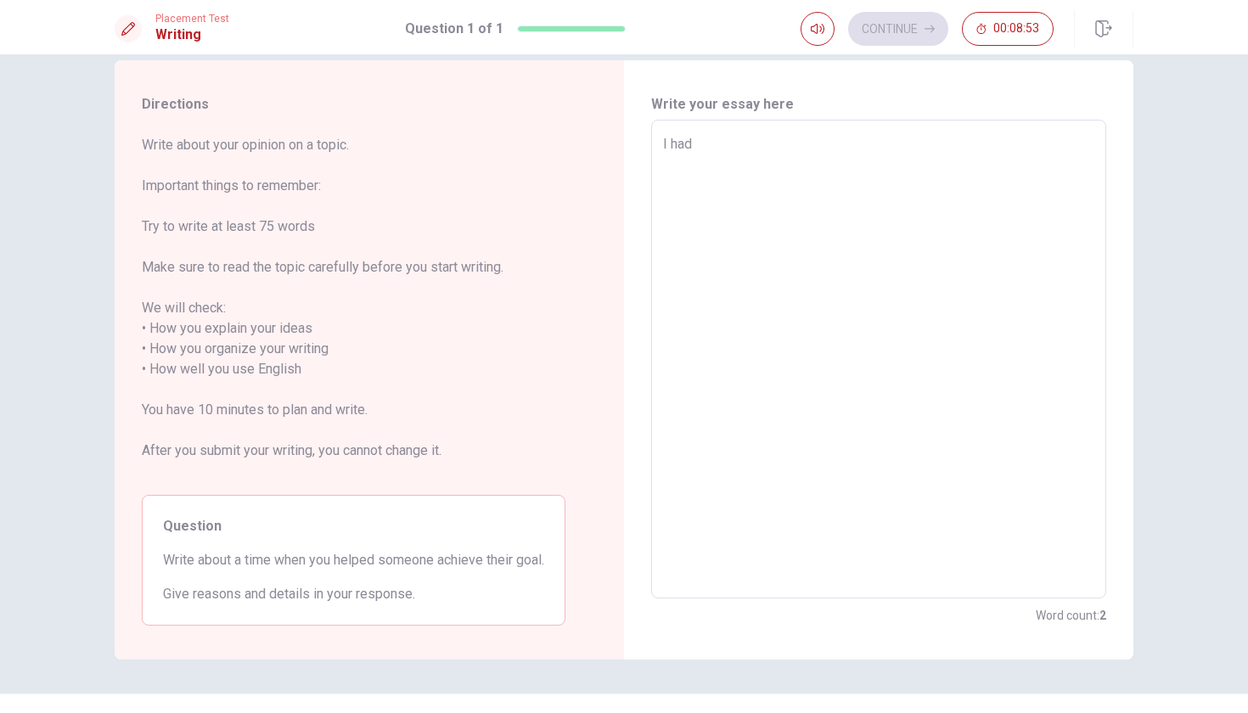
type textarea "x"
type textarea "I ha"
type textarea "x"
type textarea "I h"
type textarea "x"
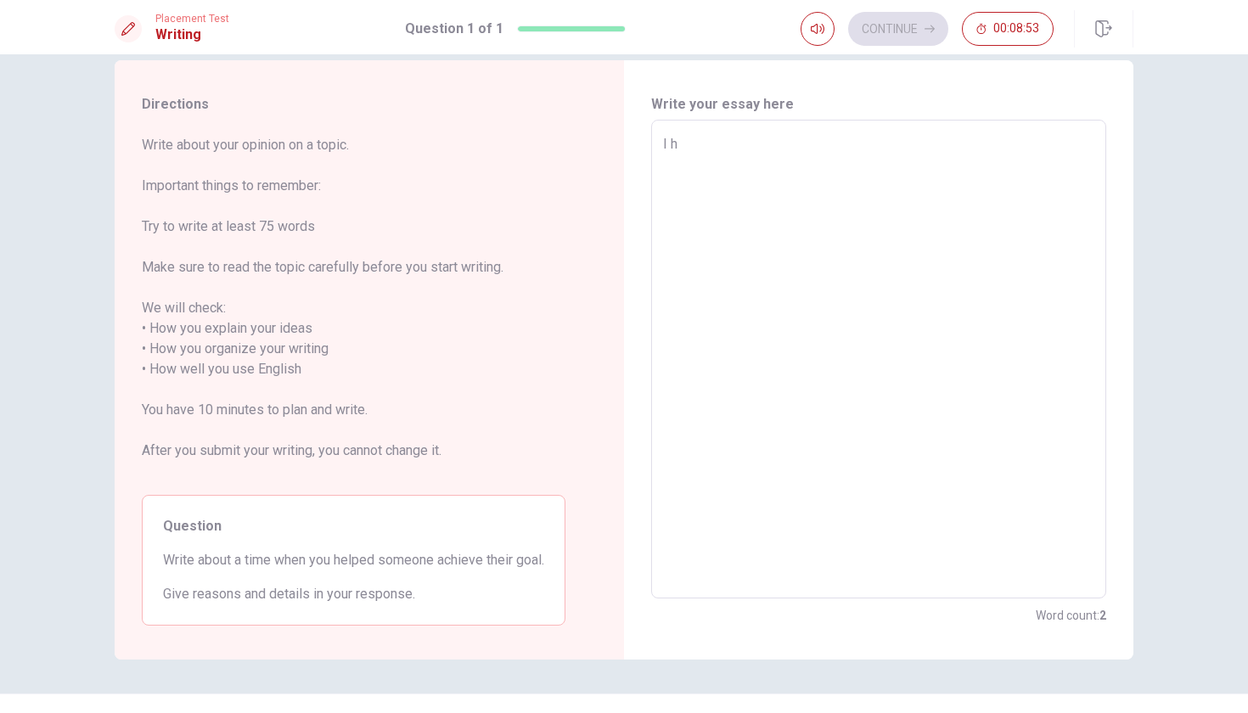
type textarea "I"
type textarea "x"
type textarea "I"
type textarea "x"
type textarea "I"
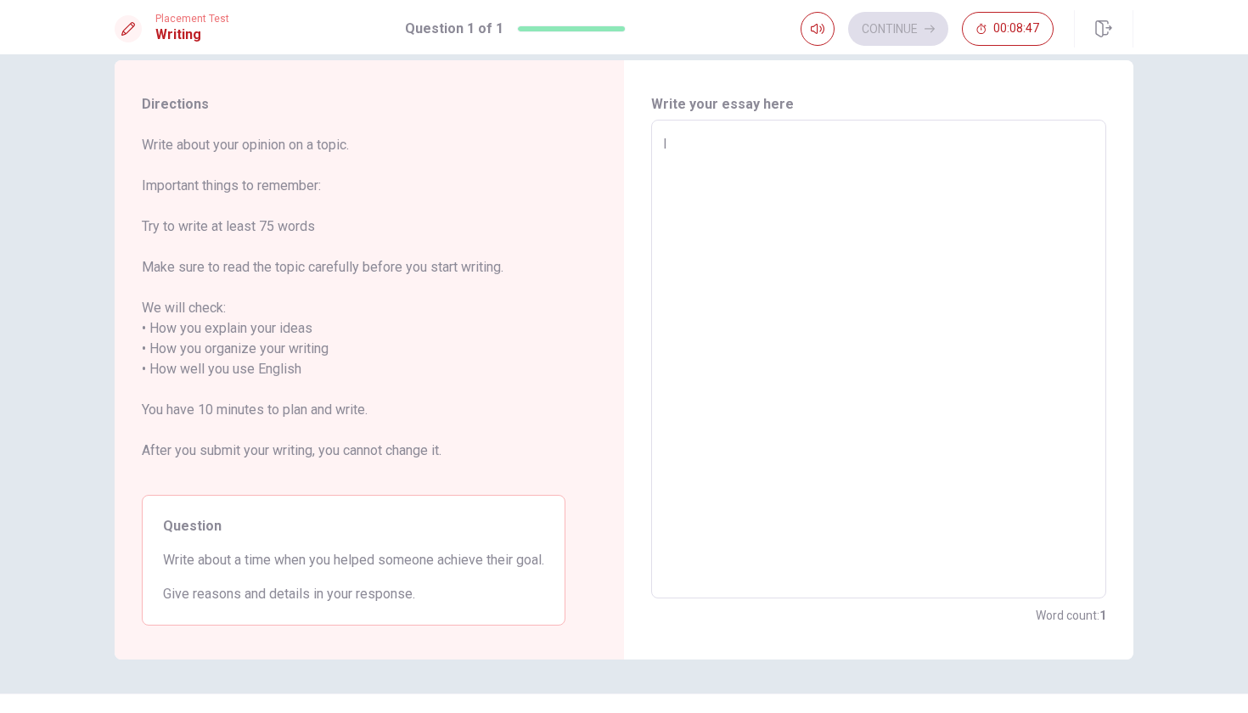
type textarea "x"
type textarea "I h"
type textarea "x"
type textarea "I he"
type textarea "x"
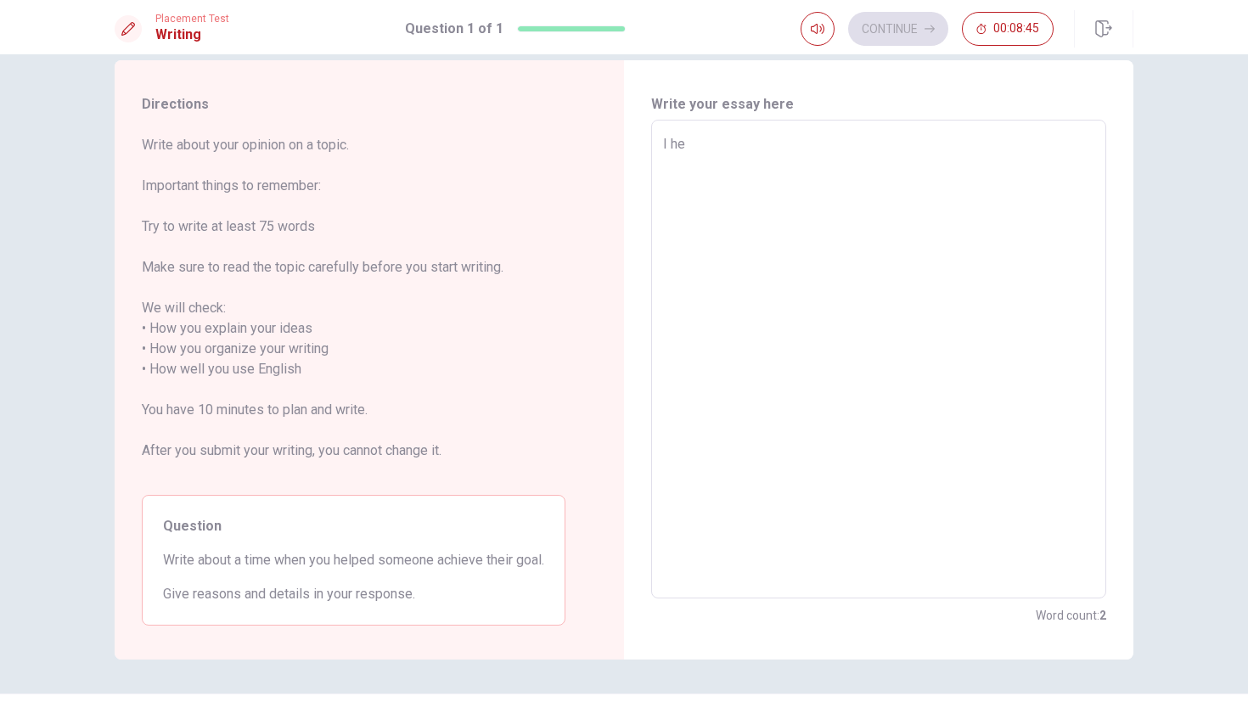
type textarea "I h"
type textarea "x"
type textarea "I"
type textarea "x"
type textarea "I"
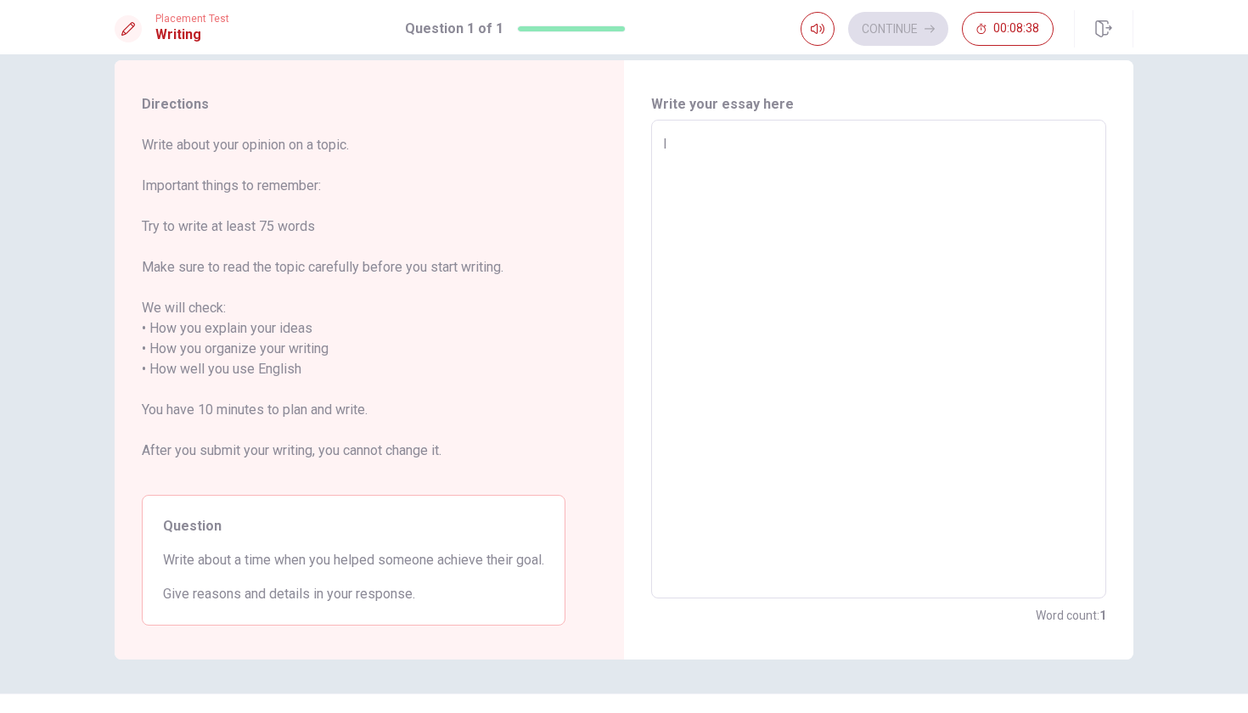
type textarea "x"
type textarea "I"
type textarea "x"
type textarea "I"
type textarea "x"
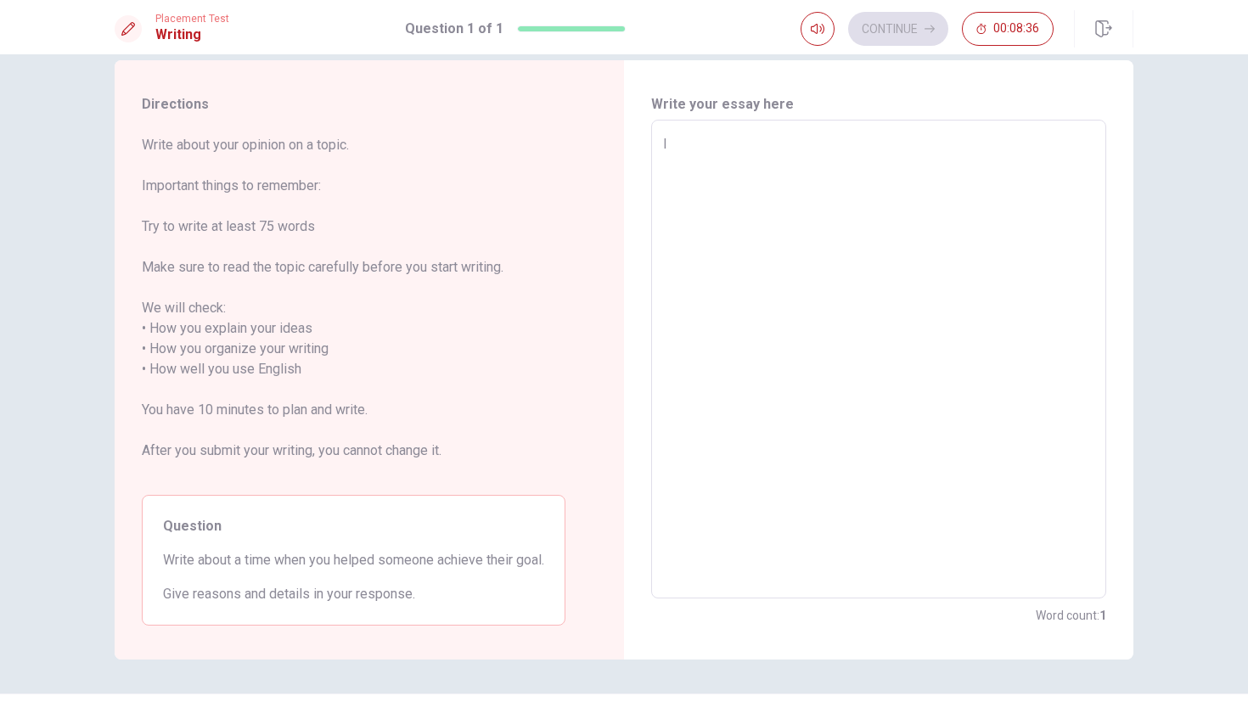
type textarea "I"
type textarea "x"
type textarea "I'"
type textarea "x"
type textarea "I'v"
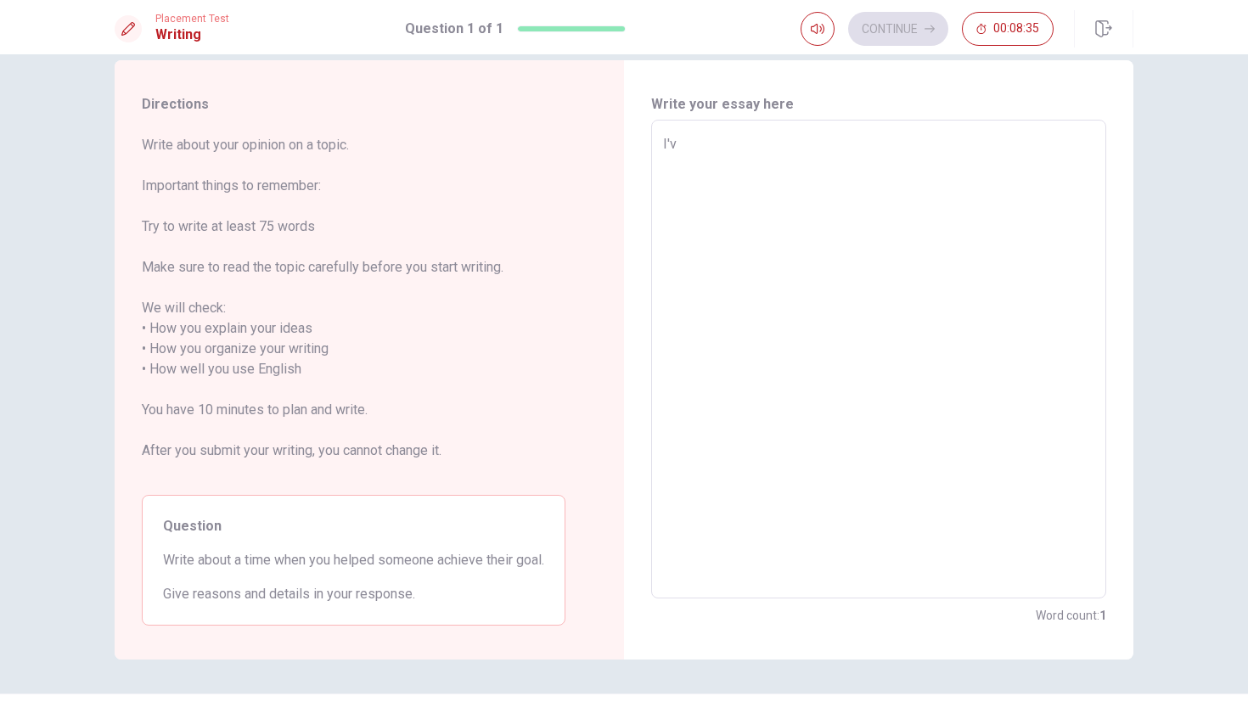
type textarea "x"
type textarea "I've"
type textarea "x"
type textarea "I've"
type textarea "x"
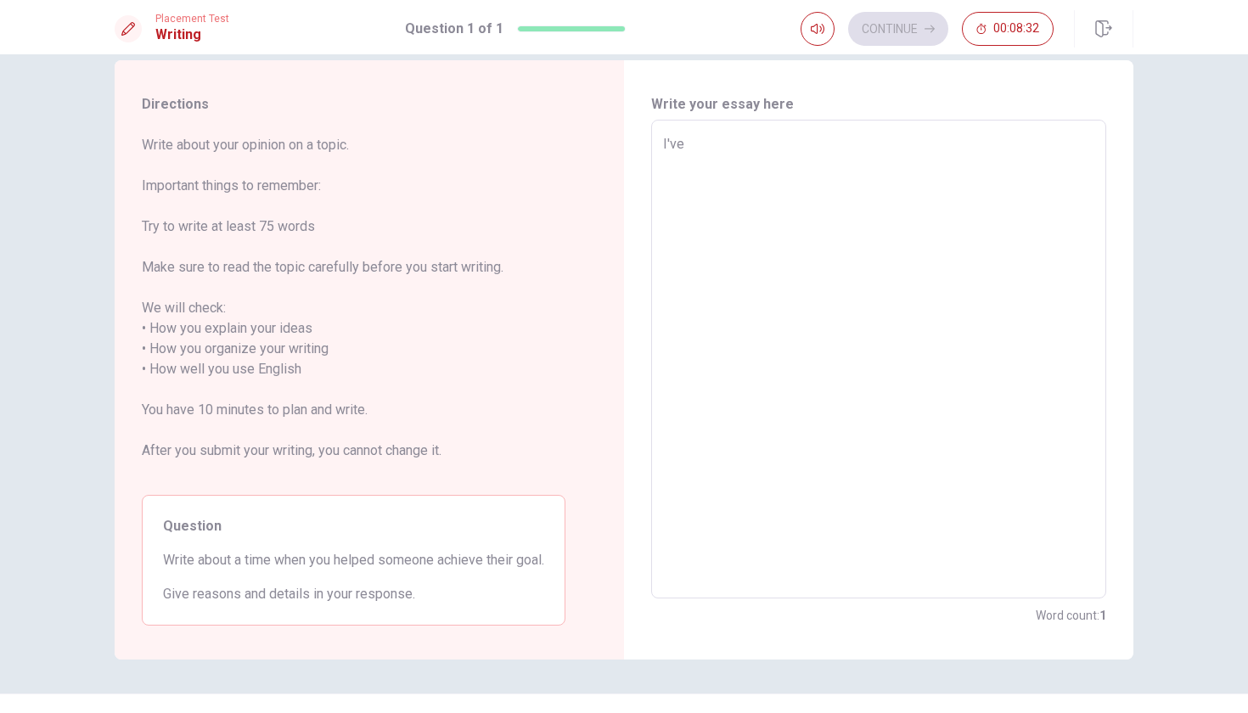
type textarea "I've h"
type textarea "x"
type textarea "I've he"
type textarea "x"
type textarea "I've hel"
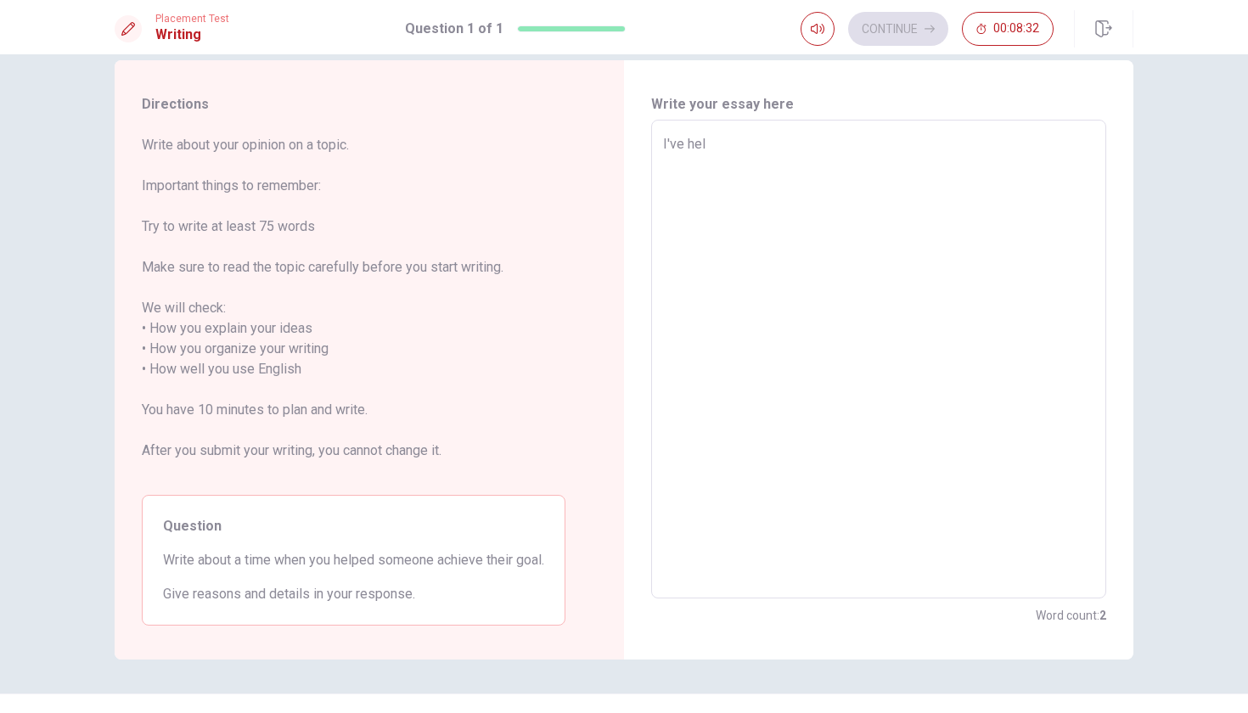
type textarea "x"
type textarea "I've help"
type textarea "x"
type textarea "I've help"
type textarea "x"
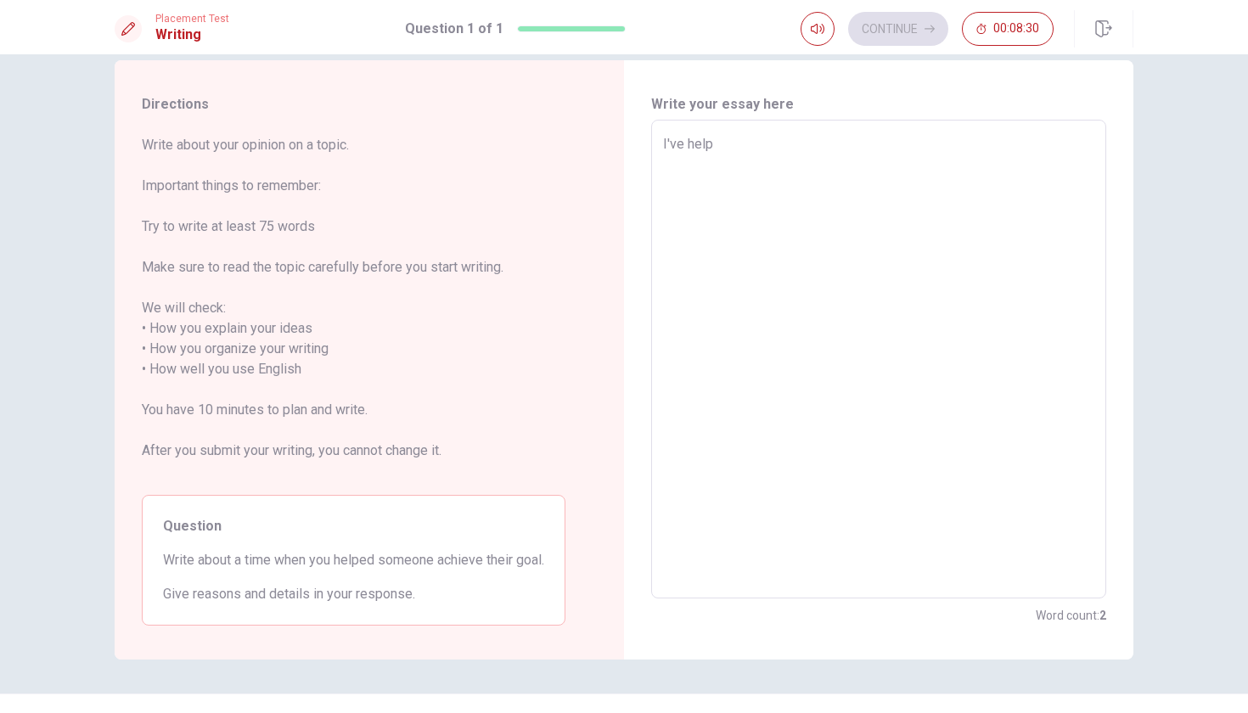
type textarea "I've help m"
type textarea "x"
type textarea "I've help my"
type textarea "x"
type textarea "I've help my"
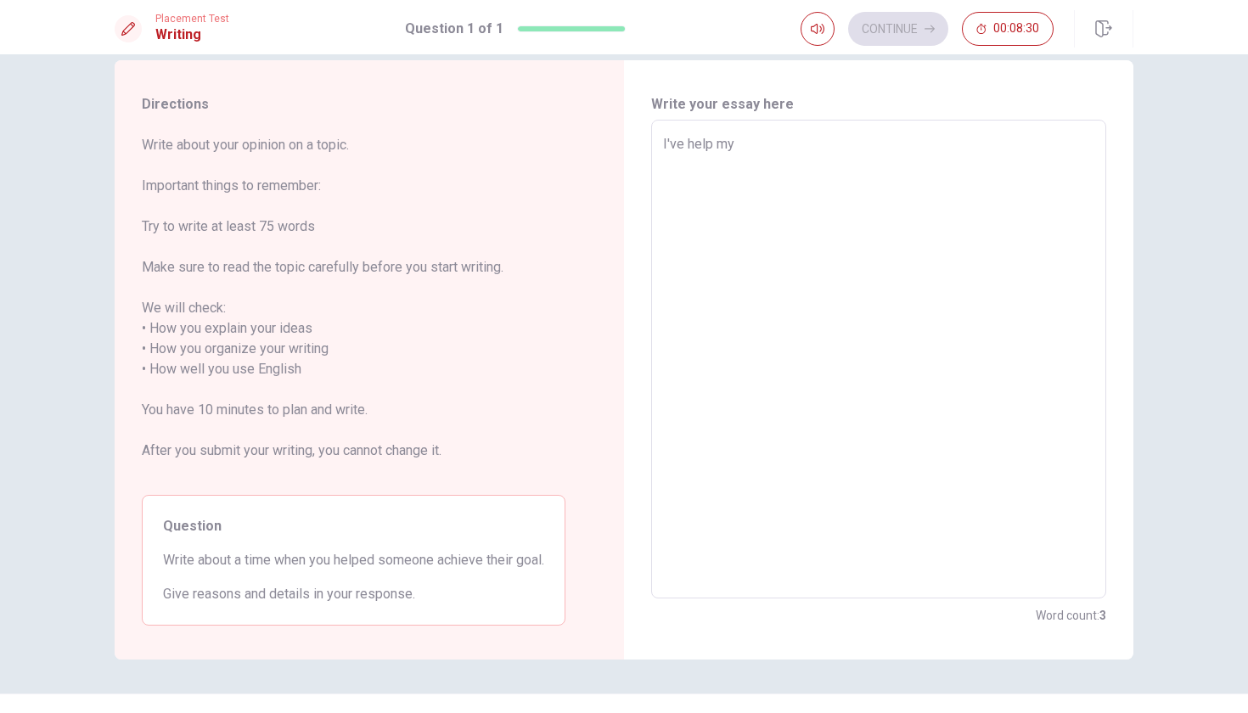
type textarea "x"
type textarea "I've help my b"
type textarea "x"
type textarea "I've help my br"
type textarea "x"
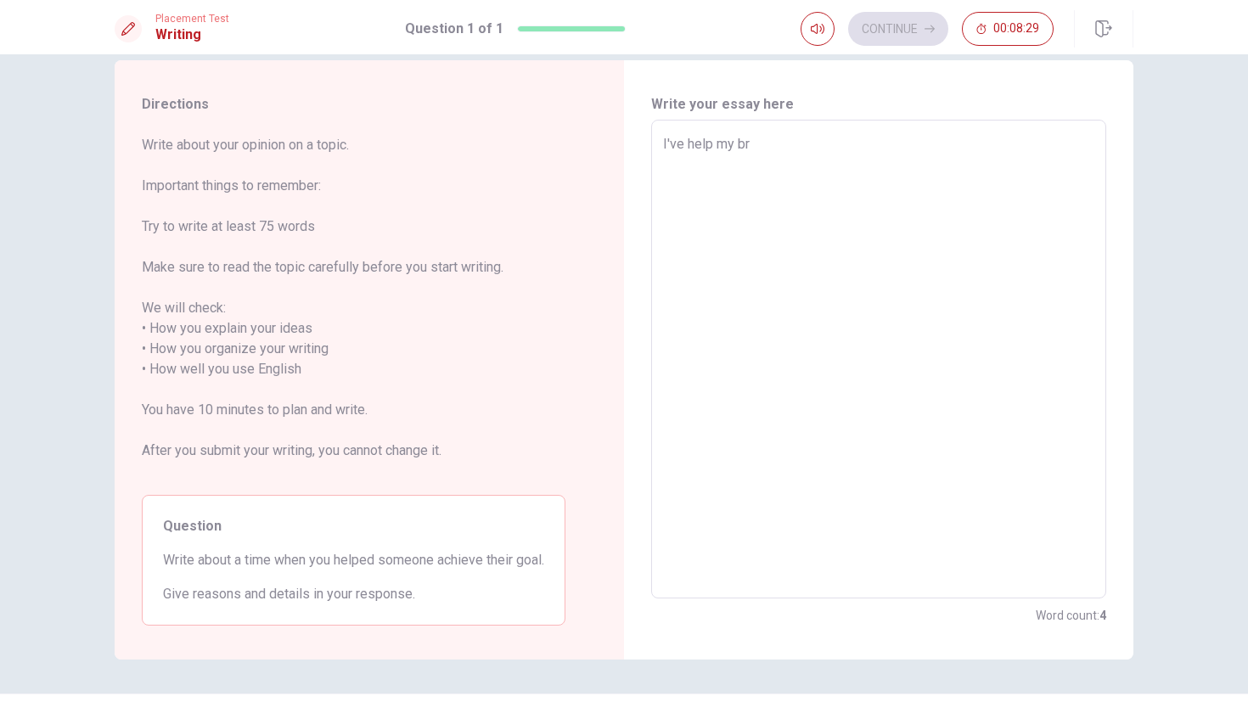
type textarea "I've help my bre"
type textarea "x"
type textarea "I've help my br"
type textarea "x"
type textarea "I've help my b"
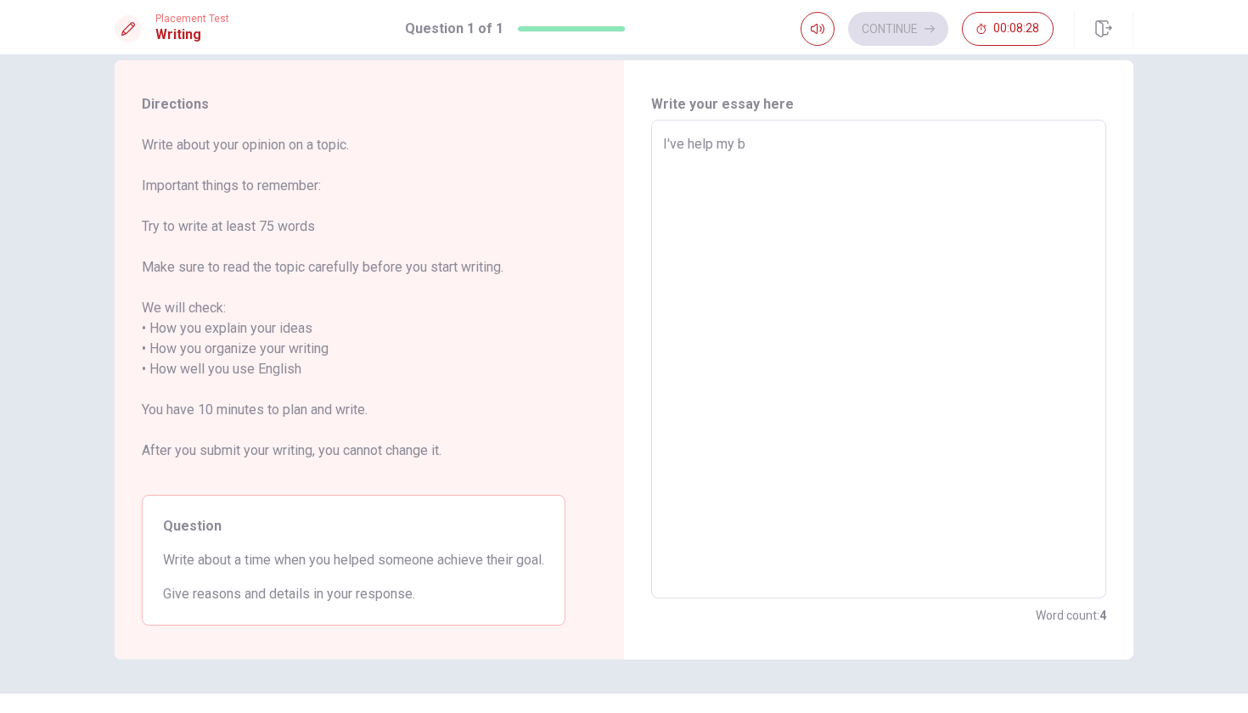
type textarea "x"
type textarea "I've help my be"
type textarea "x"
type textarea "I've help my bes"
type textarea "x"
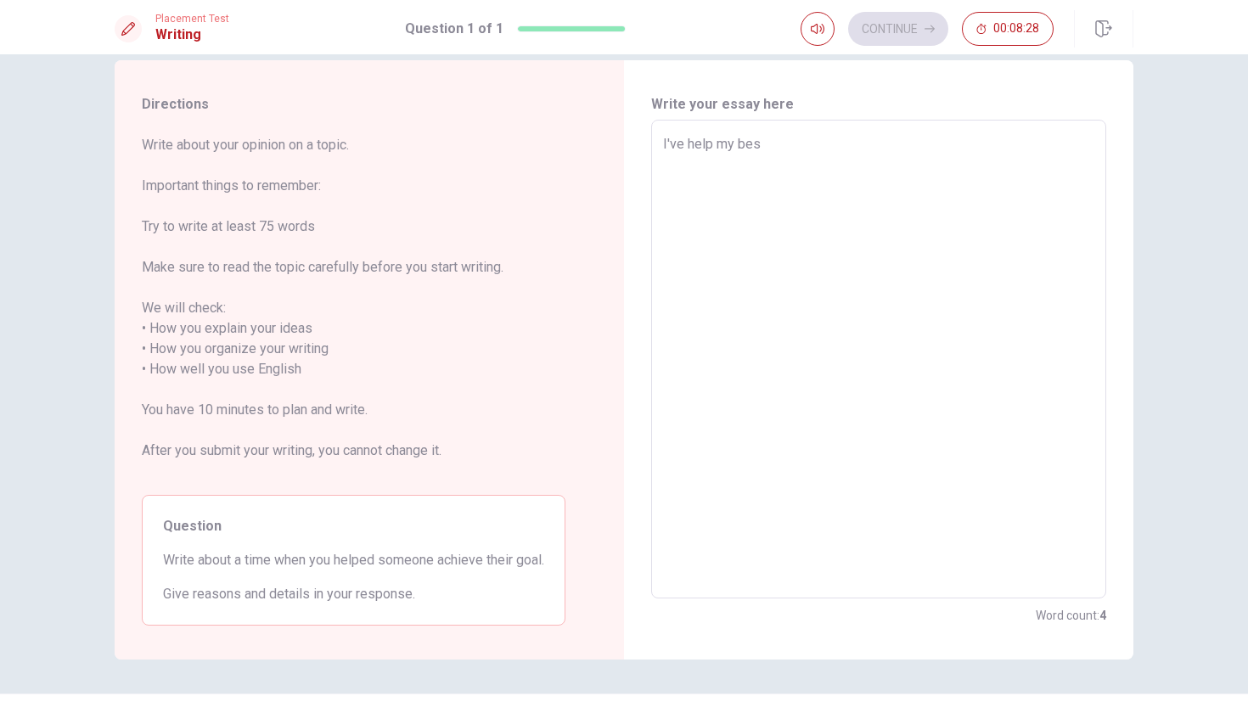
type textarea "I've help my best"
type textarea "x"
type textarea "I've help my best-"
type textarea "x"
type textarea "I've help my best-"
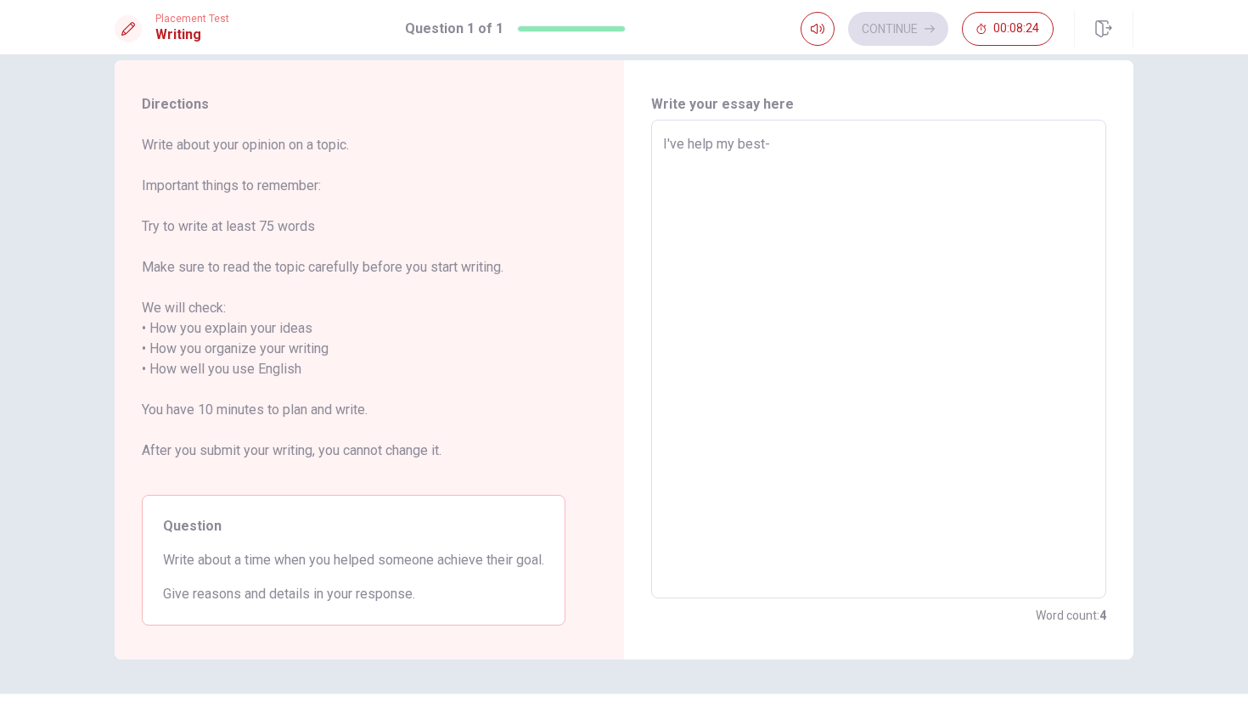
type textarea "x"
type textarea "I've help my best-"
type textarea "x"
type textarea "I've help my best"
type textarea "x"
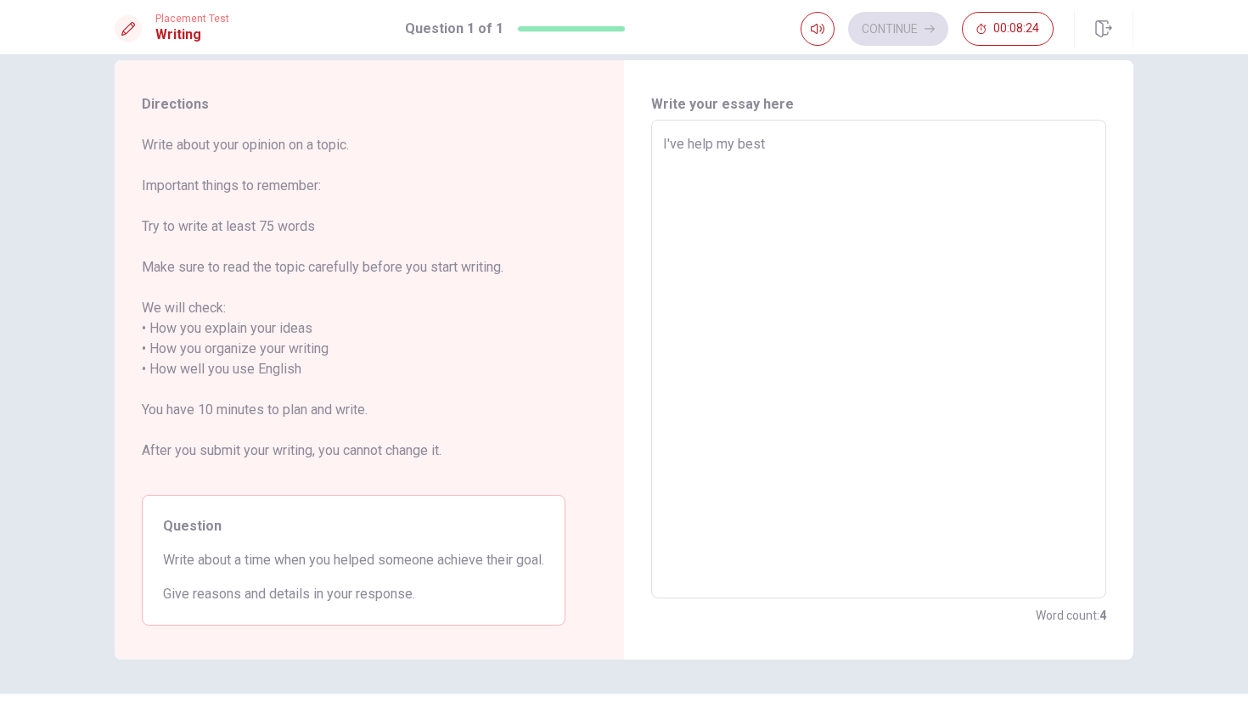
type textarea "I've help my best"
type textarea "x"
type textarea "I've help my best f"
type textarea "x"
type textarea "I've help my best fr"
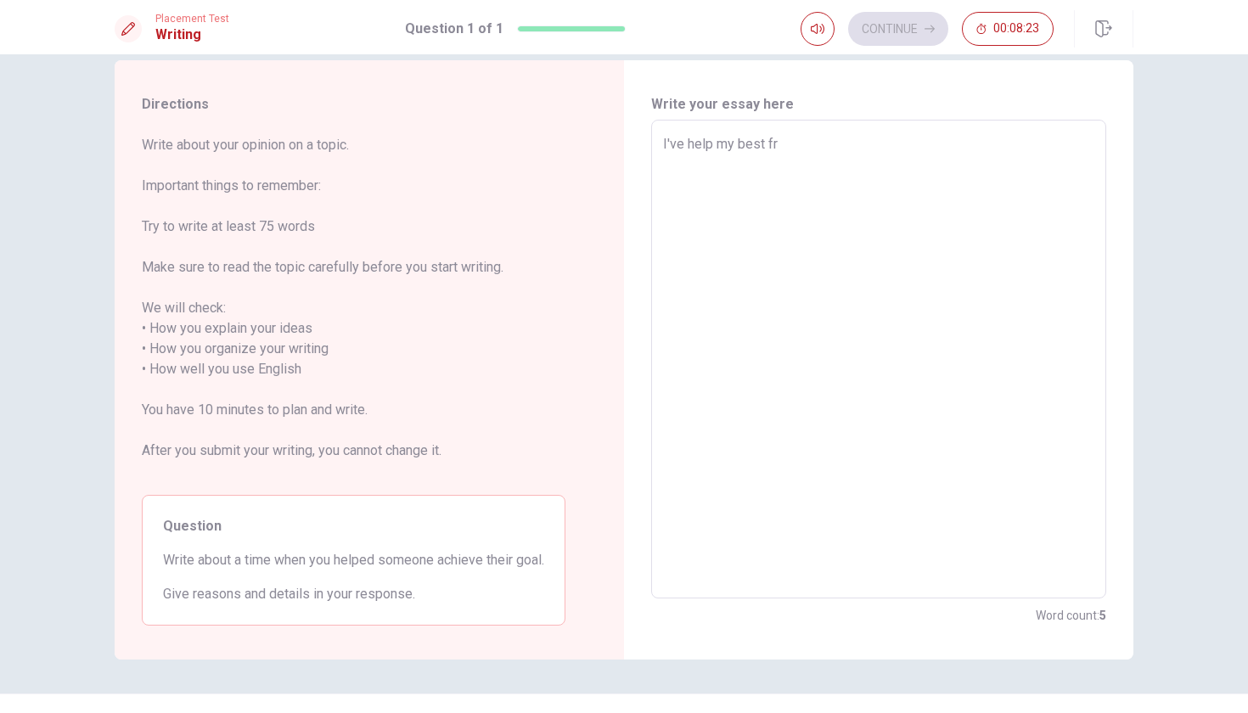
type textarea "x"
type textarea "I've help my best fri"
type textarea "x"
type textarea "I've help my best frie"
type textarea "x"
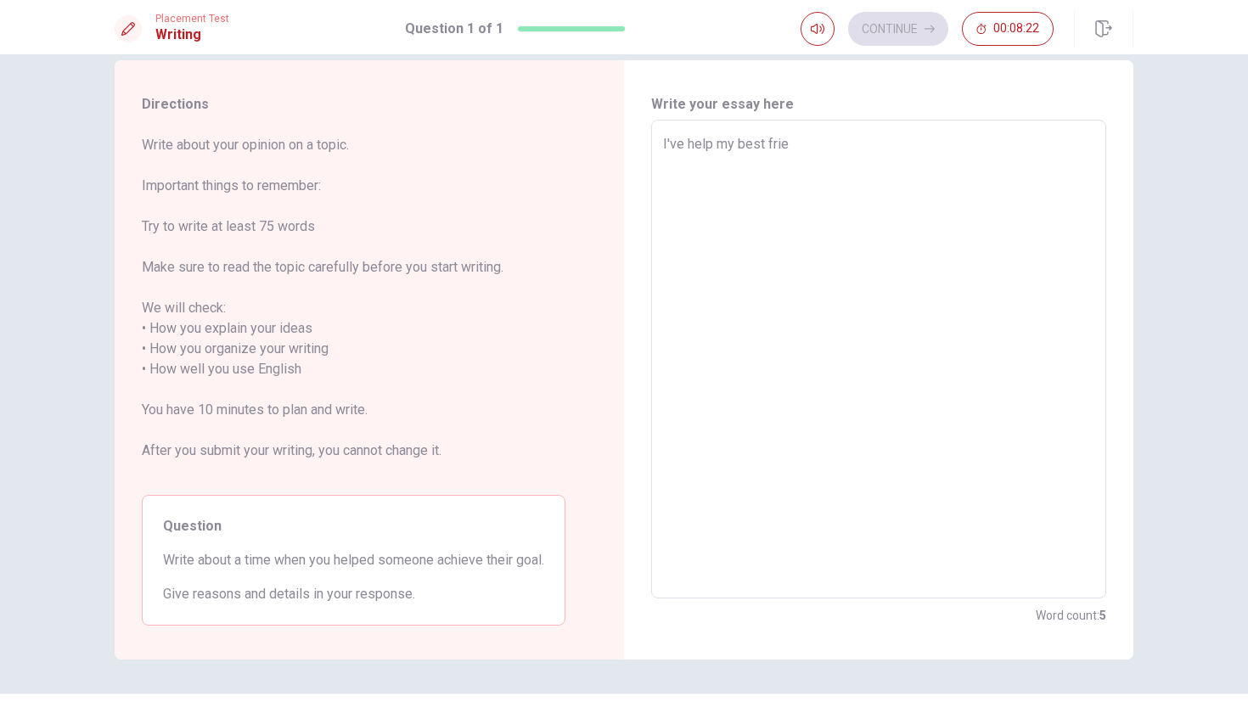
type textarea "I've help my best frien"
type textarea "x"
type textarea "I've help my best frienf"
type textarea "x"
type textarea "I've help my best frienf"
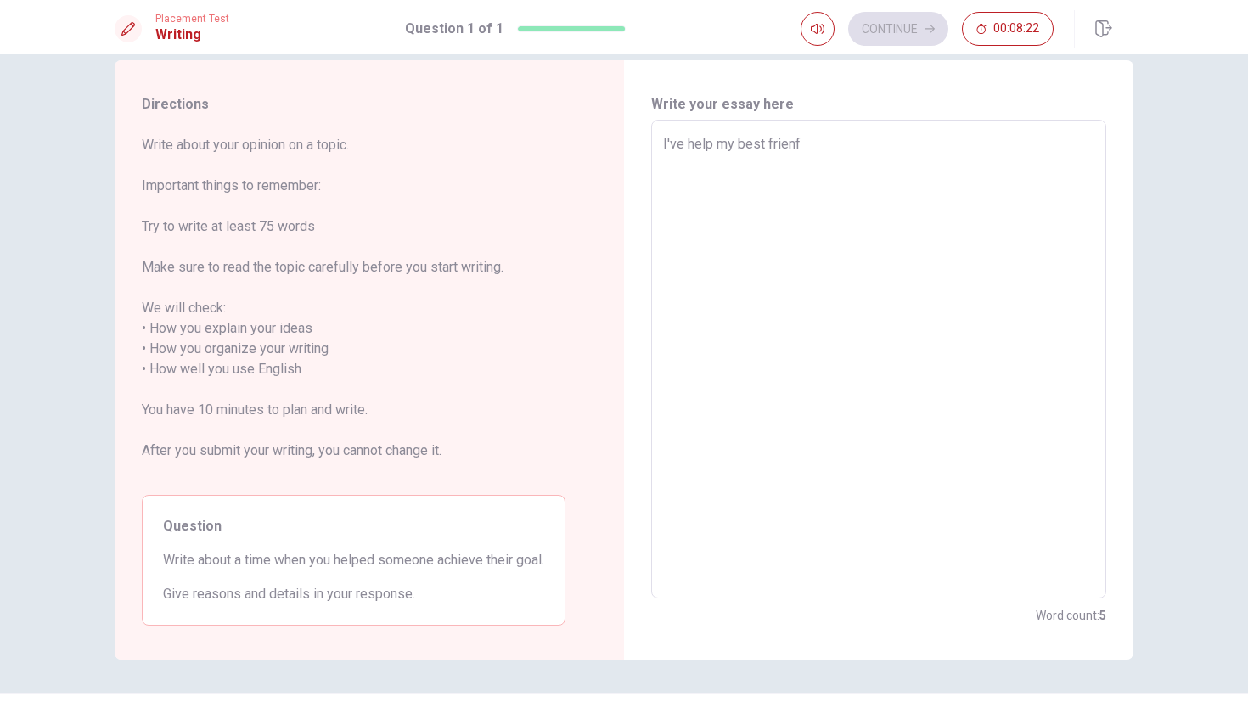
type textarea "x"
type textarea "I've help my best frienf"
type textarea "x"
type textarea "I've help my best frien"
type textarea "x"
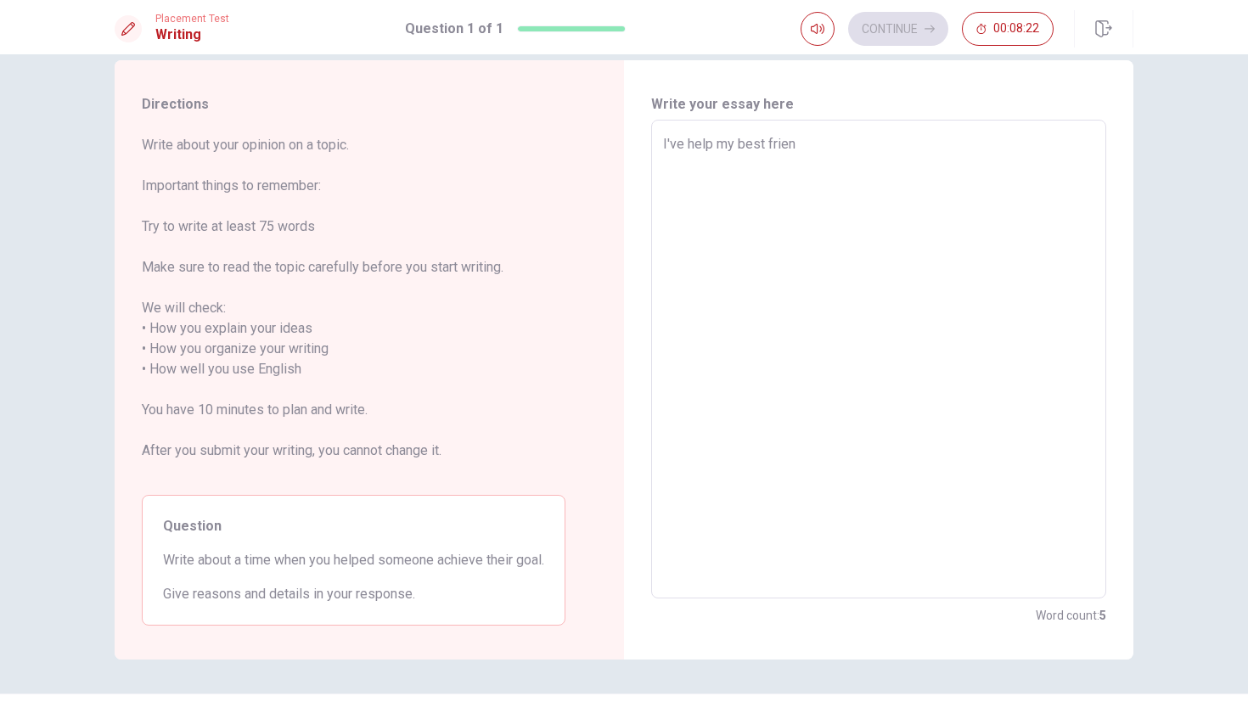
type textarea "I've help my best friend"
type textarea "x"
type textarea "I've help my best friend"
type textarea "x"
type textarea "I've help my best friend b"
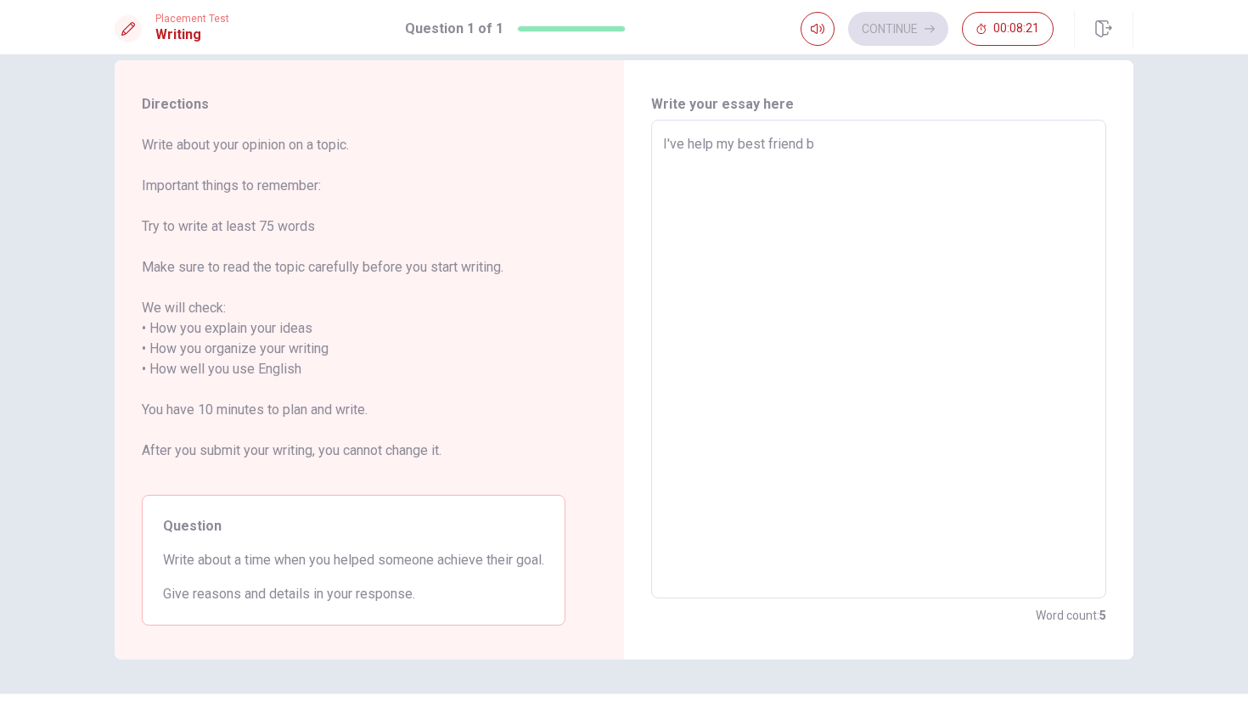
type textarea "x"
type textarea "I've help my best friend be"
type textarea "x"
type textarea "I've help my best friend [PERSON_NAME]"
type textarea "x"
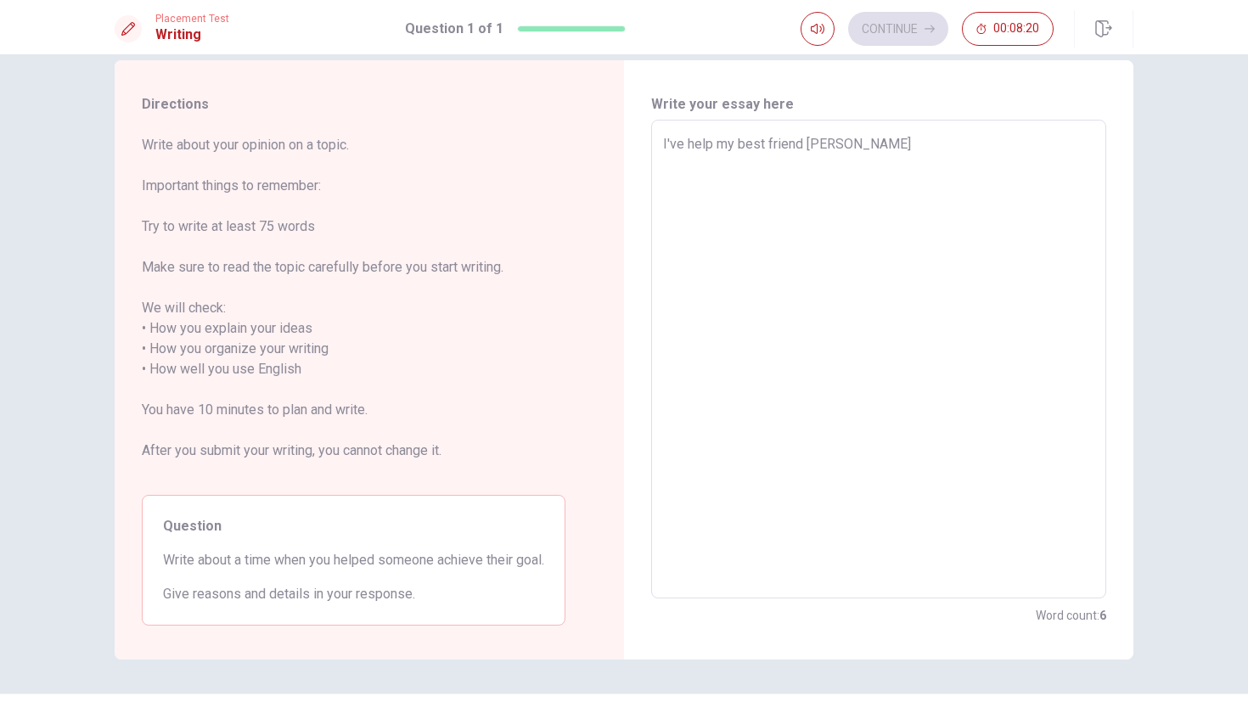
type textarea "I've help my best friend [PERSON_NAME]"
type textarea "x"
type textarea "I've help my best friend beacs"
type textarea "x"
type textarea "I've help my best friend beacse"
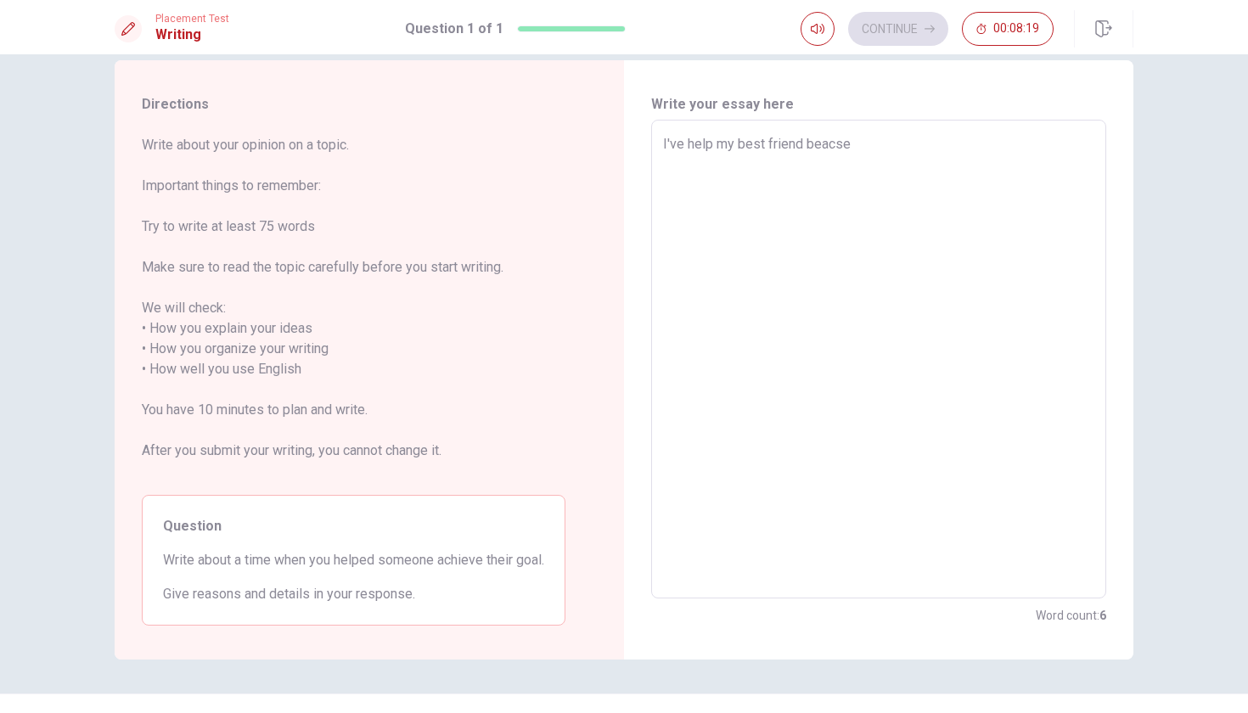
type textarea "x"
type textarea "I've help my best friend beacse"
type textarea "x"
type textarea "I've help my best friend beacse"
type textarea "x"
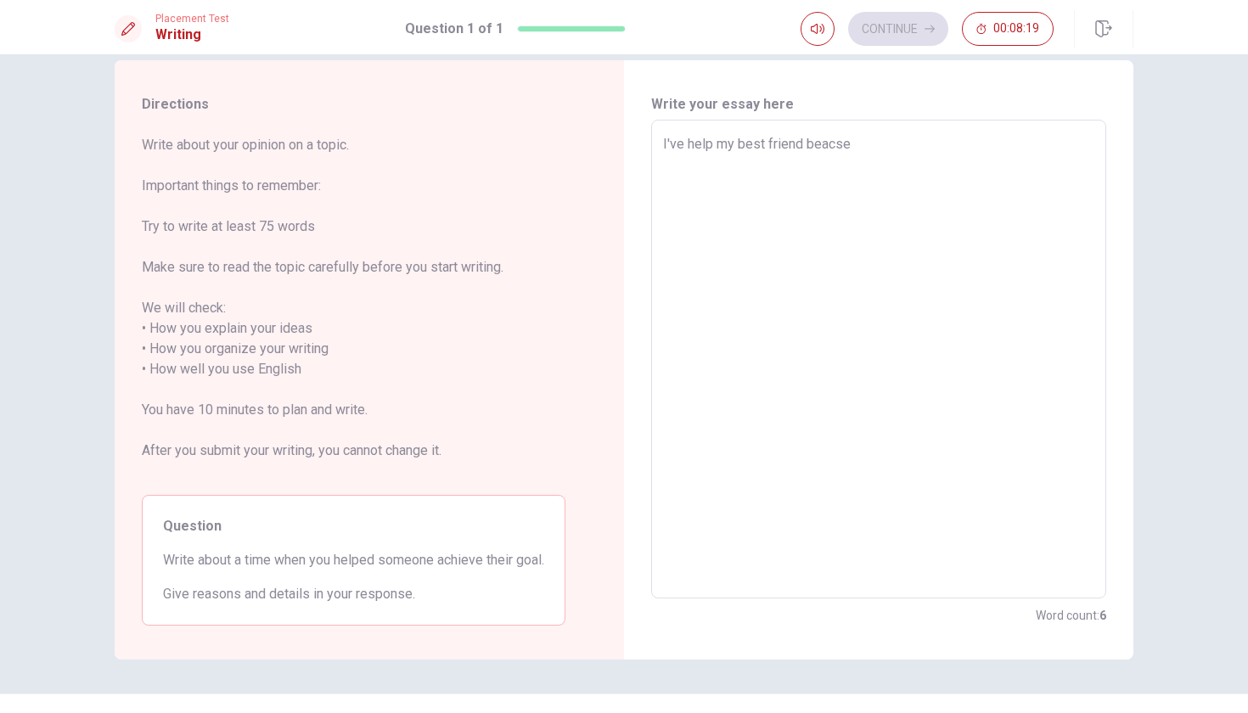
type textarea "I've help my best friend beacs"
type textarea "x"
type textarea "I've help my best friend [PERSON_NAME]"
type textarea "x"
type textarea "I've help my best friend [PERSON_NAME]"
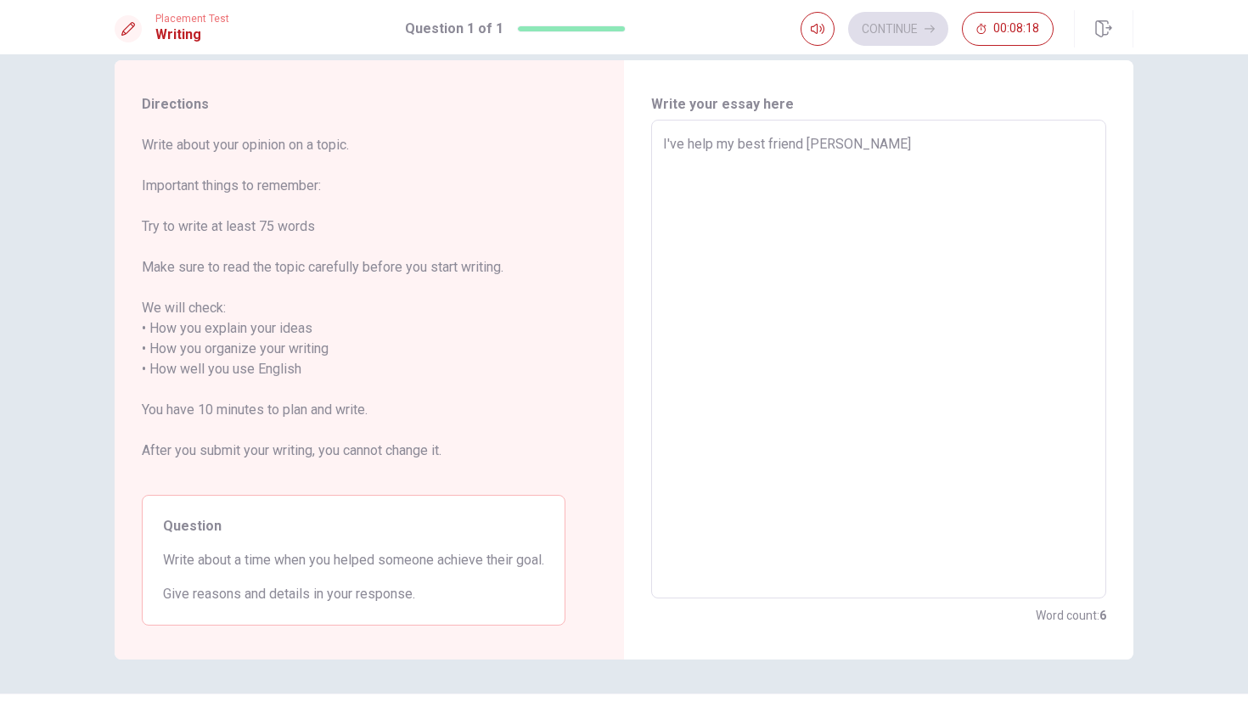
type textarea "x"
type textarea "I've help my best friend be"
type textarea "x"
type textarea "I've help my best friend [PERSON_NAME]"
type textarea "x"
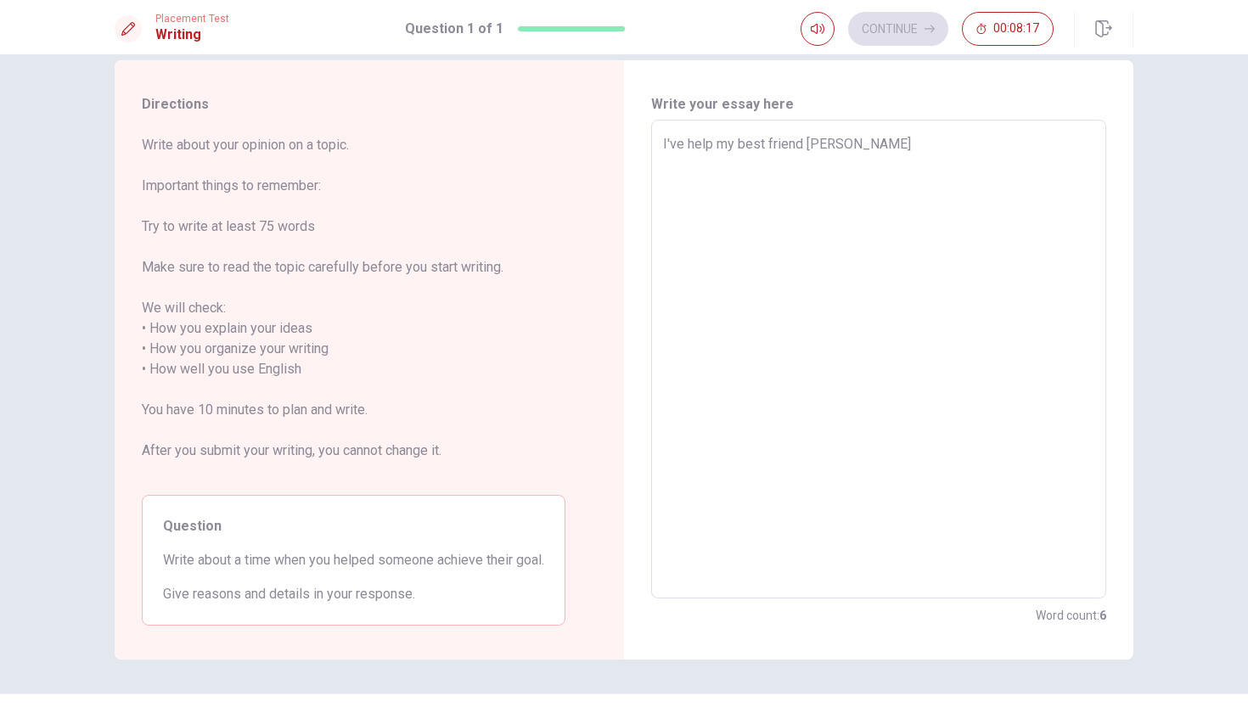
type textarea "I've help my best friend [PERSON_NAME]"
type textarea "x"
type textarea "I've help my best friend [PERSON_NAME]"
type textarea "x"
type textarea "I've help my best friend [PERSON_NAME]"
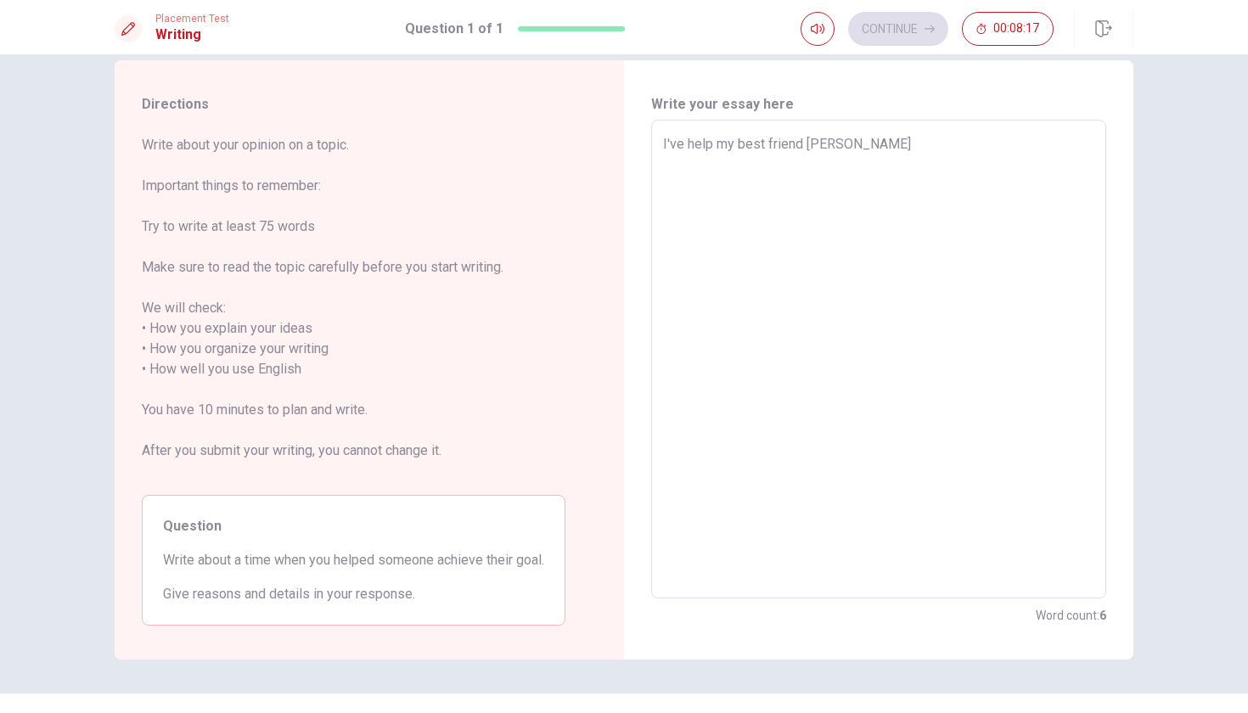
type textarea "x"
type textarea "I've help my best friend because"
type textarea "x"
type textarea "I've help my best friend because"
type textarea "x"
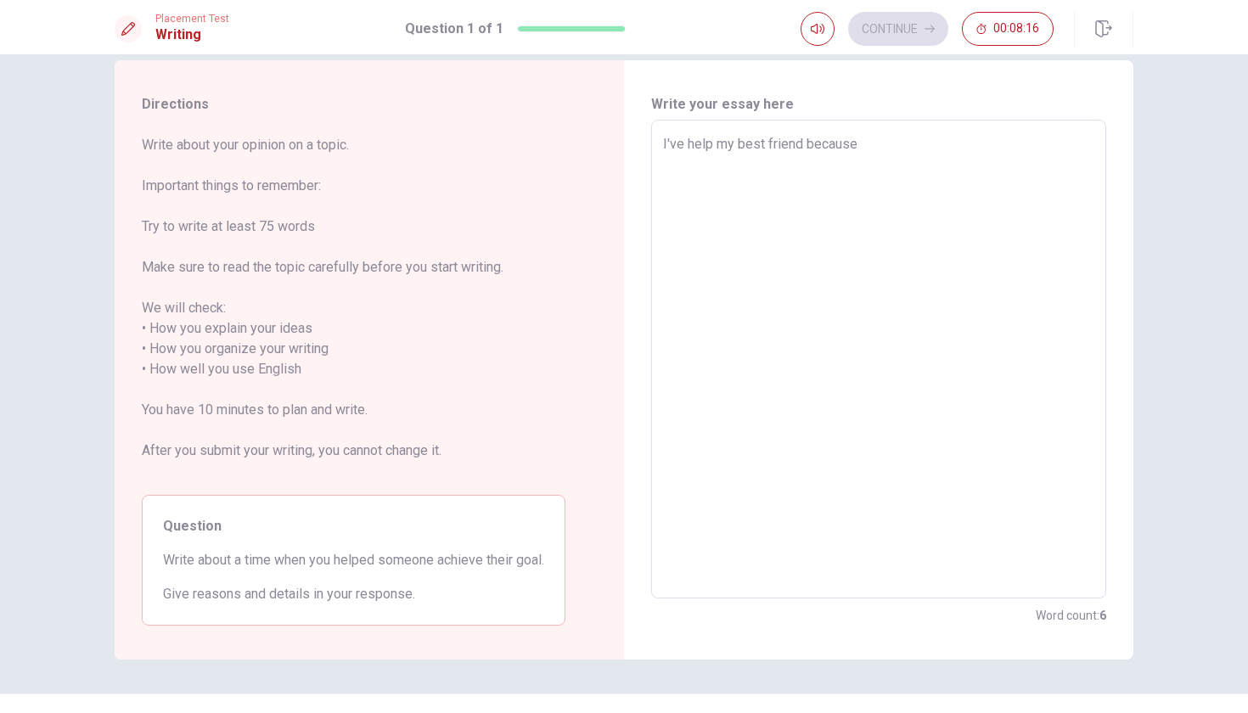
type textarea "I've help my best friend because s"
type textarea "x"
type textarea "I've help my best friend because sh"
type textarea "x"
type textarea "I've help my best friend because she"
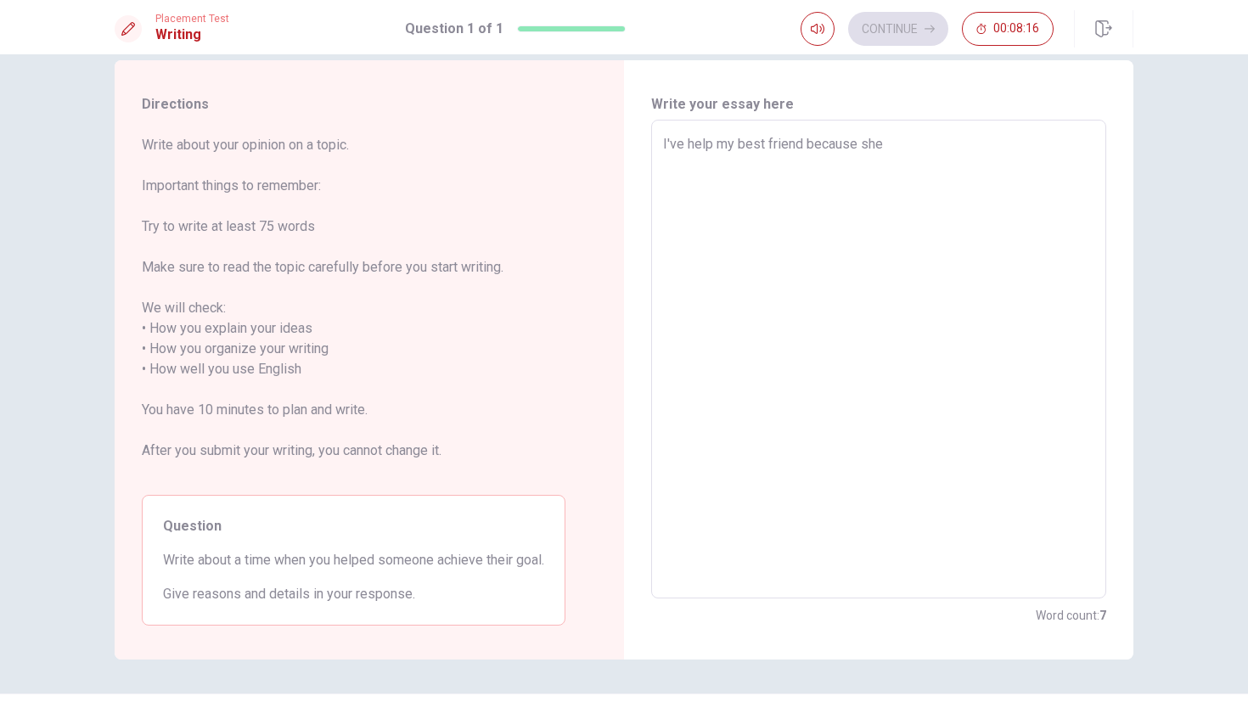
type textarea "x"
type textarea "I've help my best friend because she"
type textarea "x"
type textarea "I've help my best friend because she h"
type textarea "x"
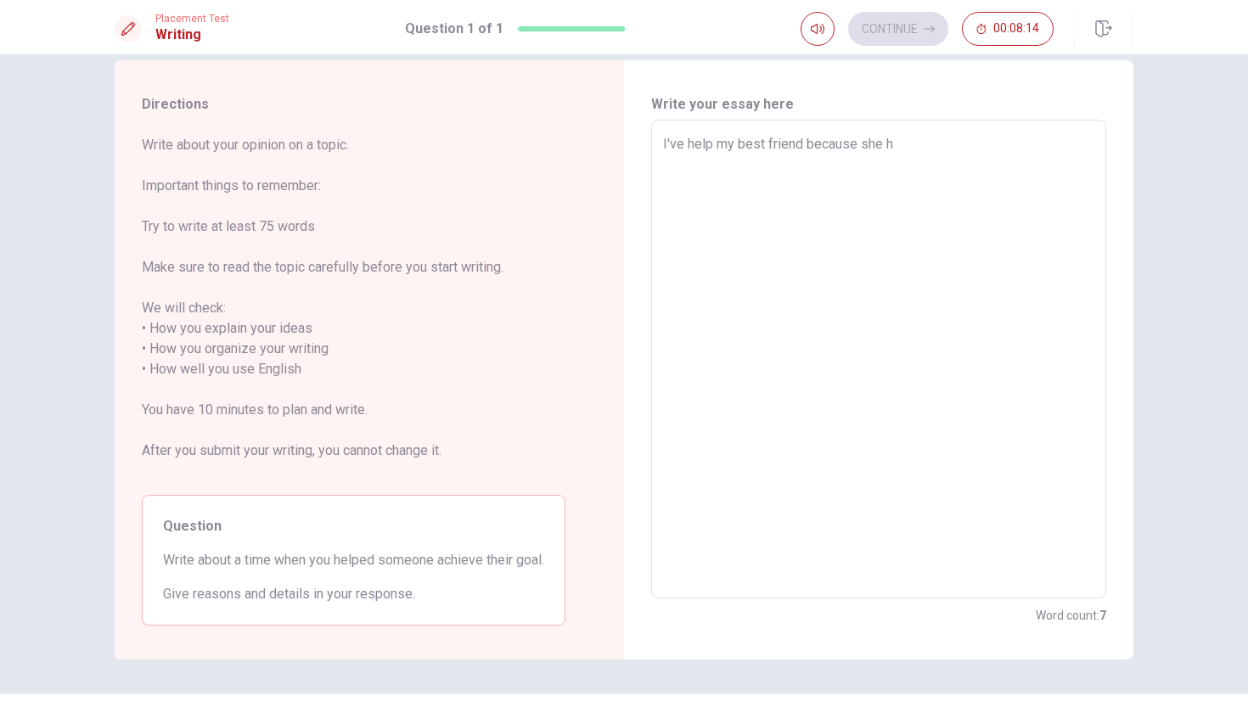
type textarea "I've help my best friend because she ha"
type textarea "x"
type textarea "I've help my best friend because she hav"
type textarea "x"
type textarea "I've help my best friend because she have"
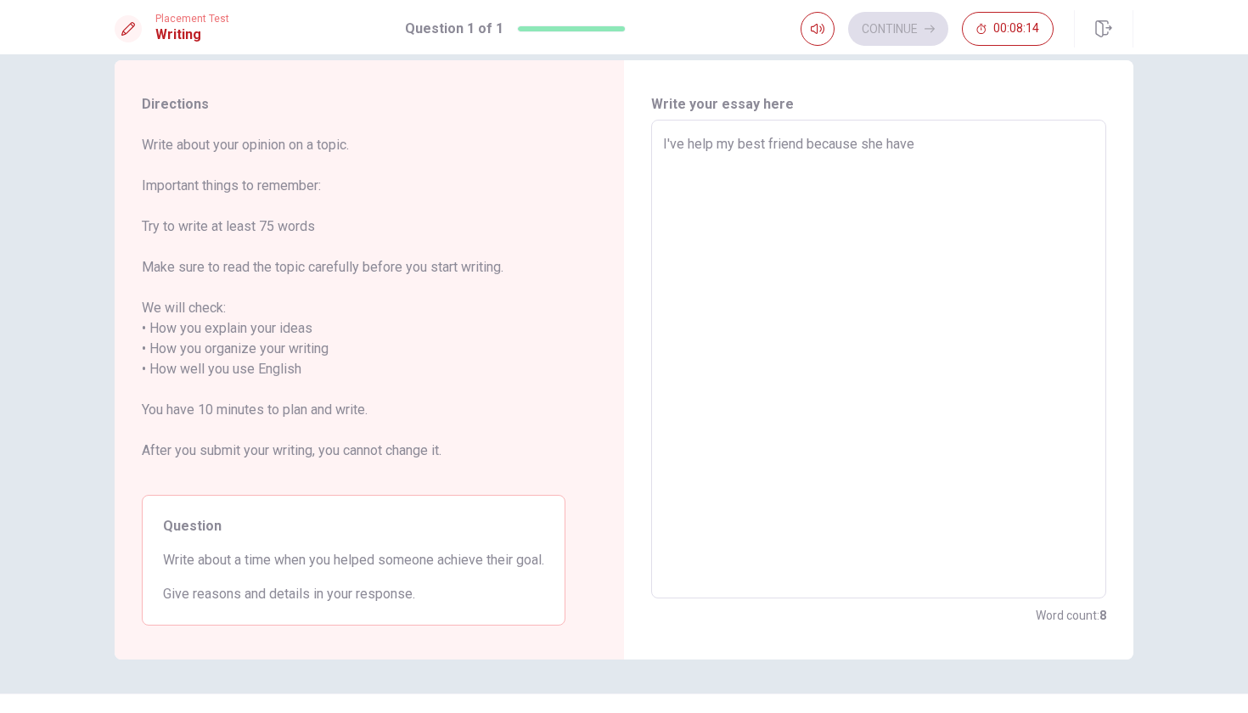
type textarea "x"
type textarea "I've help my best friend because she have"
type textarea "x"
type textarea "I've help my best friend because she have d"
type textarea "x"
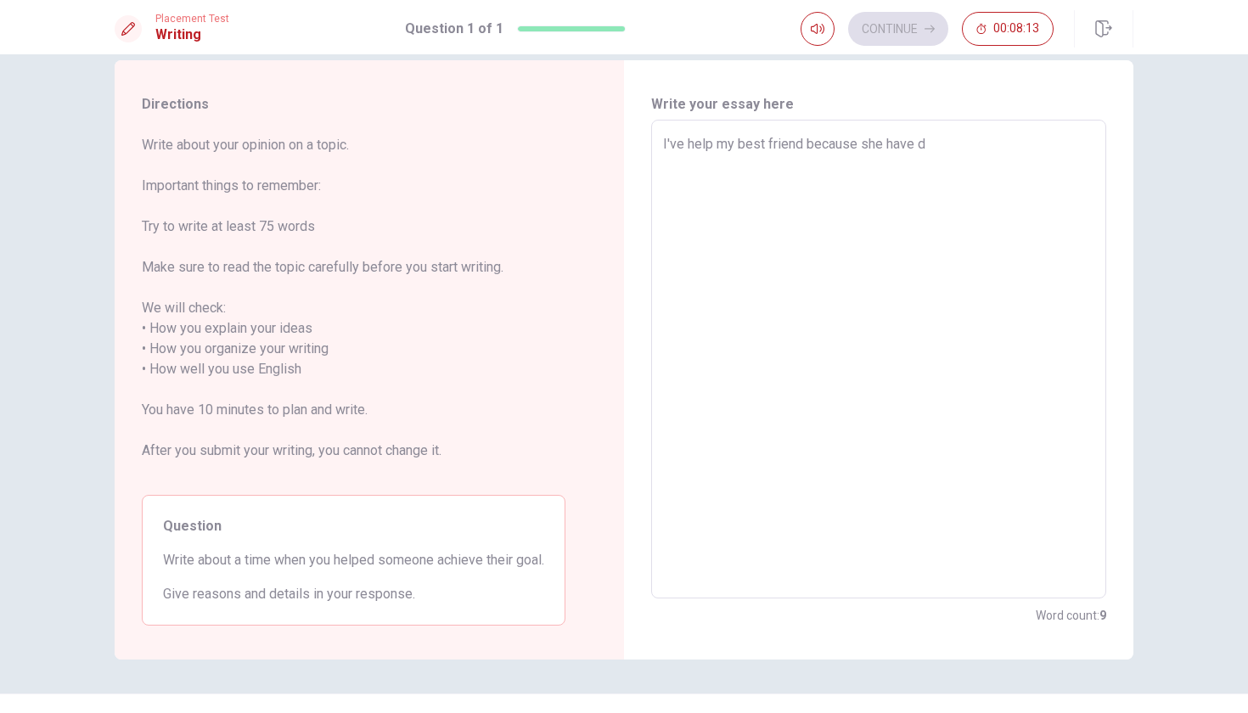
type textarea "I've help my best friend because she have di"
type textarea "x"
type textarea "I've help my best friend because she have dif"
type textarea "x"
type textarea "I've help my best friend because she have diff"
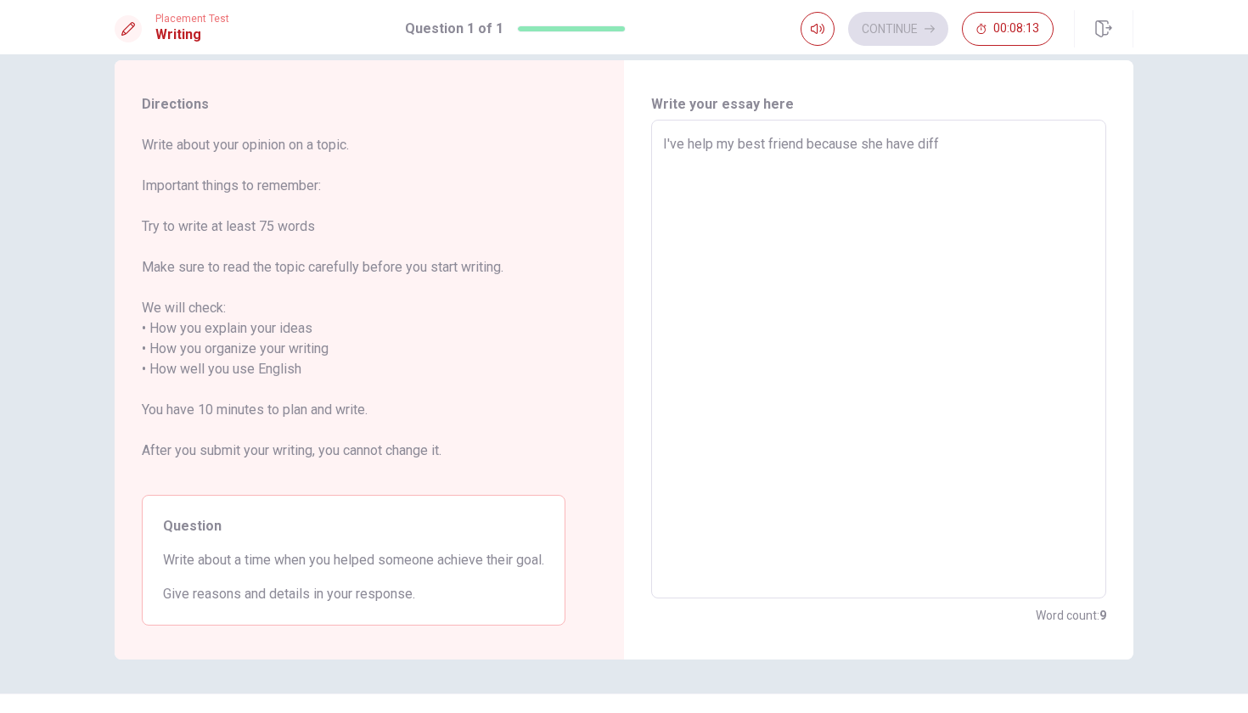
type textarea "x"
type textarea "I've help my best friend because she have [PERSON_NAME]"
type textarea "x"
type textarea "I've help my best friend because she have diffic"
type textarea "x"
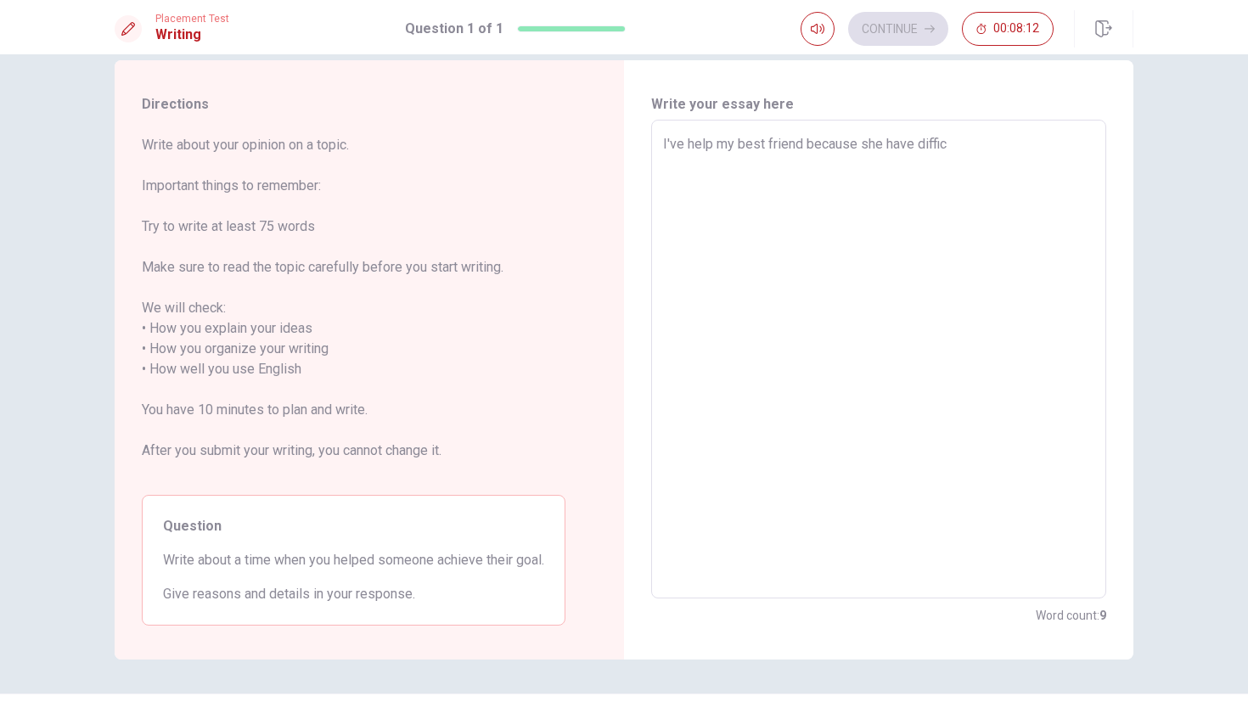
type textarea "I've help my best friend because she have difficu"
type textarea "x"
type textarea "I've help my best friend because she have difficul"
type textarea "x"
type textarea "I've help my best friend because she have difficult"
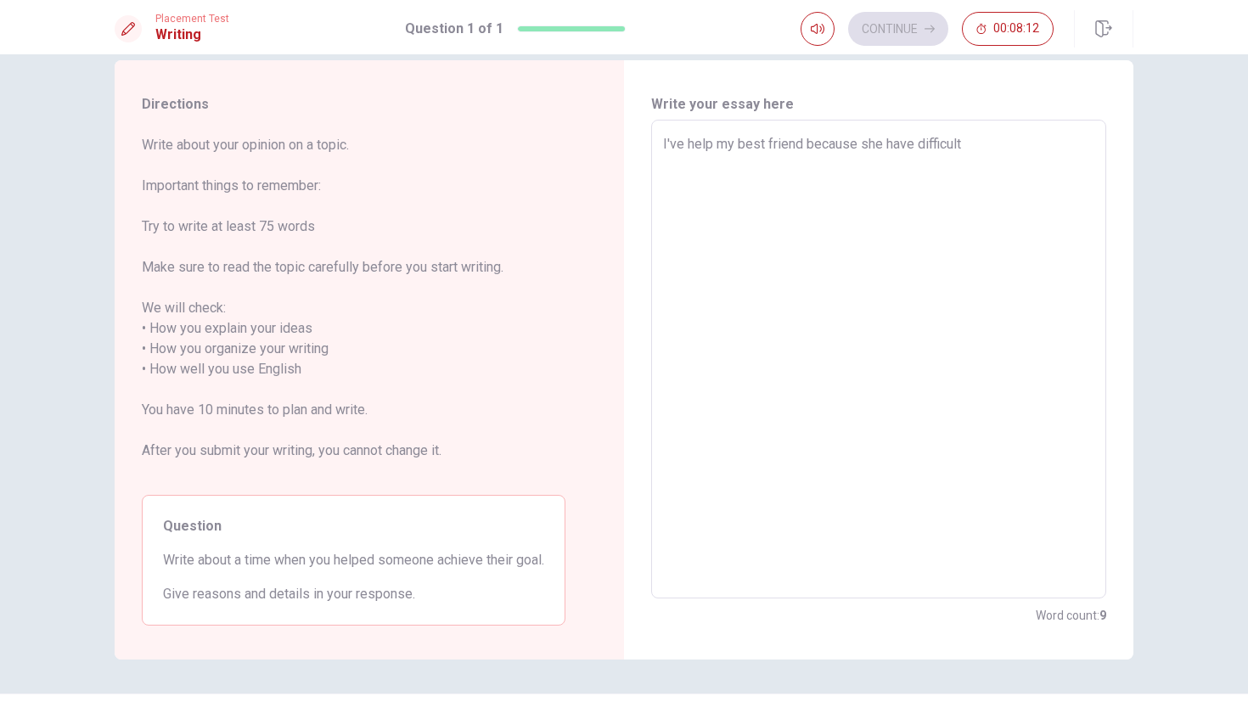
type textarea "x"
type textarea "I've help my best friend because she have difficulti"
type textarea "x"
type textarea "I've help my best friend because she have difficultie"
type textarea "x"
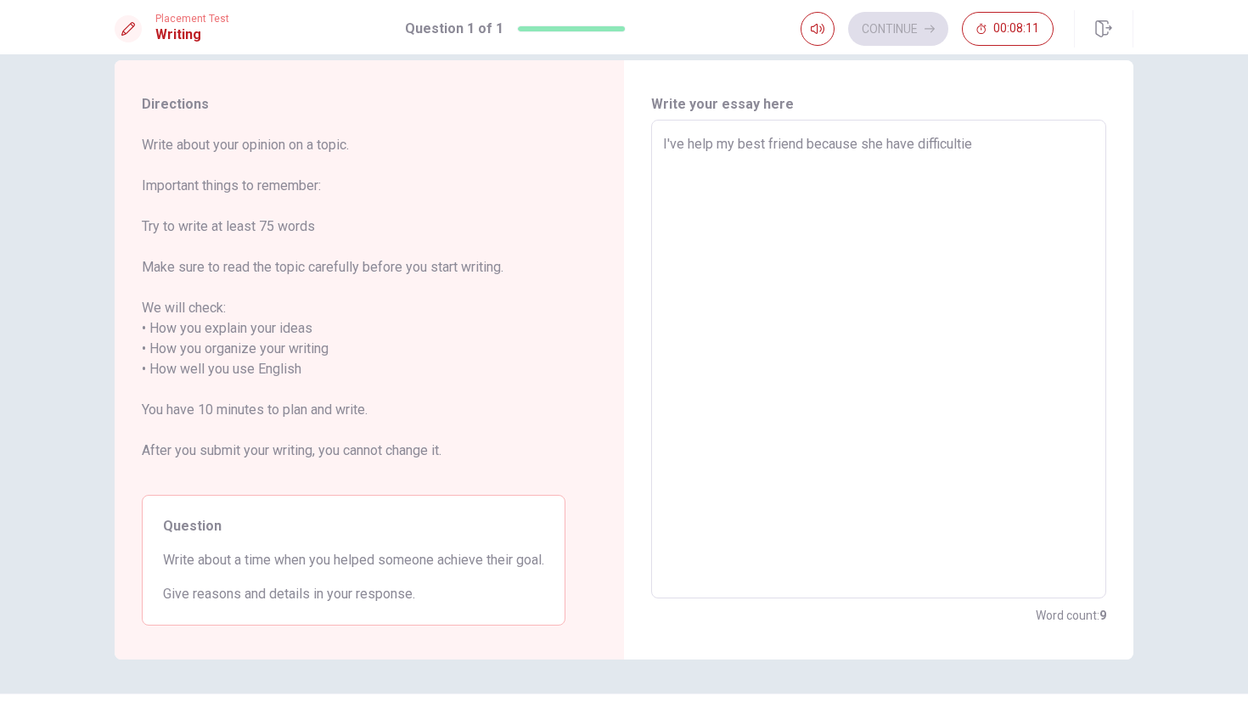
type textarea "I've help my best friend because she have difficulties"
type textarea "x"
type textarea "I've help my best friend because she have difficulties"
type textarea "x"
type textarea "I've help my best friend because she have difficulties i"
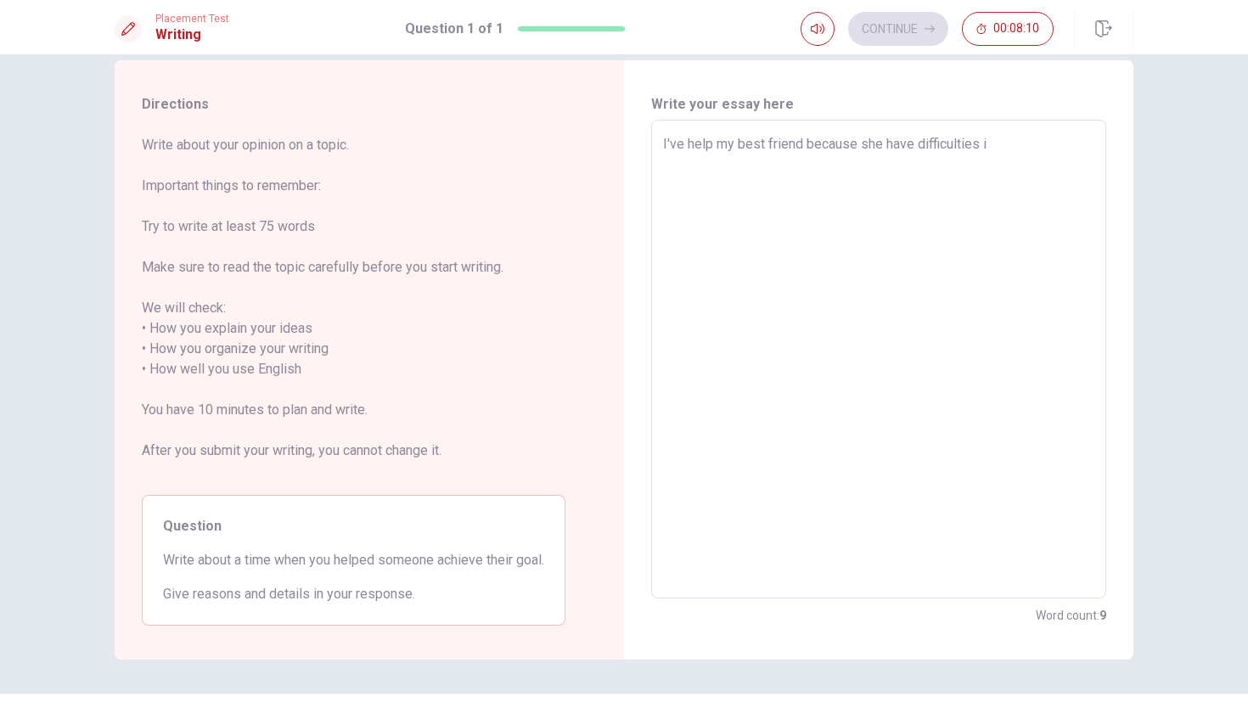
type textarea "x"
type textarea "I've help my best friend because she have difficulties in"
type textarea "x"
type textarea "I've help my best friend because she have difficulties in"
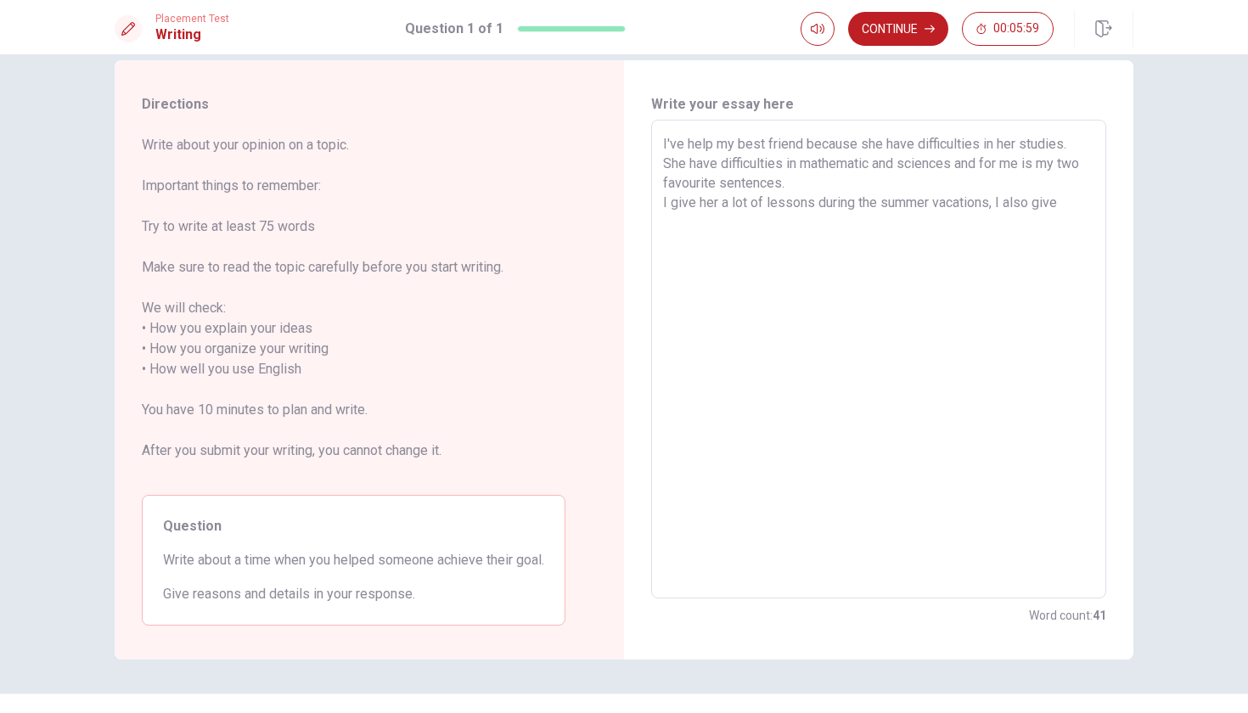
click at [738, 183] on textarea "I've help my best friend because she have difficulties in her studies. She have…" at bounding box center [878, 359] width 431 height 451
click at [1061, 197] on textarea "I've help my best friend because she have difficulties in her studies. She have…" at bounding box center [878, 359] width 431 height 451
click at [726, 226] on textarea "I've help my best friend because she have difficulties in her studies. She have…" at bounding box center [878, 359] width 431 height 451
click at [888, 232] on textarea "I've help my best friend because she have difficulties in her studies. She have…" at bounding box center [878, 359] width 431 height 451
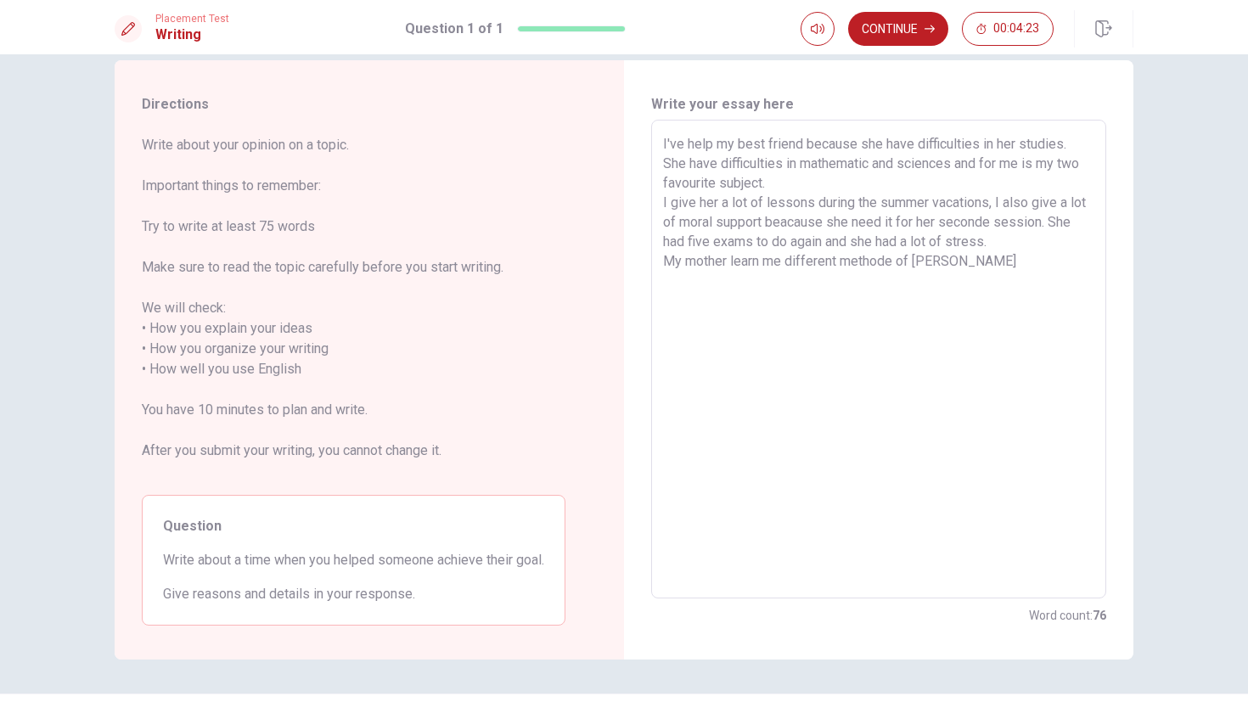
click at [891, 266] on textarea "I've help my best friend because she have difficulties in her studies. She have…" at bounding box center [878, 359] width 431 height 451
click at [947, 265] on textarea "I've help my best friend because she have difficulties in her studies. She have…" at bounding box center [878, 359] width 431 height 451
click at [937, 264] on textarea "I've help my best friend because she have difficulties in her studies. She have…" at bounding box center [878, 359] width 431 height 451
click at [929, 264] on textarea "I've help my best friend because she have difficulties in her studies. She have…" at bounding box center [878, 359] width 431 height 451
click at [924, 264] on textarea "I've help my best friend because she have difficulties in her studies. She have…" at bounding box center [878, 359] width 431 height 451
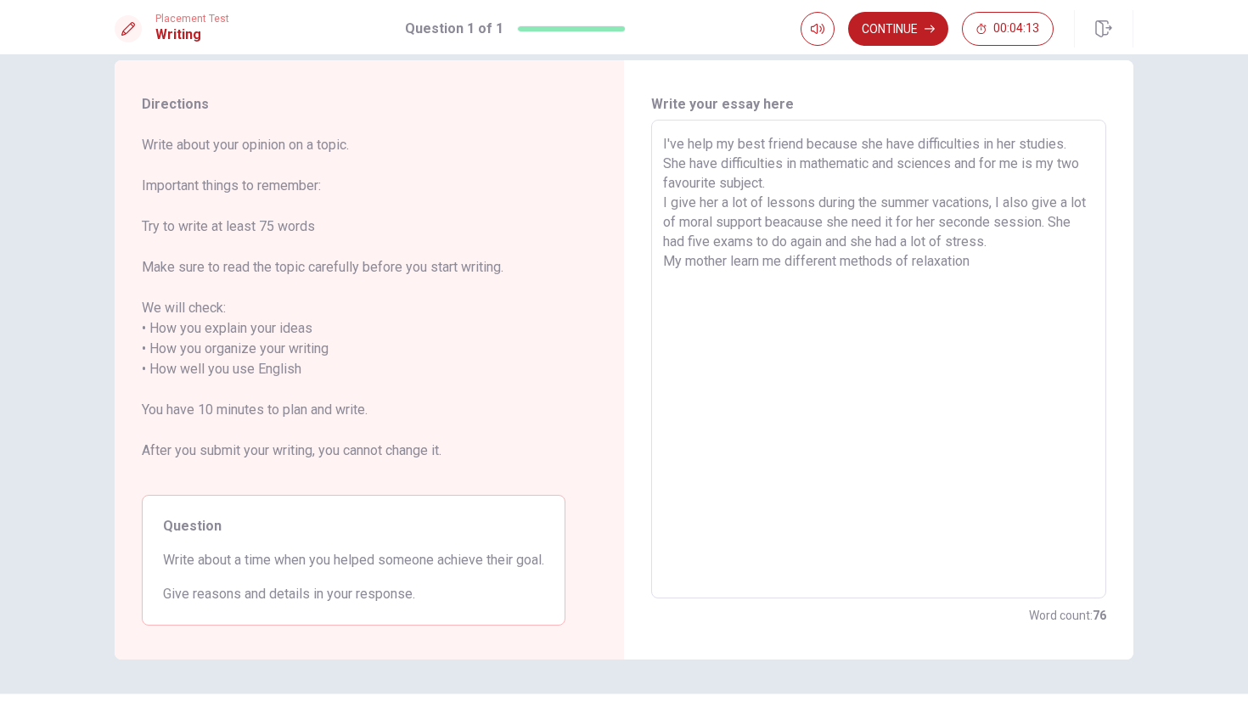
click at [996, 261] on textarea "I've help my best friend because she have difficulties in her studies. She have…" at bounding box center [878, 359] width 431 height 451
click at [747, 388] on button "Click to reconnect" at bounding box center [748, 389] width 128 height 34
click at [1018, 293] on textarea "I've help my best friend because she have difficulties in her studies. She have…" at bounding box center [878, 359] width 431 height 451
click at [711, 143] on textarea "I've help my best friend because she have difficulties in her studies. She have…" at bounding box center [878, 359] width 431 height 451
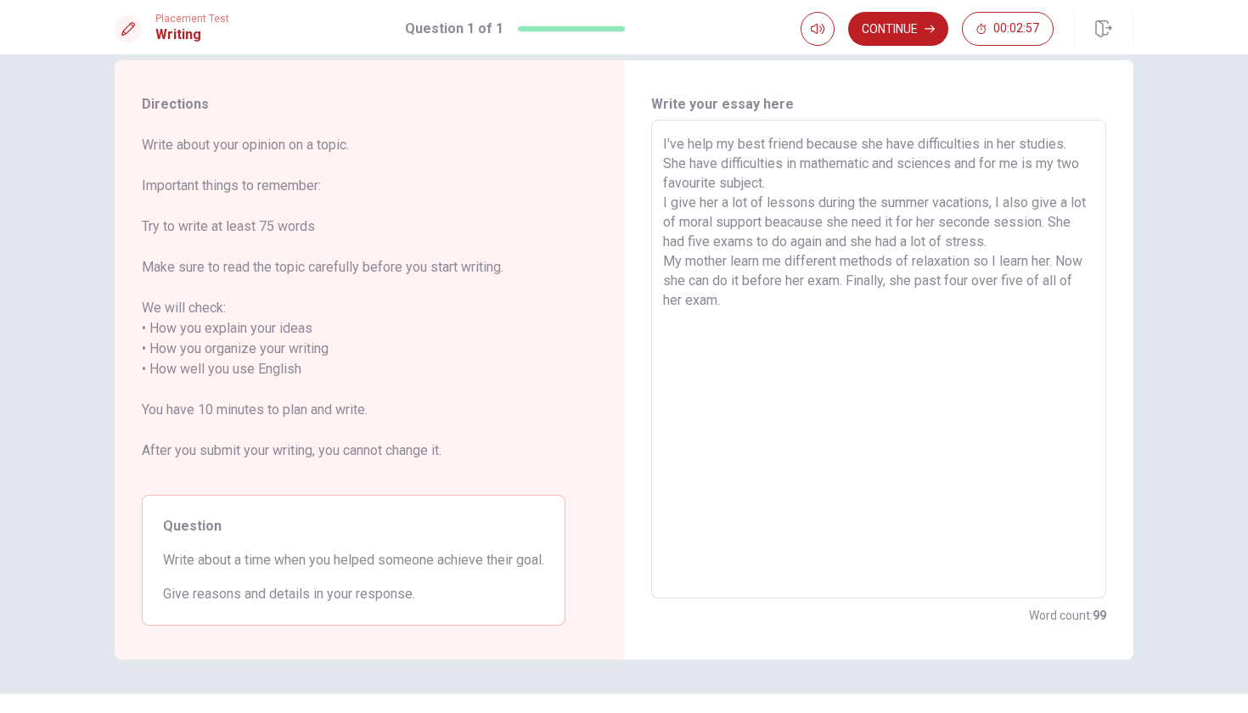
click at [705, 143] on textarea "I've help my best friend because she have difficulties in her studies. She have…" at bounding box center [878, 359] width 431 height 451
click at [800, 317] on textarea "I've help my best friend because she have difficulties in her studies. She have…" at bounding box center [878, 359] width 431 height 451
click at [760, 182] on textarea "I've help my best friend because she have difficulties in her studies. She have…" at bounding box center [878, 359] width 431 height 451
click at [711, 187] on textarea "I've help my best friend because she have difficulties in her studies. She have…" at bounding box center [878, 359] width 431 height 451
click at [711, 163] on textarea "I've help my best friend because she have difficulties in her studies. She have…" at bounding box center [878, 359] width 431 height 451
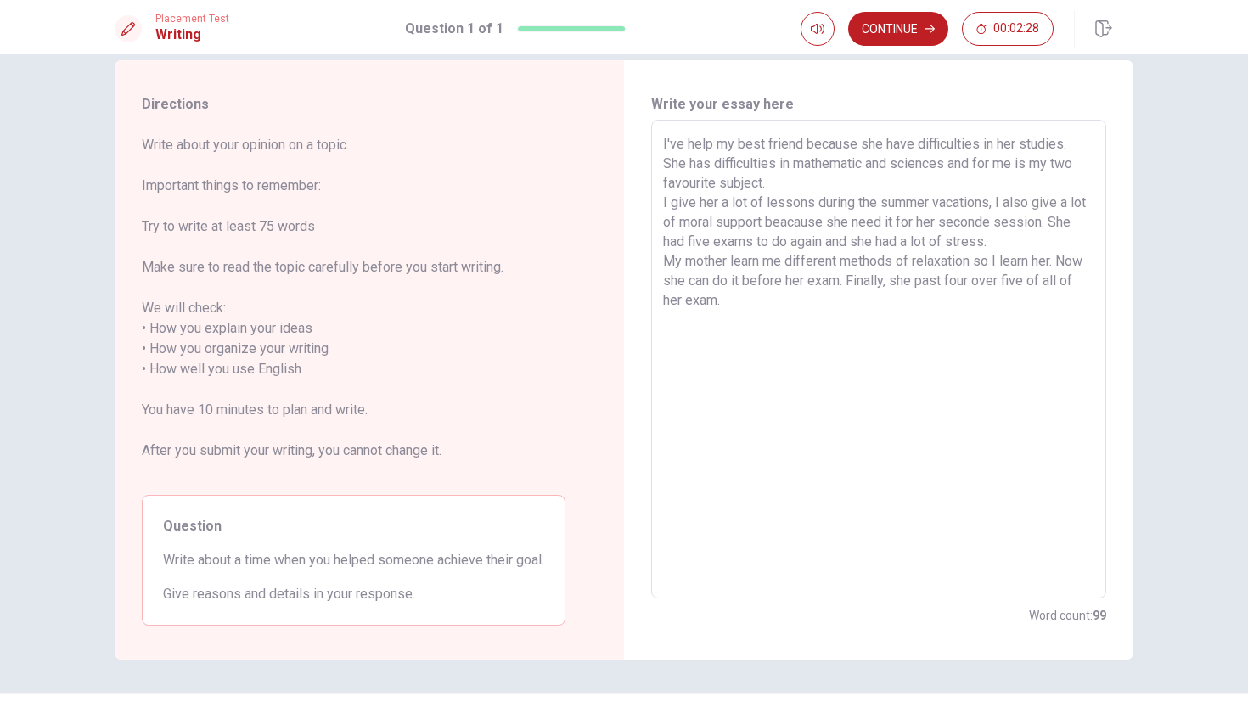
click at [760, 178] on textarea "I've help my best friend because she have difficulties in her studies. She has …" at bounding box center [878, 359] width 431 height 451
click at [714, 181] on textarea "I've help my best friend because she have difficulties in her studies. She has …" at bounding box center [878, 359] width 431 height 451
click at [889, 323] on textarea "I've help my best friend because she have difficulties in her studies. She has …" at bounding box center [878, 359] width 431 height 451
click at [913, 141] on textarea "I've help my best friend because she have difficulties in her studies. She has …" at bounding box center [878, 359] width 431 height 451
click at [995, 162] on textarea "I've help my best friend because she has difficulties in her studies. She has d…" at bounding box center [878, 359] width 431 height 451
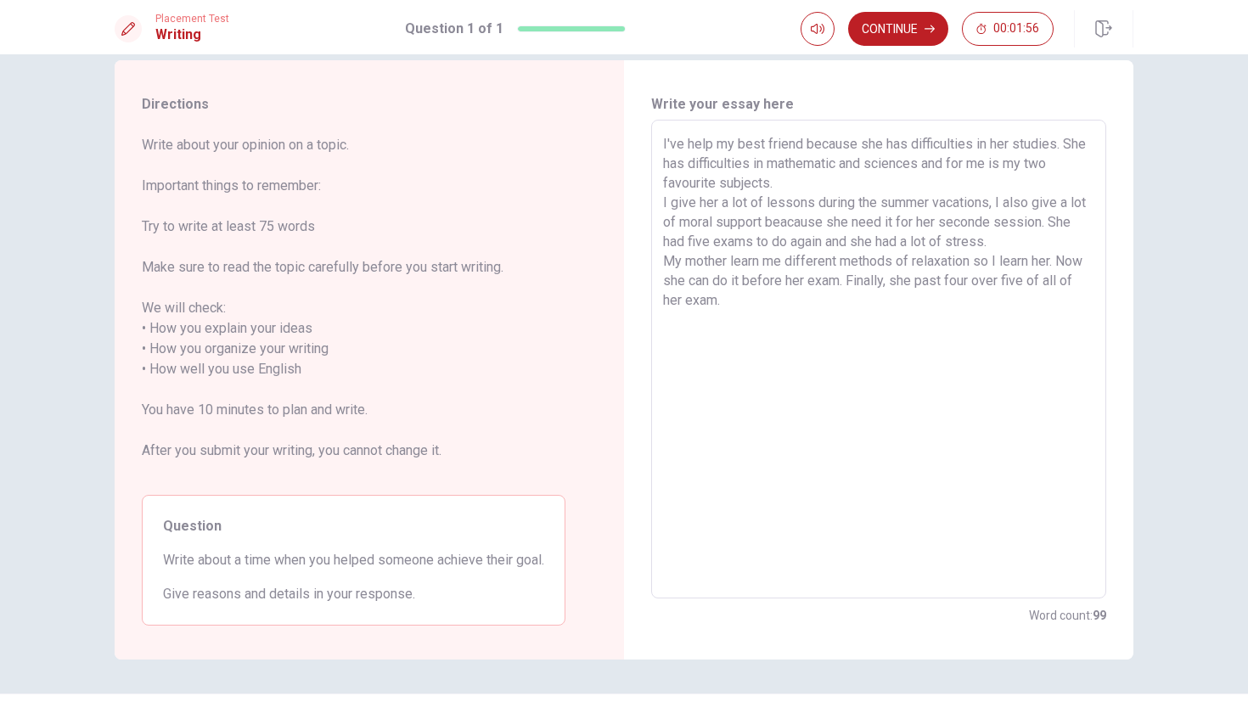
click at [995, 162] on textarea "I've help my best friend because she has difficulties in her studies. She has d…" at bounding box center [878, 359] width 431 height 451
drag, startPoint x: 1041, startPoint y: 164, endPoint x: 1027, endPoint y: 164, distance: 13.6
click at [1027, 164] on textarea "I've help my best friend because she has difficulties in her studies. She has d…" at bounding box center [878, 359] width 431 height 451
click at [1019, 163] on textarea "I've help my best friend because she has difficulties in her studies. She has d…" at bounding box center [878, 359] width 431 height 451
click at [1004, 351] on textarea "I've help my best friend because she has difficulties in her studies. She has d…" at bounding box center [878, 359] width 431 height 451
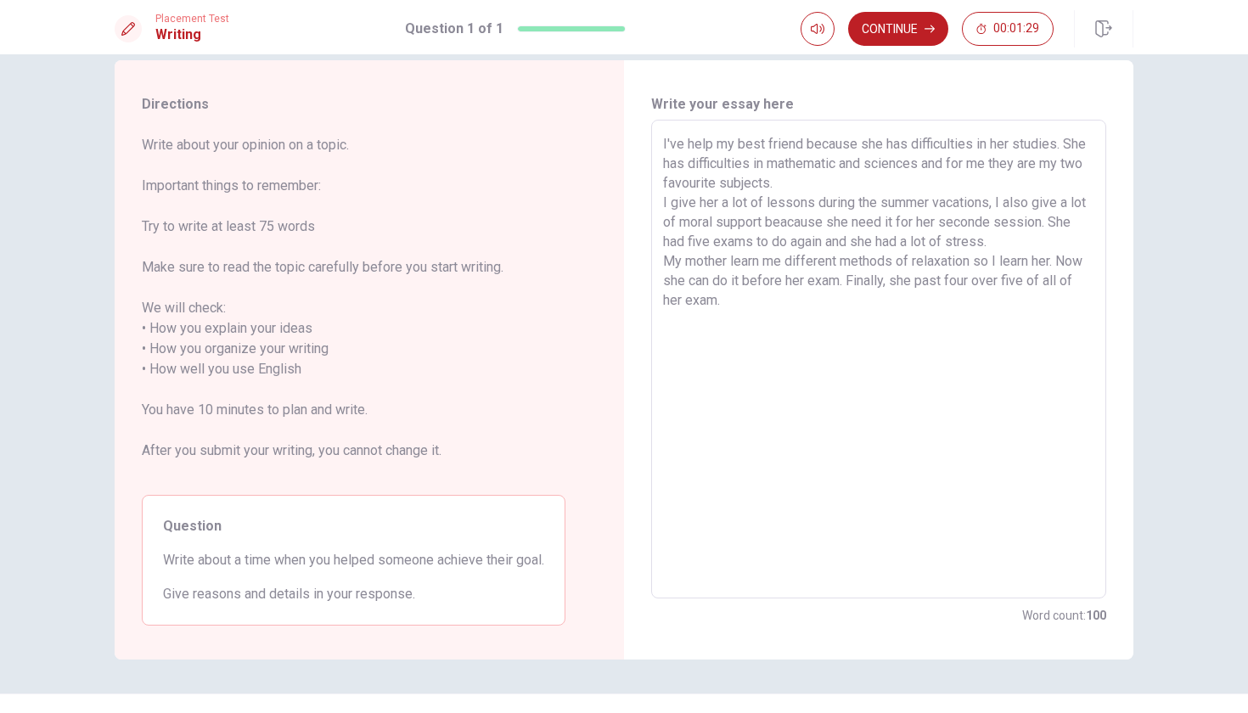
click at [901, 222] on textarea "I've help my best friend because she has difficulties in her studies. She has d…" at bounding box center [878, 359] width 431 height 451
click at [895, 272] on textarea "I've help my best friend because she has difficulties in her studies. She has d…" at bounding box center [878, 359] width 431 height 451
click at [898, 307] on textarea "I've help my best friend because she has difficulties in her studies. She has d…" at bounding box center [878, 359] width 431 height 451
click at [1013, 262] on textarea "I've help my best friend because she has difficulties in her studies. She has d…" at bounding box center [878, 359] width 431 height 451
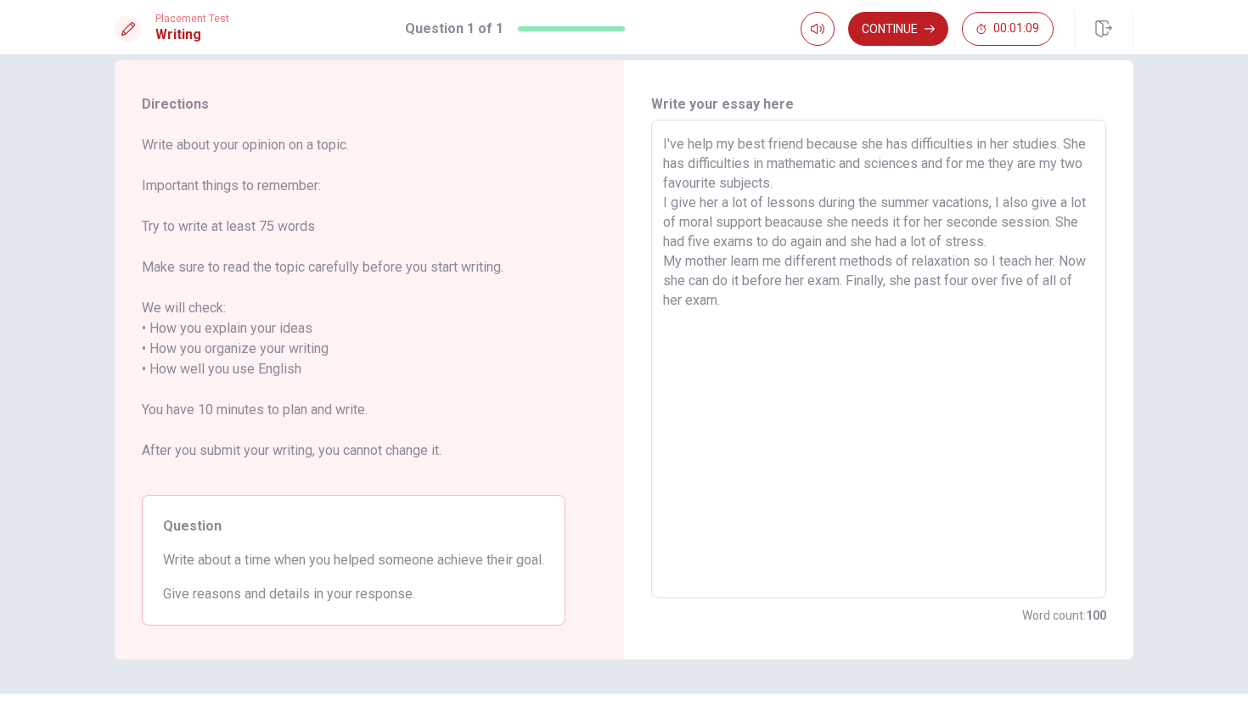
click at [1006, 310] on textarea "I've help my best friend because she has difficulties in her studies. She has d…" at bounding box center [878, 359] width 431 height 451
click at [1056, 261] on textarea "I've help my best friend because she has difficulties in her studies. She has d…" at bounding box center [878, 359] width 431 height 451
click at [1049, 334] on textarea "I've help my best friend because she has difficulties in her studies. She has d…" at bounding box center [878, 359] width 431 height 451
click at [972, 281] on textarea "I've help my best friend because she has difficulties in her studies. She has d…" at bounding box center [878, 359] width 431 height 451
click at [923, 283] on textarea "I've help my best friend because she has difficulties in her studies. She has d…" at bounding box center [878, 359] width 431 height 451
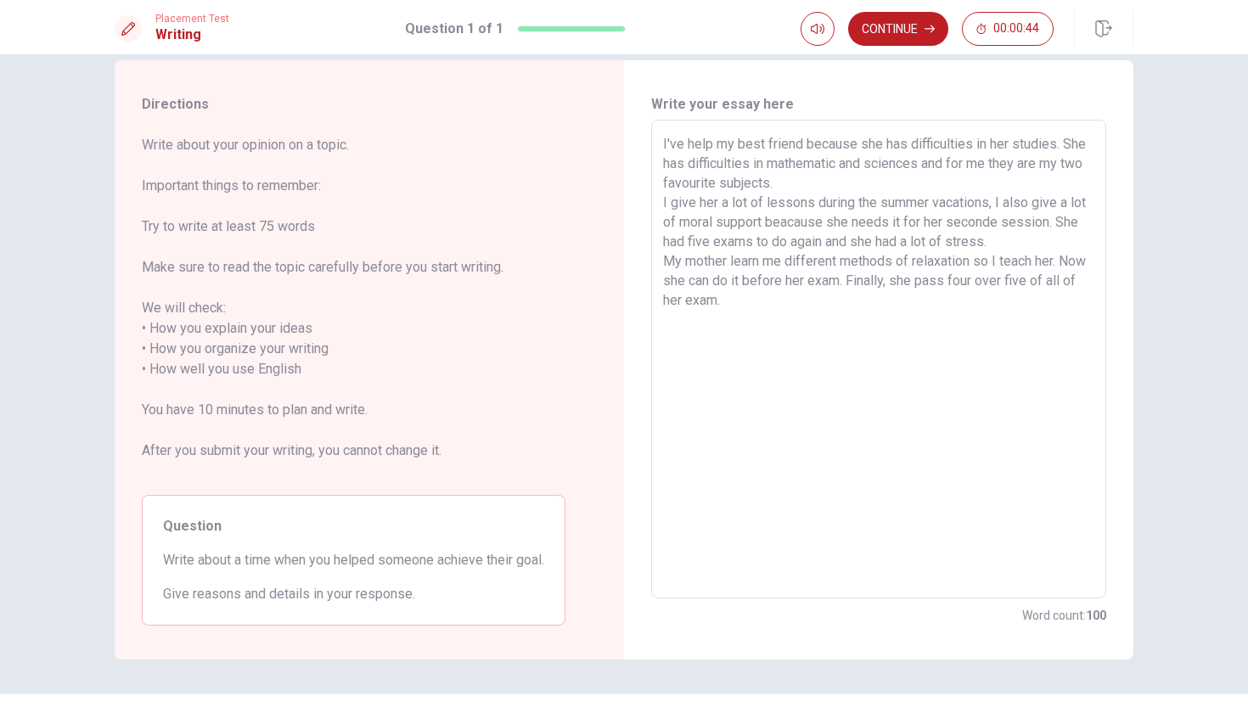
click at [973, 280] on textarea "I've help my best friend because she has difficulties in her studies. She has d…" at bounding box center [878, 359] width 431 height 451
click at [1014, 351] on textarea "I've help my best friend because she has difficulties in her studies. She has d…" at bounding box center [878, 359] width 431 height 451
click at [763, 303] on textarea "I've help my best friend because she has difficulties in her studies. She has d…" at bounding box center [878, 359] width 431 height 451
click at [867, 332] on textarea "I've help my best friend because she has difficulties in her studies. She has d…" at bounding box center [878, 359] width 431 height 451
click at [931, 31] on icon "button" at bounding box center [929, 29] width 10 height 10
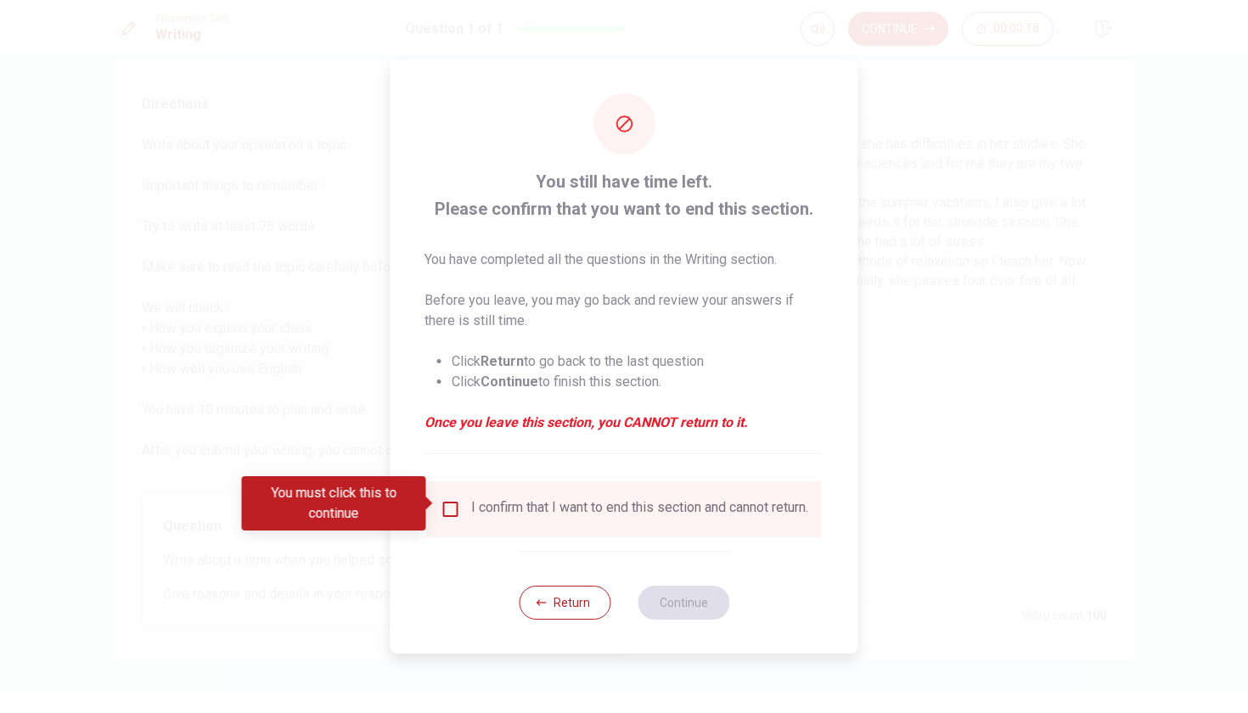
click at [450, 507] on input "You must click this to continue" at bounding box center [450, 509] width 20 height 20
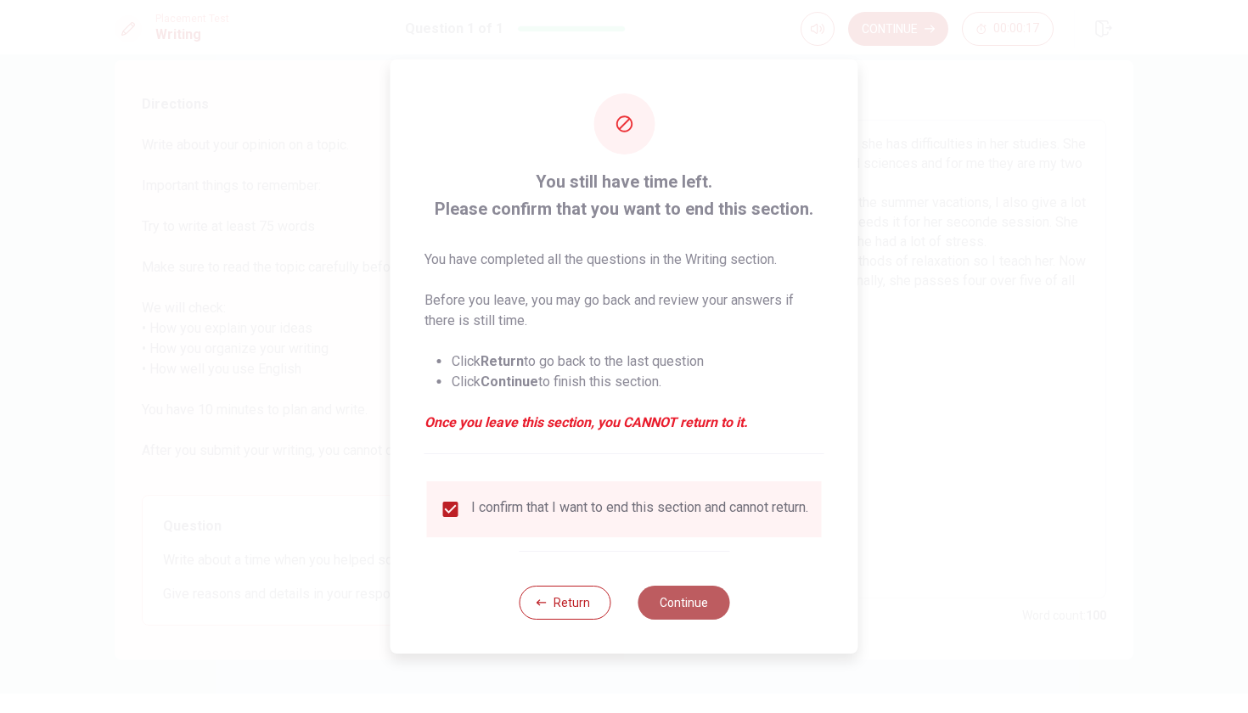
click at [681, 615] on button "Continue" at bounding box center [683, 603] width 92 height 34
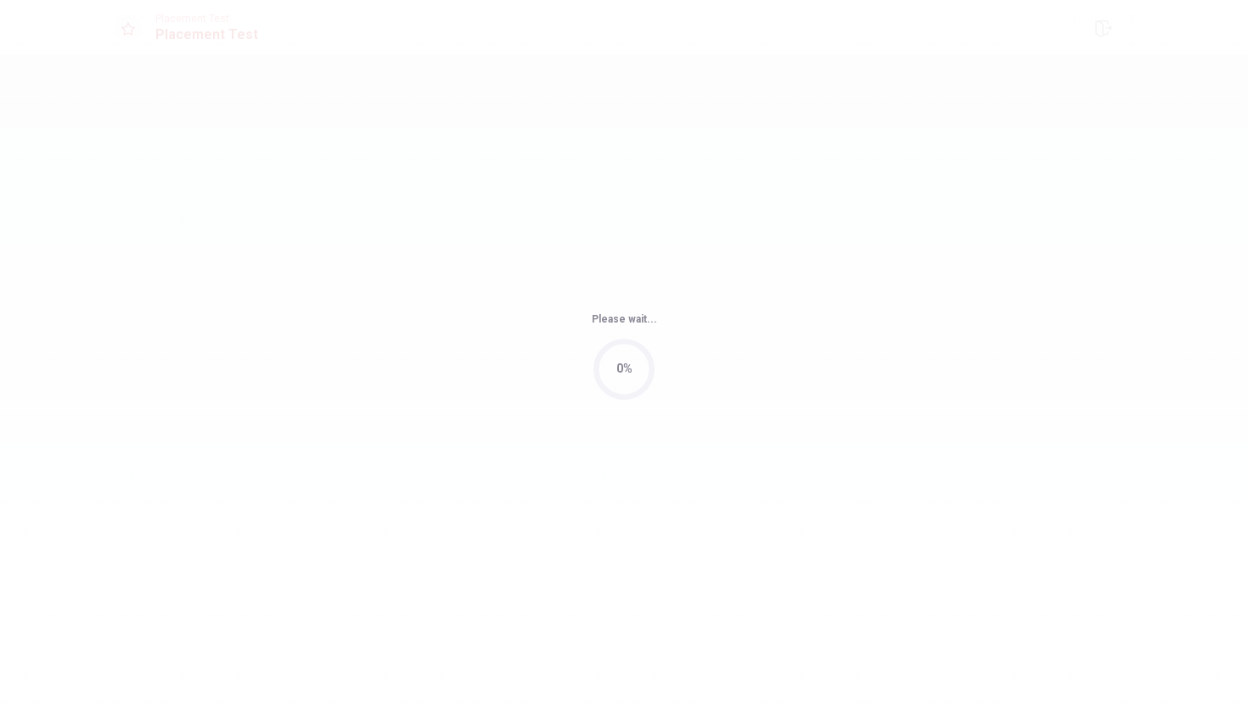
scroll to position [0, 0]
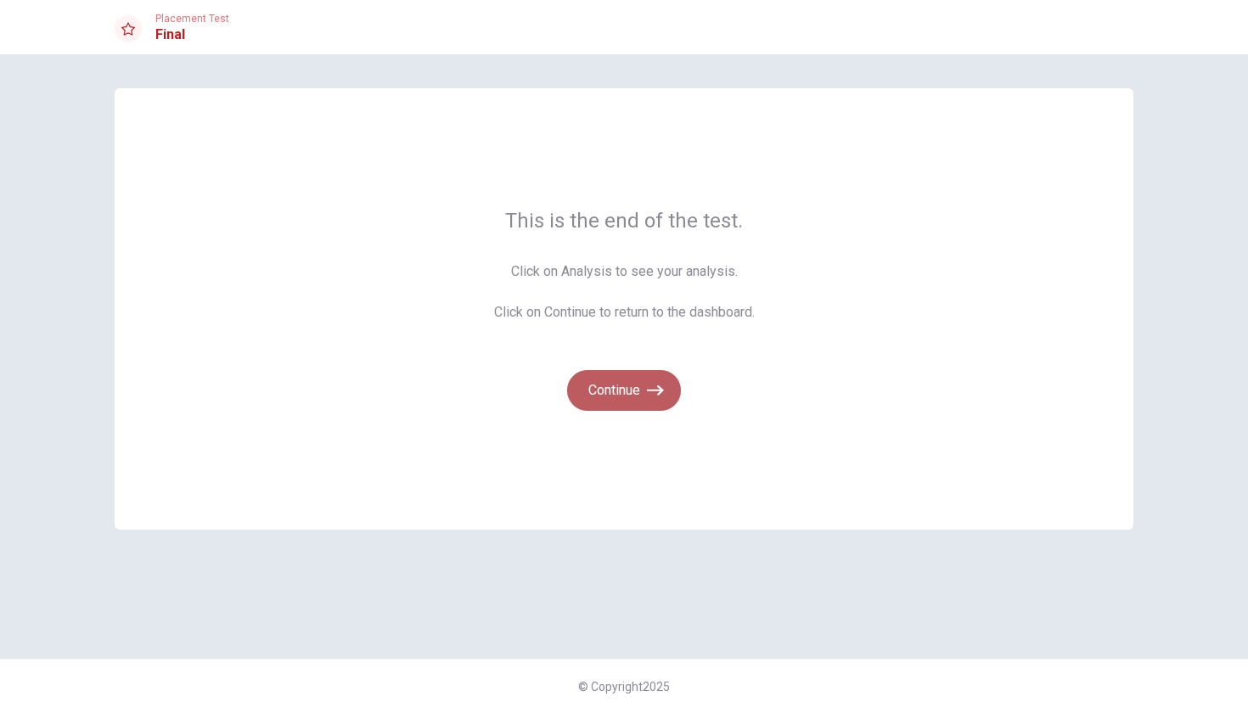
click at [631, 398] on button "Continue" at bounding box center [624, 390] width 114 height 41
